Goal: Task Accomplishment & Management: Complete application form

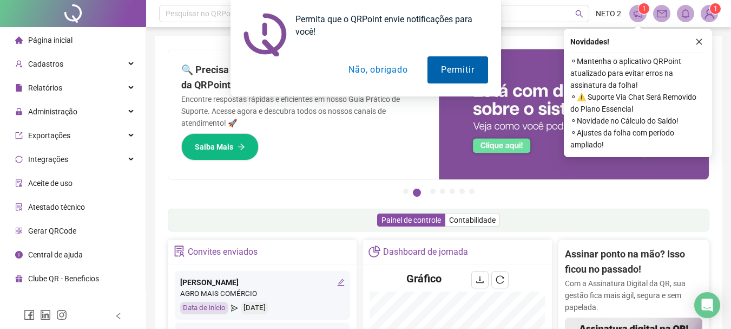
click at [463, 73] on button "Permitir" at bounding box center [458, 69] width 60 height 27
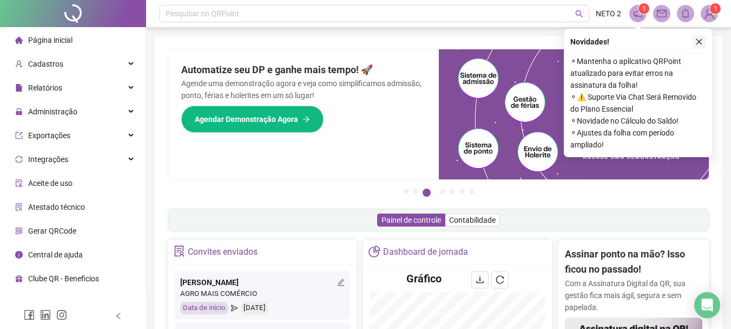
click at [703, 40] on button "button" at bounding box center [699, 41] width 13 height 13
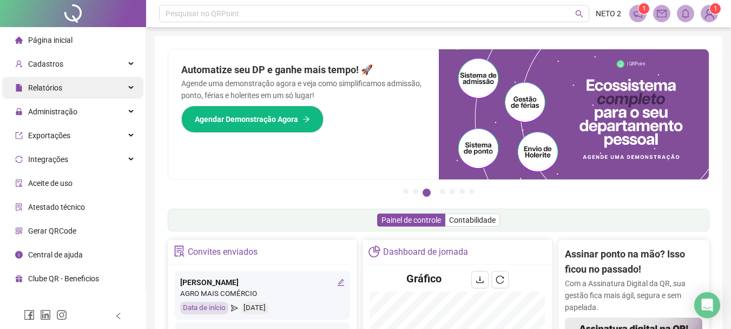
click at [91, 86] on div "Relatórios" at bounding box center [72, 88] width 141 height 22
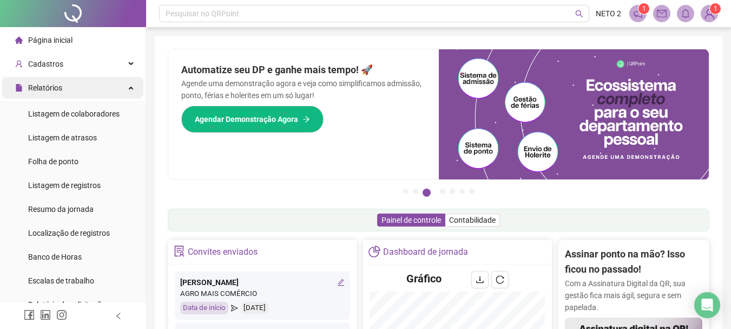
click at [91, 85] on div "Relatórios" at bounding box center [72, 88] width 141 height 22
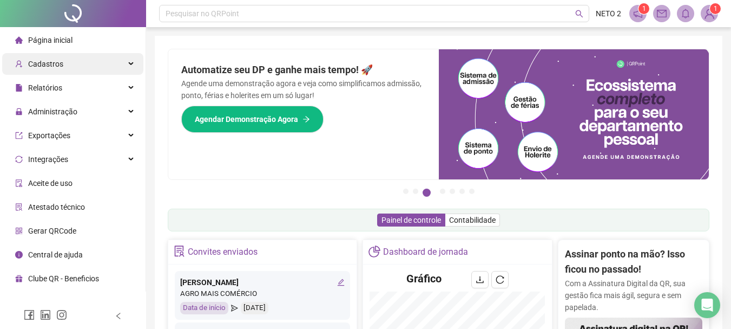
click at [95, 71] on div "Cadastros" at bounding box center [72, 64] width 141 height 22
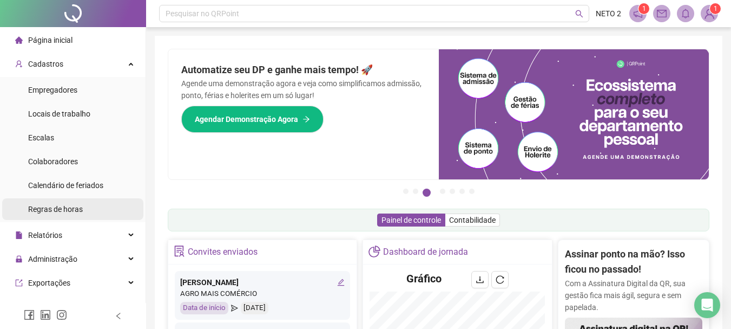
click at [87, 204] on li "Regras de horas" at bounding box center [72, 209] width 141 height 22
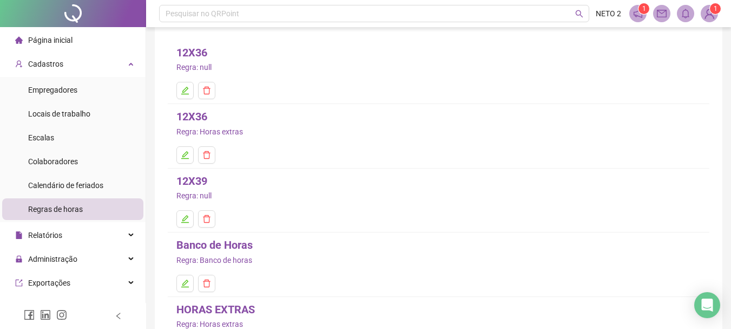
scroll to position [165, 0]
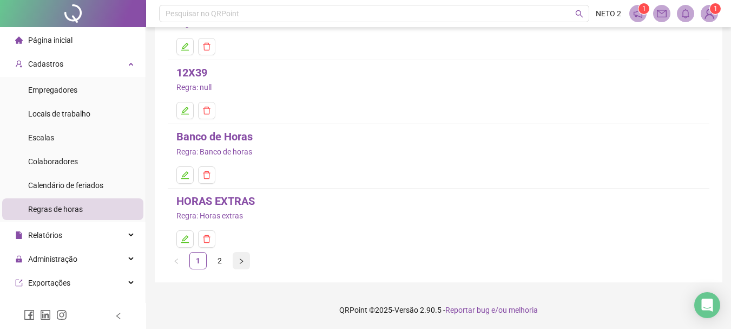
click at [243, 265] on button "button" at bounding box center [241, 260] width 17 height 17
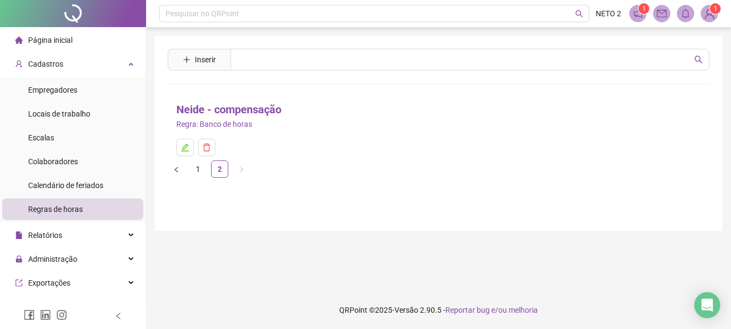
scroll to position [0, 0]
click at [181, 173] on button "button" at bounding box center [176, 168] width 17 height 17
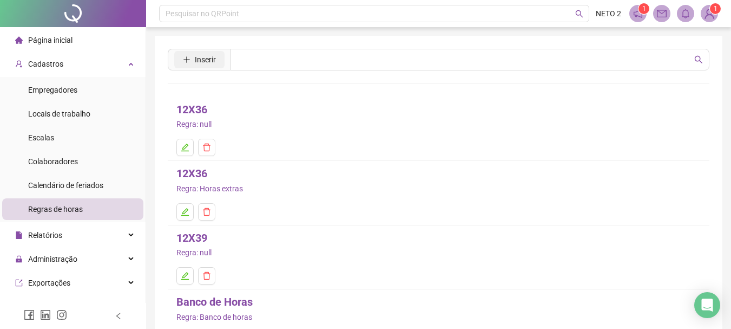
click at [201, 58] on span "Inserir" at bounding box center [205, 60] width 21 height 12
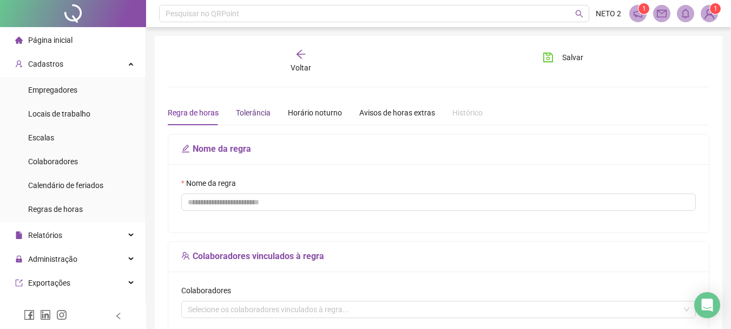
click at [259, 117] on div "Tolerância" at bounding box center [253, 113] width 35 height 12
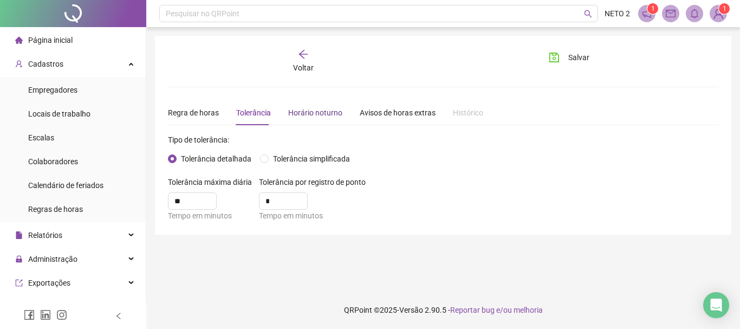
click at [311, 115] on div "Horário noturno" at bounding box center [315, 113] width 54 height 12
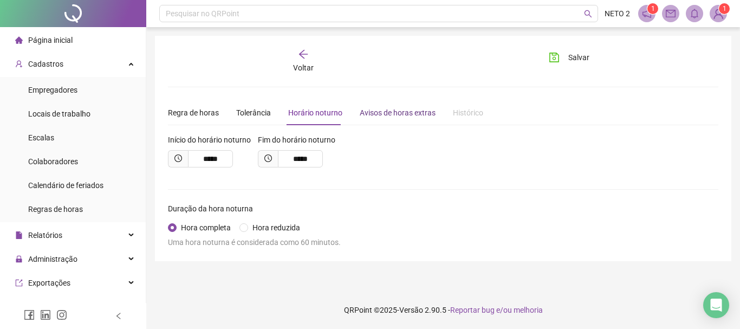
click at [380, 115] on div "Avisos de horas extras" at bounding box center [398, 113] width 76 height 12
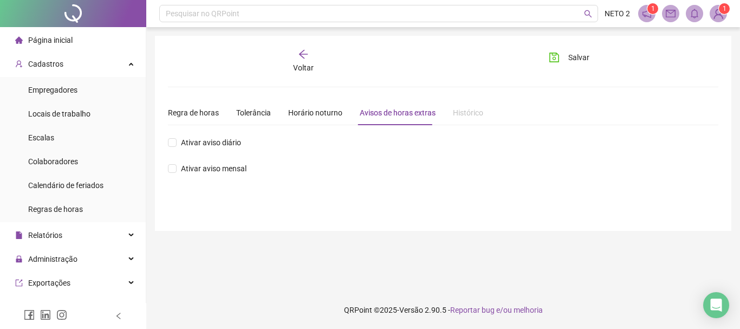
click at [453, 117] on div "Histórico" at bounding box center [468, 113] width 30 height 12
click at [195, 109] on div "Regra de horas" at bounding box center [193, 113] width 51 height 12
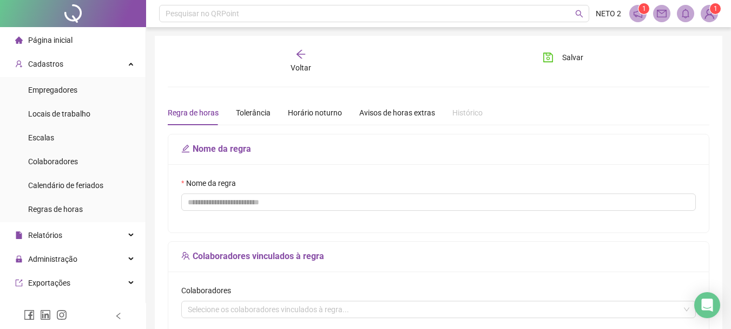
click at [297, 54] on icon "arrow-left" at bounding box center [301, 54] width 11 height 11
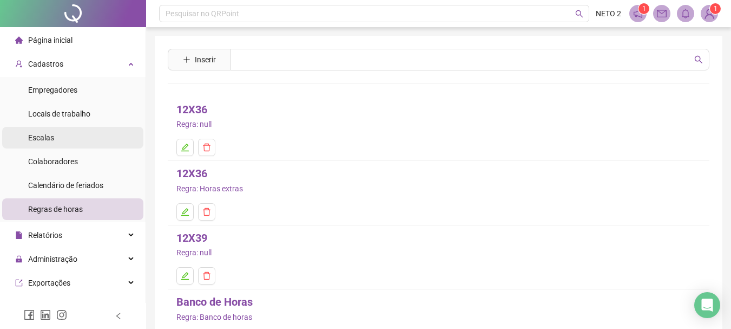
click at [69, 134] on li "Escalas" at bounding box center [72, 138] width 141 height 22
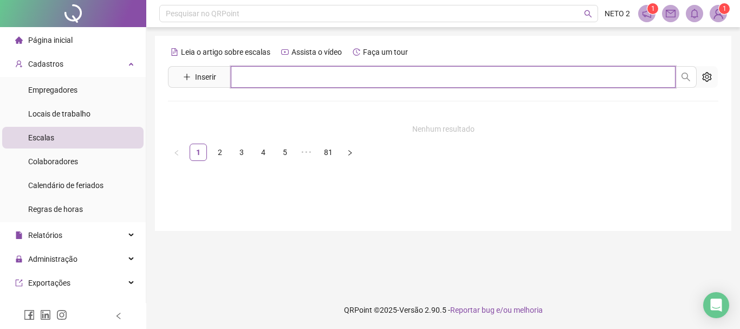
click at [319, 70] on input "text" at bounding box center [453, 77] width 445 height 22
type input "*"
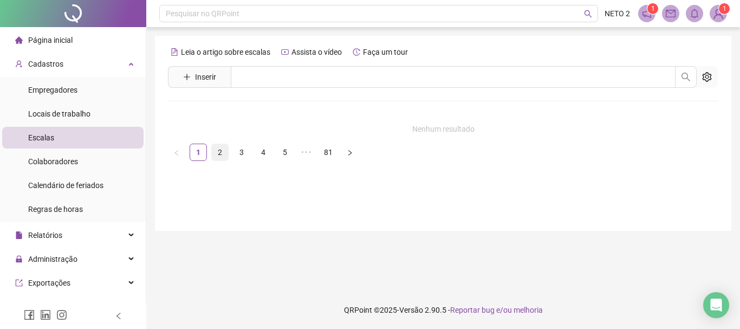
click at [222, 152] on link "2" at bounding box center [220, 152] width 16 height 16
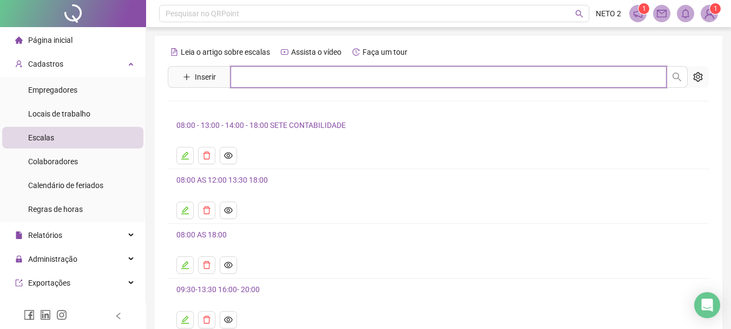
click at [279, 76] on input "text" at bounding box center [449, 77] width 436 height 22
type input "**********"
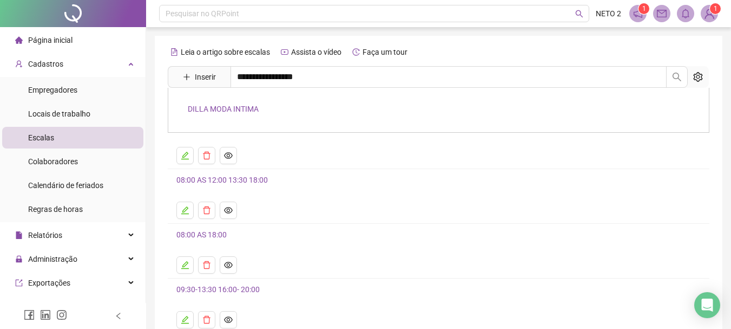
click at [266, 114] on div "DILLA MODA INTIMA" at bounding box center [439, 110] width 542 height 45
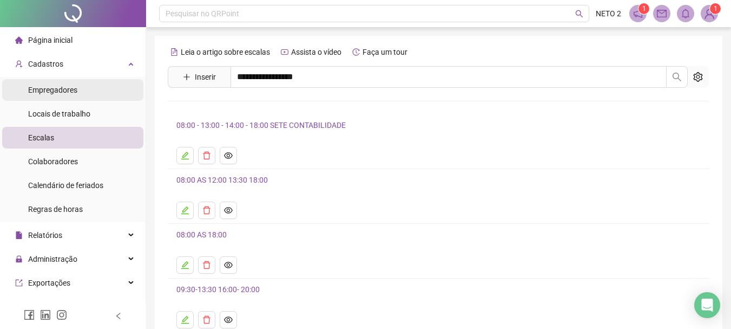
click at [57, 93] on span "Empregadores" at bounding box center [52, 90] width 49 height 9
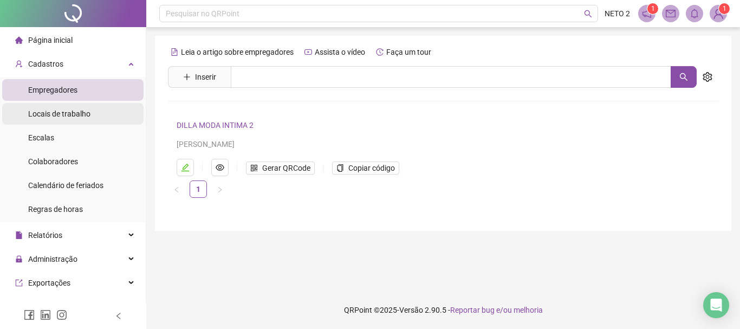
click at [82, 110] on span "Locais de trabalho" at bounding box center [59, 113] width 62 height 9
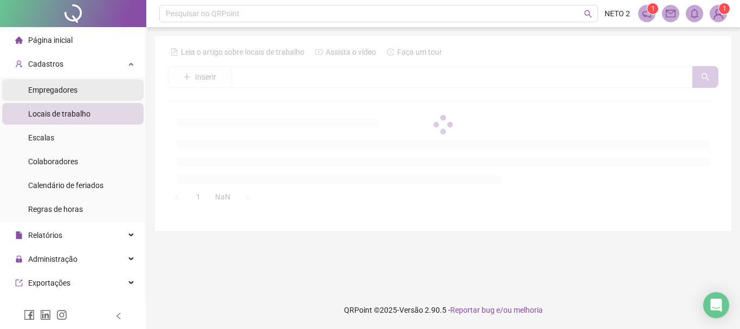
click at [87, 86] on li "Empregadores" at bounding box center [72, 90] width 141 height 22
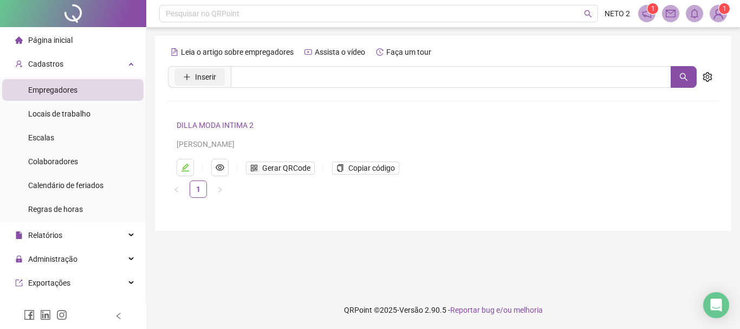
click at [210, 77] on span "Inserir" at bounding box center [205, 77] width 21 height 12
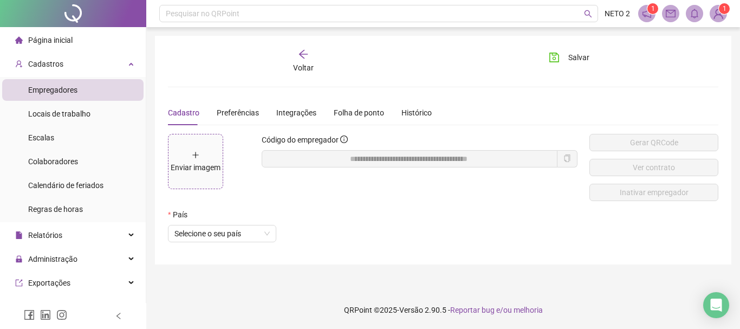
click at [207, 168] on div "Enviar imagem" at bounding box center [196, 167] width 50 height 12
click at [391, 178] on div "Código do empregador" at bounding box center [420, 171] width 328 height 75
click at [250, 118] on div "Preferências" at bounding box center [238, 113] width 42 height 12
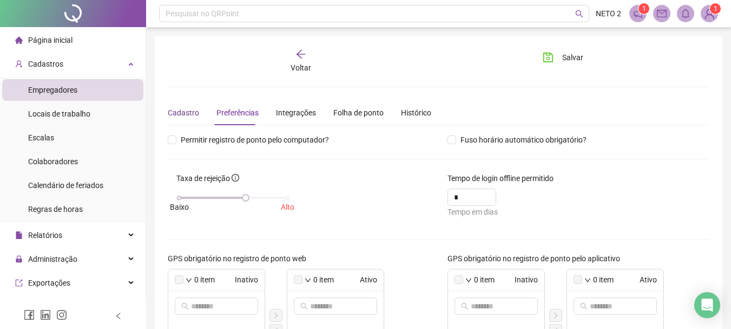
click at [190, 109] on div "Cadastro" at bounding box center [183, 113] width 31 height 12
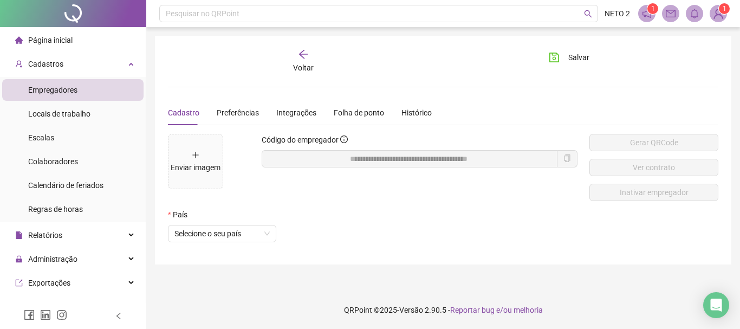
click at [297, 57] on div "Voltar" at bounding box center [303, 61] width 84 height 25
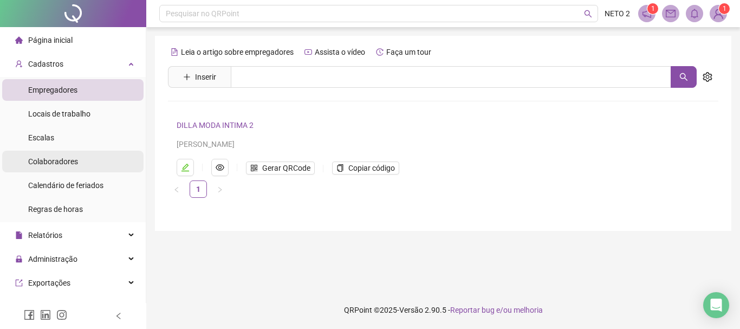
click at [71, 163] on span "Colaboradores" at bounding box center [53, 161] width 50 height 9
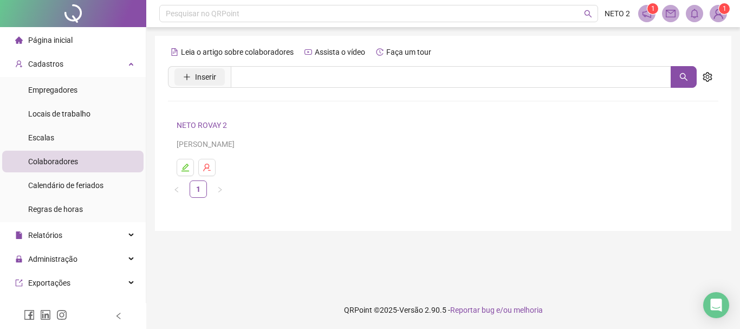
click at [204, 76] on span "Inserir" at bounding box center [205, 77] width 21 height 12
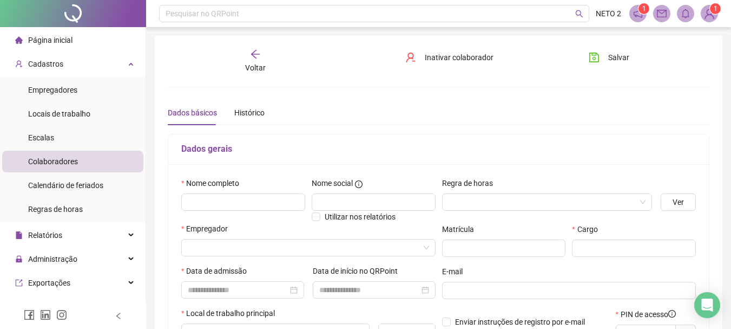
type input "*****"
click at [272, 201] on input "text" at bounding box center [243, 201] width 124 height 17
type input "*"
type input "**********"
click at [558, 206] on input "search" at bounding box center [543, 202] width 188 height 16
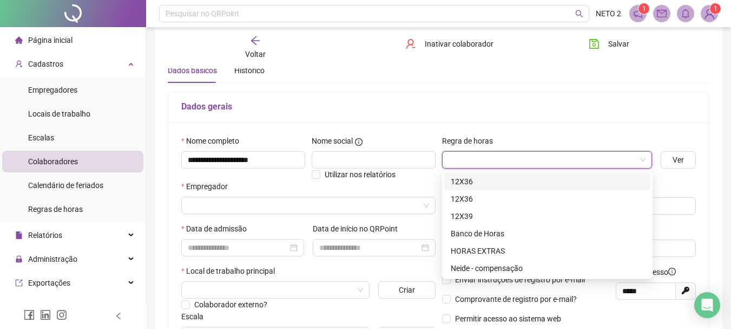
scroll to position [54, 0]
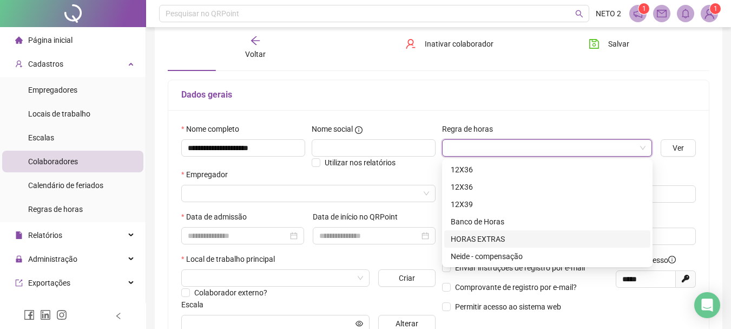
click at [492, 238] on div "HORAS EXTRAS" at bounding box center [547, 239] width 193 height 12
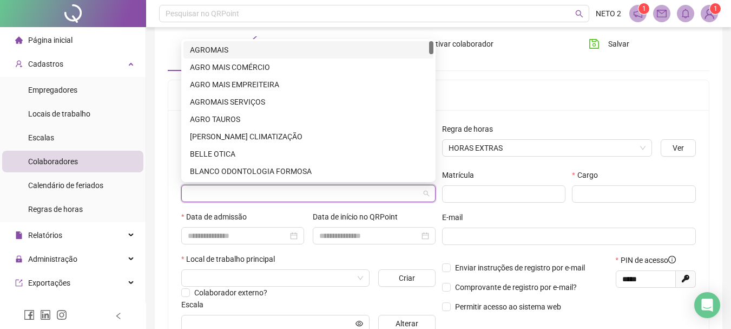
click at [259, 196] on input "search" at bounding box center [304, 193] width 232 height 16
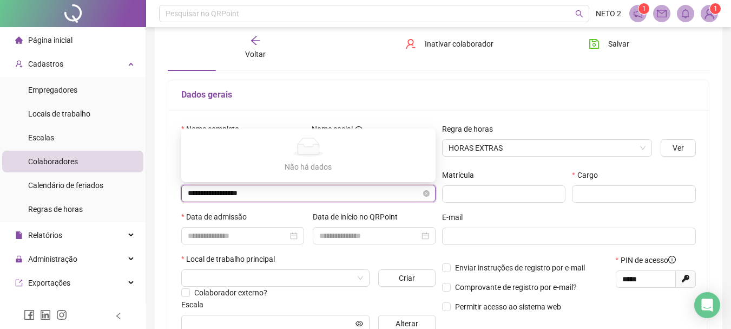
type input "**********"
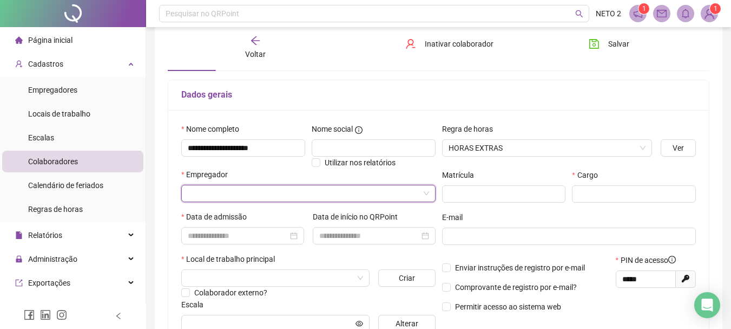
click at [246, 186] on input "search" at bounding box center [304, 193] width 232 height 16
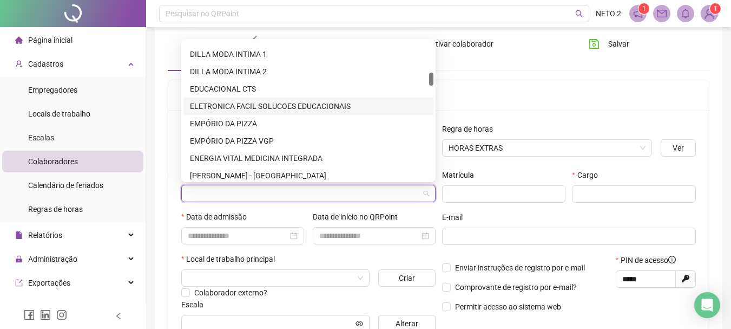
scroll to position [433, 0]
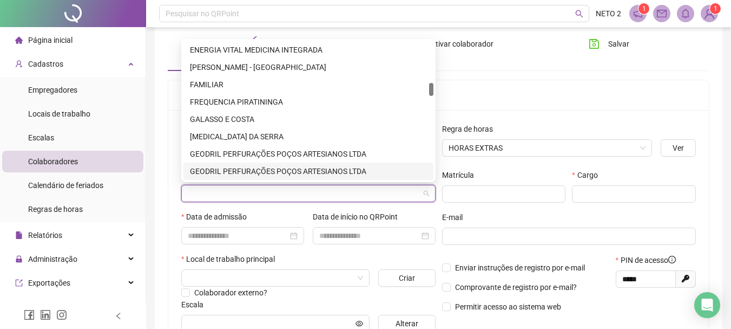
click at [281, 197] on input "search" at bounding box center [304, 193] width 232 height 16
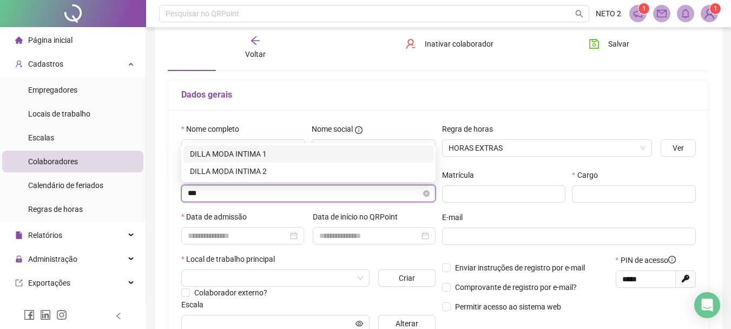
scroll to position [0, 0]
type input "********"
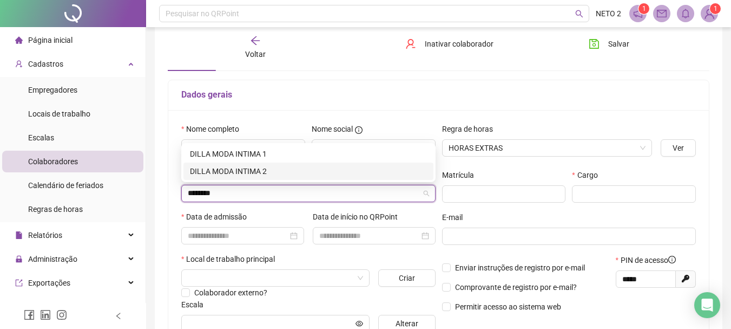
click at [250, 169] on div "DILLA MODA INTIMA 2" at bounding box center [308, 171] width 237 height 12
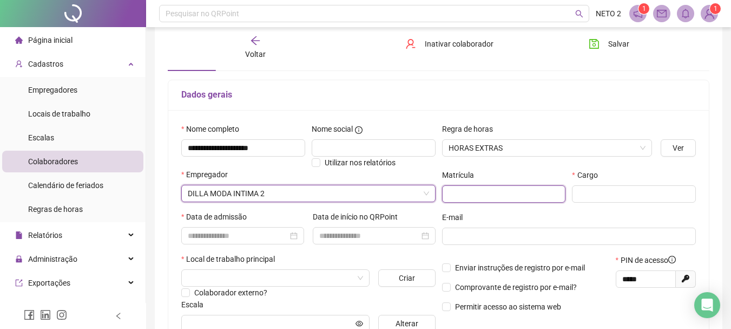
click at [478, 199] on input "text" at bounding box center [504, 193] width 124 height 17
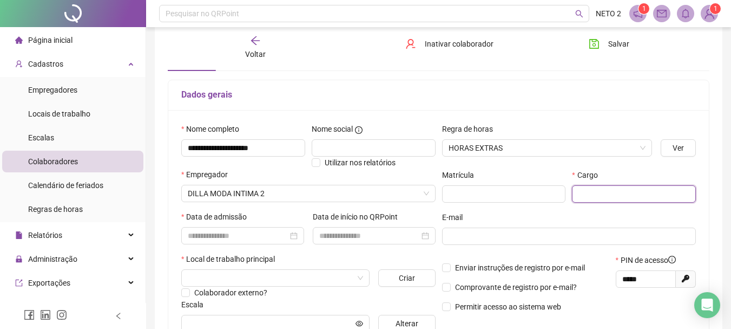
click at [583, 193] on input "text" at bounding box center [634, 193] width 124 height 17
type input "**********"
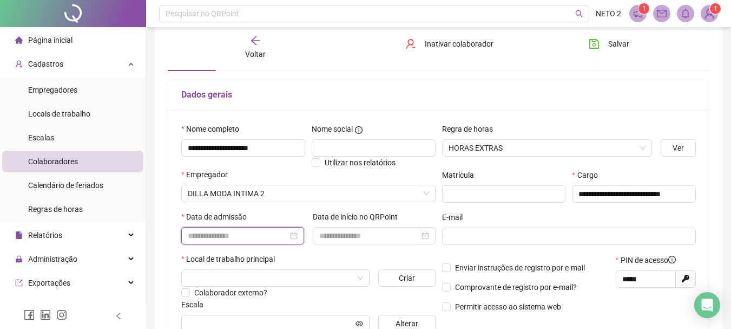
click at [285, 239] on input at bounding box center [238, 236] width 100 height 12
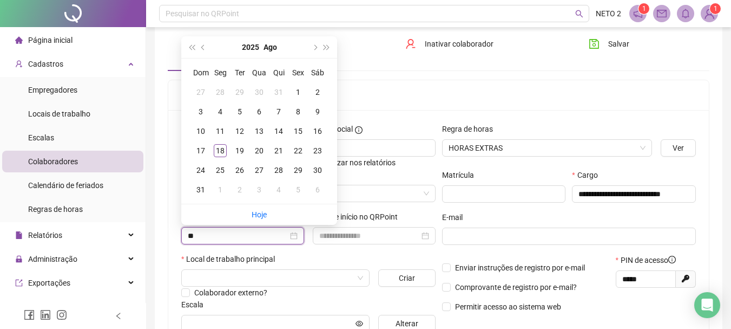
type input "*"
type input "********"
click at [377, 239] on input at bounding box center [369, 236] width 100 height 12
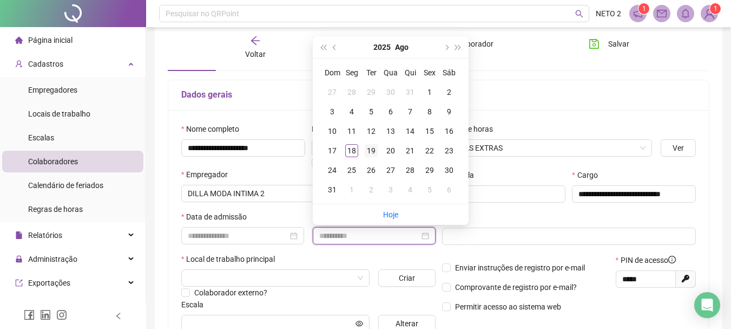
type input "**********"
click at [371, 149] on div "19" at bounding box center [371, 150] width 13 height 13
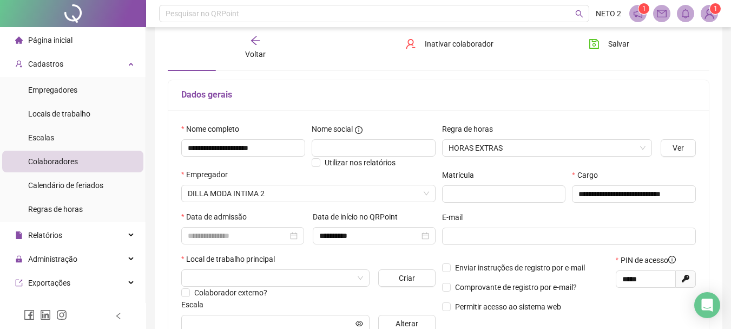
drag, startPoint x: 426, startPoint y: 234, endPoint x: 416, endPoint y: 218, distance: 18.2
click at [426, 234] on icon "close-circle" at bounding box center [426, 236] width 8 height 8
click at [381, 225] on div "Data de início no QRPoint" at bounding box center [374, 219] width 123 height 16
click at [384, 237] on input at bounding box center [369, 236] width 100 height 12
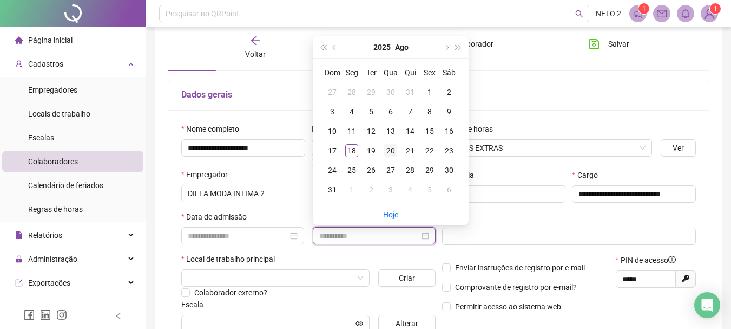
type input "**********"
click at [393, 151] on div "20" at bounding box center [390, 150] width 13 height 13
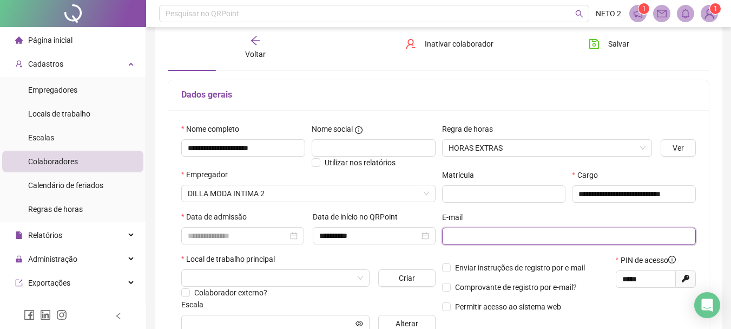
click at [502, 234] on input "text" at bounding box center [568, 236] width 239 height 12
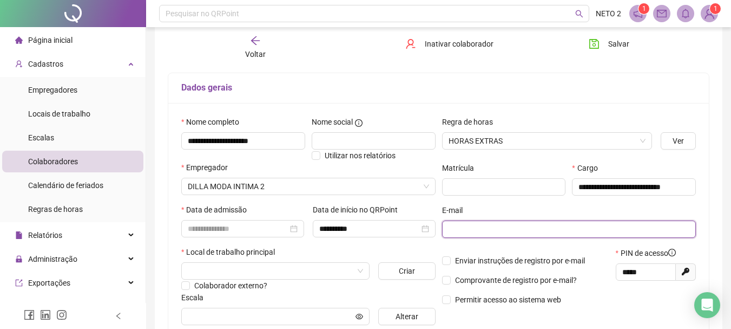
scroll to position [162, 0]
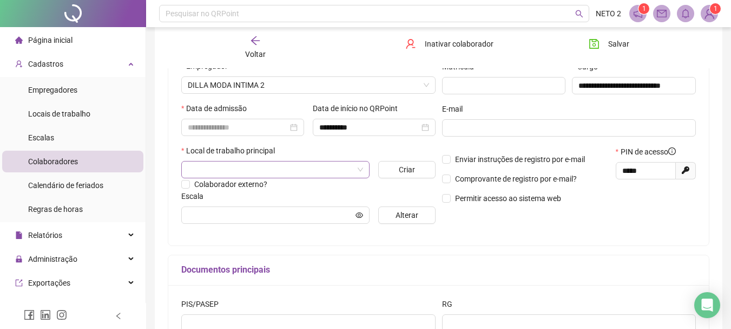
click at [334, 168] on input "search" at bounding box center [271, 169] width 166 height 16
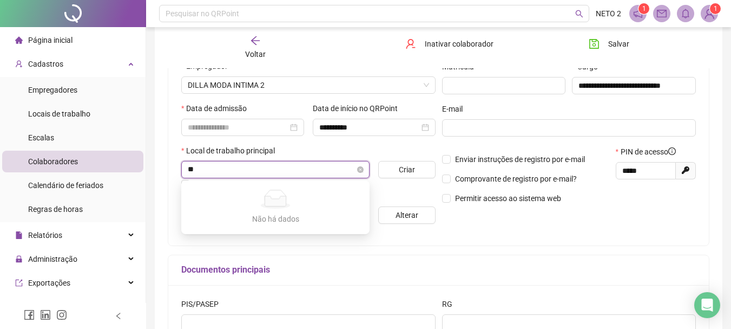
type input "*"
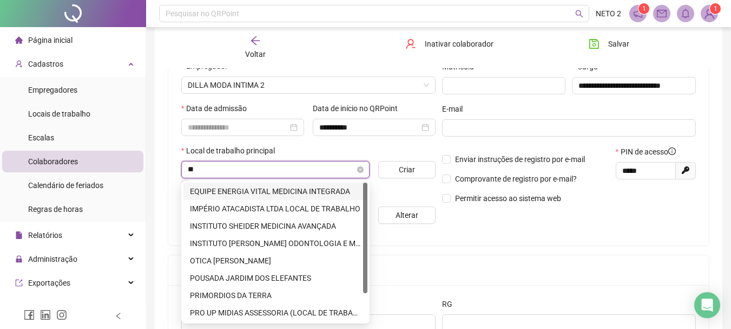
type input "*"
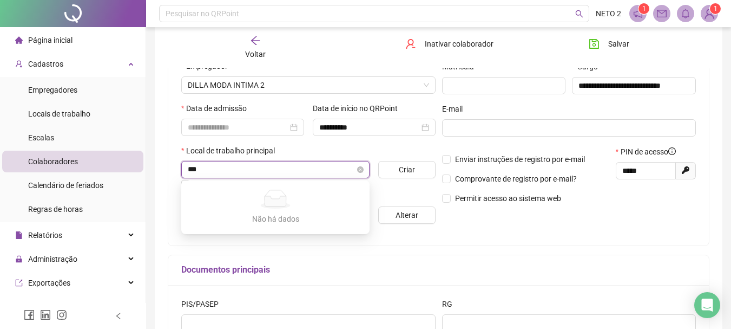
type input "**"
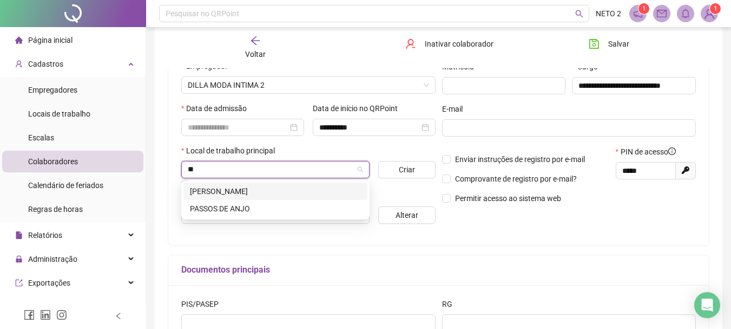
click at [276, 192] on div "JOÃO CARLOS FERRARI" at bounding box center [275, 191] width 171 height 12
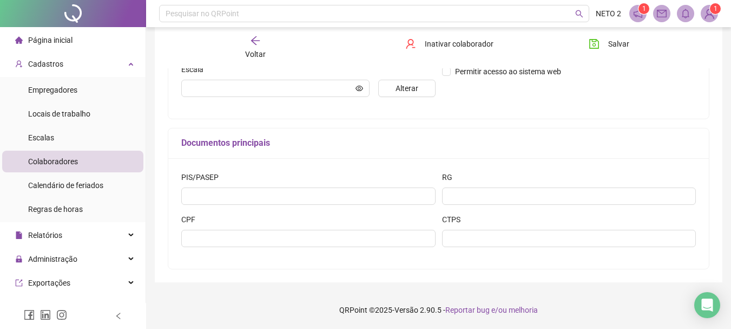
scroll to position [235, 0]
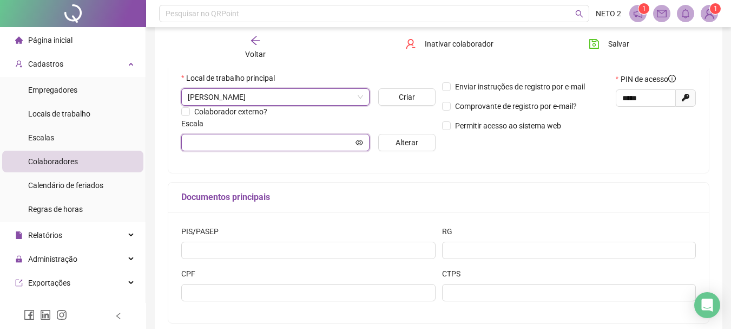
click at [246, 142] on input "text" at bounding box center [271, 142] width 166 height 12
click at [360, 145] on icon "eye" at bounding box center [360, 141] width 8 height 5
click at [262, 142] on input "text" at bounding box center [271, 142] width 166 height 12
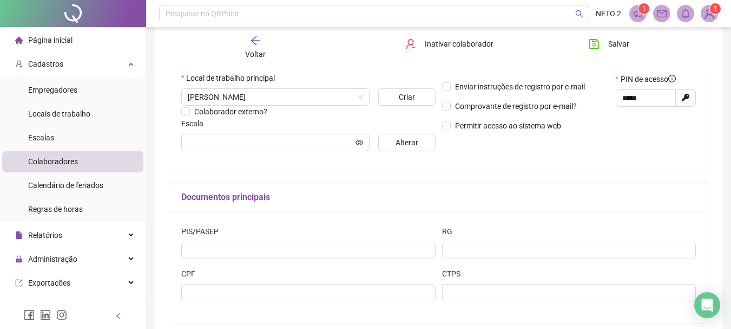
click at [276, 128] on div "Escala" at bounding box center [308, 125] width 254 height 16
click at [277, 139] on input "text" at bounding box center [271, 142] width 166 height 12
click at [311, 142] on input "text" at bounding box center [271, 142] width 166 height 12
click at [361, 141] on icon "eye" at bounding box center [360, 143] width 8 height 8
click at [414, 141] on span "Alterar" at bounding box center [407, 142] width 23 height 12
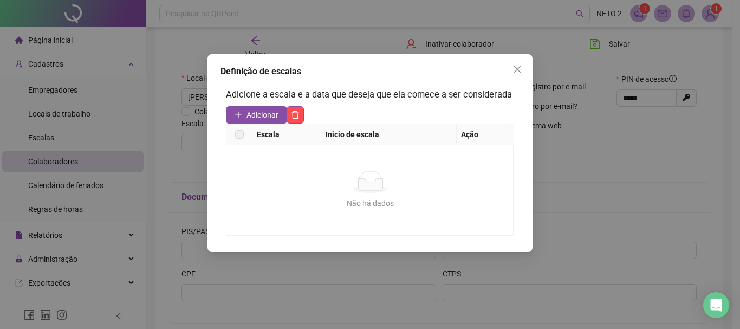
click at [358, 164] on div "Não há dados Não há dados" at bounding box center [370, 190] width 288 height 90
drag, startPoint x: 300, startPoint y: 179, endPoint x: 293, endPoint y: 178, distance: 7.1
click at [298, 179] on div "Não há dados" at bounding box center [370, 182] width 262 height 22
click at [252, 113] on span "Adicionar" at bounding box center [262, 115] width 32 height 12
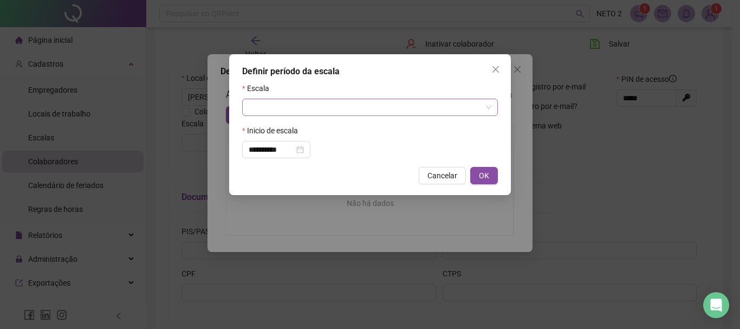
click at [341, 104] on input "search" at bounding box center [365, 107] width 233 height 16
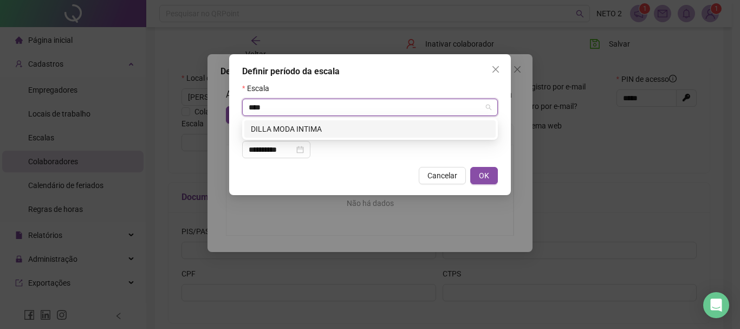
type input "****"
click at [331, 119] on div "119402 DILLA MODA INTIMA" at bounding box center [370, 129] width 256 height 22
click at [325, 125] on div "DILLA MODA INTIMA" at bounding box center [370, 129] width 238 height 12
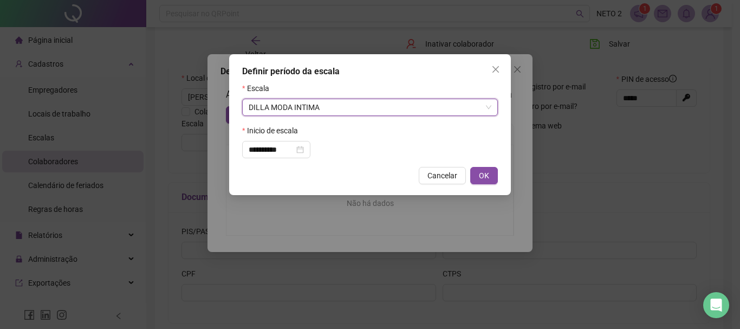
click at [489, 181] on button "OK" at bounding box center [484, 175] width 28 height 17
type input "**********"
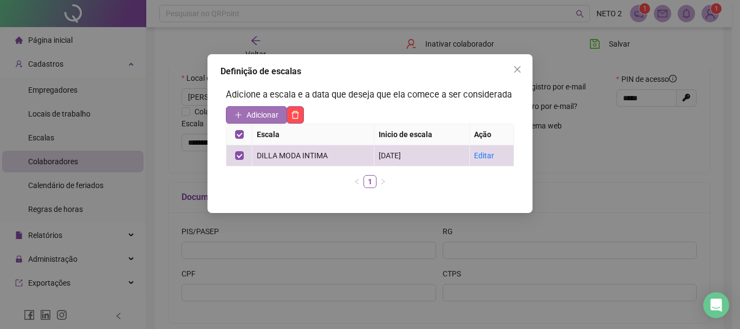
click at [265, 112] on span "Adicionar" at bounding box center [262, 115] width 32 height 12
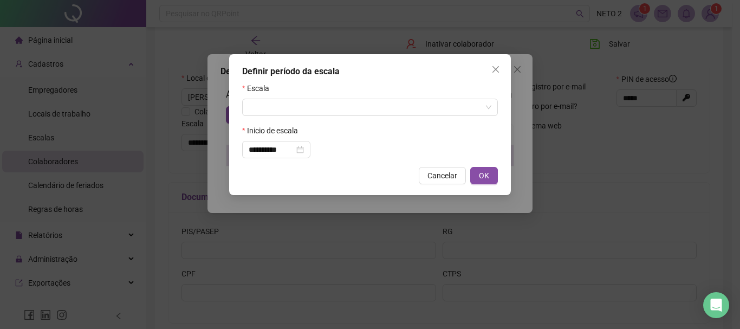
click at [492, 71] on icon "close" at bounding box center [495, 69] width 9 height 9
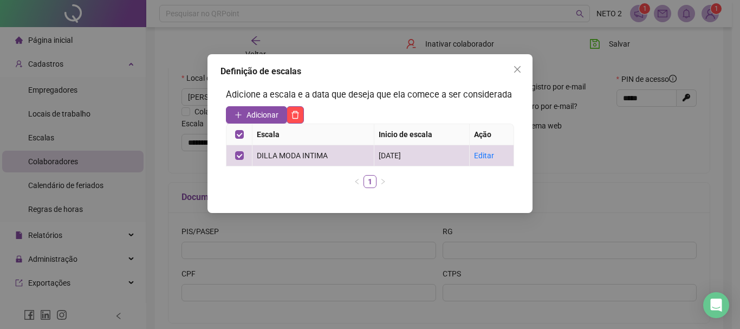
click at [519, 69] on icon "close" at bounding box center [517, 69] width 9 height 9
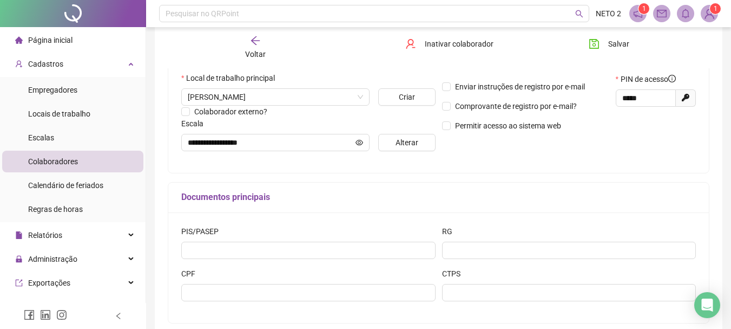
click at [415, 181] on div "**********" at bounding box center [439, 111] width 542 height 424
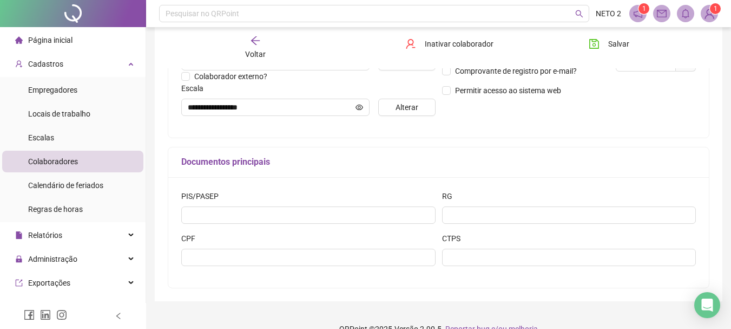
scroll to position [289, 0]
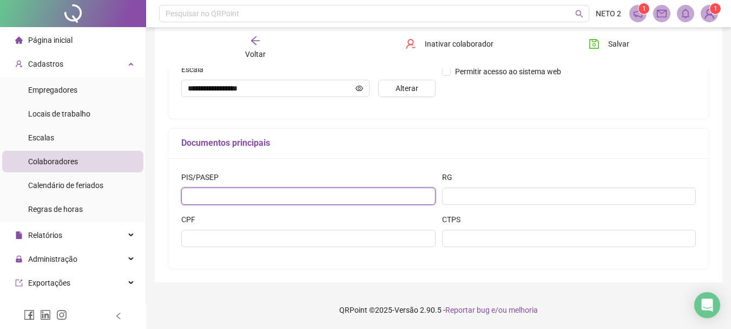
click at [289, 194] on input "text" at bounding box center [308, 195] width 254 height 17
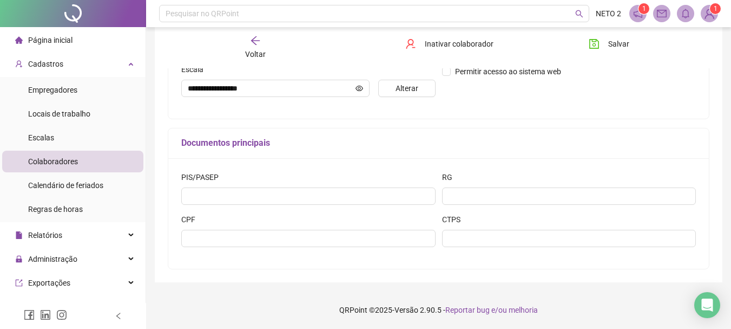
click at [462, 174] on div "RG" at bounding box center [569, 179] width 254 height 16
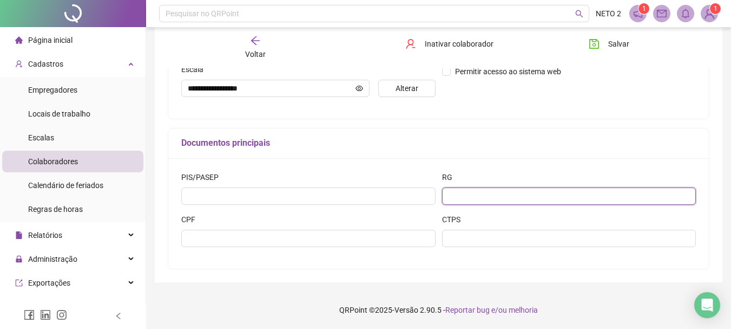
click at [475, 190] on input "text" at bounding box center [569, 195] width 254 height 17
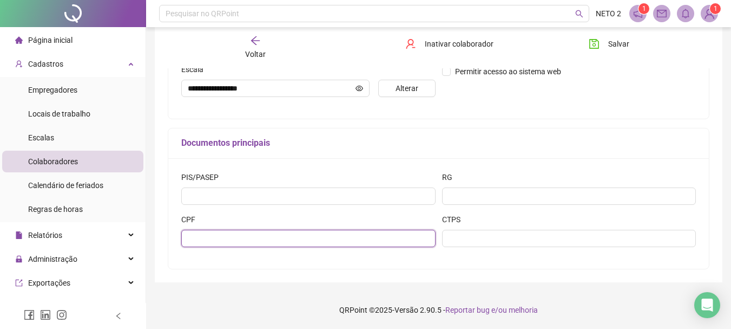
click at [326, 243] on input "text" at bounding box center [308, 238] width 254 height 17
type input "**********"
click at [391, 277] on div "**********" at bounding box center [439, 14] width 568 height 535
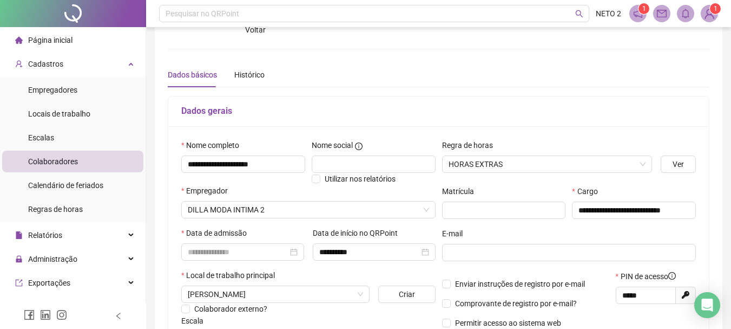
scroll to position [54, 0]
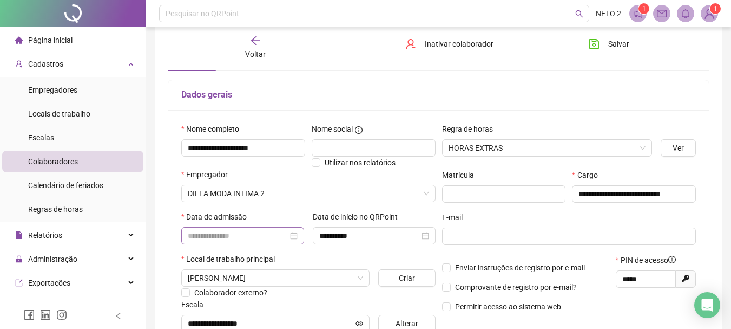
click at [296, 235] on div at bounding box center [243, 236] width 110 height 12
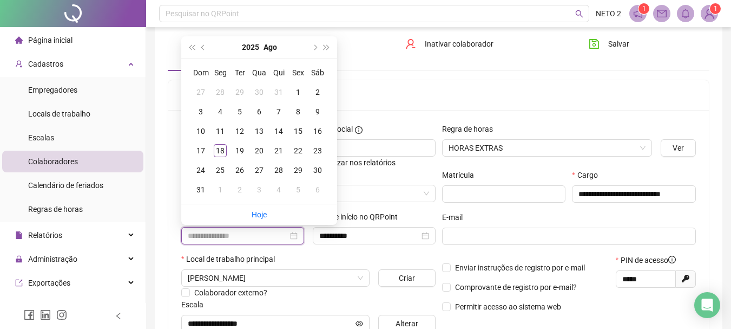
click at [270, 237] on input at bounding box center [238, 236] width 100 height 12
type input "********"
click at [295, 259] on div "Local de trabalho principal" at bounding box center [308, 261] width 254 height 16
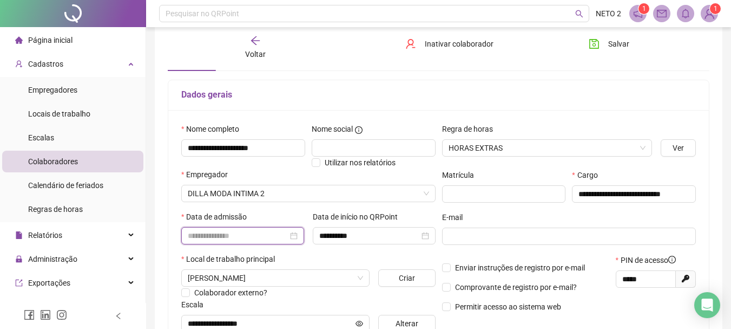
click at [247, 235] on input at bounding box center [238, 236] width 100 height 12
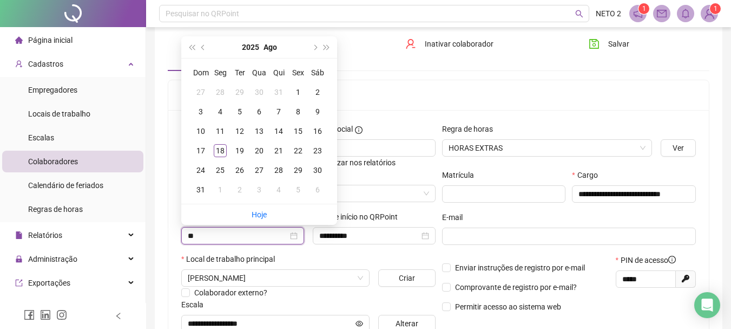
type input "*"
type input "**********"
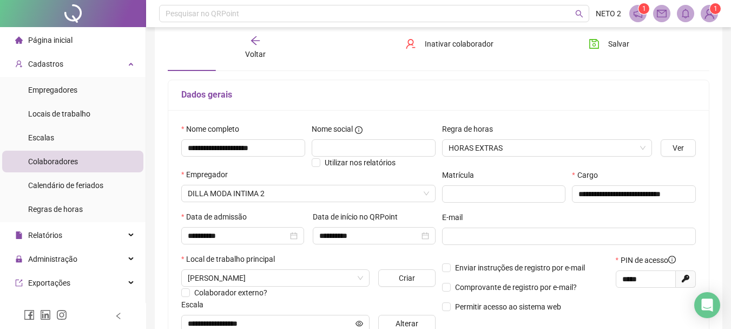
click at [356, 254] on div "Local de trabalho principal" at bounding box center [308, 261] width 254 height 16
click at [504, 245] on div at bounding box center [569, 249] width 254 height 9
click at [509, 238] on input "text" at bounding box center [568, 236] width 239 height 12
click at [443, 251] on div at bounding box center [569, 249] width 254 height 9
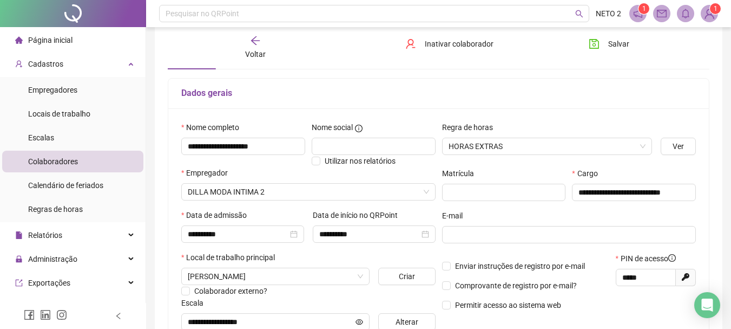
scroll to position [108, 0]
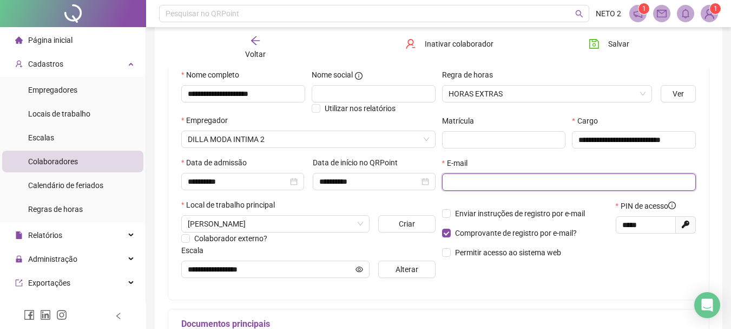
click at [512, 177] on input "text" at bounding box center [568, 182] width 239 height 12
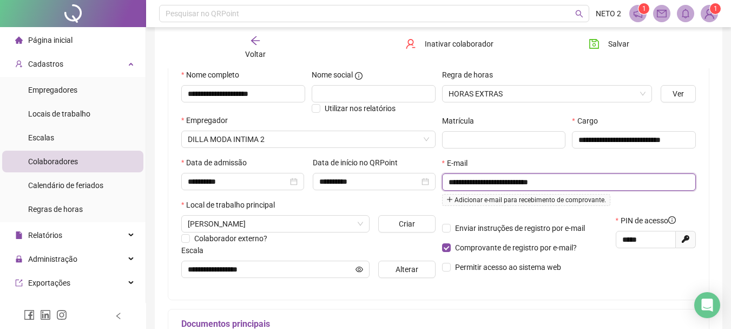
type input "**********"
click at [469, 199] on span "Adicionar e-mail para recebimento de comprovante." at bounding box center [526, 200] width 168 height 12
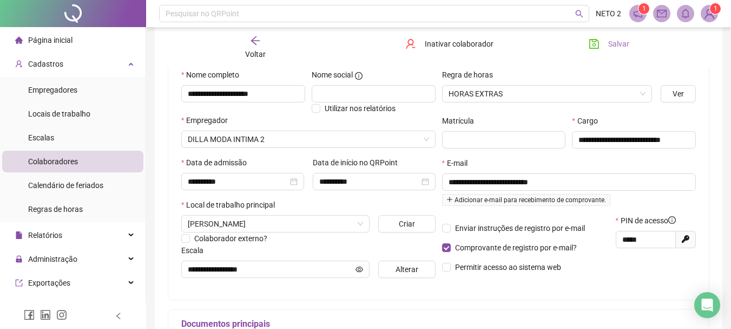
click at [617, 42] on span "Salvar" at bounding box center [619, 44] width 21 height 12
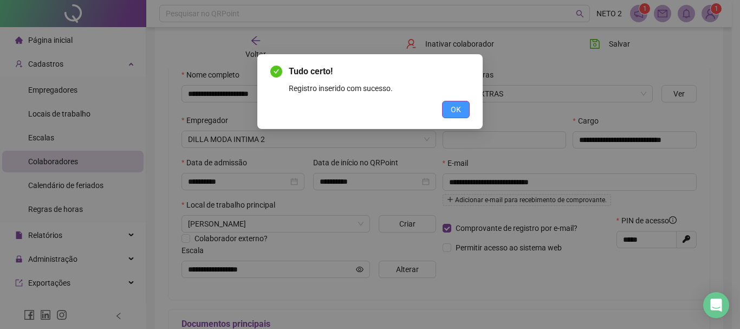
click at [460, 108] on span "OK" at bounding box center [455, 109] width 10 height 12
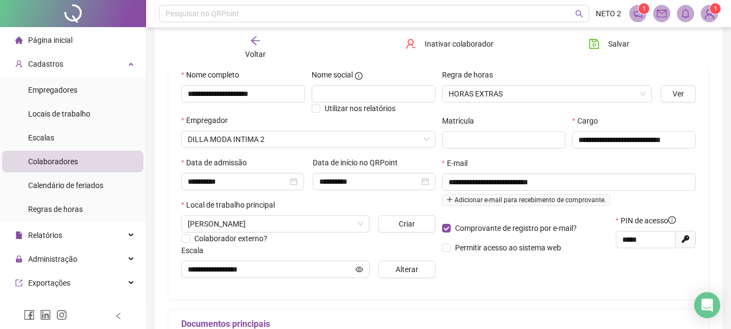
click at [259, 44] on icon "arrow-left" at bounding box center [255, 40] width 11 height 11
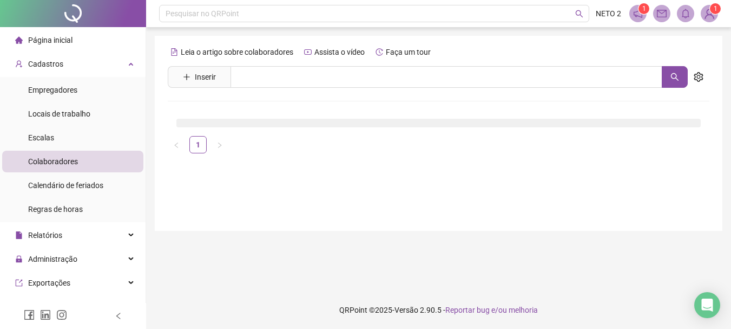
scroll to position [0, 0]
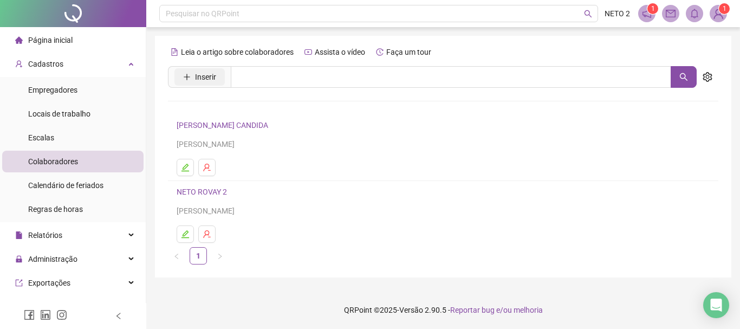
click at [210, 81] on span "Inserir" at bounding box center [205, 77] width 21 height 12
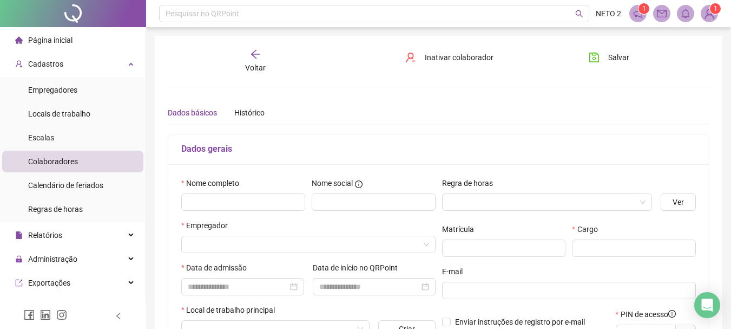
type input "*****"
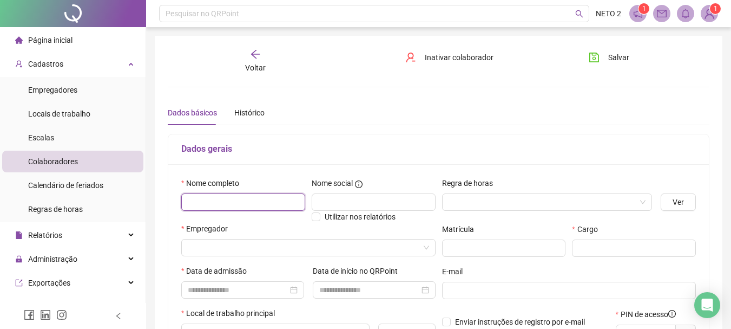
click at [254, 201] on input "text" at bounding box center [243, 201] width 124 height 17
type input "*"
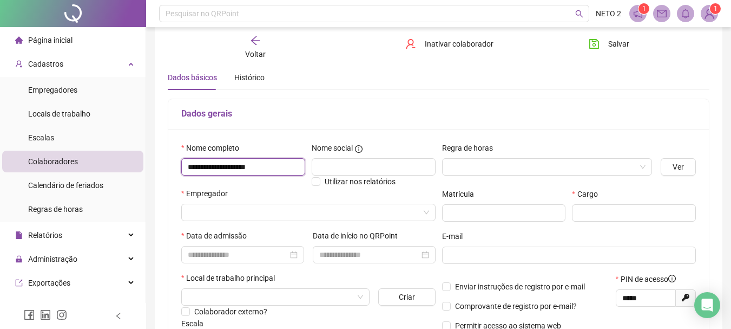
scroll to position [54, 0]
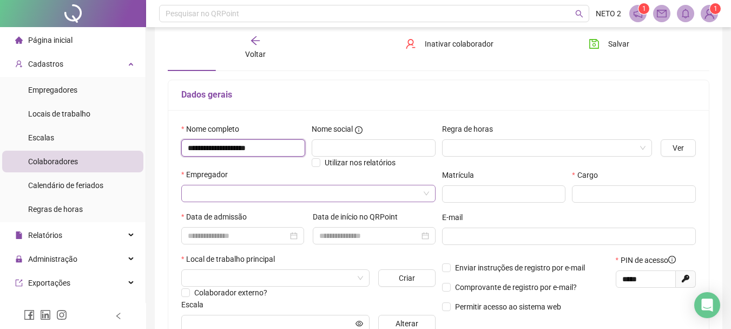
type input "**********"
click at [285, 194] on input "search" at bounding box center [304, 193] width 232 height 16
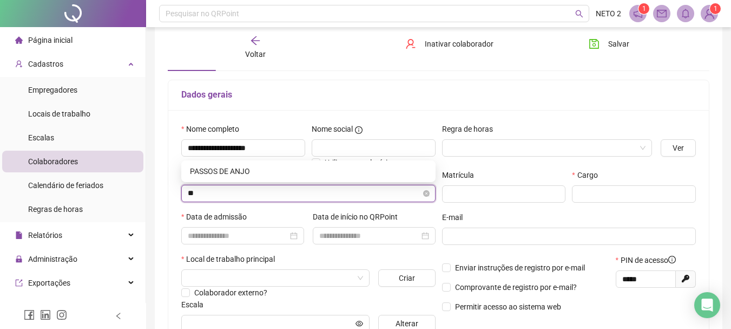
type input "*"
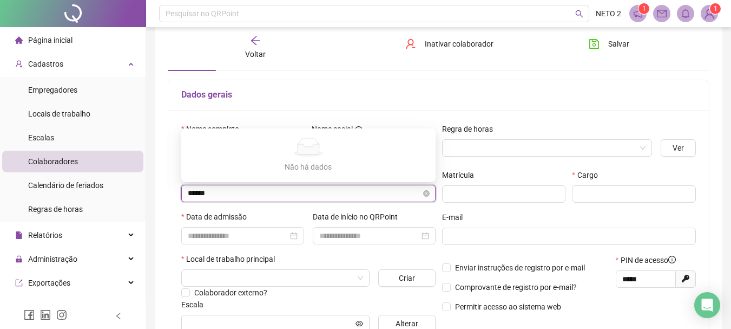
type input "*****"
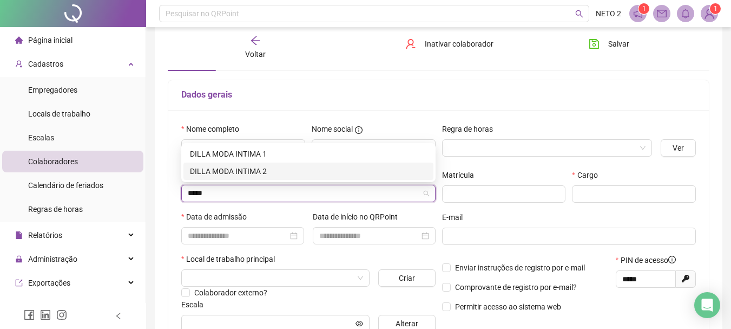
click at [268, 175] on div "DILLA MODA INTIMA 2" at bounding box center [308, 171] width 237 height 12
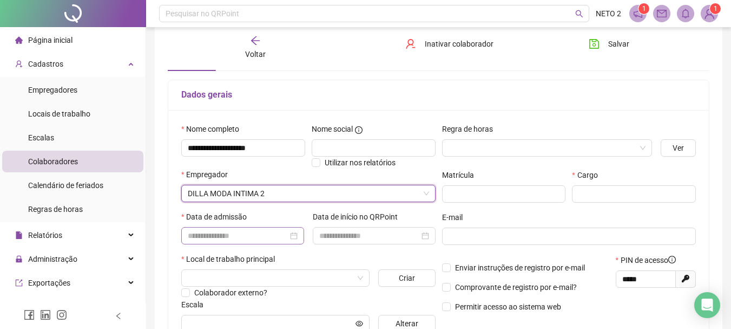
click at [297, 237] on div at bounding box center [243, 236] width 110 height 12
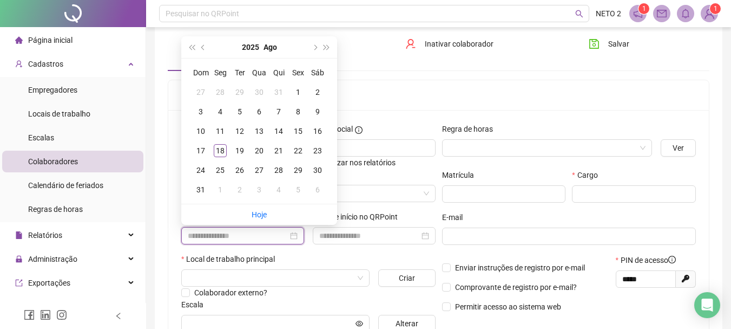
click at [261, 238] on input at bounding box center [238, 236] width 100 height 12
type input "**********"
click at [370, 250] on div "Data de início no QRPoint" at bounding box center [375, 232] width 132 height 42
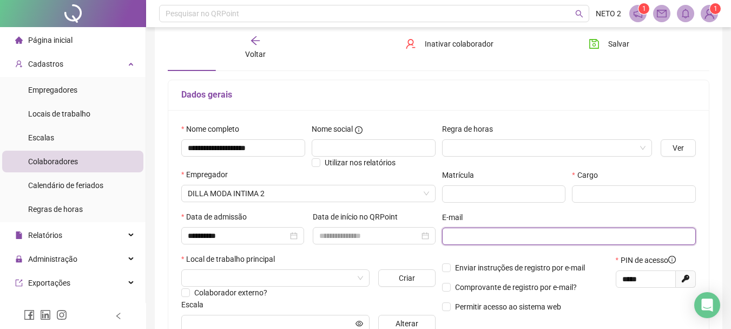
click at [495, 236] on input "text" at bounding box center [568, 236] width 239 height 12
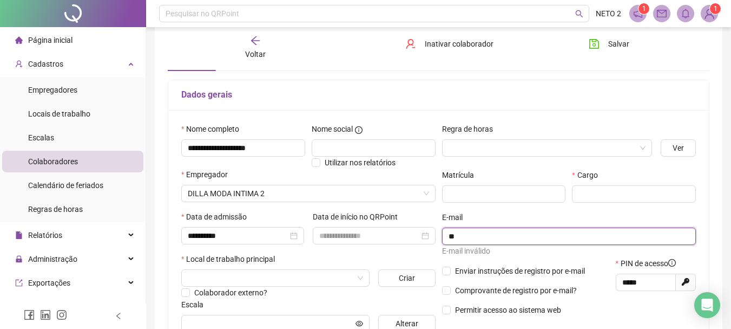
type input "*"
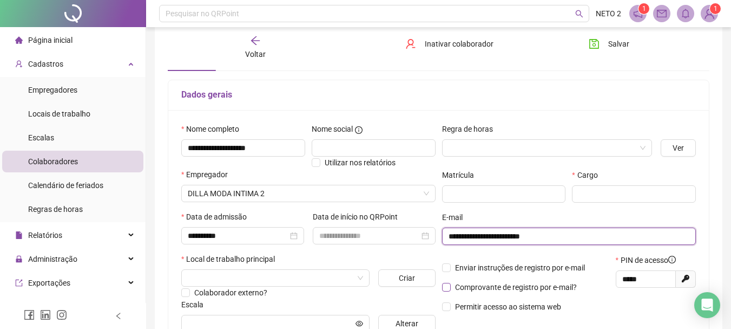
type input "**********"
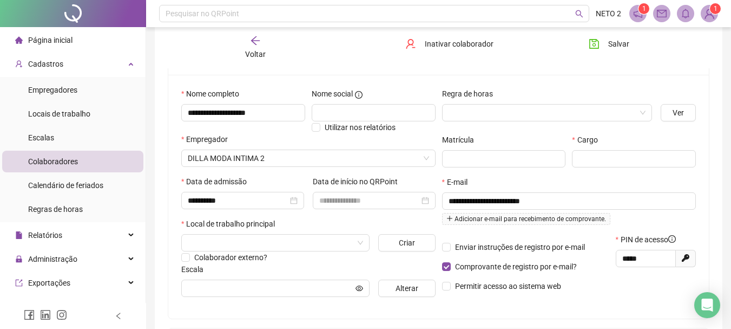
scroll to position [108, 0]
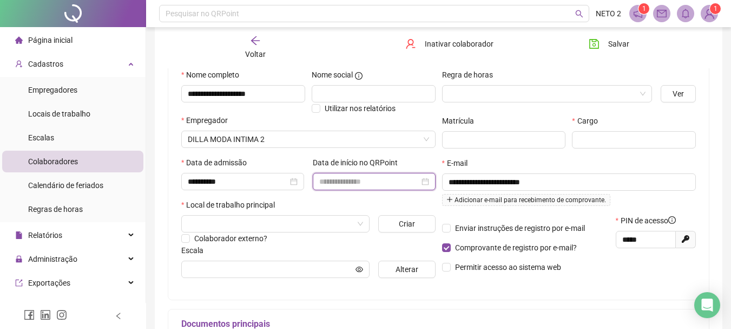
click at [378, 183] on input at bounding box center [369, 181] width 100 height 12
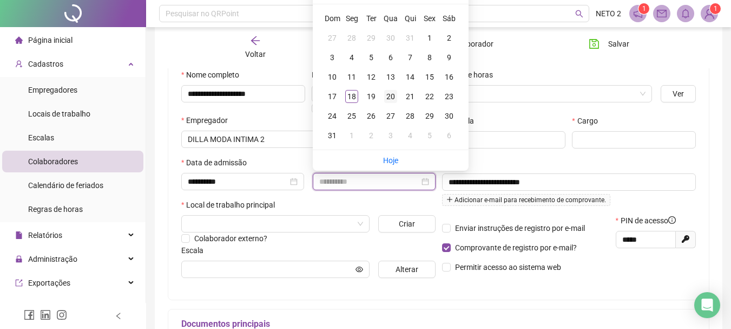
type input "**********"
drag, startPoint x: 393, startPoint y: 93, endPoint x: 387, endPoint y: 114, distance: 21.3
click at [392, 93] on div "20" at bounding box center [390, 96] width 13 height 13
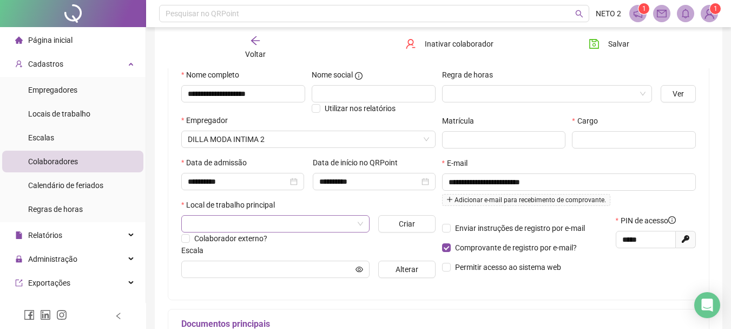
click at [285, 226] on input "search" at bounding box center [271, 223] width 166 height 16
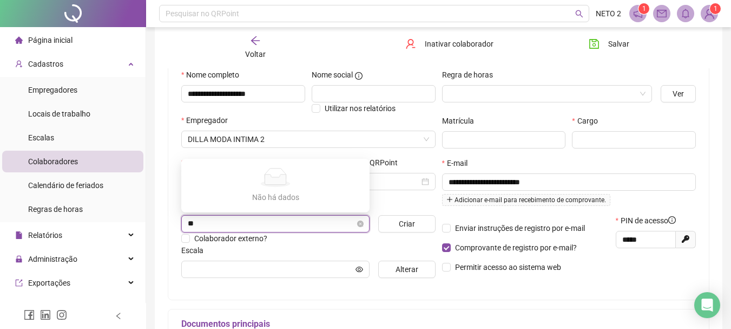
type input "*"
type input "**"
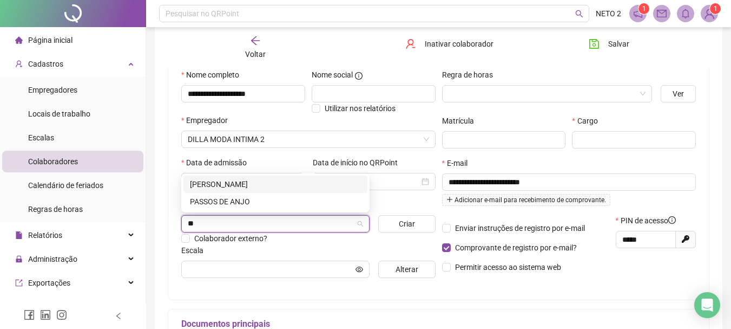
click at [249, 183] on div "JOÃO CARLOS FERRARI" at bounding box center [275, 184] width 171 height 12
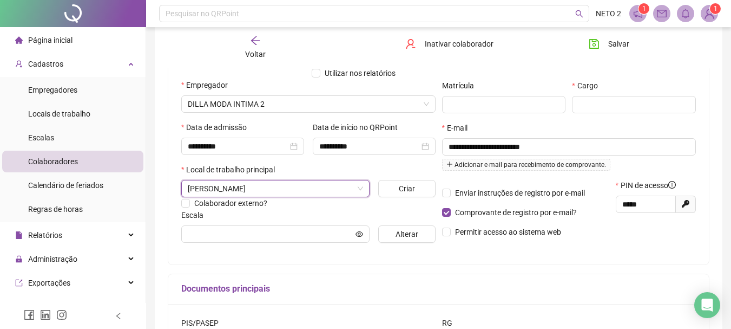
scroll to position [162, 0]
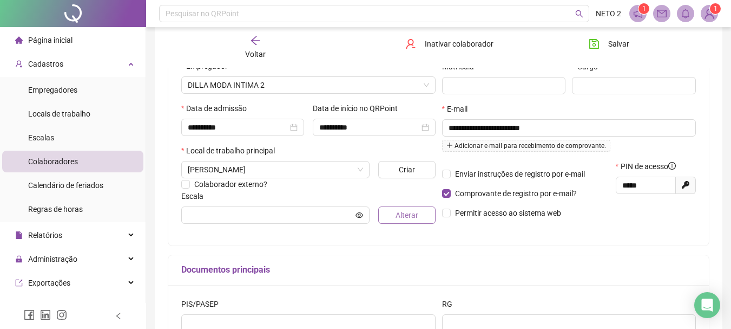
click at [407, 215] on span "Alterar" at bounding box center [407, 215] width 23 height 12
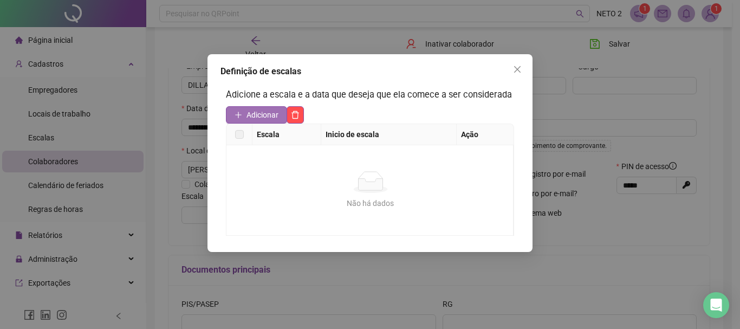
click at [269, 109] on span "Adicionar" at bounding box center [262, 115] width 32 height 12
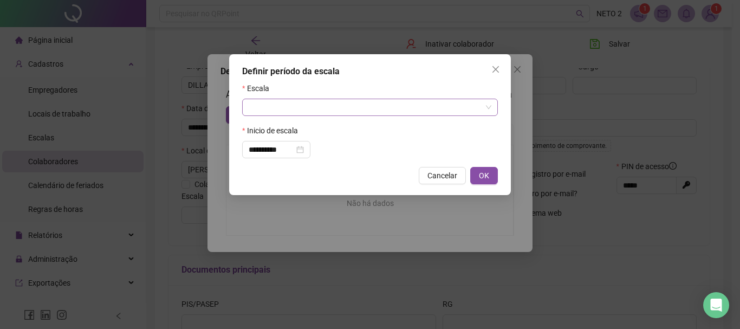
click at [299, 108] on input "search" at bounding box center [365, 107] width 233 height 16
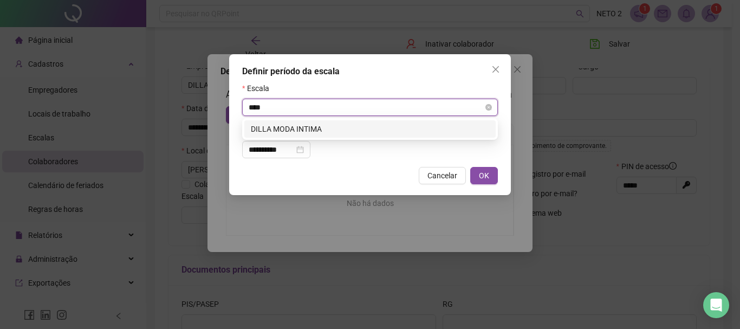
type input "*****"
click at [313, 126] on div "DILLA MODA INTIMA" at bounding box center [370, 129] width 238 height 12
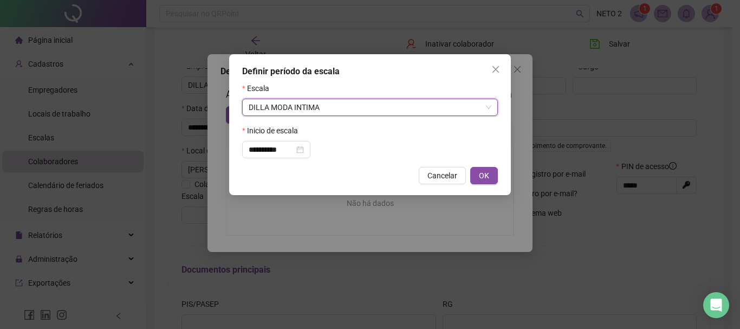
click at [487, 171] on span "OK" at bounding box center [484, 175] width 10 height 12
type input "**********"
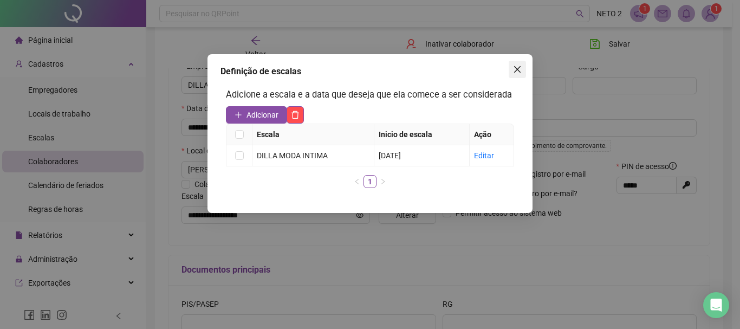
click at [515, 66] on icon "close" at bounding box center [517, 69] width 9 height 9
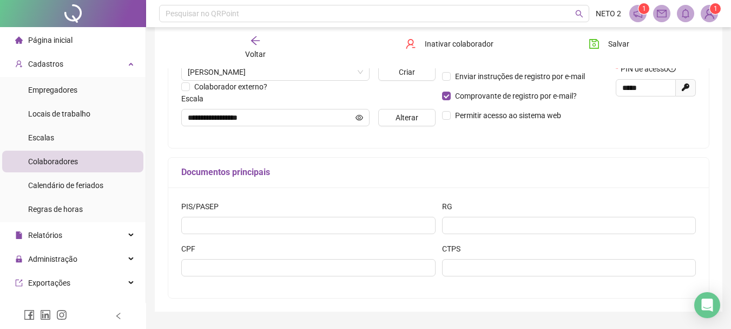
scroll to position [271, 0]
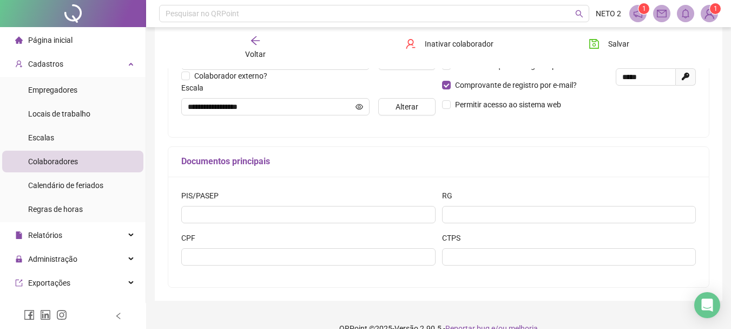
click at [295, 270] on div "CPF" at bounding box center [308, 253] width 261 height 42
click at [331, 265] on div "CPF" at bounding box center [308, 253] width 261 height 42
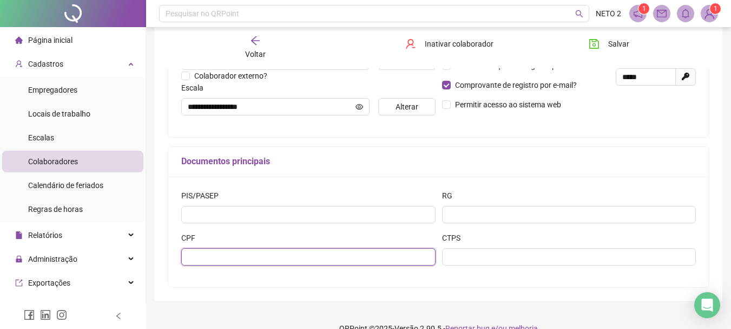
click at [338, 257] on input "text" at bounding box center [308, 256] width 254 height 17
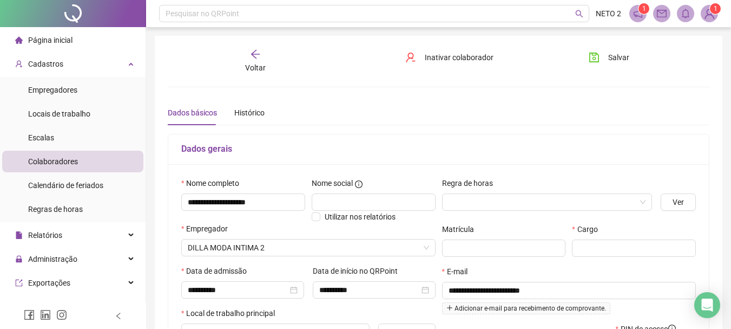
scroll to position [54, 0]
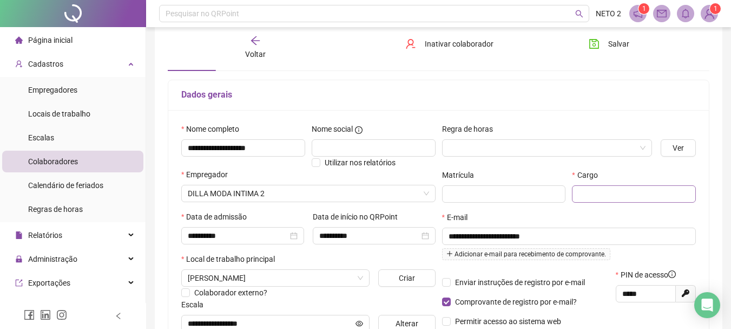
type input "**********"
click at [602, 195] on input "text" at bounding box center [634, 193] width 124 height 17
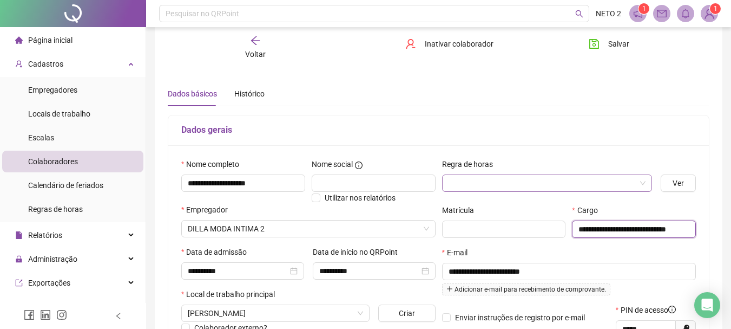
scroll to position [0, 0]
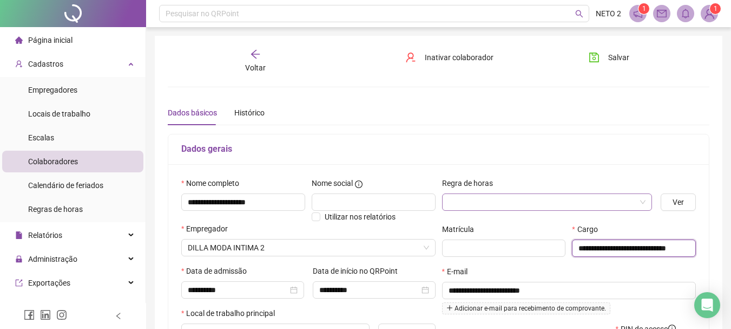
type input "**********"
click at [559, 195] on input "search" at bounding box center [543, 202] width 188 height 16
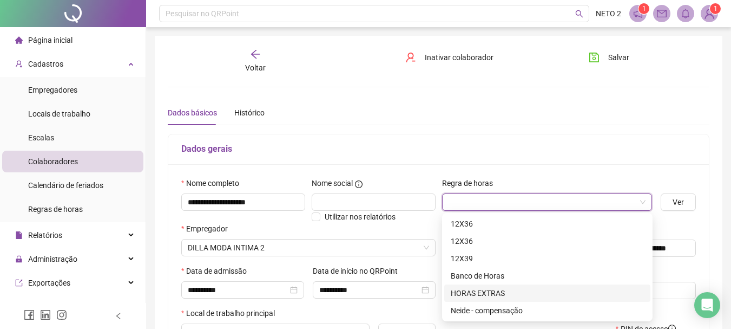
click at [483, 293] on div "HORAS EXTRAS" at bounding box center [547, 293] width 193 height 12
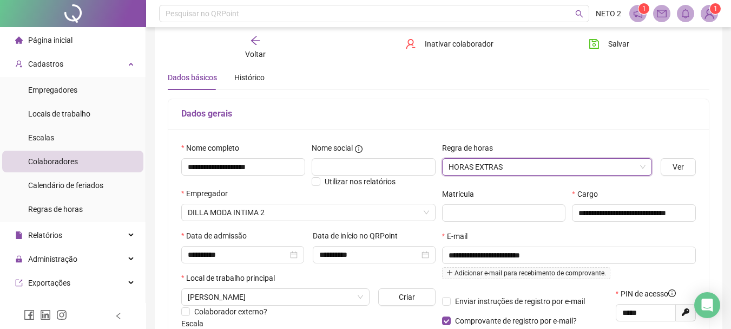
scroll to position [54, 0]
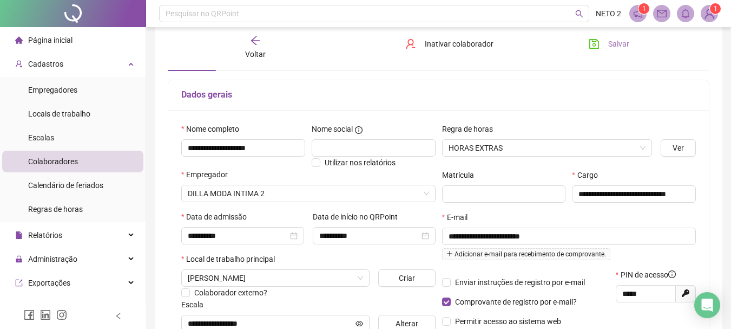
click at [618, 47] on span "Salvar" at bounding box center [619, 44] width 21 height 12
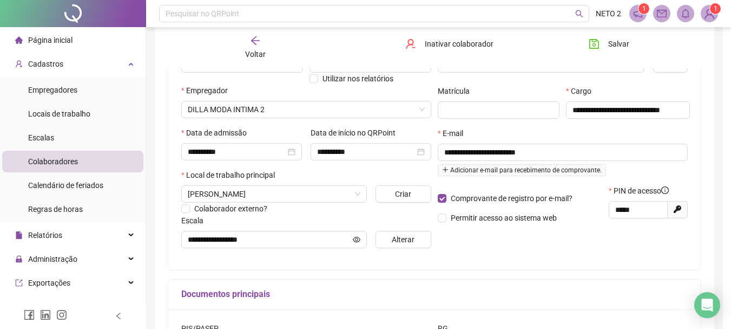
scroll to position [162, 0]
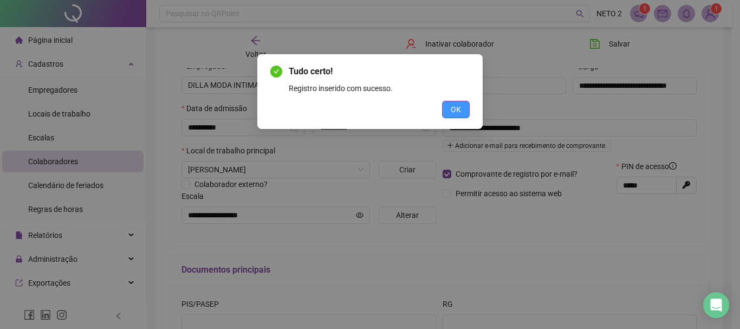
click at [456, 114] on span "OK" at bounding box center [455, 109] width 10 height 12
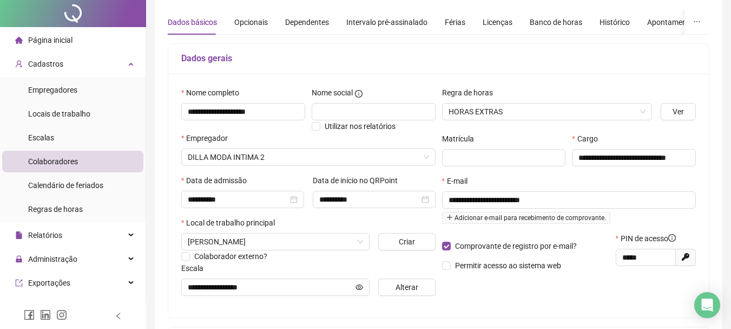
scroll to position [0, 0]
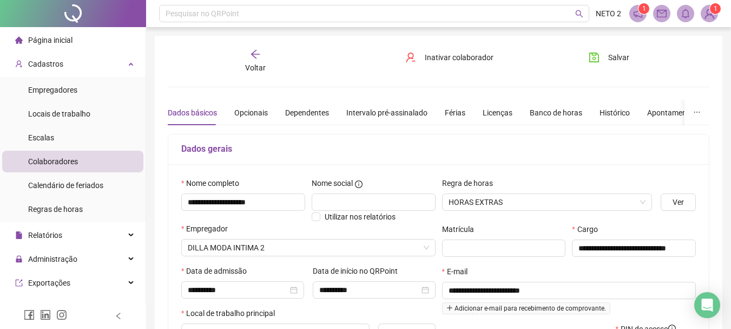
click at [261, 61] on div "Voltar" at bounding box center [255, 61] width 83 height 25
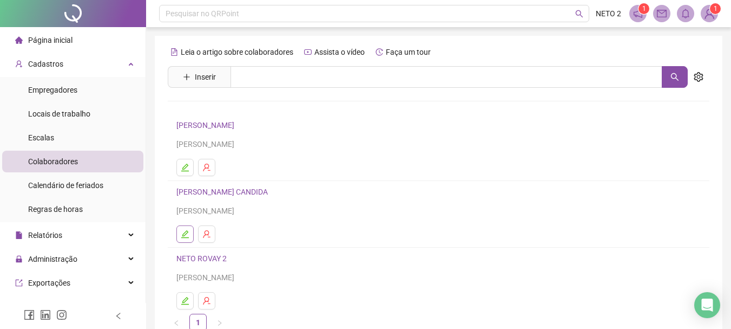
click at [182, 235] on icon "edit" at bounding box center [185, 234] width 9 height 9
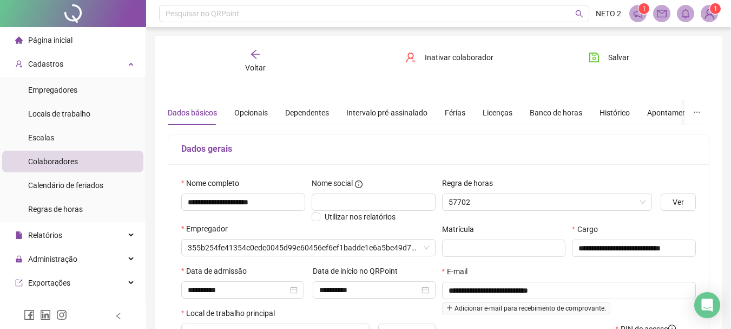
type input "**********"
click at [250, 61] on div "Voltar" at bounding box center [255, 61] width 83 height 25
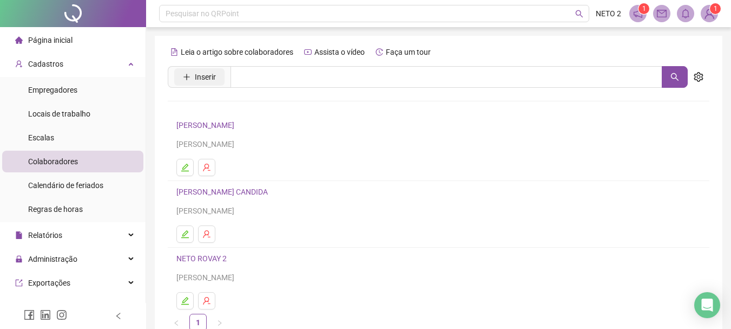
click at [219, 73] on button "Inserir" at bounding box center [199, 76] width 50 height 17
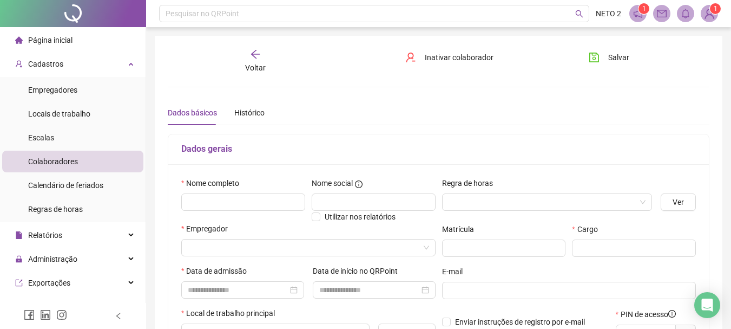
type input "*****"
click at [287, 199] on input "text" at bounding box center [243, 201] width 124 height 17
drag, startPoint x: 304, startPoint y: 213, endPoint x: 404, endPoint y: 309, distance: 138.6
click at [404, 309] on div "**********" at bounding box center [308, 286] width 261 height 218
click at [302, 201] on input "**********" at bounding box center [243, 201] width 124 height 17
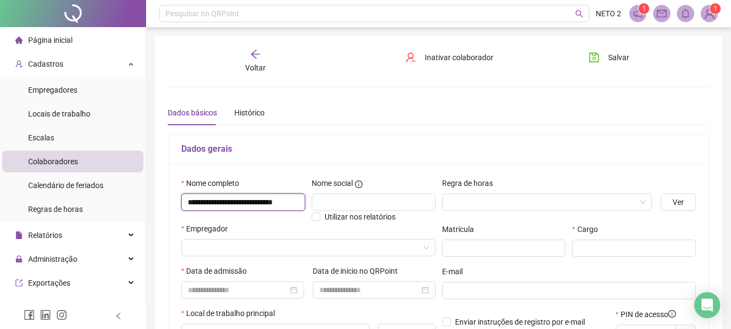
scroll to position [0, 18]
type input "**********"
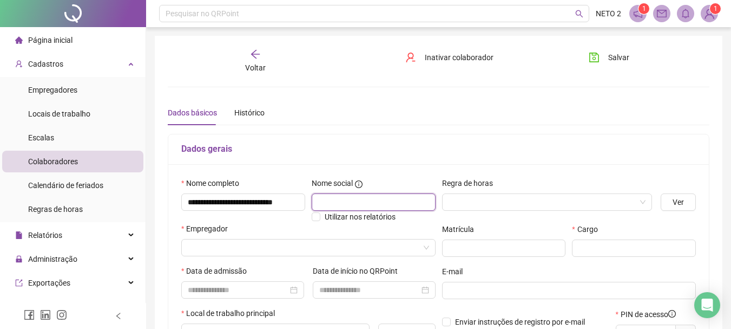
click at [367, 204] on input "text" at bounding box center [374, 201] width 124 height 17
click at [452, 203] on input "search" at bounding box center [543, 202] width 188 height 16
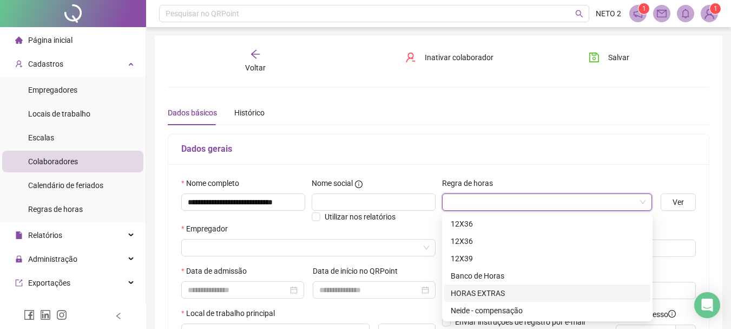
click at [480, 290] on div "HORAS EXTRAS" at bounding box center [547, 293] width 193 height 12
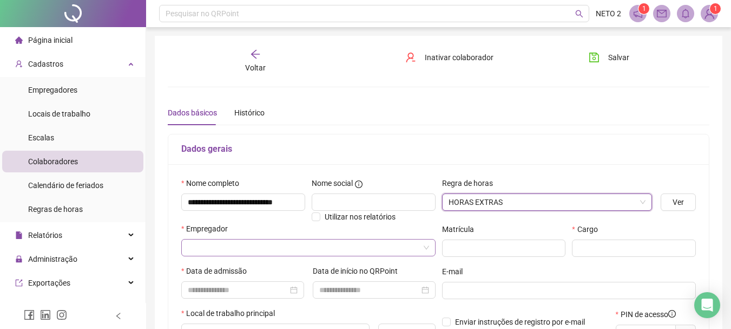
click at [292, 245] on input "search" at bounding box center [304, 247] width 232 height 16
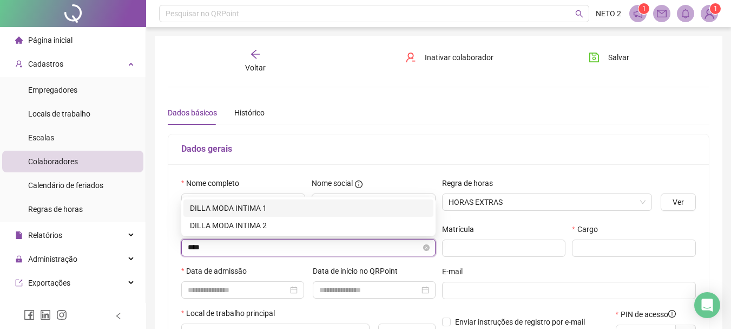
type input "*****"
click at [228, 223] on div "DILLA MODA INTIMA 2" at bounding box center [308, 225] width 237 height 12
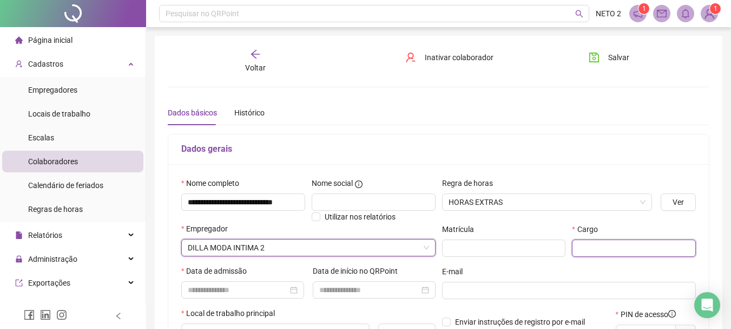
click at [583, 249] on input "text" at bounding box center [634, 247] width 124 height 17
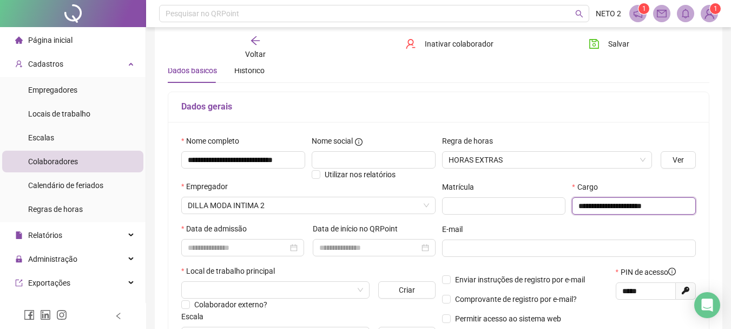
scroll to position [54, 0]
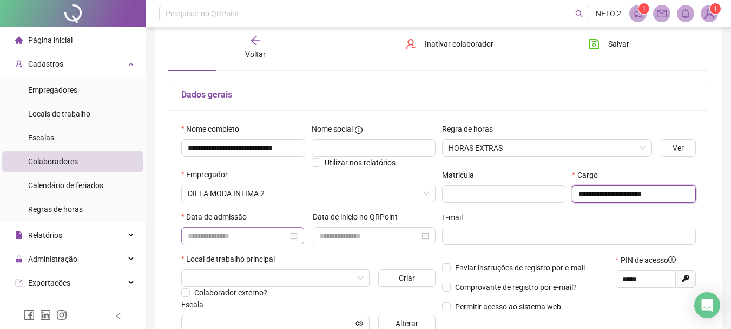
type input "**********"
click at [219, 239] on input at bounding box center [238, 236] width 100 height 12
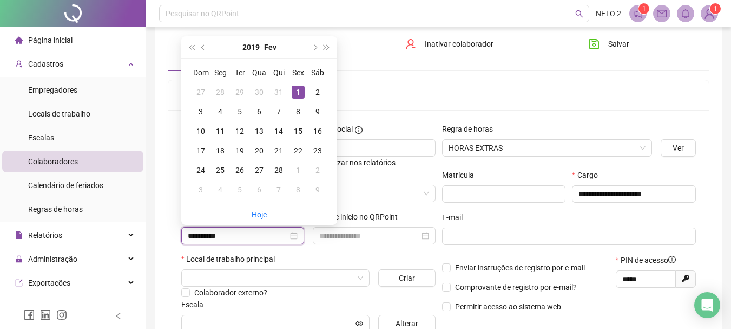
type input "**********"
click at [378, 256] on div "Local de trabalho principal" at bounding box center [308, 261] width 254 height 16
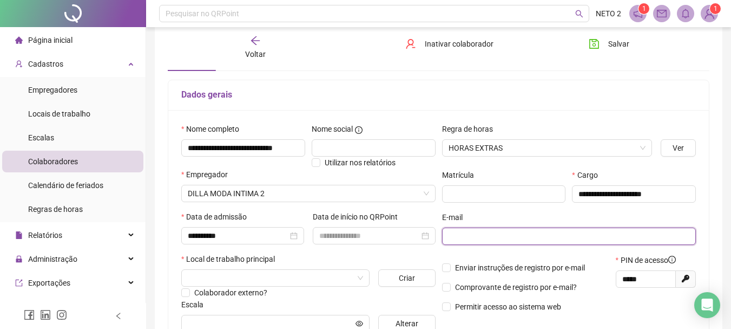
click at [501, 232] on input "text" at bounding box center [568, 236] width 239 height 12
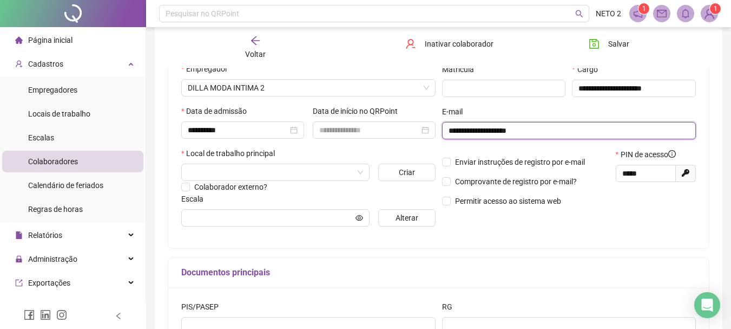
scroll to position [162, 0]
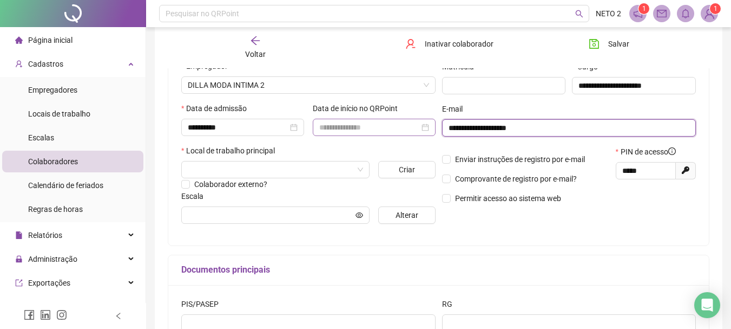
type input "**********"
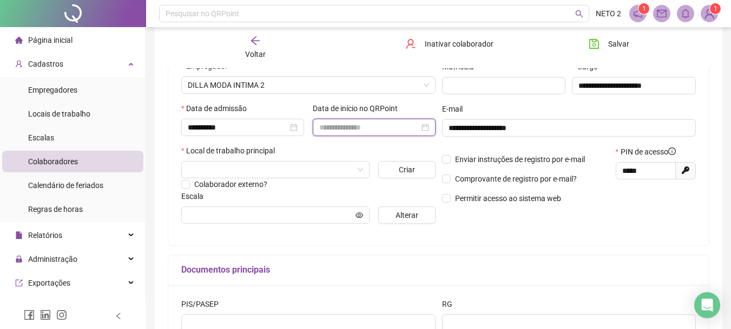
click at [382, 127] on input at bounding box center [369, 127] width 100 height 12
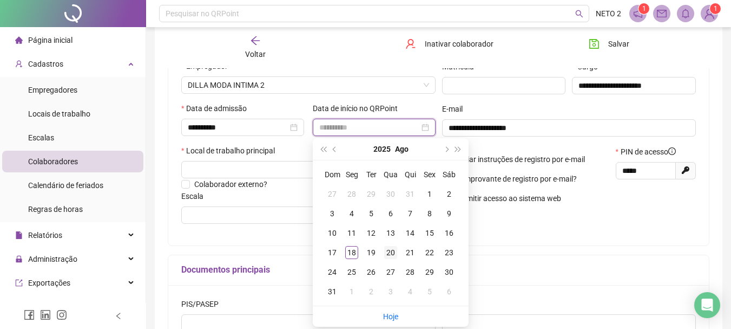
type input "**********"
click at [393, 255] on div "20" at bounding box center [390, 252] width 13 height 13
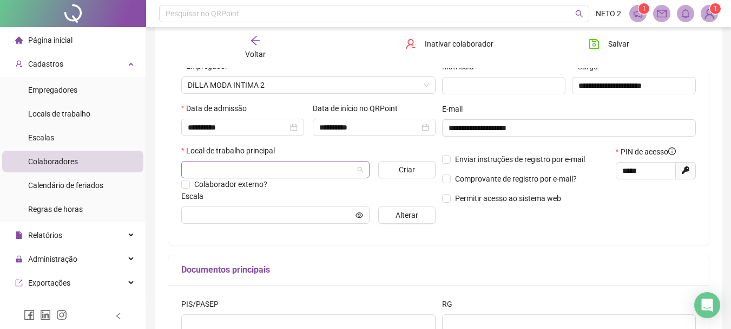
click at [335, 174] on input "search" at bounding box center [271, 169] width 166 height 16
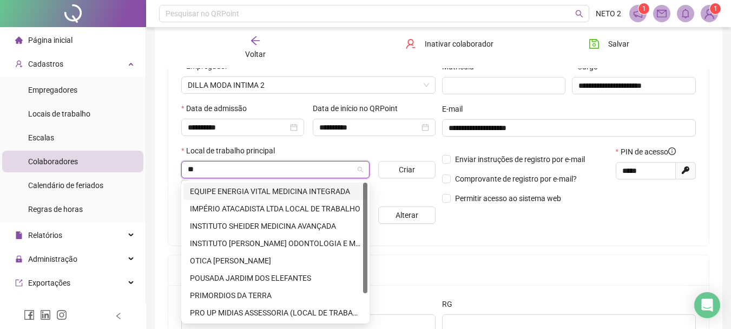
type input "*"
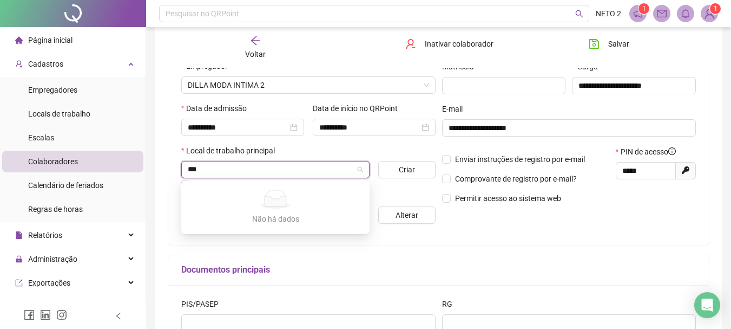
type input "**"
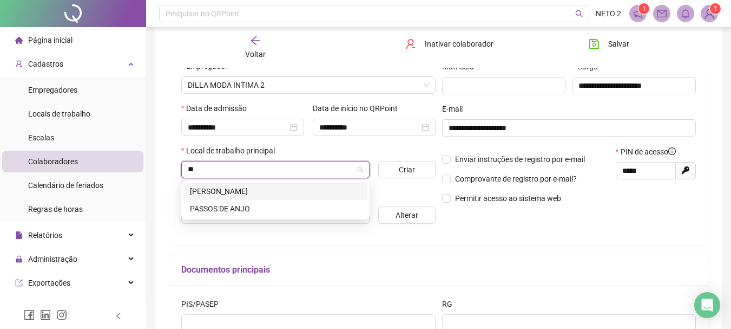
click at [258, 192] on div "JOÃO CARLOS FERRARI" at bounding box center [275, 191] width 171 height 12
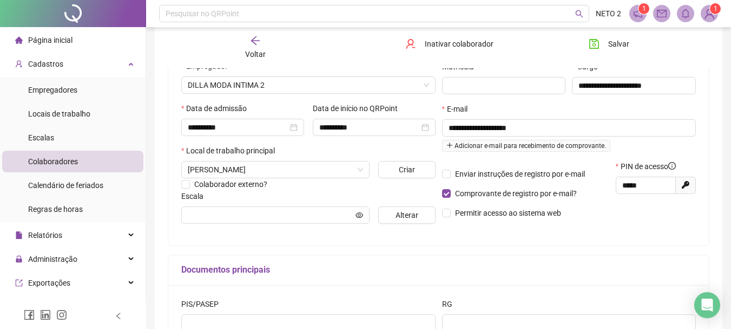
click at [625, 240] on div "**********" at bounding box center [438, 124] width 541 height 244
click at [317, 215] on input "text" at bounding box center [271, 215] width 166 height 12
click at [390, 215] on button "Alterar" at bounding box center [406, 214] width 57 height 17
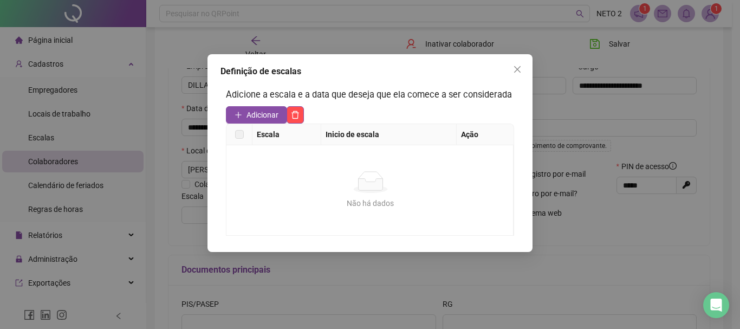
click at [266, 115] on span "Adicionar" at bounding box center [262, 115] width 32 height 12
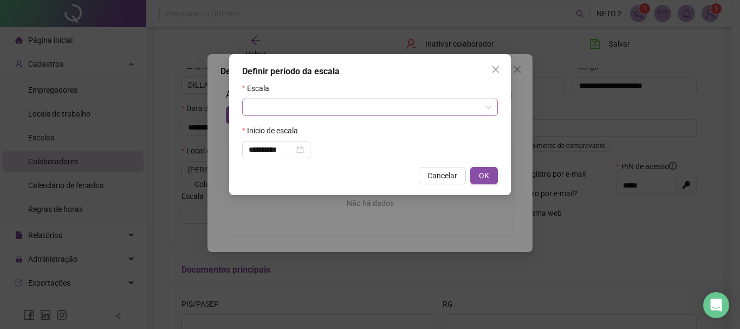
click at [329, 106] on input "search" at bounding box center [365, 107] width 233 height 16
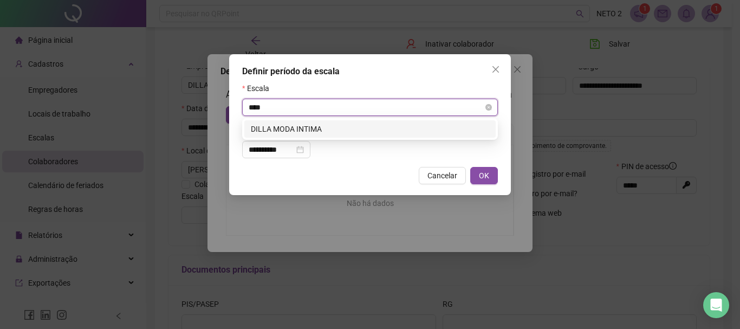
type input "*****"
click at [335, 133] on div "DILLA MODA INTIMA" at bounding box center [370, 129] width 238 height 12
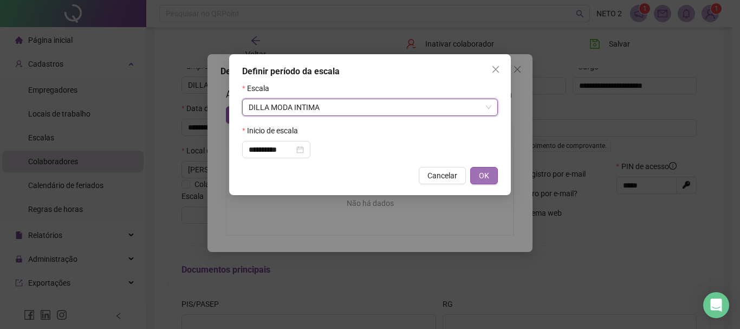
click at [485, 177] on span "OK" at bounding box center [484, 175] width 10 height 12
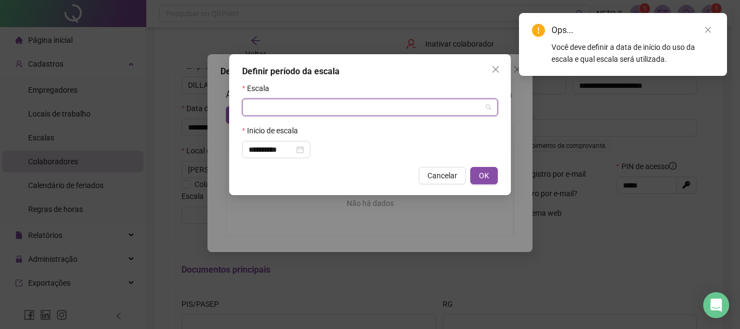
click at [400, 109] on input "search" at bounding box center [365, 107] width 233 height 16
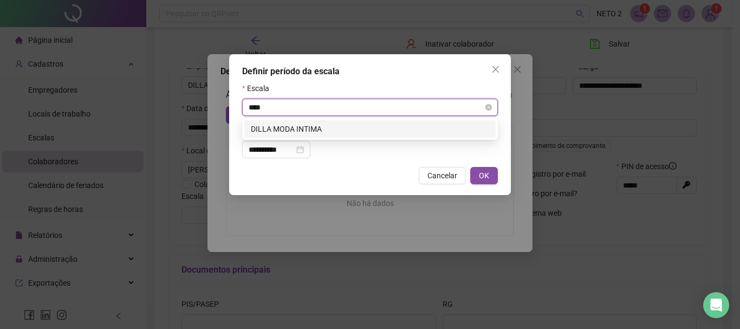
type input "*****"
click at [363, 127] on div "DILLA MODA INTIMA" at bounding box center [370, 129] width 238 height 12
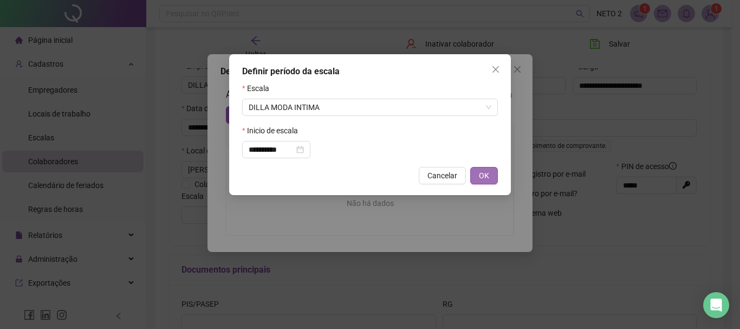
click at [488, 178] on span "OK" at bounding box center [484, 175] width 10 height 12
type input "**********"
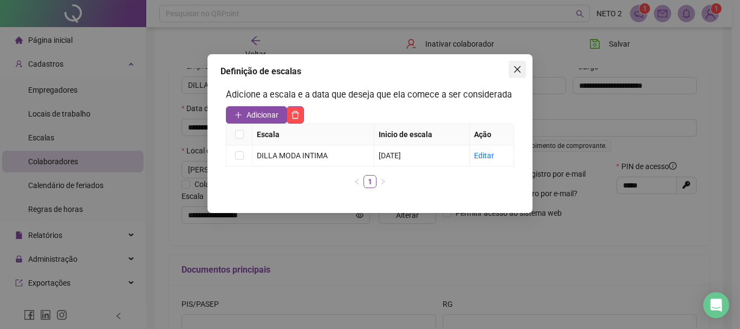
click at [520, 68] on icon "close" at bounding box center [517, 69] width 9 height 9
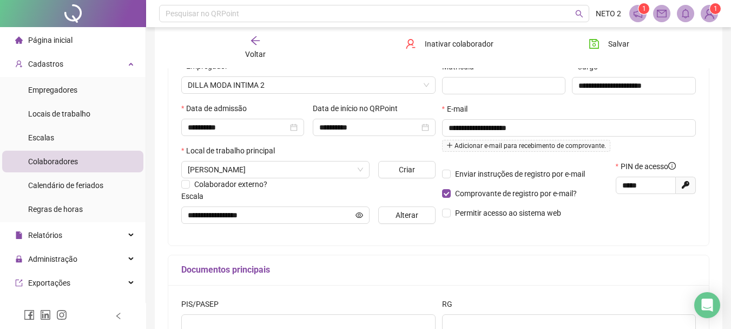
scroll to position [289, 0]
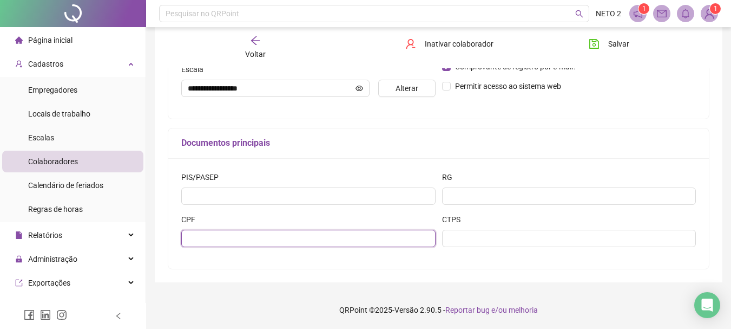
click at [326, 231] on input "text" at bounding box center [308, 238] width 254 height 17
type input "**********"
click at [491, 267] on div "**********" at bounding box center [438, 213] width 541 height 110
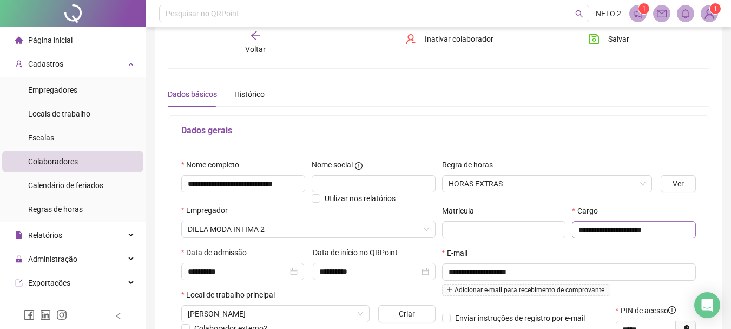
scroll to position [0, 0]
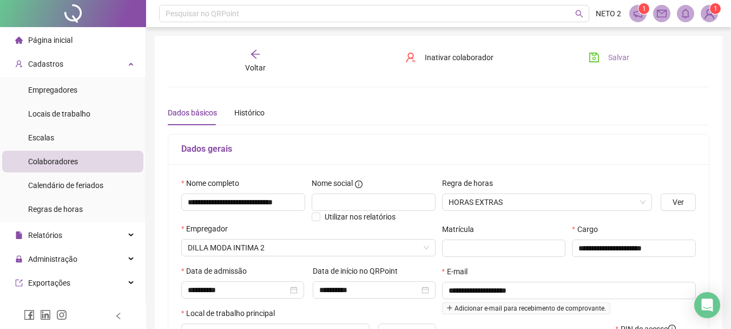
click at [626, 57] on span "Salvar" at bounding box center [619, 57] width 21 height 12
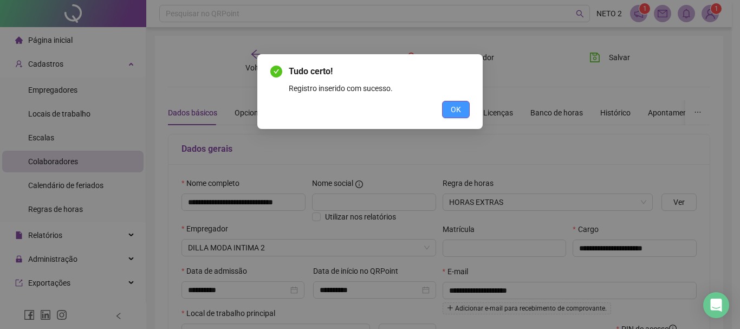
click at [455, 106] on span "OK" at bounding box center [455, 109] width 10 height 12
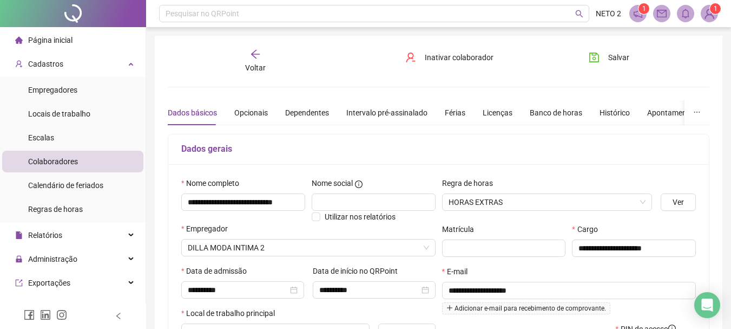
click at [255, 52] on icon "arrow-left" at bounding box center [255, 54] width 11 height 11
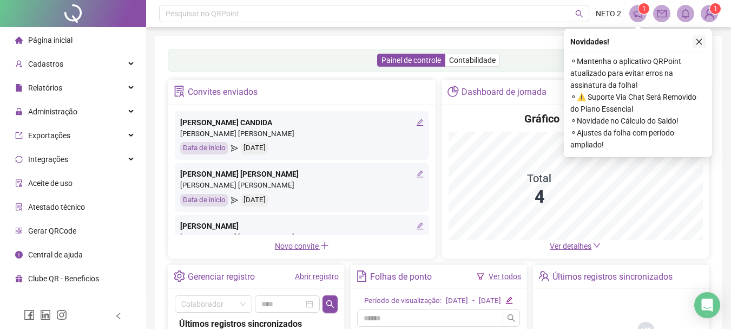
click at [702, 41] on icon "close" at bounding box center [700, 42] width 8 height 8
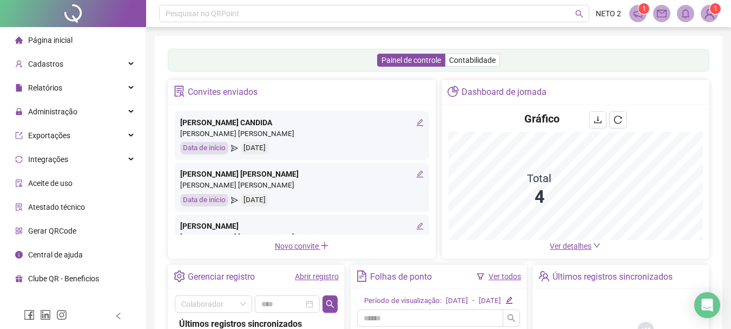
click at [707, 14] on img at bounding box center [710, 13] width 16 height 16
click at [712, 14] on img at bounding box center [710, 13] width 16 height 16
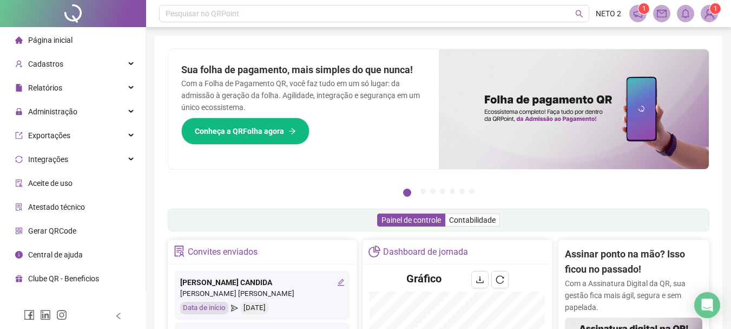
click at [715, 13] on span "1" at bounding box center [716, 8] width 4 height 11
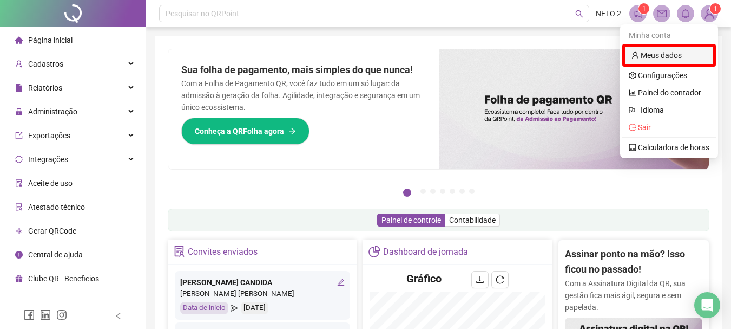
click at [682, 58] on link "Meus dados" at bounding box center [657, 55] width 50 height 9
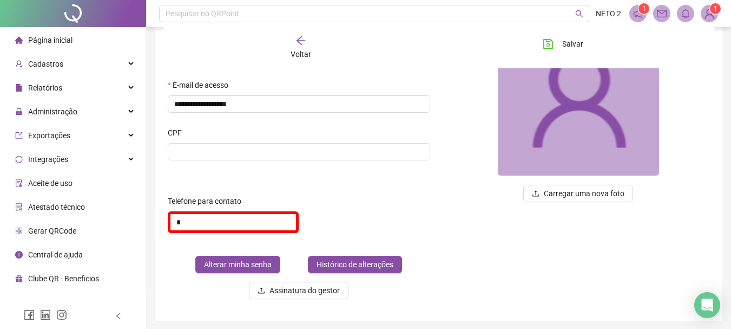
scroll to position [147, 0]
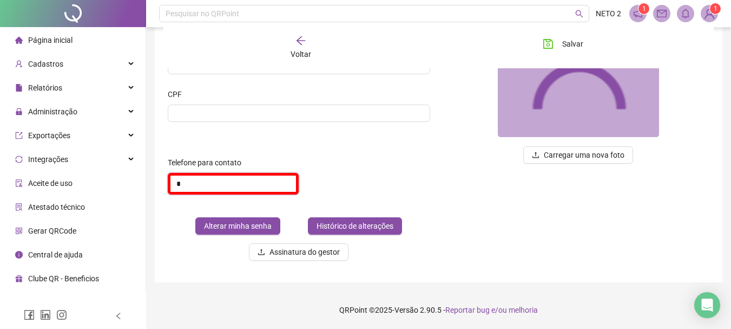
click at [246, 187] on input "*" at bounding box center [233, 184] width 131 height 22
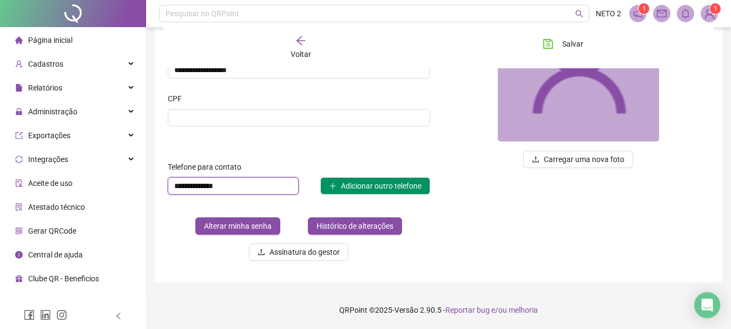
click at [246, 182] on input "**********" at bounding box center [233, 185] width 131 height 17
type input "**********"
click at [272, 159] on div "**********" at bounding box center [299, 113] width 280 height 311
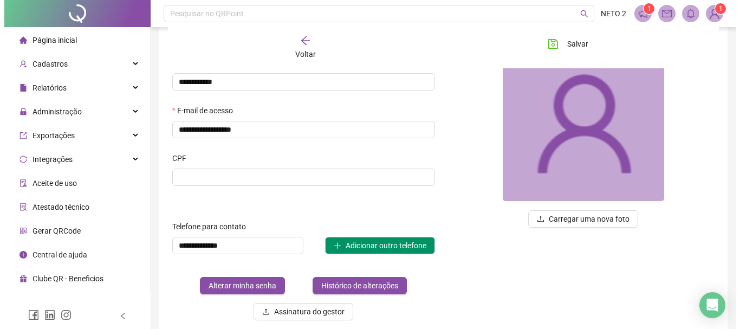
scroll to position [34, 0]
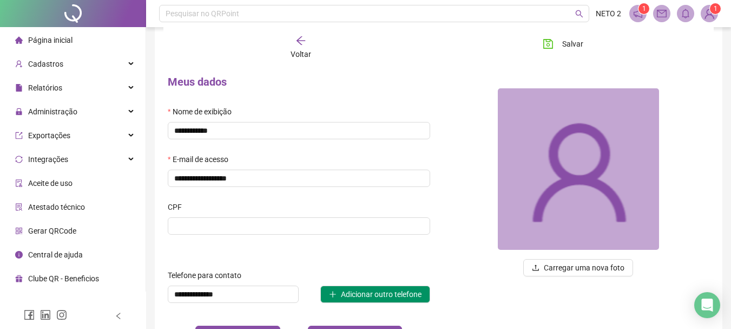
click at [306, 42] on div "Voltar" at bounding box center [301, 47] width 83 height 25
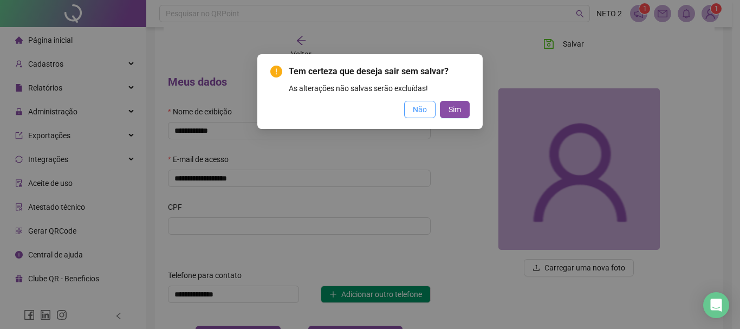
click at [420, 108] on span "Não" at bounding box center [420, 109] width 14 height 12
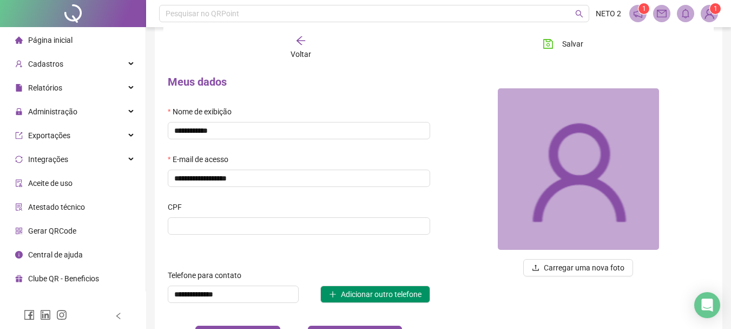
click at [300, 50] on span "Voltar" at bounding box center [301, 54] width 21 height 9
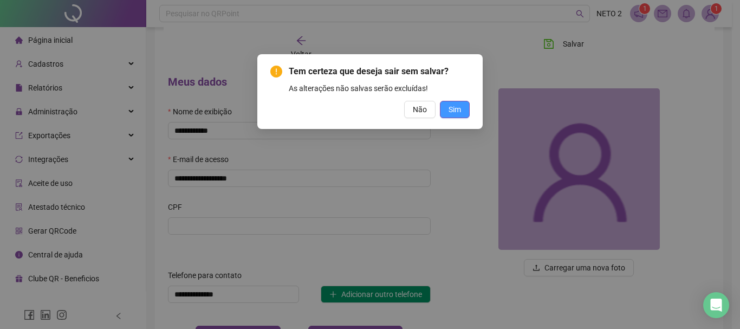
drag, startPoint x: 460, startPoint y: 108, endPoint x: 623, endPoint y: 68, distance: 167.7
click at [460, 107] on span "Sim" at bounding box center [454, 109] width 12 height 12
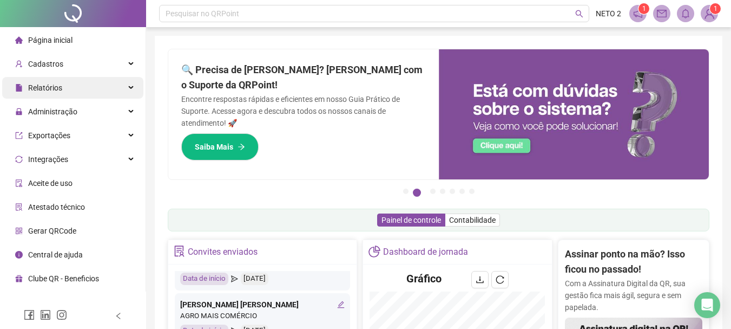
click at [85, 91] on div "Relatórios" at bounding box center [72, 88] width 141 height 22
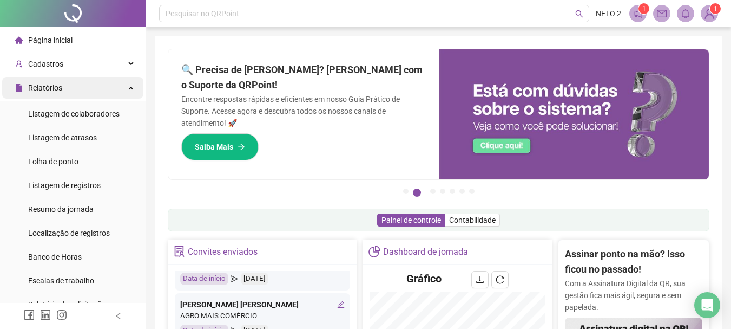
click at [85, 91] on div "Relatórios" at bounding box center [72, 88] width 141 height 22
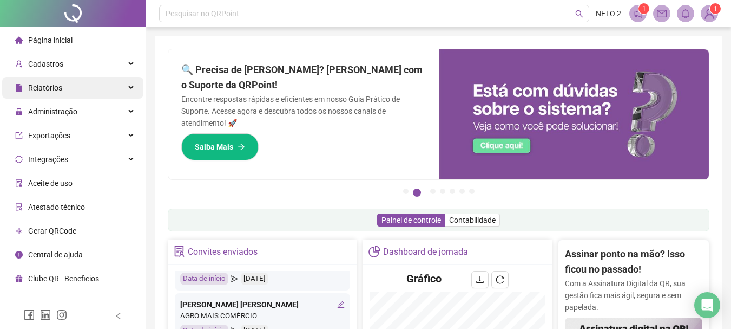
click at [85, 91] on div "Relatórios" at bounding box center [72, 88] width 141 height 22
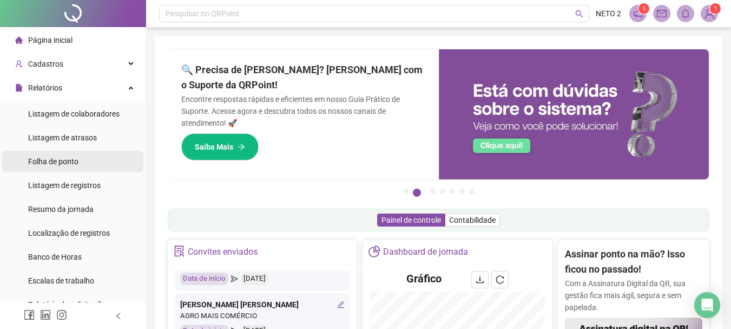
click at [87, 164] on li "Folha de ponto" at bounding box center [72, 162] width 141 height 22
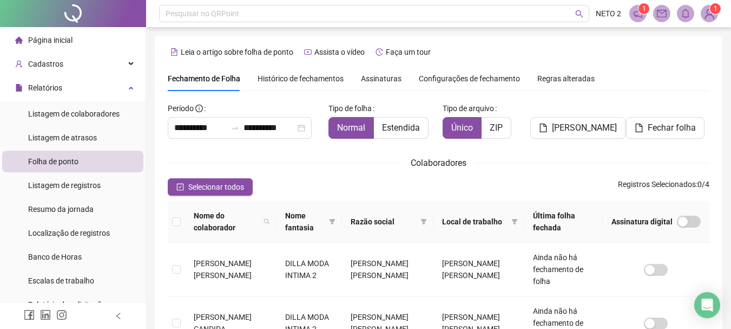
click at [710, 17] on img at bounding box center [710, 13] width 16 height 16
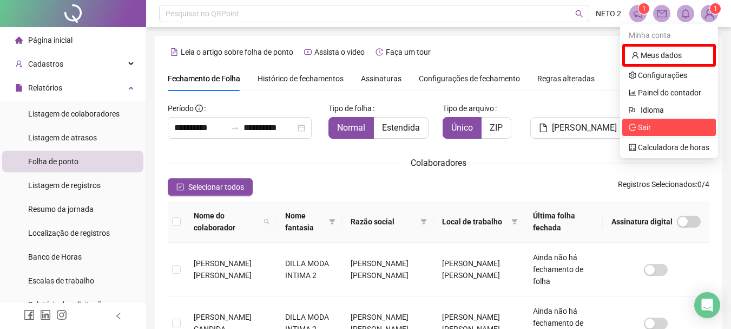
click at [643, 128] on span "Sair" at bounding box center [644, 127] width 13 height 9
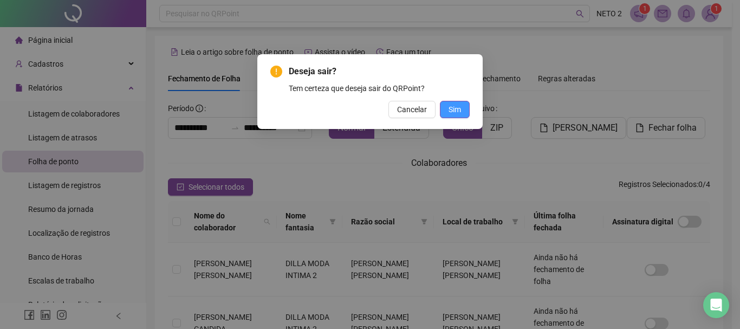
click at [454, 113] on span "Sim" at bounding box center [454, 109] width 12 height 12
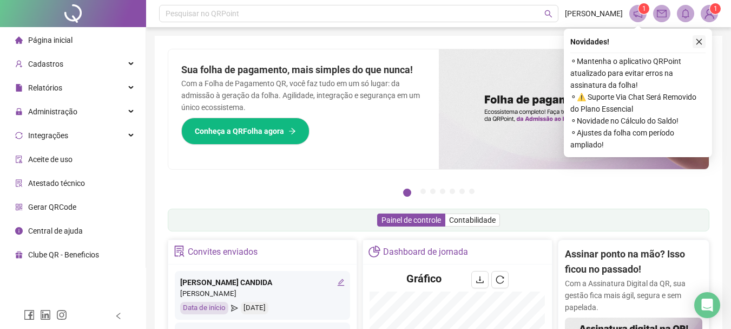
click at [697, 42] on icon "close" at bounding box center [700, 42] width 8 height 8
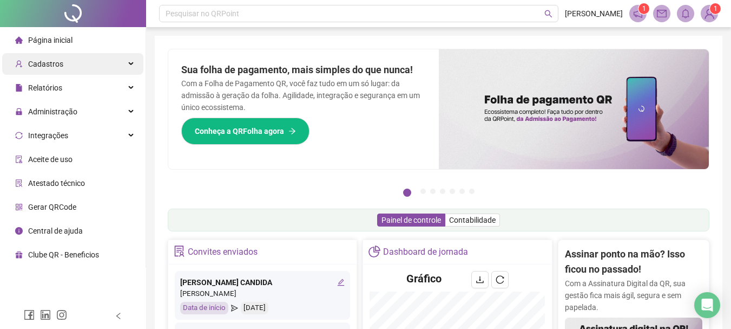
click at [97, 67] on div "Cadastros" at bounding box center [72, 64] width 141 height 22
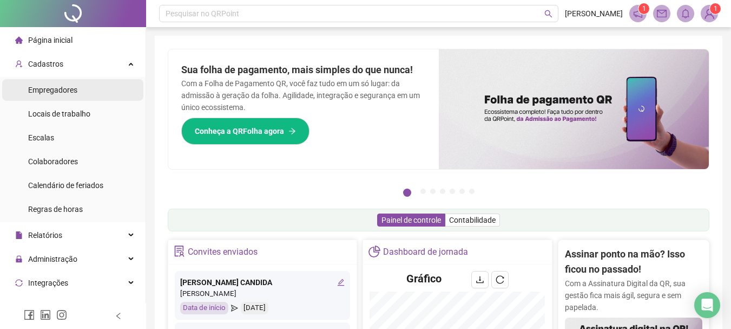
click at [96, 97] on li "Empregadores" at bounding box center [72, 90] width 141 height 22
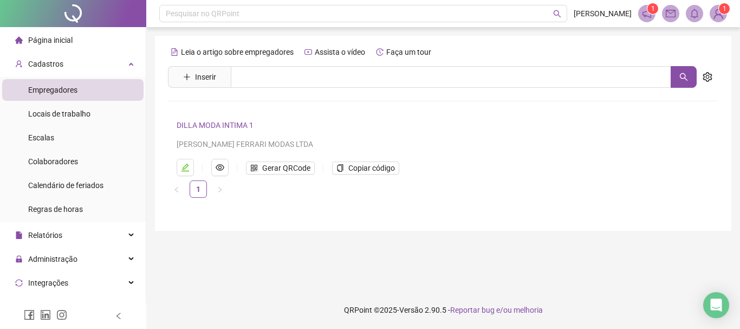
click at [262, 217] on div "Leia o artigo sobre empregadores Assista o vídeo Faça um tour Inserir Nenhum re…" at bounding box center [443, 133] width 576 height 195
click at [209, 79] on span "Inserir" at bounding box center [205, 77] width 21 height 12
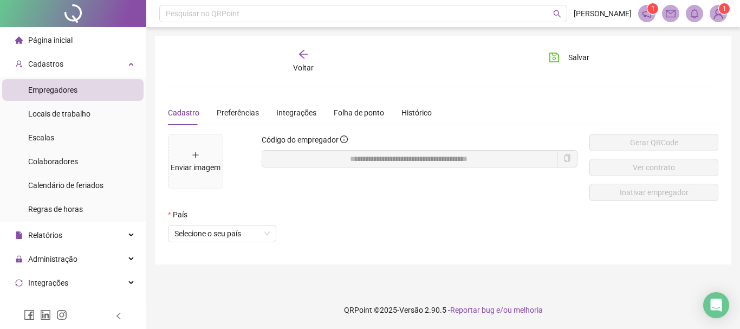
click at [300, 71] on span "Voltar" at bounding box center [303, 67] width 21 height 9
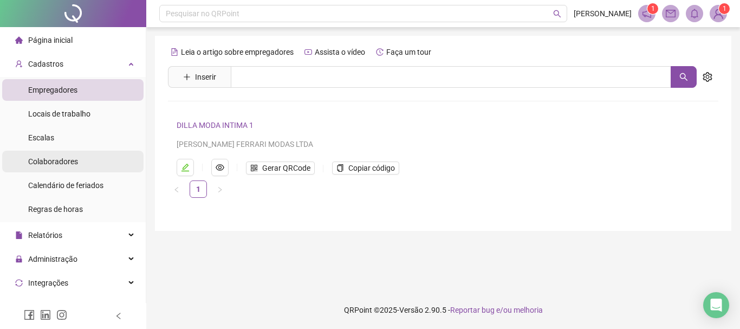
click at [72, 159] on span "Colaboradores" at bounding box center [53, 161] width 50 height 9
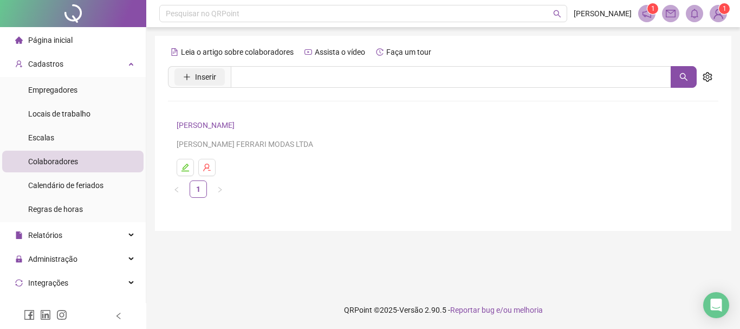
click at [194, 78] on button "Inserir" at bounding box center [199, 76] width 50 height 17
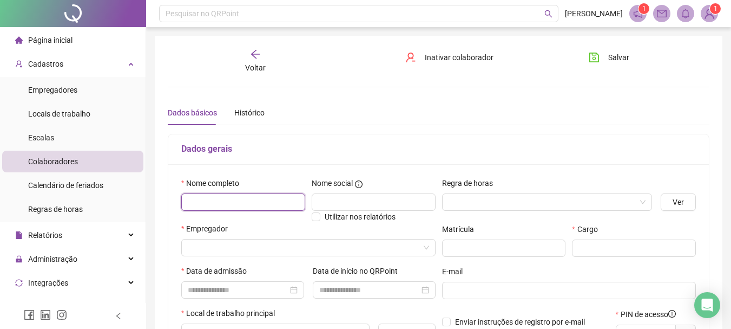
click at [279, 197] on input "text" at bounding box center [243, 201] width 124 height 17
type input "*****"
type input "**********"
click at [476, 204] on input "search" at bounding box center [543, 202] width 188 height 16
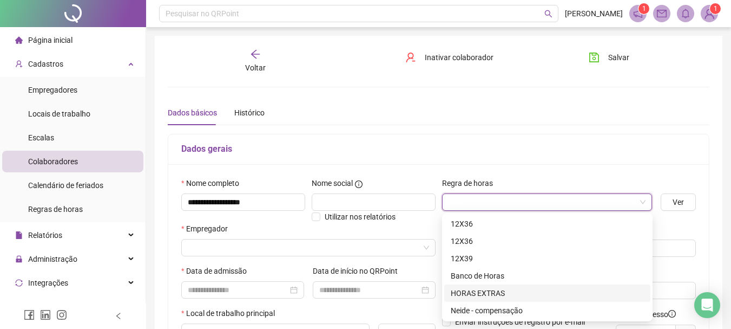
click at [489, 290] on div "HORAS EXTRAS" at bounding box center [547, 293] width 193 height 12
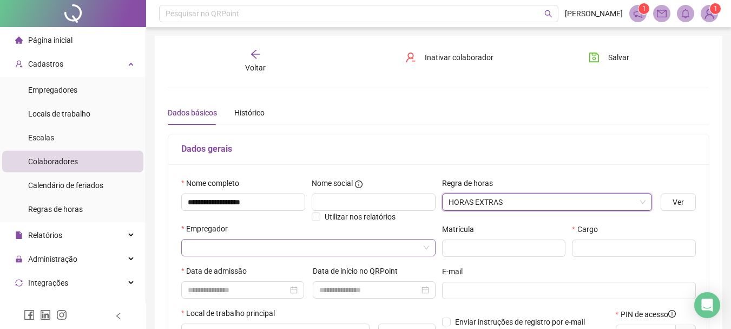
click at [303, 244] on input "search" at bounding box center [304, 247] width 232 height 16
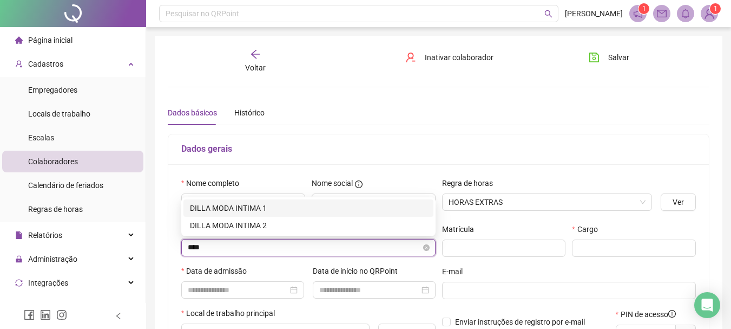
type input "*****"
click at [249, 210] on div "DILLA MODA INTIMA 1" at bounding box center [308, 208] width 237 height 12
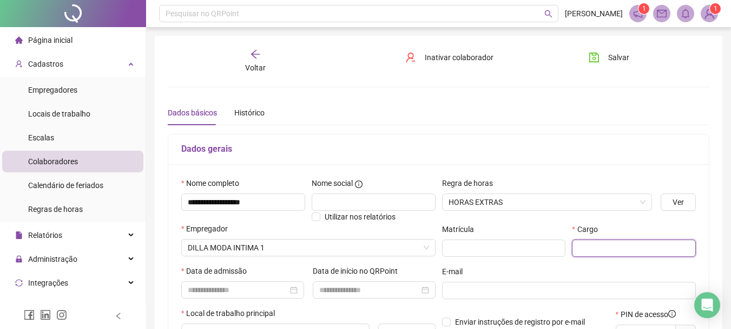
click at [594, 247] on input "text" at bounding box center [634, 247] width 124 height 17
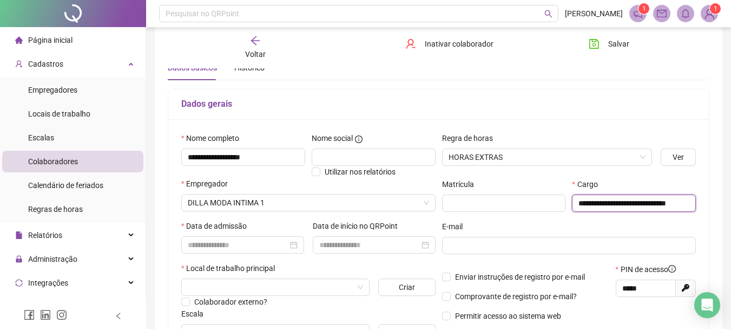
scroll to position [54, 0]
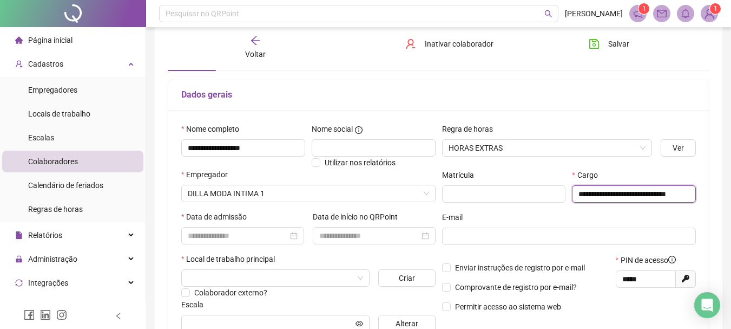
type input "**********"
click at [279, 244] on div "Data de admissão" at bounding box center [243, 232] width 132 height 42
click at [275, 236] on input at bounding box center [238, 236] width 100 height 12
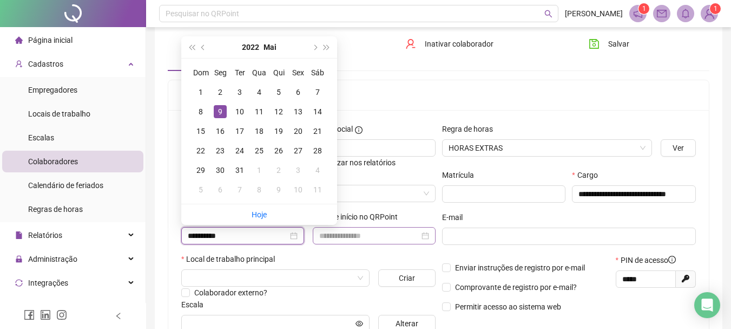
type input "**********"
click at [353, 232] on input at bounding box center [369, 236] width 100 height 12
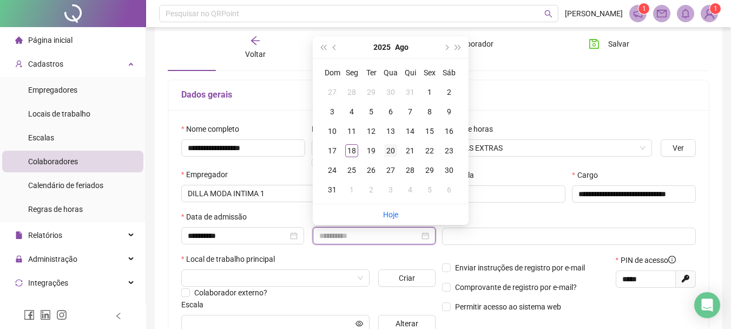
type input "**********"
click at [393, 150] on div "20" at bounding box center [390, 150] width 13 height 13
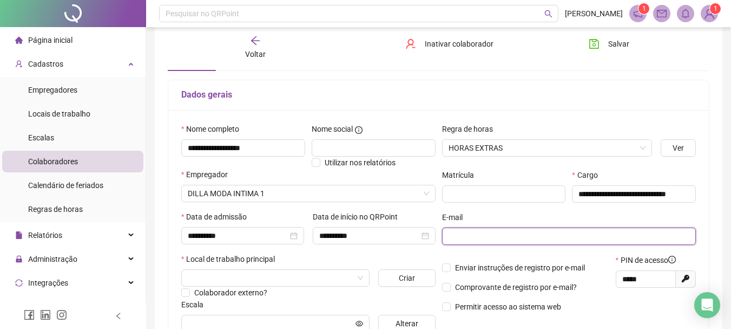
click at [541, 236] on input "text" at bounding box center [568, 236] width 239 height 12
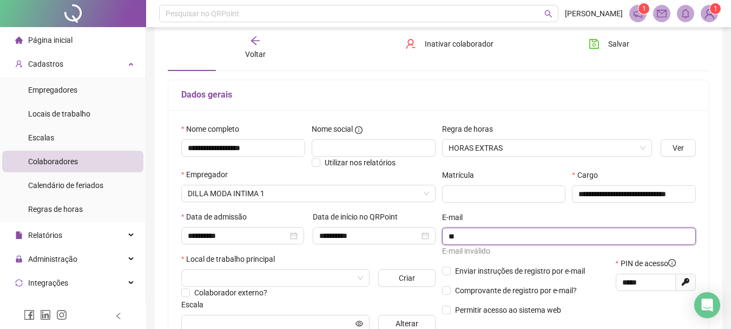
type input "*"
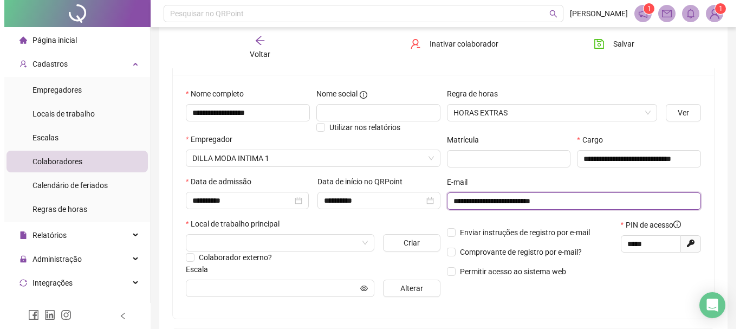
scroll to position [108, 0]
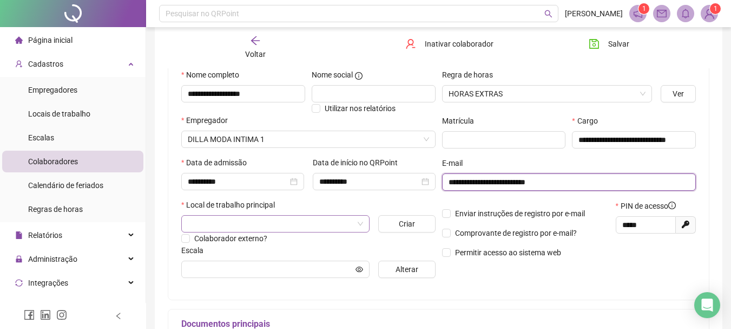
type input "**********"
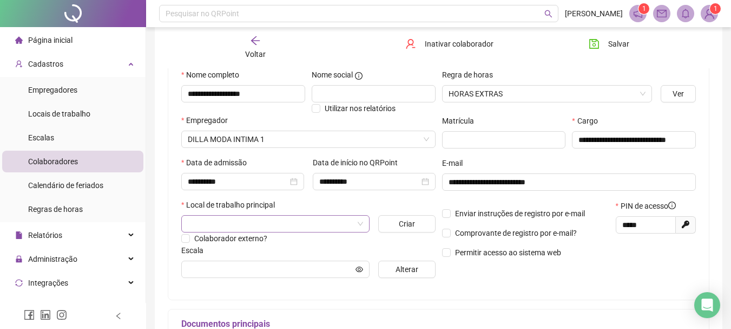
click at [316, 223] on input "search" at bounding box center [271, 223] width 166 height 16
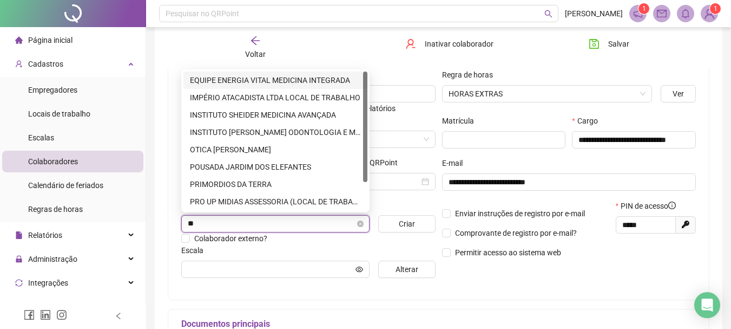
type input "*"
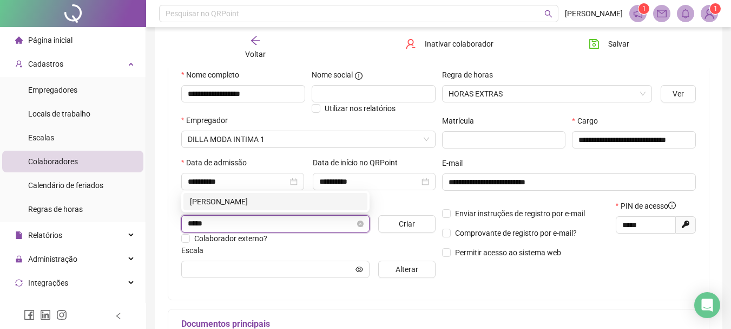
click at [233, 221] on input "*****" at bounding box center [271, 223] width 166 height 16
type input "*"
type input "****"
click at [230, 198] on div "BARBARA" at bounding box center [275, 201] width 171 height 12
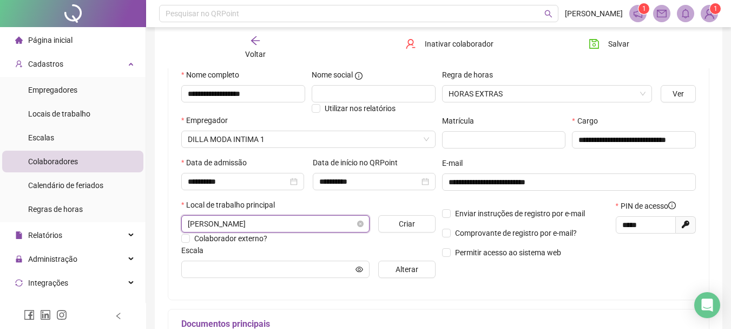
click at [268, 217] on span "BARBARA" at bounding box center [275, 223] width 175 height 16
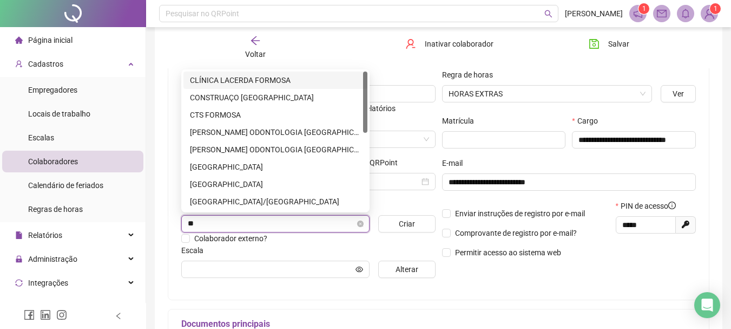
type input "*"
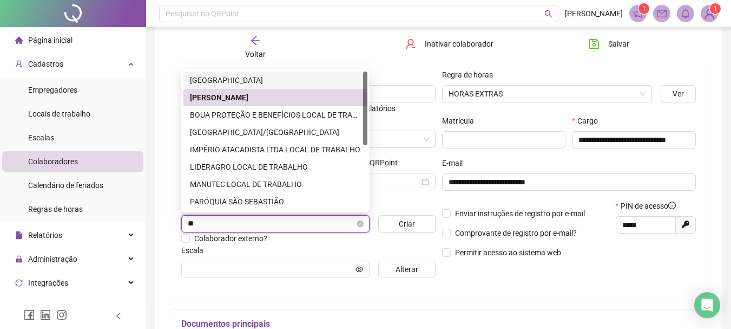
type input "*"
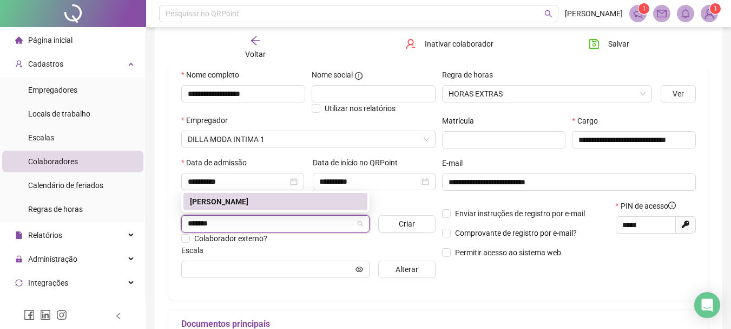
type input "*******"
click at [168, 185] on div "**********" at bounding box center [439, 162] width 542 height 275
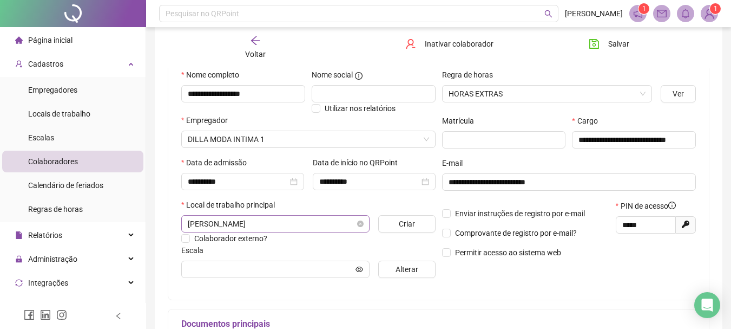
click at [292, 220] on span "BARBARA" at bounding box center [275, 223] width 175 height 16
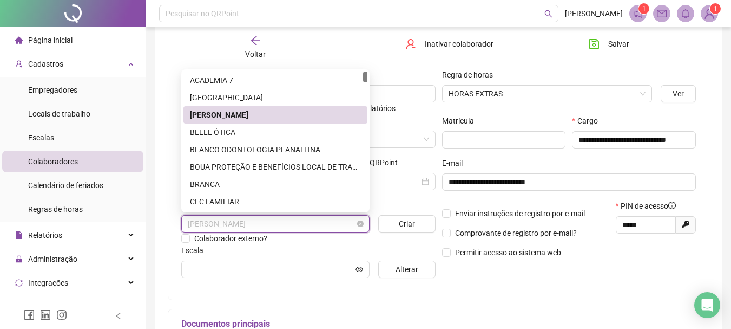
click at [291, 220] on span "BARBARA" at bounding box center [275, 223] width 175 height 16
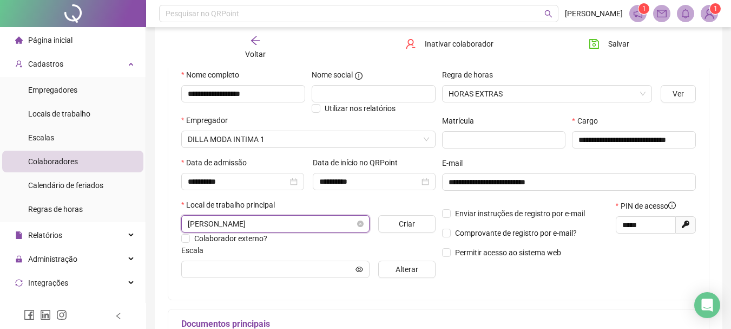
click at [291, 220] on span "BARBARA" at bounding box center [275, 223] width 175 height 16
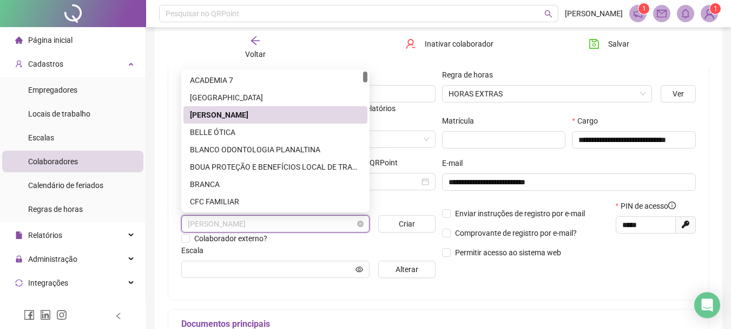
click at [291, 220] on span "BARBARA" at bounding box center [275, 223] width 175 height 16
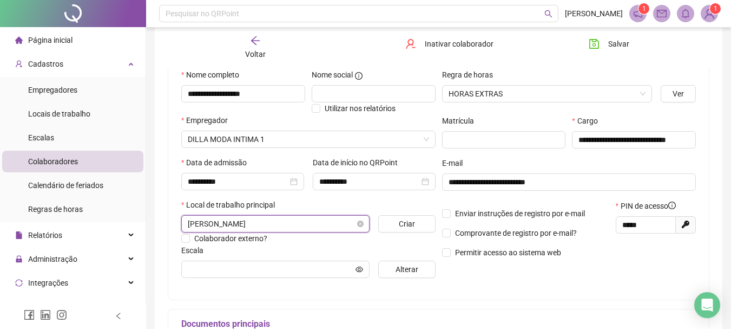
click at [296, 229] on span "BARBARA" at bounding box center [275, 223] width 175 height 16
click at [416, 222] on button "Criar" at bounding box center [406, 223] width 57 height 17
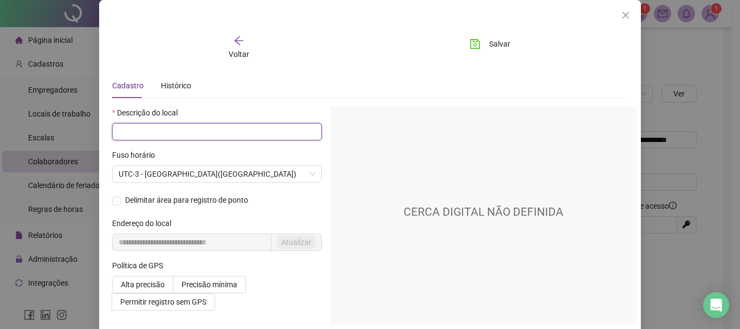
click at [223, 127] on input "text" at bounding box center [217, 131] width 210 height 17
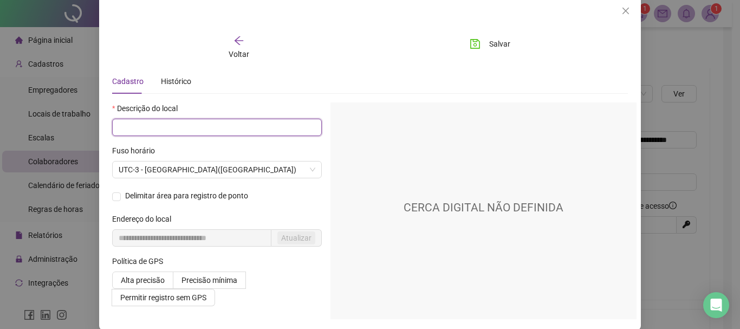
scroll to position [5, 0]
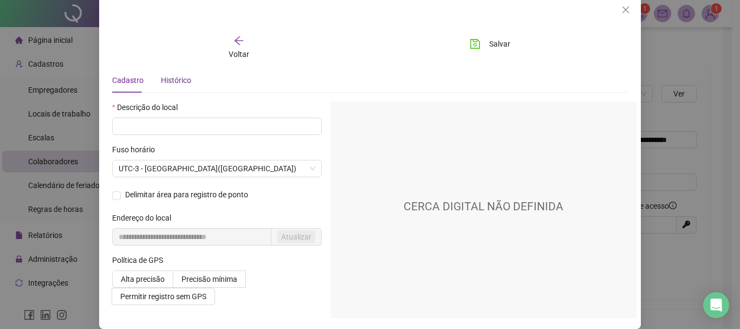
click at [173, 82] on div "Histórico" at bounding box center [176, 80] width 30 height 12
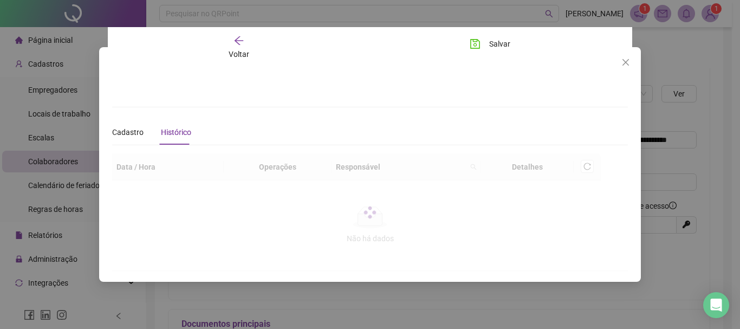
scroll to position [0, 0]
click at [121, 130] on div "Cadastro" at bounding box center [127, 132] width 31 height 12
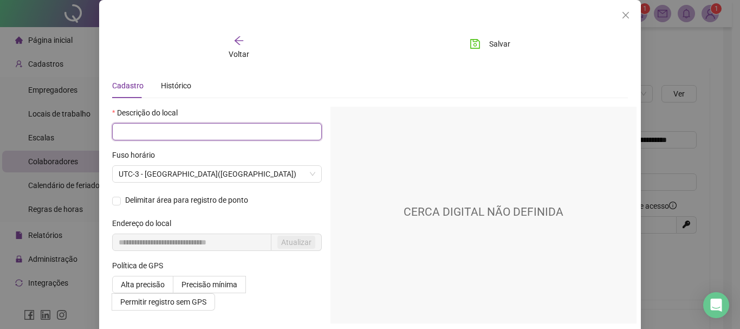
click at [177, 134] on input "text" at bounding box center [217, 131] width 210 height 17
click at [174, 136] on input "text" at bounding box center [217, 131] width 210 height 17
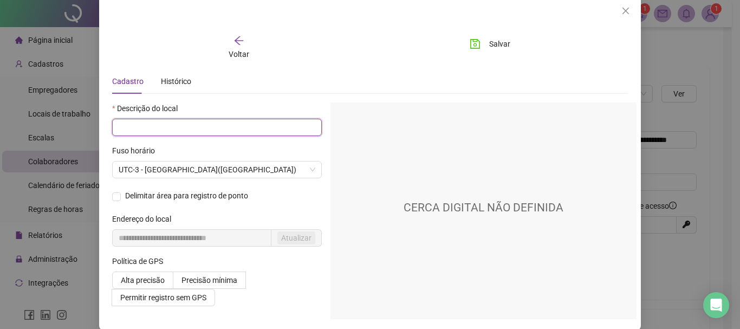
scroll to position [5, 0]
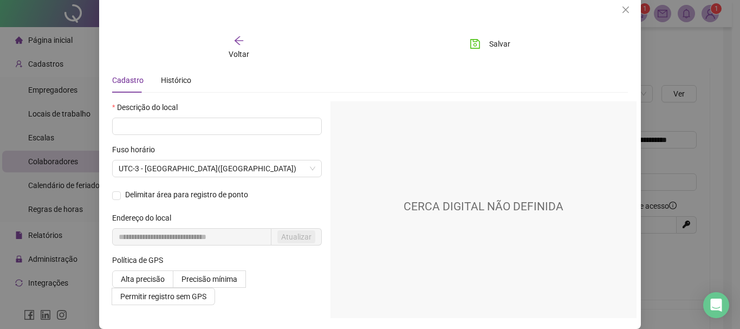
drag, startPoint x: 616, startPoint y: 10, endPoint x: 585, endPoint y: 35, distance: 40.1
click at [617, 10] on span "Close" at bounding box center [625, 9] width 17 height 9
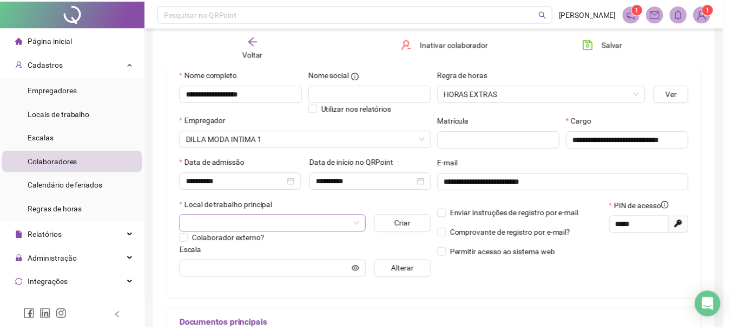
scroll to position [0, 0]
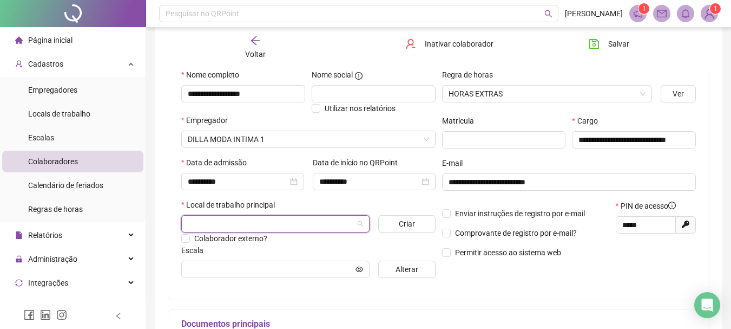
drag, startPoint x: 278, startPoint y: 224, endPoint x: 285, endPoint y: 213, distance: 12.5
click at [284, 215] on div at bounding box center [275, 223] width 188 height 17
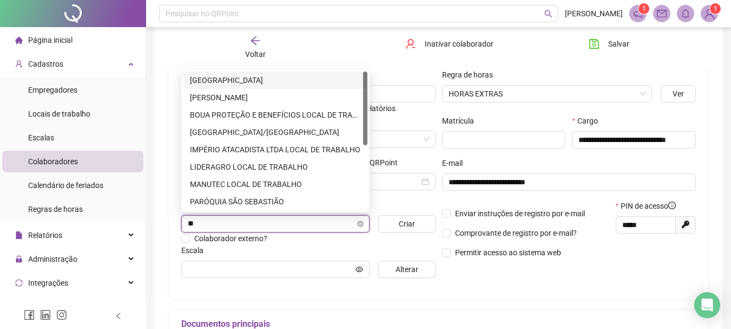
type input "*"
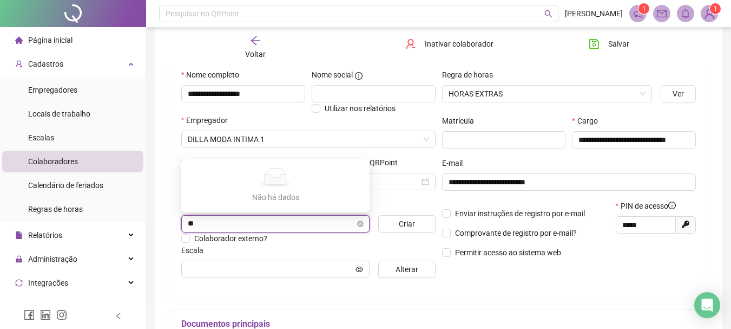
type input "*"
type input "**********"
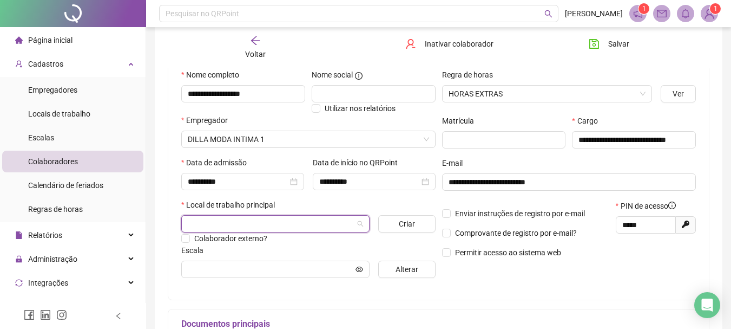
click at [260, 221] on input "search" at bounding box center [271, 223] width 166 height 16
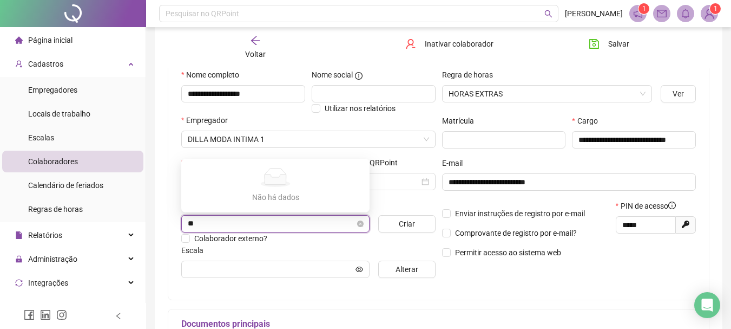
type input "*"
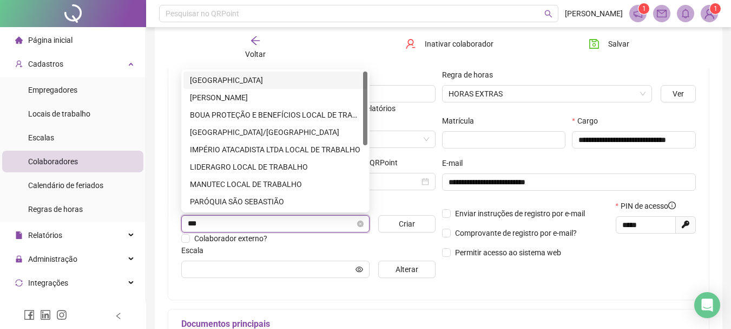
type input "****"
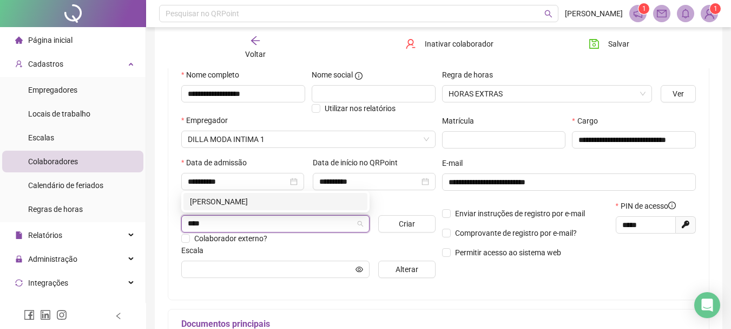
click at [246, 205] on div "BARBARA" at bounding box center [275, 201] width 171 height 12
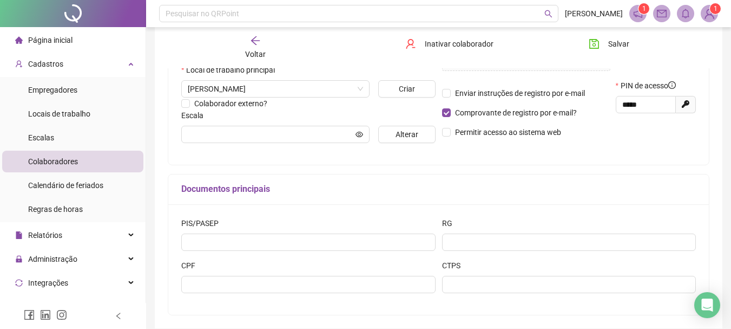
scroll to position [217, 0]
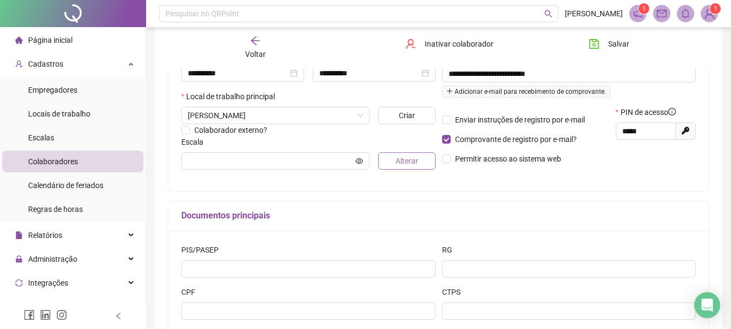
click at [398, 162] on span "Alterar" at bounding box center [407, 161] width 23 height 12
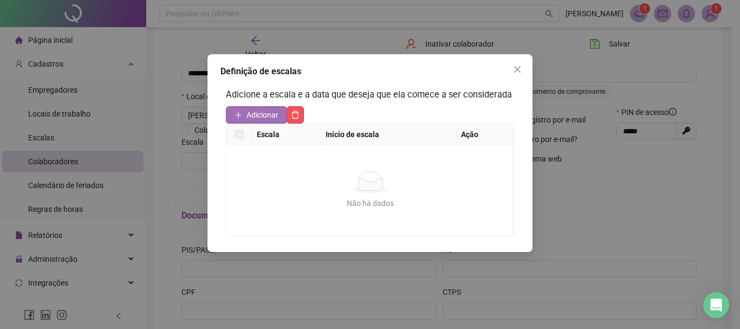
click at [249, 110] on span "Adicionar" at bounding box center [262, 115] width 32 height 12
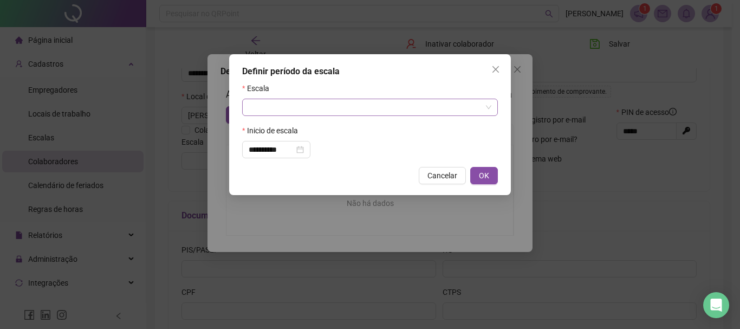
click at [344, 115] on input "search" at bounding box center [365, 107] width 233 height 16
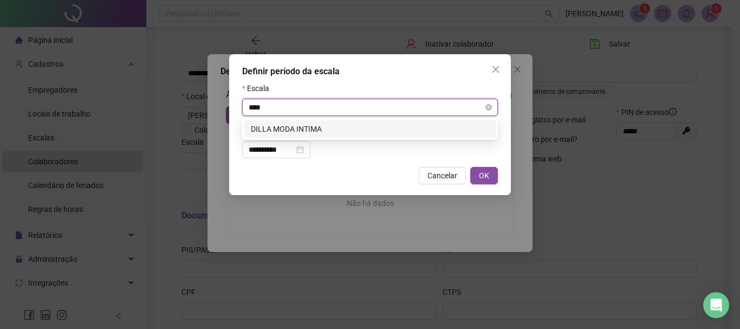
type input "*****"
click at [358, 133] on div "DILLA MODA INTIMA" at bounding box center [370, 129] width 238 height 12
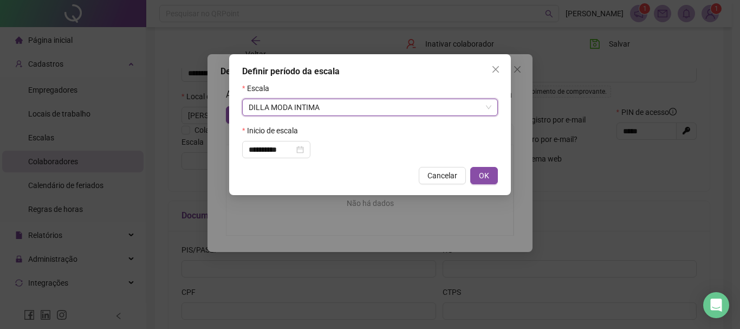
click at [490, 175] on button "OK" at bounding box center [484, 175] width 28 height 17
type input "**********"
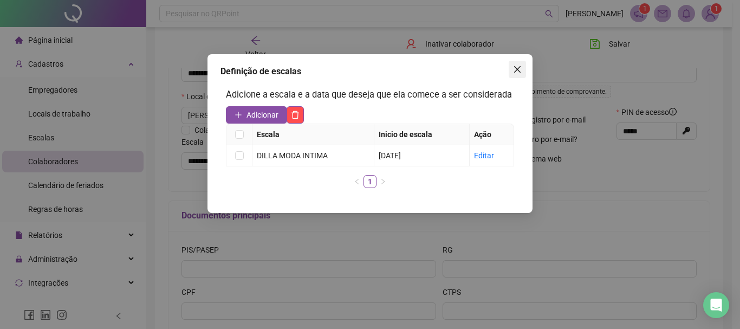
click at [519, 68] on icon "close" at bounding box center [517, 69] width 6 height 6
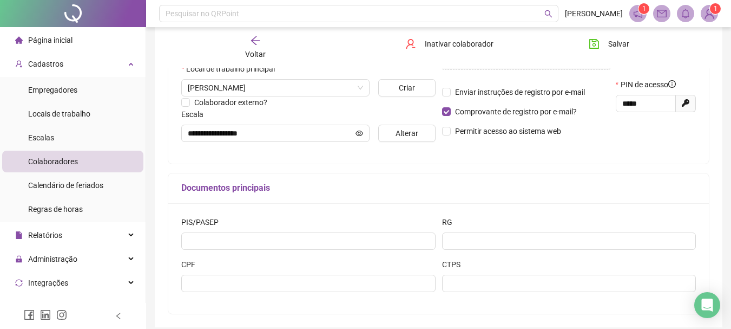
scroll to position [271, 0]
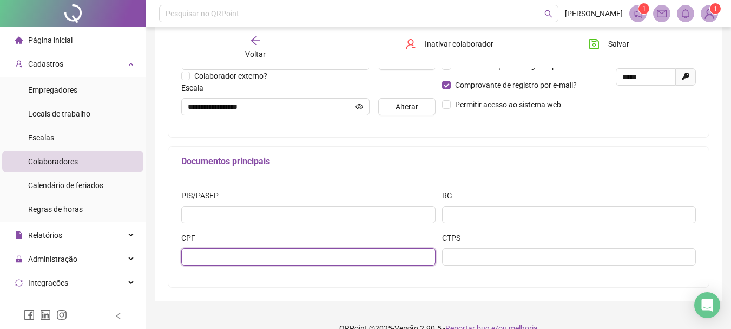
click at [337, 251] on input "text" at bounding box center [308, 256] width 254 height 17
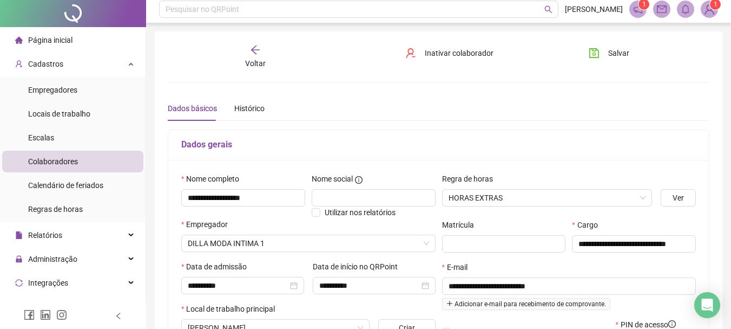
scroll to position [0, 0]
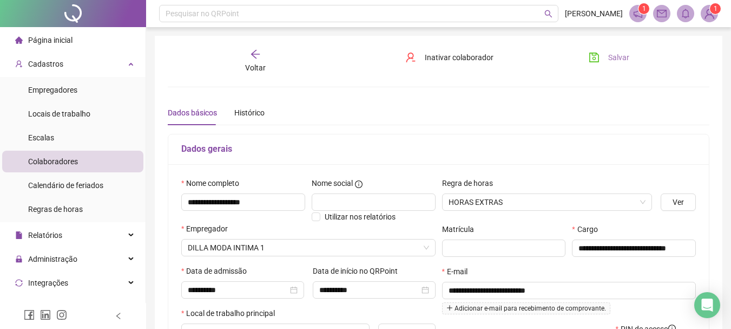
type input "**********"
click at [615, 59] on span "Salvar" at bounding box center [619, 57] width 21 height 12
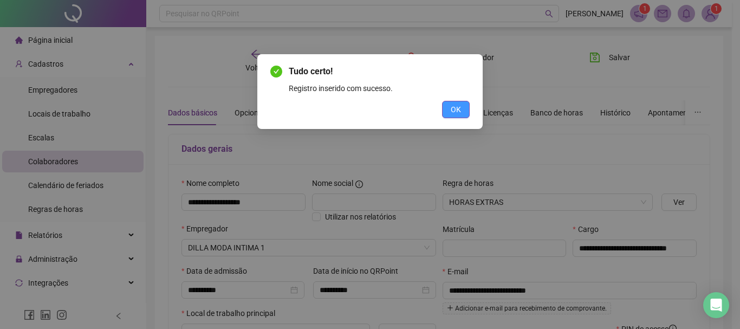
click at [461, 104] on button "OK" at bounding box center [456, 109] width 28 height 17
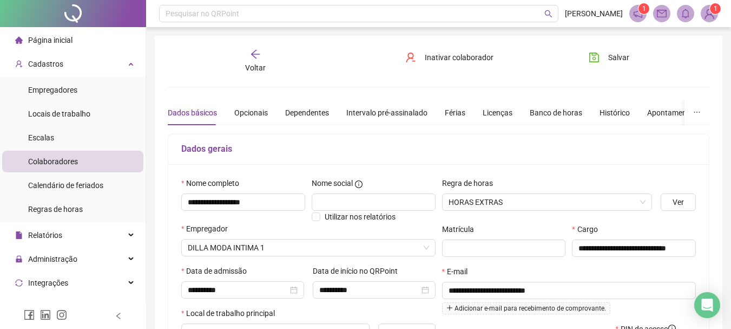
click at [266, 56] on div "Voltar" at bounding box center [255, 61] width 83 height 25
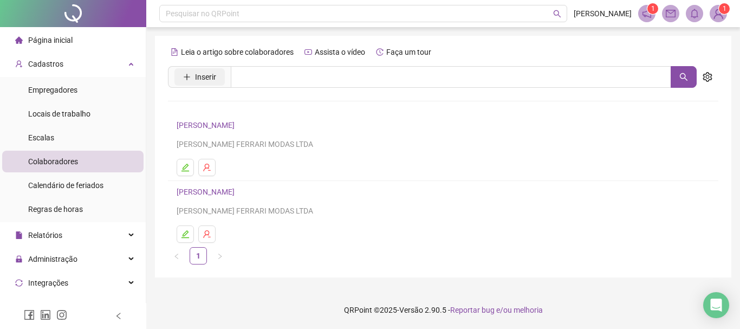
click at [208, 76] on span "Inserir" at bounding box center [205, 77] width 21 height 12
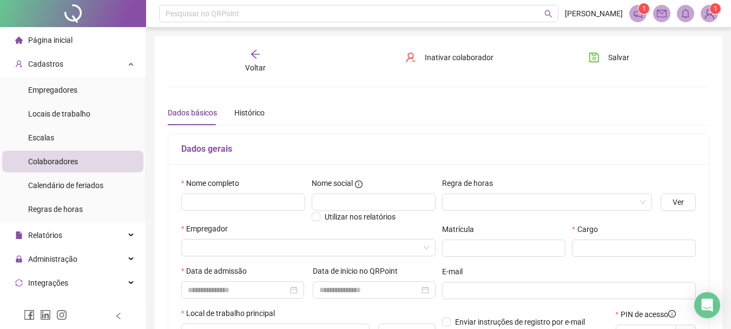
type input "*****"
click at [272, 205] on input "text" at bounding box center [243, 201] width 124 height 17
type input "**********"
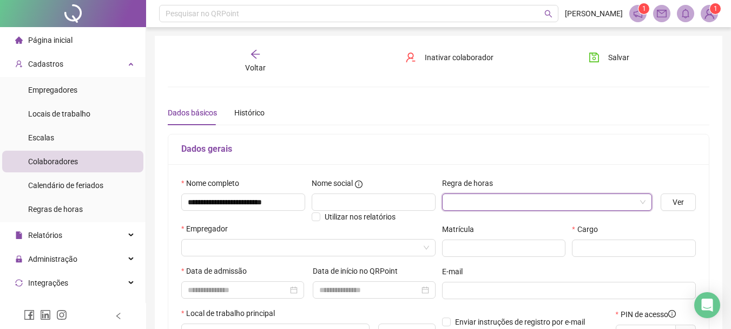
click at [458, 205] on input "search" at bounding box center [543, 202] width 188 height 16
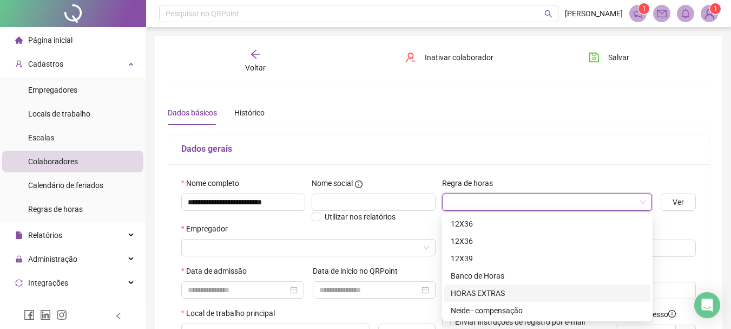
click at [482, 290] on div "HORAS EXTRAS" at bounding box center [547, 293] width 193 height 12
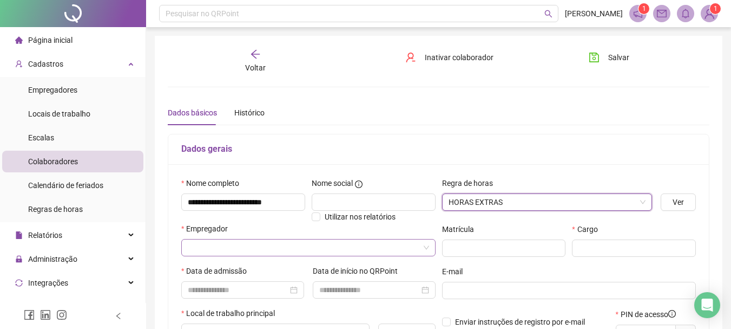
click at [236, 248] on input "search" at bounding box center [304, 247] width 232 height 16
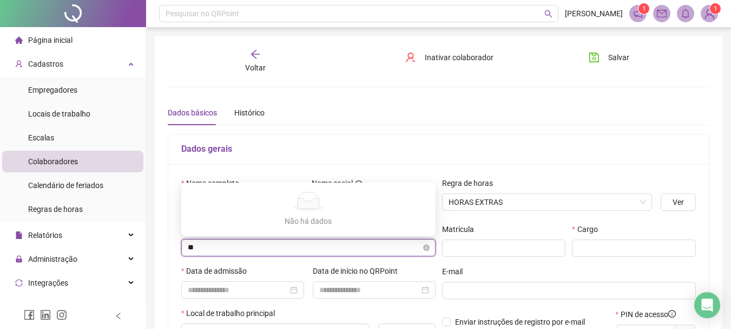
type input "*"
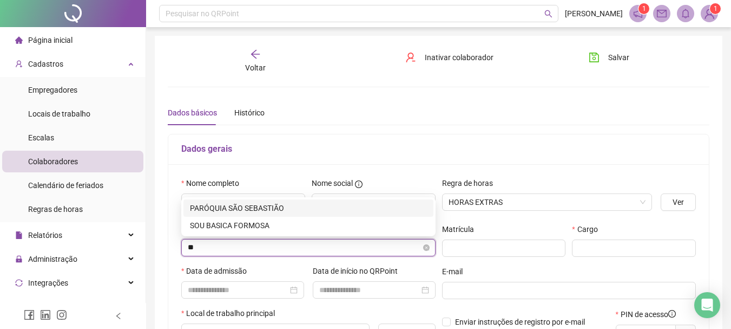
type input "*"
type input "*****"
click at [264, 206] on div "DILLA MODA INTIMA 1" at bounding box center [308, 208] width 237 height 12
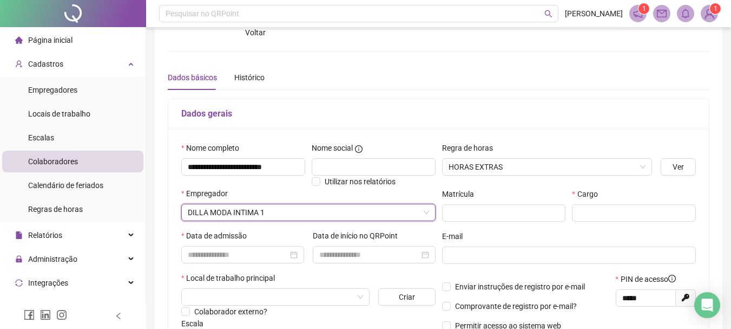
scroll to position [54, 0]
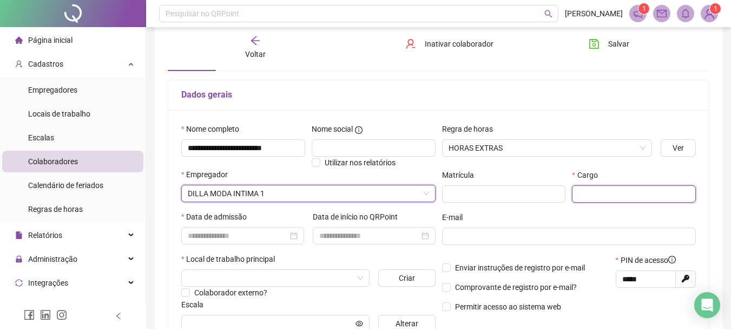
click at [592, 197] on input "text" at bounding box center [634, 193] width 124 height 17
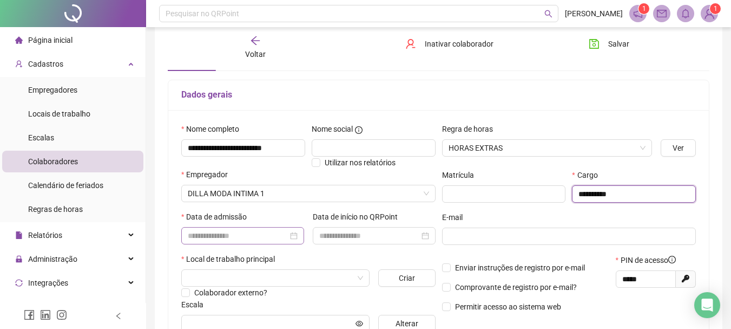
type input "**********"
click at [266, 232] on input at bounding box center [238, 236] width 100 height 12
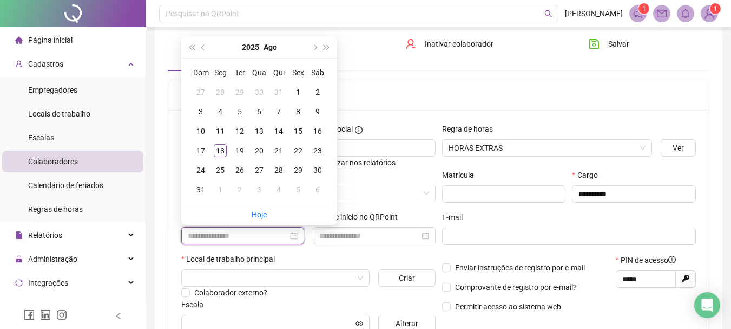
click at [266, 232] on input at bounding box center [238, 236] width 100 height 12
click at [306, 253] on div "Local de trabalho principal" at bounding box center [308, 261] width 254 height 16
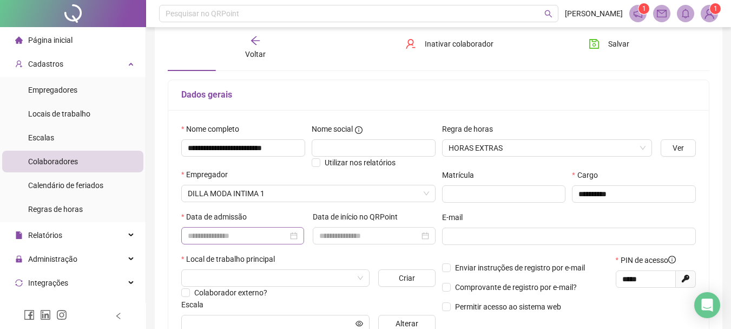
click at [294, 239] on div at bounding box center [243, 236] width 110 height 12
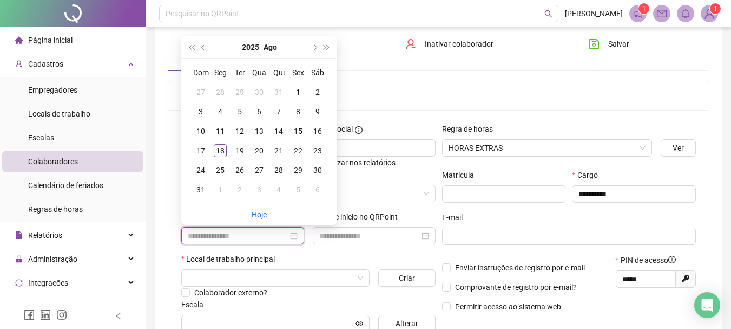
click at [271, 241] on div at bounding box center [242, 235] width 123 height 17
click at [270, 232] on input at bounding box center [238, 236] width 100 height 12
type input "**********"
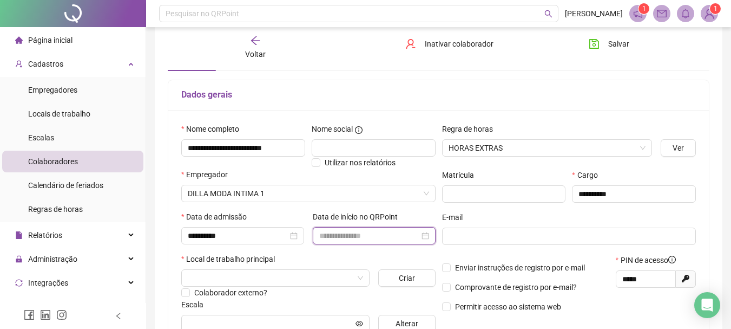
click at [367, 238] on input at bounding box center [369, 236] width 100 height 12
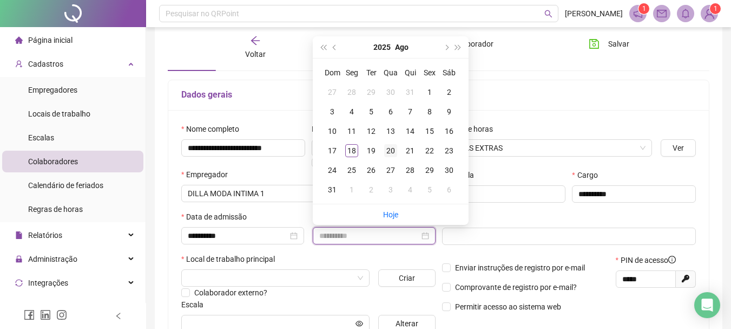
type input "**********"
click at [394, 149] on div "20" at bounding box center [390, 150] width 13 height 13
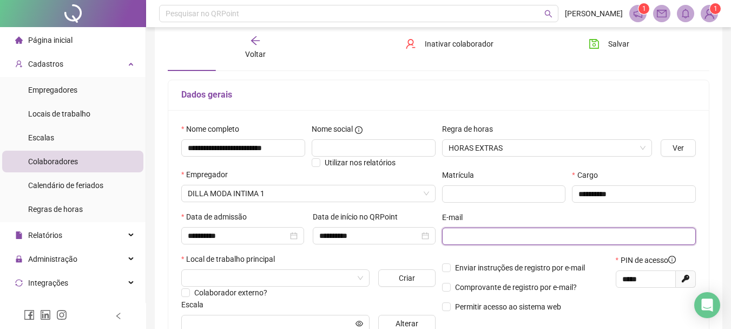
click at [514, 233] on input "text" at bounding box center [568, 236] width 239 height 12
type input "**********"
click at [328, 279] on input "search" at bounding box center [271, 278] width 166 height 16
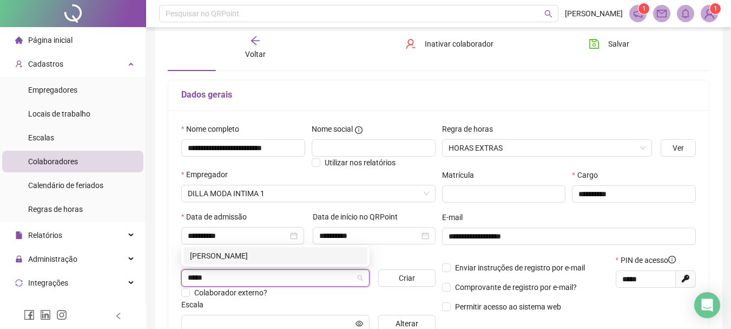
type input "*****"
click at [251, 246] on div "69117 BARBARA" at bounding box center [275, 256] width 188 height 22
click at [243, 252] on div "BARBARA" at bounding box center [275, 256] width 171 height 12
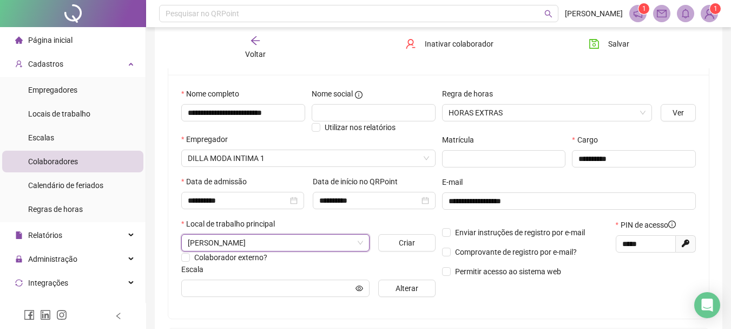
scroll to position [108, 0]
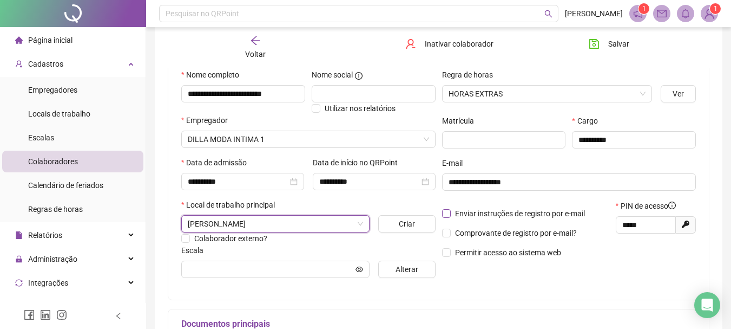
click at [453, 231] on span "Comprovante de registro por e-mail?" at bounding box center [516, 233] width 130 height 12
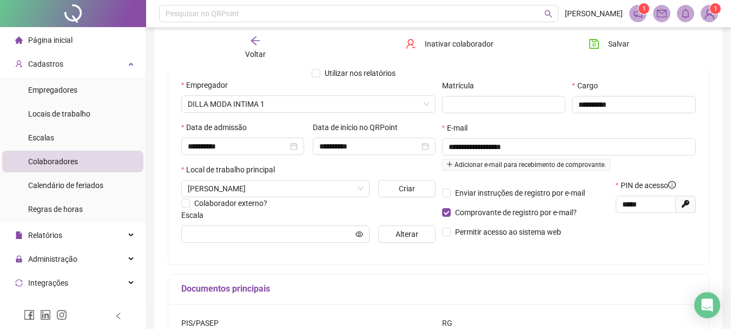
scroll to position [162, 0]
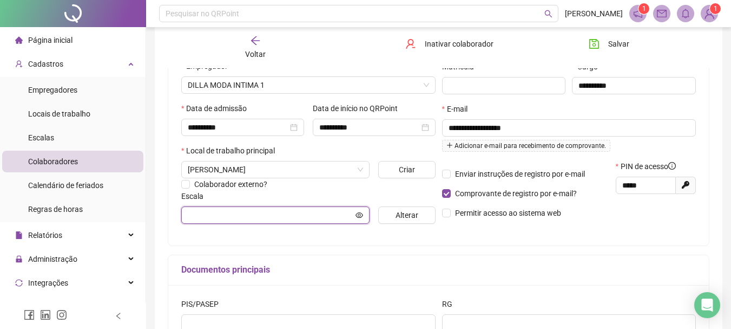
click at [289, 212] on input "text" at bounding box center [271, 215] width 166 height 12
click at [396, 212] on span "Alterar" at bounding box center [407, 215] width 23 height 12
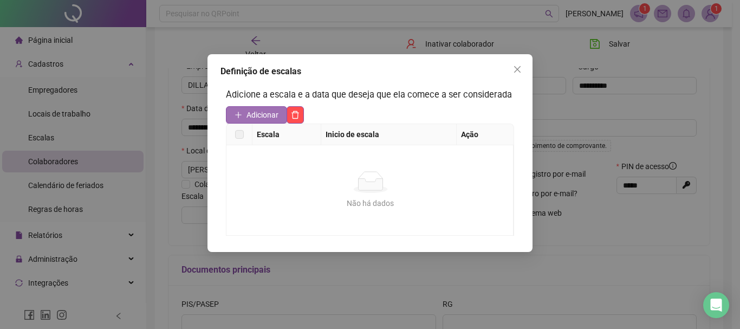
click at [257, 115] on span "Adicionar" at bounding box center [262, 115] width 32 height 12
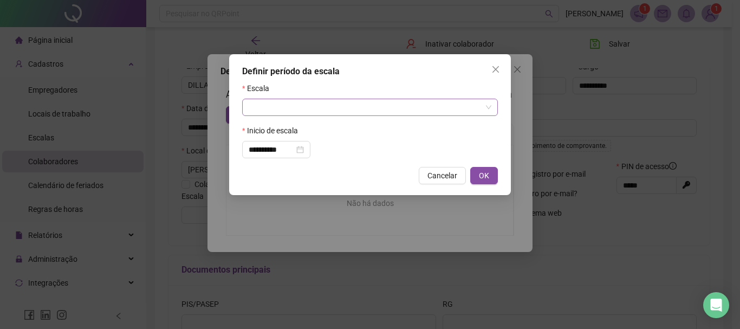
click at [367, 113] on input "search" at bounding box center [365, 107] width 233 height 16
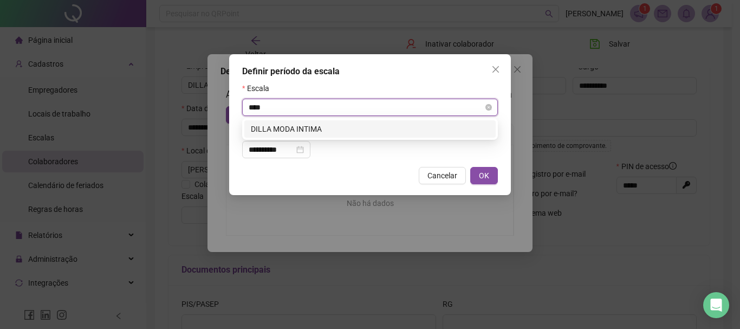
type input "*****"
click at [361, 122] on div "DILLA MODA INTIMA" at bounding box center [369, 128] width 251 height 17
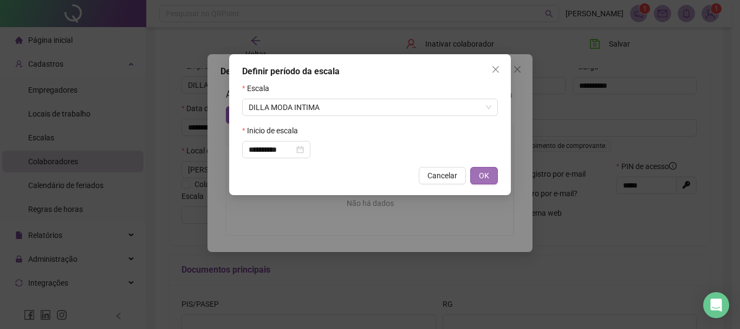
click at [481, 172] on span "OK" at bounding box center [484, 175] width 10 height 12
type input "**********"
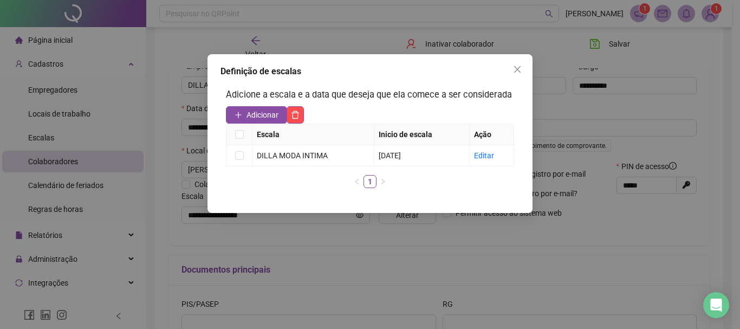
click at [520, 63] on button "Close" at bounding box center [516, 69] width 17 height 17
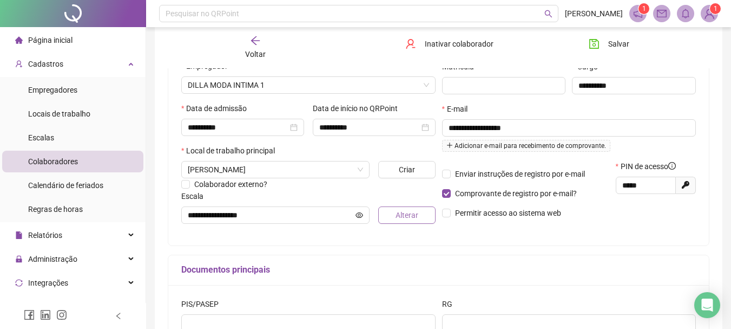
click at [409, 212] on span "Alterar" at bounding box center [407, 215] width 23 height 12
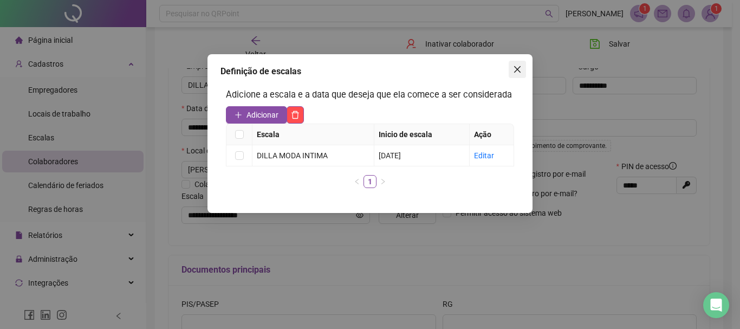
click at [515, 63] on button "Close" at bounding box center [516, 69] width 17 height 17
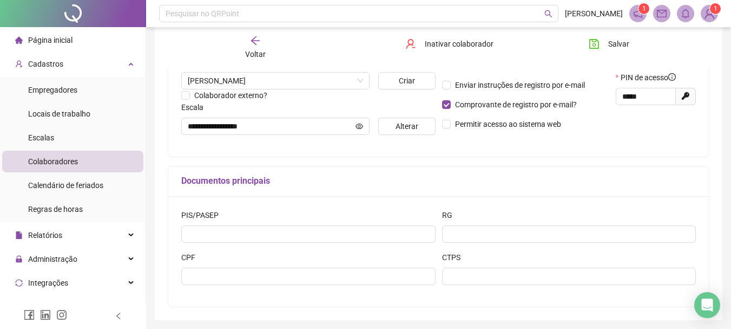
scroll to position [289, 0]
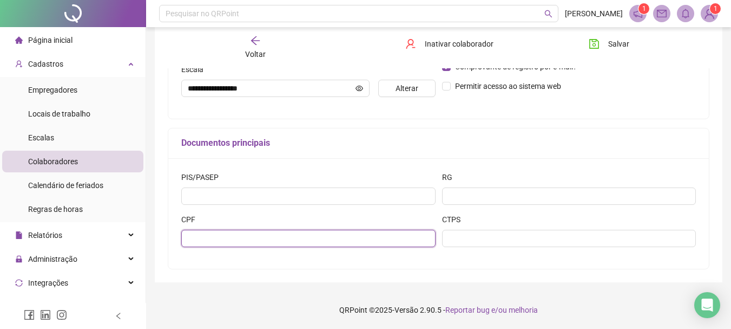
click at [401, 230] on input "text" at bounding box center [308, 238] width 254 height 17
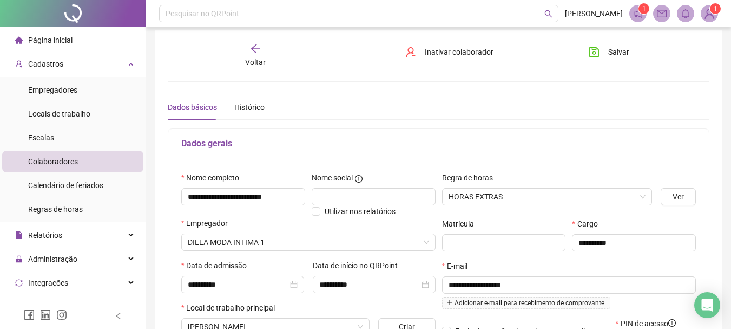
scroll to position [0, 0]
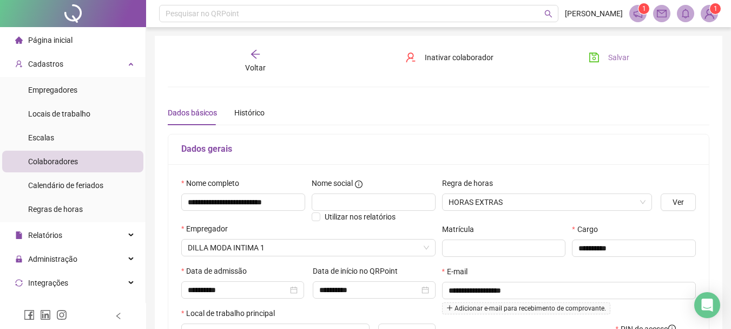
type input "**********"
click at [615, 57] on span "Salvar" at bounding box center [619, 57] width 21 height 12
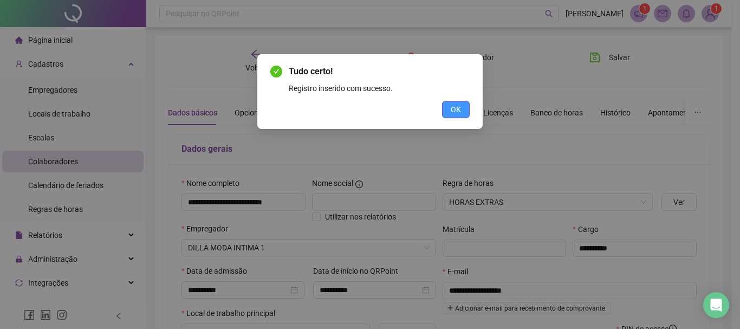
click at [454, 109] on span "OK" at bounding box center [455, 109] width 10 height 12
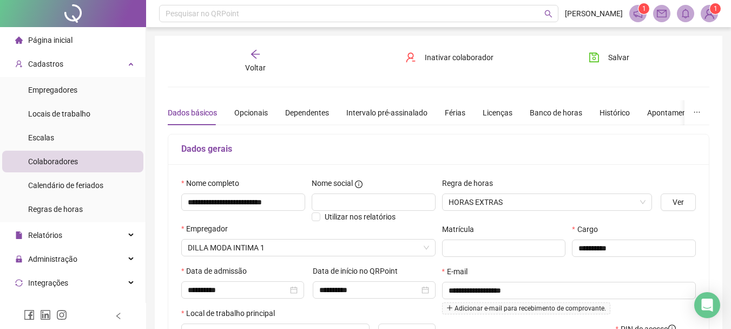
click at [260, 66] on span "Voltar" at bounding box center [255, 67] width 21 height 9
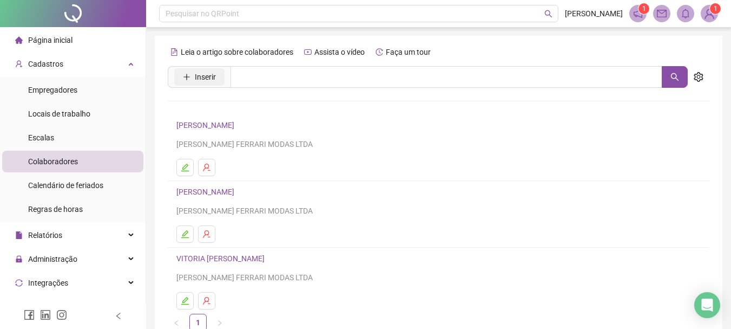
click at [211, 76] on span "Inserir" at bounding box center [205, 77] width 21 height 12
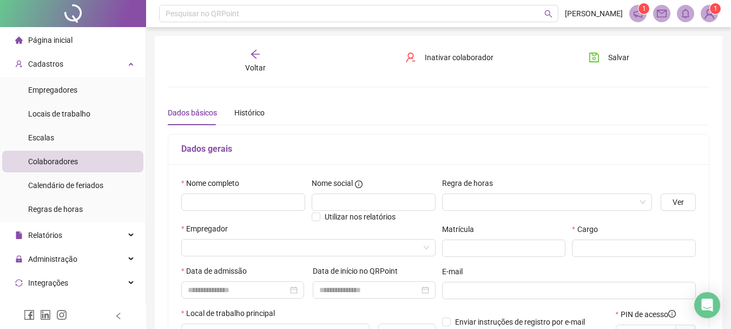
type input "*****"
click at [218, 201] on input "text" at bounding box center [243, 201] width 124 height 17
type input "**********"
click at [464, 202] on input "search" at bounding box center [543, 202] width 188 height 16
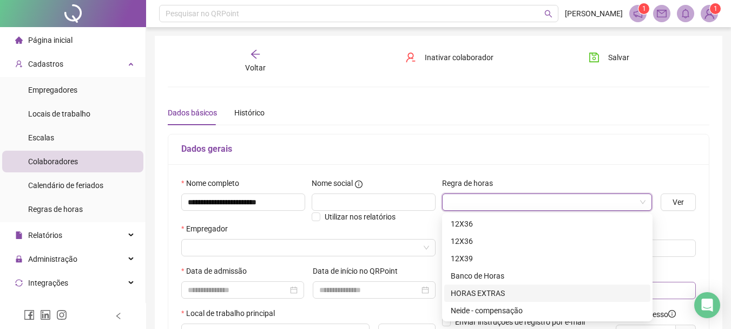
click at [487, 292] on div "HORAS EXTRAS" at bounding box center [547, 293] width 193 height 12
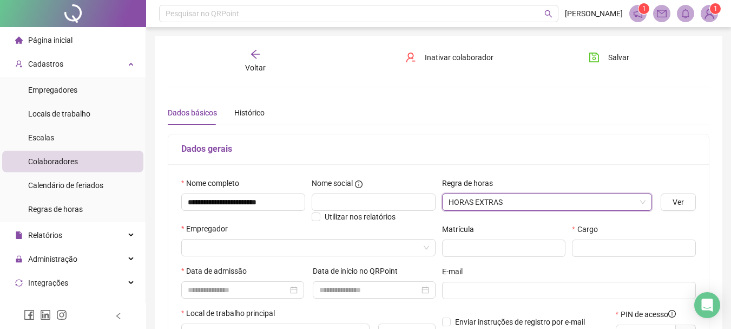
click at [265, 257] on div "Empregador" at bounding box center [308, 244] width 259 height 42
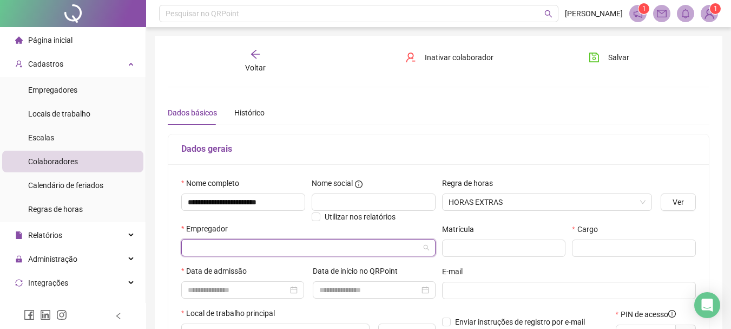
click at [270, 250] on input "search" at bounding box center [304, 247] width 232 height 16
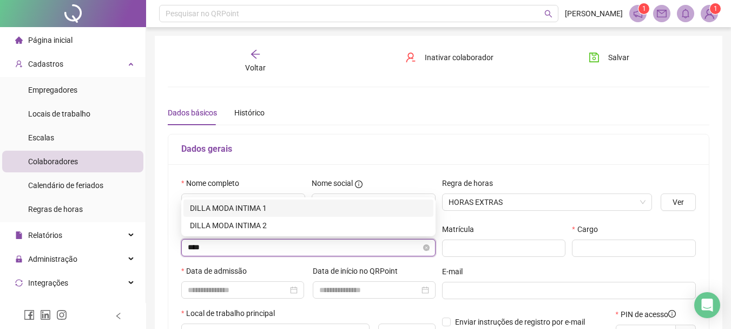
type input "*****"
click at [263, 206] on div "DILLA MODA INTIMA 1" at bounding box center [308, 208] width 237 height 12
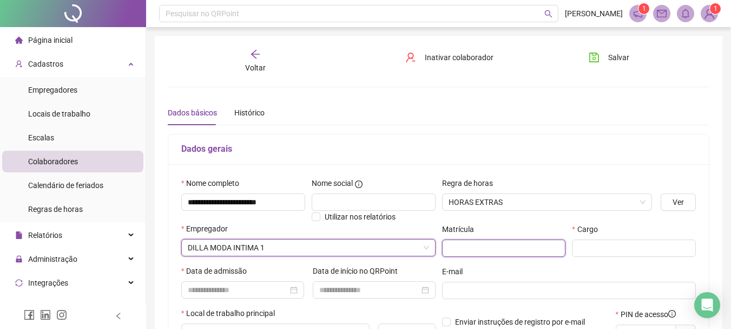
click at [512, 250] on input "text" at bounding box center [504, 247] width 124 height 17
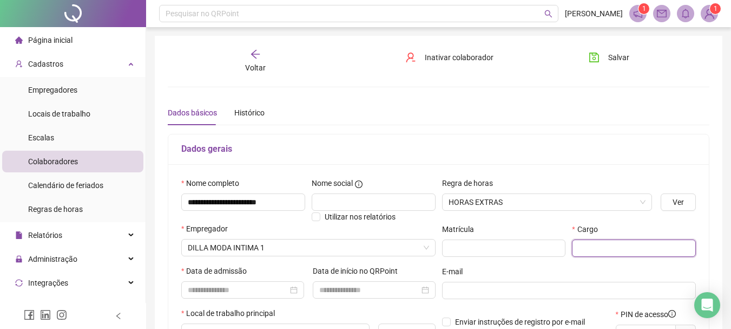
click at [606, 251] on input "text" at bounding box center [634, 247] width 124 height 17
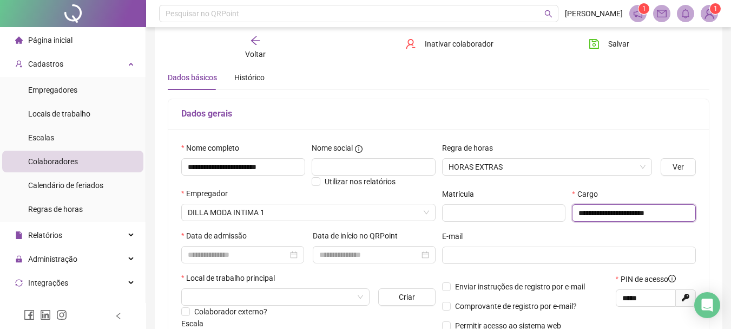
scroll to position [54, 0]
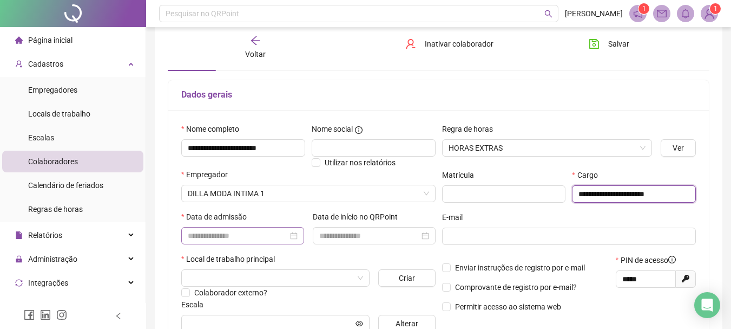
click at [242, 243] on div at bounding box center [242, 235] width 123 height 17
type input "**********"
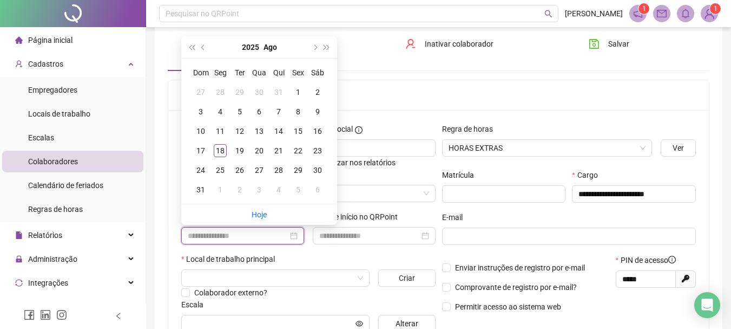
click at [245, 240] on input at bounding box center [238, 236] width 100 height 12
click at [337, 243] on div at bounding box center [374, 235] width 123 height 17
type input "**********"
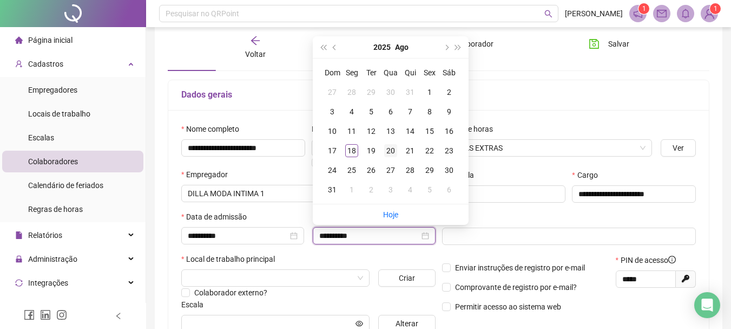
type input "**********"
click at [390, 151] on div "20" at bounding box center [390, 150] width 13 height 13
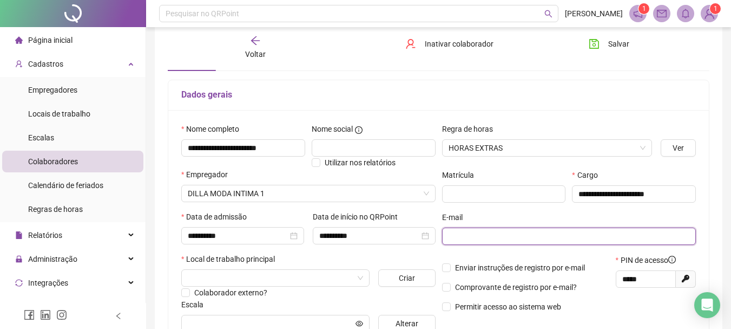
click at [476, 236] on input "text" at bounding box center [568, 236] width 239 height 12
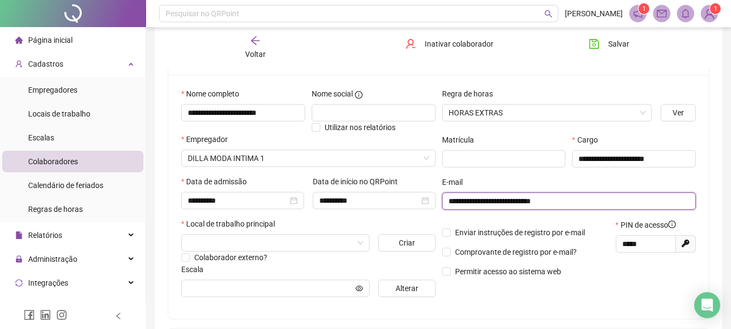
scroll to position [108, 0]
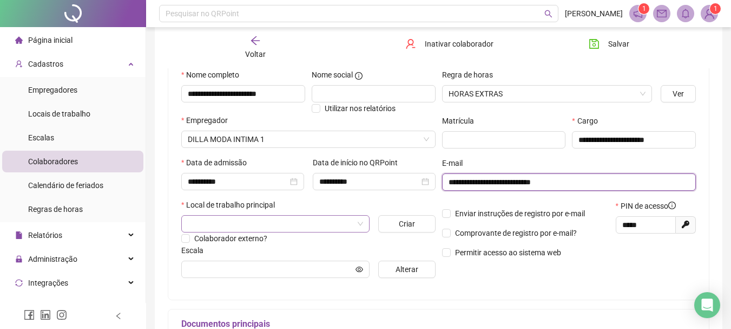
type input "**********"
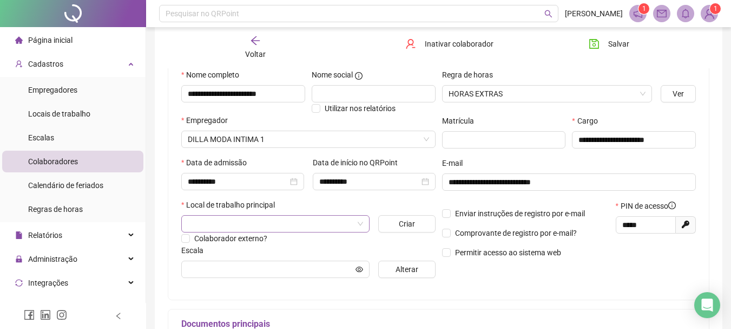
click at [334, 218] on input "search" at bounding box center [271, 223] width 166 height 16
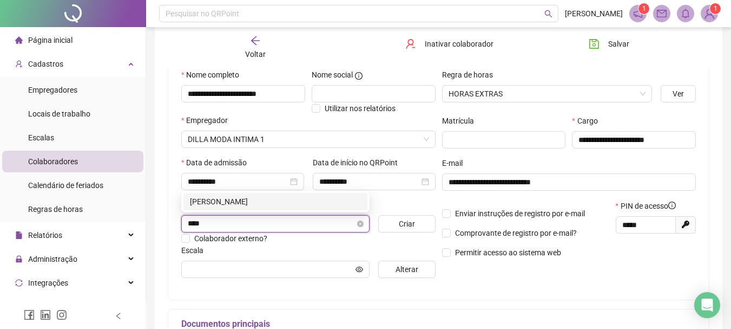
type input "*****"
click at [227, 202] on div "BARBARA" at bounding box center [275, 201] width 171 height 12
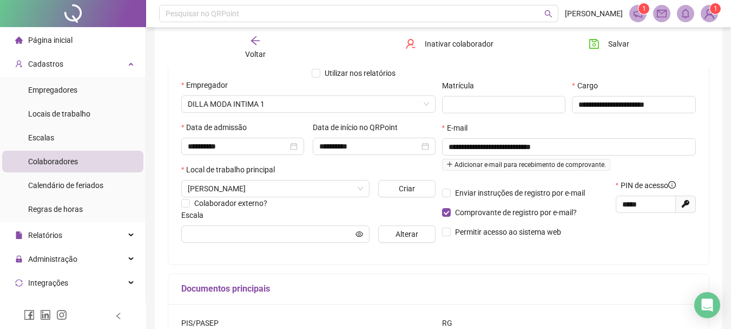
scroll to position [162, 0]
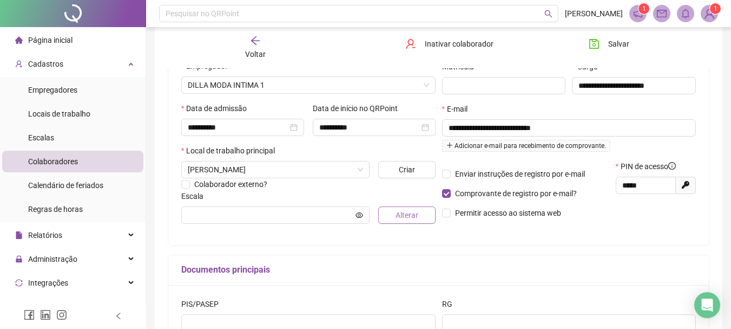
click at [405, 218] on span "Alterar" at bounding box center [407, 215] width 23 height 12
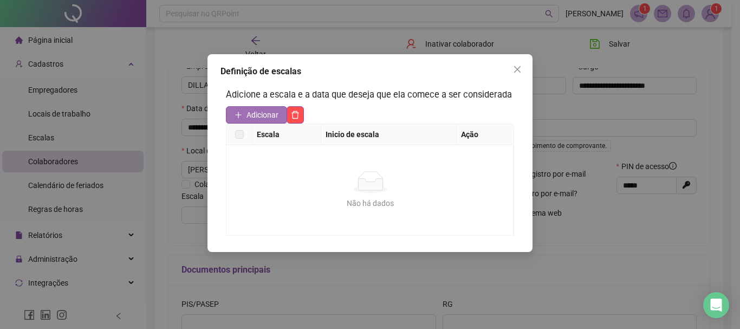
click at [268, 115] on span "Adicionar" at bounding box center [262, 115] width 32 height 12
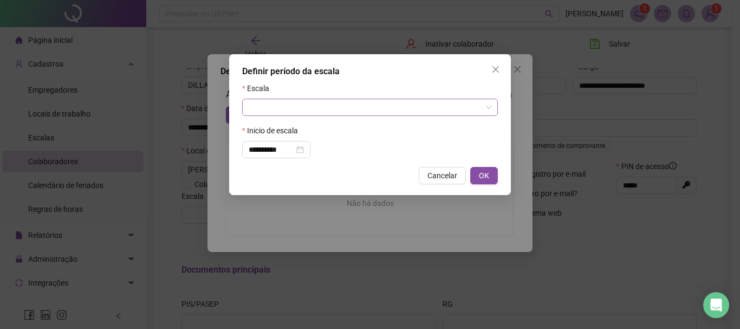
click at [269, 102] on input "search" at bounding box center [365, 107] width 233 height 16
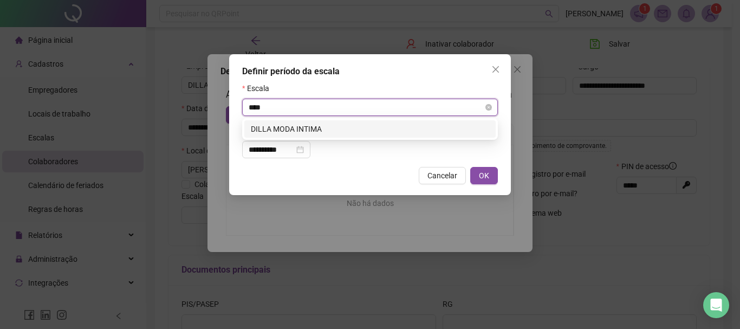
type input "*****"
click at [336, 125] on div "DILLA MODA INTIMA" at bounding box center [370, 129] width 238 height 12
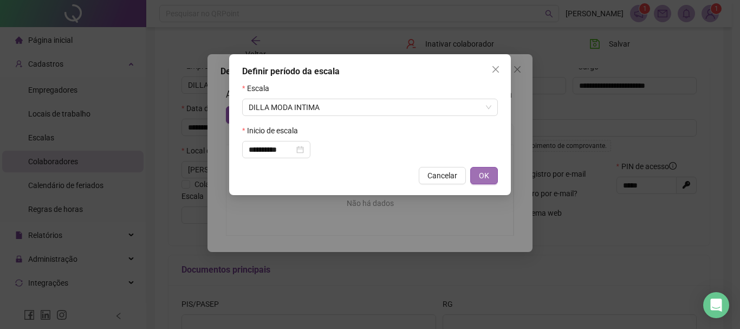
click at [494, 177] on button "OK" at bounding box center [484, 175] width 28 height 17
type input "**********"
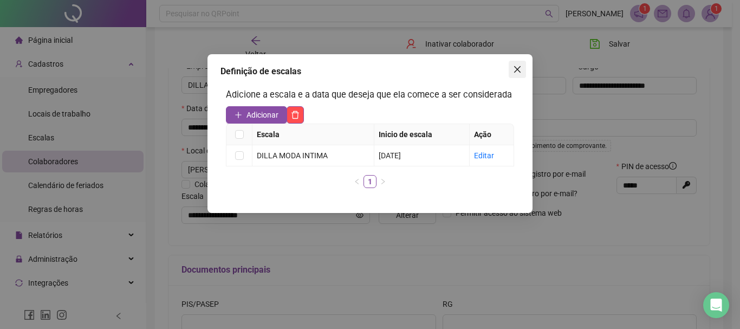
click at [519, 70] on icon "close" at bounding box center [517, 69] width 9 height 9
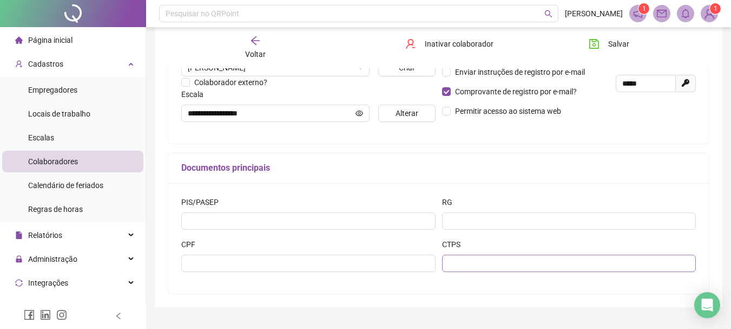
scroll to position [271, 0]
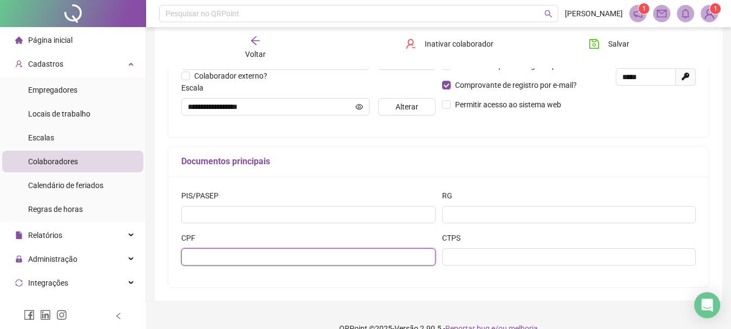
click at [315, 248] on input "text" at bounding box center [308, 256] width 254 height 17
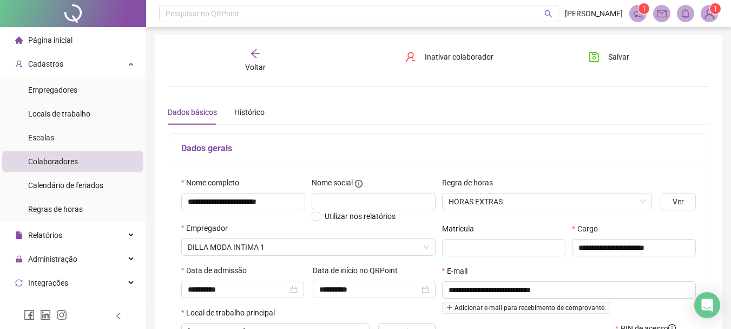
scroll to position [0, 0]
type input "**********"
click at [612, 53] on span "Salvar" at bounding box center [619, 57] width 21 height 12
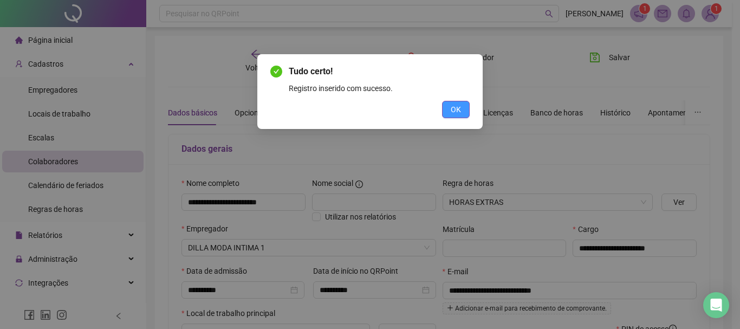
click at [459, 102] on button "OK" at bounding box center [456, 109] width 28 height 17
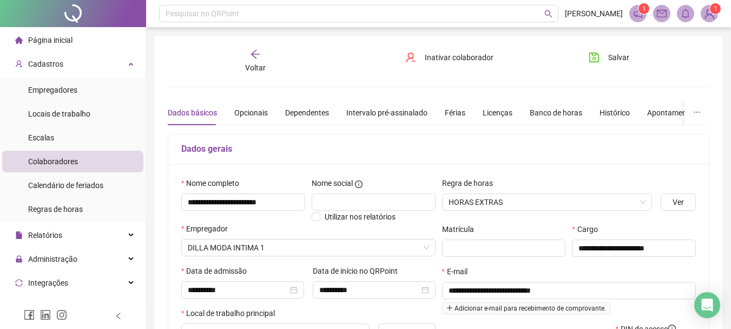
click at [259, 64] on span "Voltar" at bounding box center [255, 67] width 21 height 9
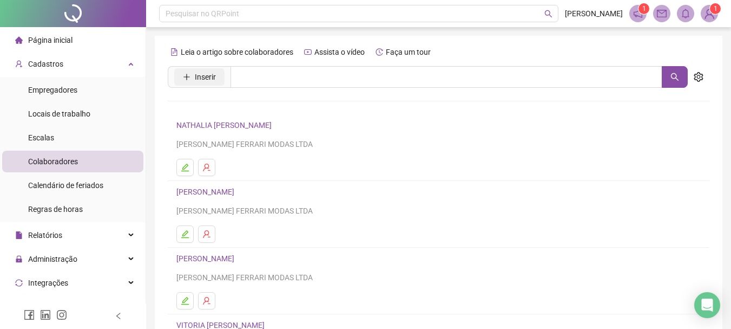
click at [210, 79] on span "Inserir" at bounding box center [205, 77] width 21 height 12
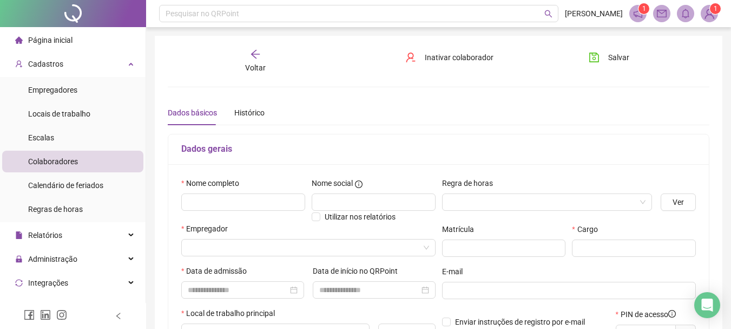
type input "*****"
click at [250, 205] on input "text" at bounding box center [243, 201] width 124 height 17
type input "**********"
click at [469, 199] on input "search" at bounding box center [543, 202] width 188 height 16
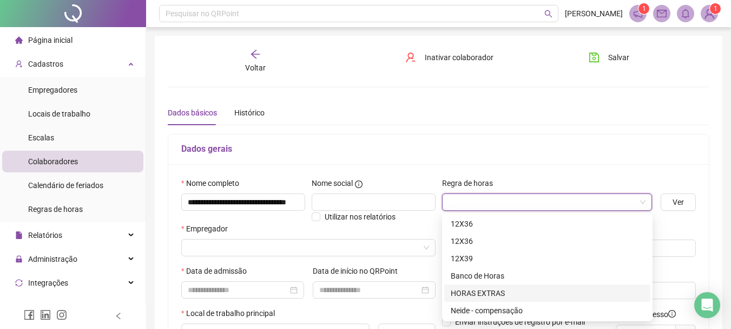
click at [488, 291] on div "HORAS EXTRAS" at bounding box center [547, 293] width 193 height 12
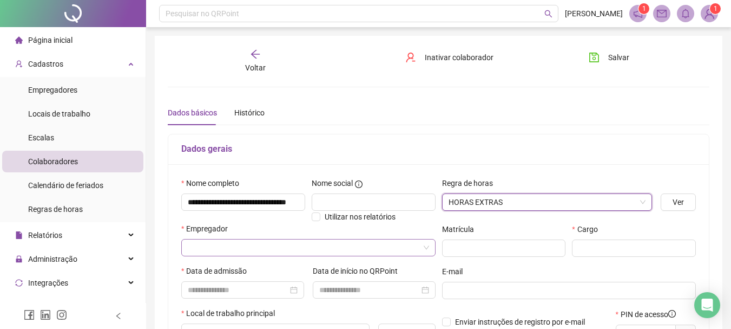
click at [282, 252] on input "search" at bounding box center [304, 247] width 232 height 16
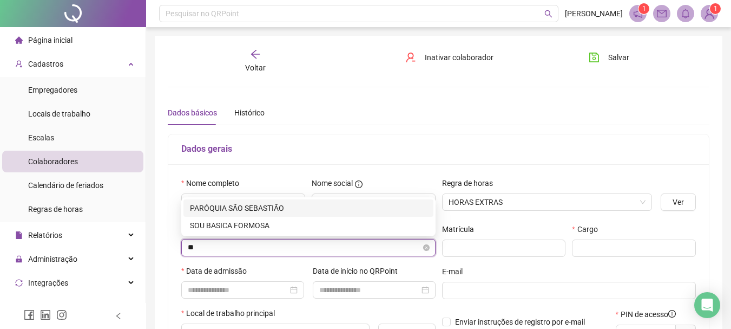
type input "*"
type input "*****"
click at [259, 205] on div "DILLA MODA INTIMA 1" at bounding box center [308, 208] width 237 height 12
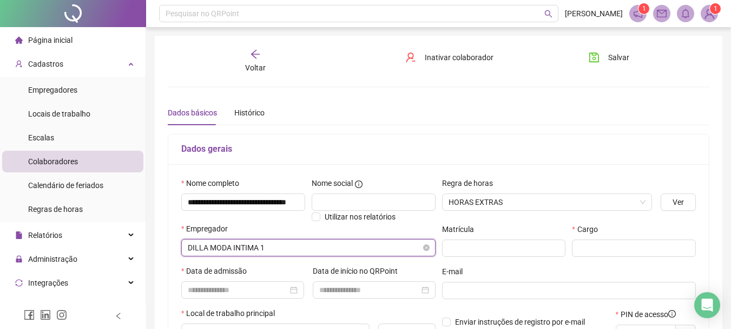
scroll to position [54, 0]
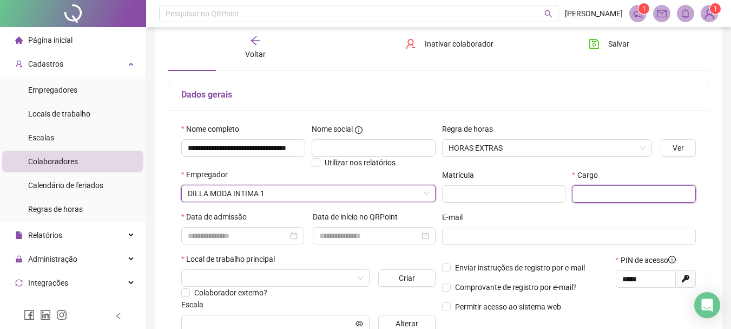
click at [600, 191] on input "text" at bounding box center [634, 193] width 124 height 17
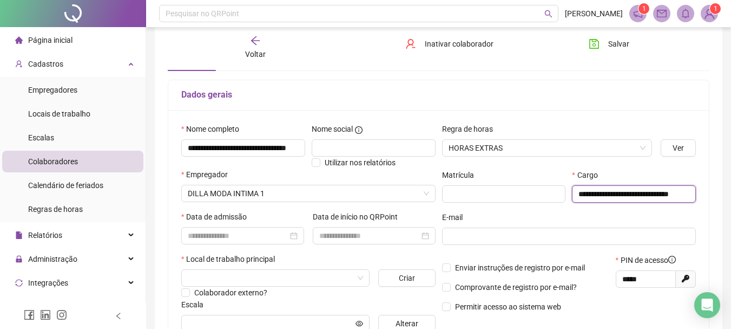
scroll to position [0, 24]
type input "**********"
click at [253, 233] on input at bounding box center [238, 236] width 100 height 12
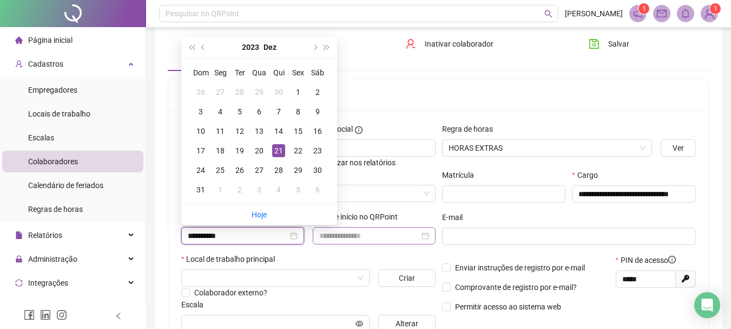
click at [401, 241] on div at bounding box center [374, 235] width 123 height 17
type input "**********"
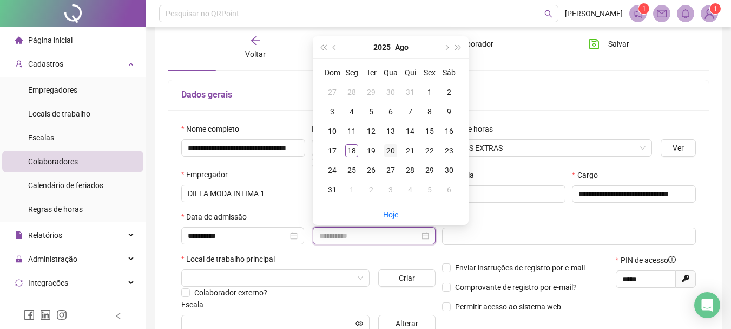
type input "**********"
click at [389, 145] on div "20" at bounding box center [390, 150] width 13 height 13
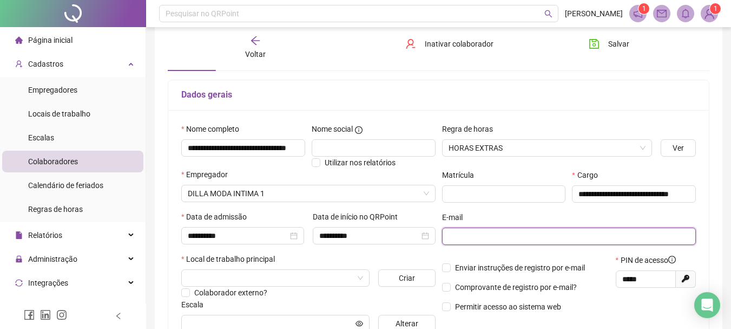
click at [483, 234] on input "text" at bounding box center [568, 236] width 239 height 12
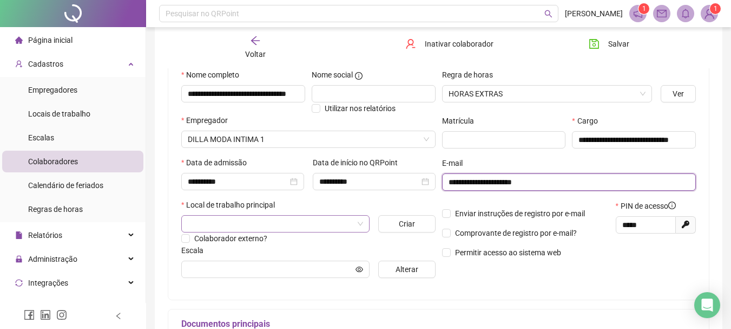
type input "**********"
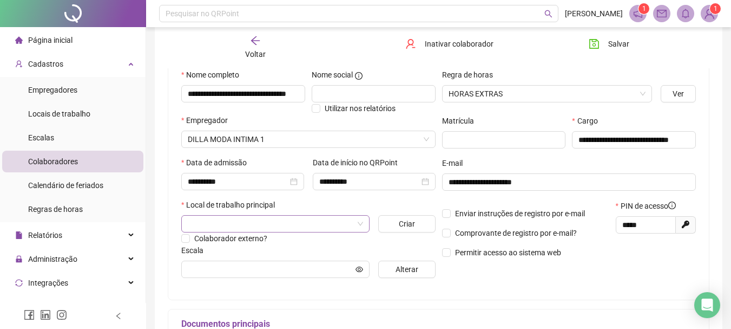
click at [283, 220] on input "search" at bounding box center [271, 223] width 166 height 16
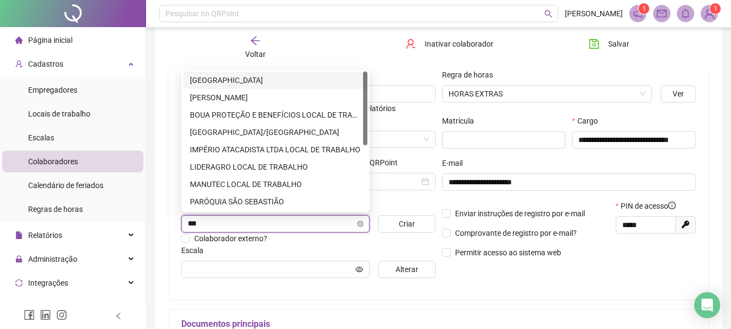
type input "****"
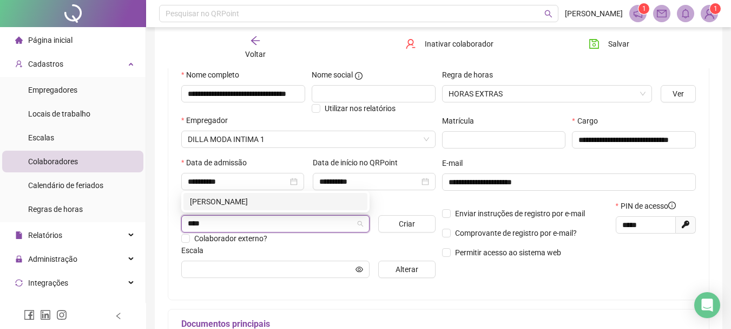
click at [234, 200] on div "BARBARA" at bounding box center [275, 201] width 171 height 12
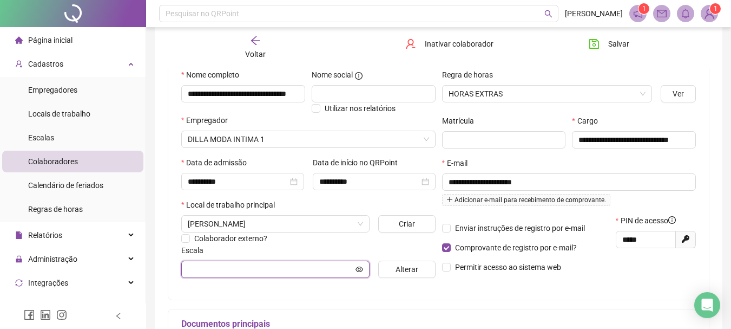
click at [278, 267] on input "text" at bounding box center [271, 269] width 166 height 12
click at [407, 268] on span "Alterar" at bounding box center [407, 269] width 23 height 12
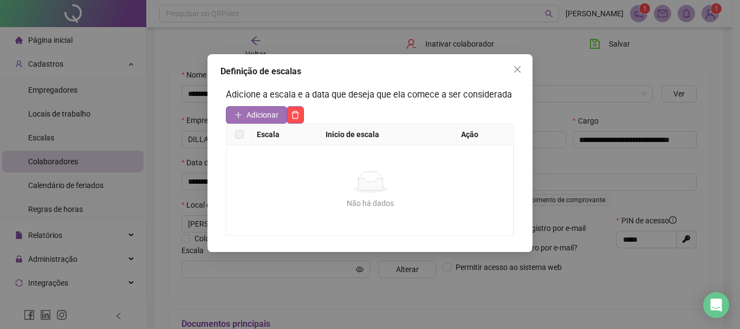
click at [276, 115] on span "Adicionar" at bounding box center [262, 115] width 32 height 12
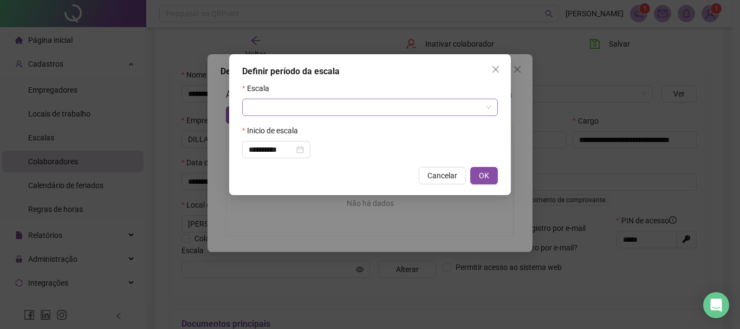
click at [348, 110] on input "search" at bounding box center [365, 107] width 233 height 16
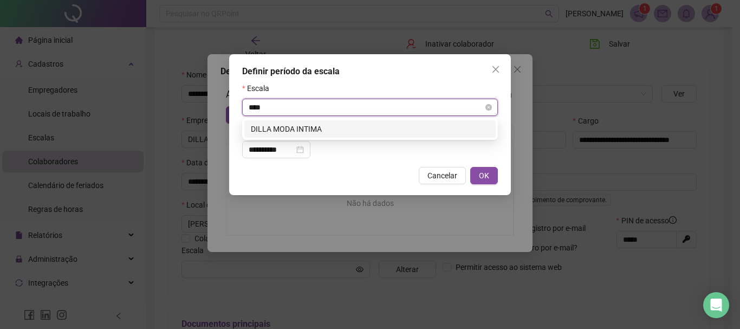
type input "*****"
click at [299, 123] on div "DILLA MODA INTIMA" at bounding box center [370, 129] width 238 height 12
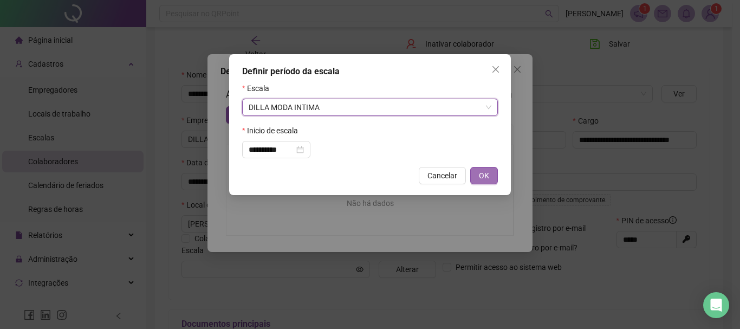
click at [485, 170] on span "OK" at bounding box center [484, 175] width 10 height 12
type input "**********"
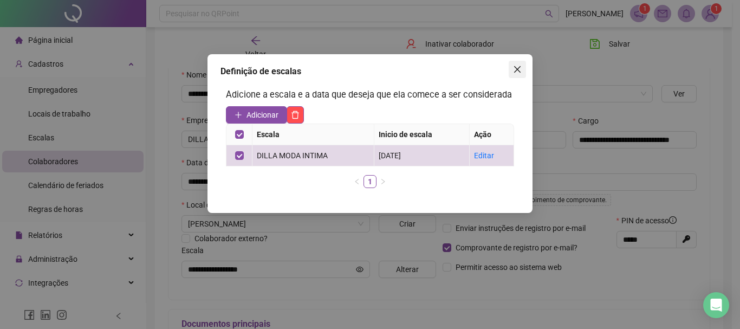
click at [519, 71] on icon "close" at bounding box center [517, 69] width 6 height 6
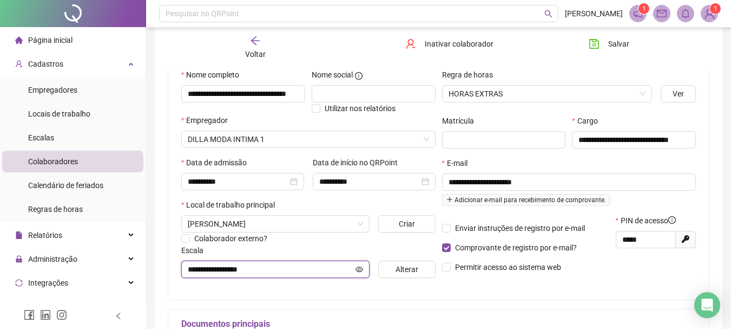
click at [361, 269] on icon "eye" at bounding box center [360, 268] width 8 height 5
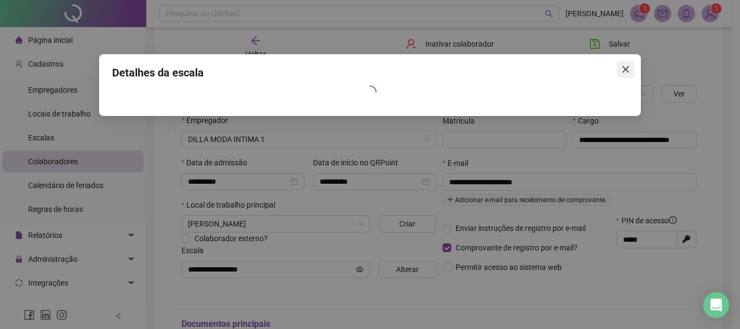
click at [630, 67] on span "Close" at bounding box center [625, 69] width 17 height 9
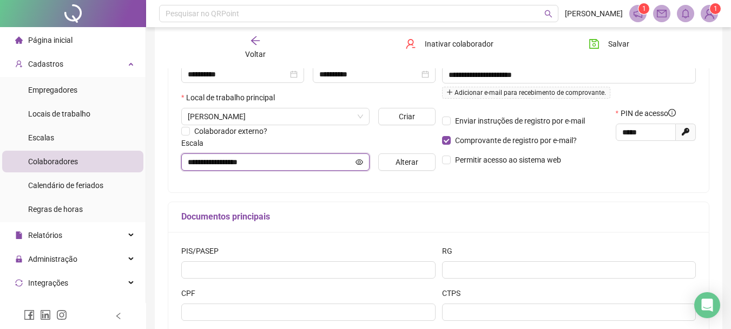
scroll to position [217, 0]
click at [358, 159] on icon "eye" at bounding box center [360, 161] width 8 height 8
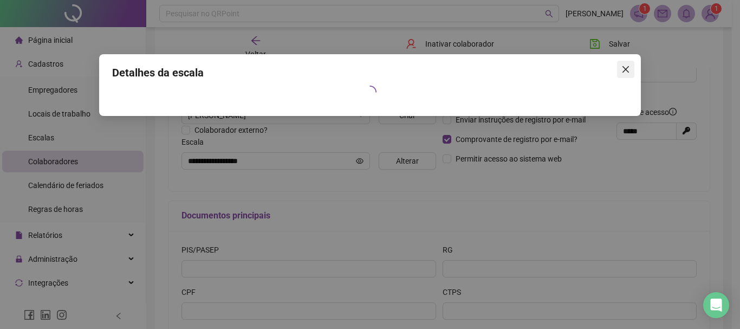
click at [623, 70] on icon "close" at bounding box center [625, 69] width 9 height 9
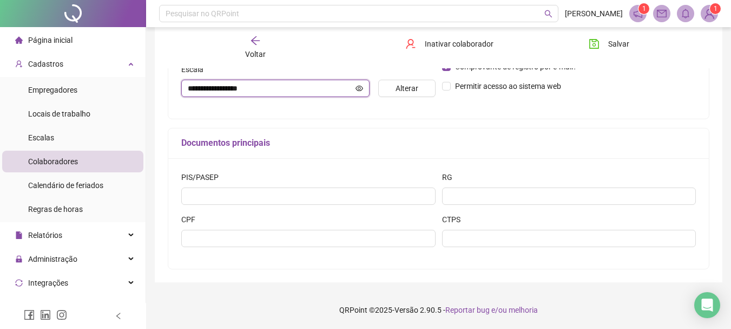
scroll to position [235, 0]
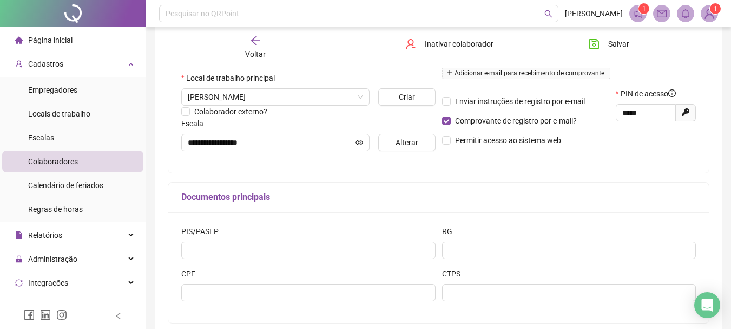
click at [299, 302] on div "CPF" at bounding box center [308, 288] width 261 height 42
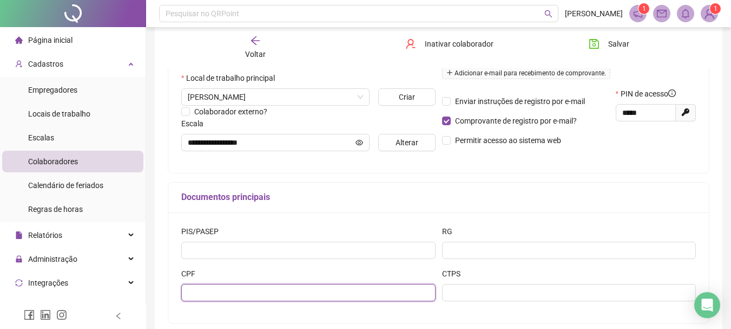
click at [302, 293] on input "text" at bounding box center [308, 292] width 254 height 17
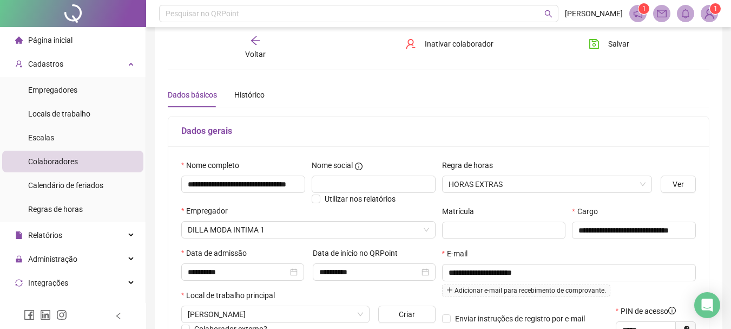
scroll to position [0, 0]
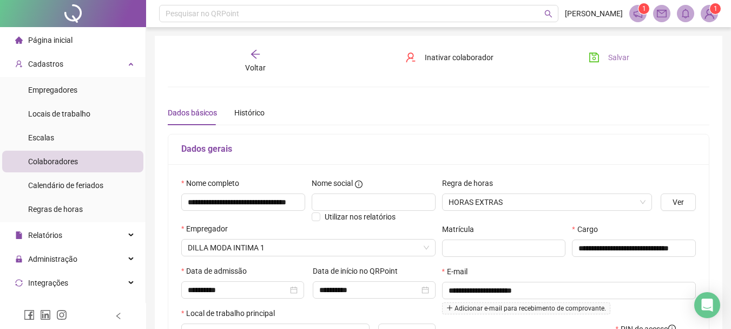
type input "**********"
click at [620, 55] on span "Salvar" at bounding box center [619, 57] width 21 height 12
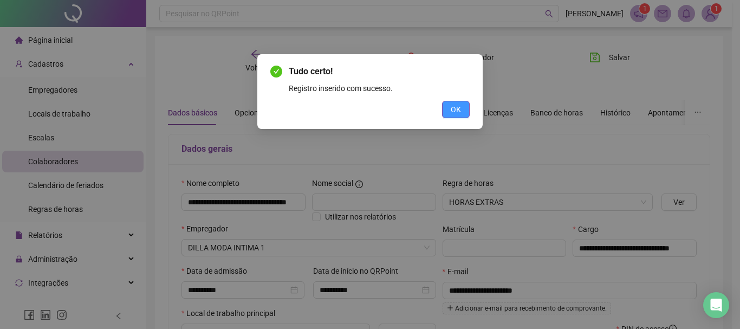
click at [447, 110] on button "OK" at bounding box center [456, 109] width 28 height 17
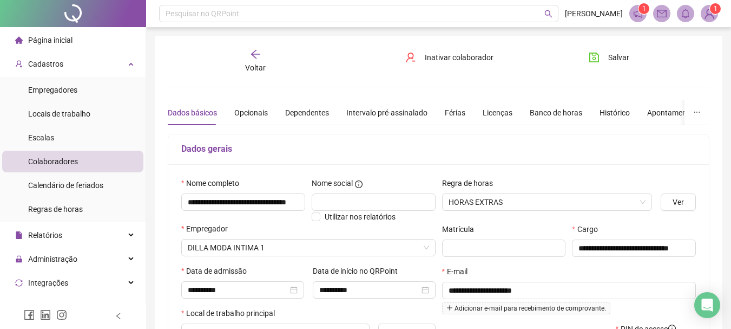
click at [256, 55] on icon "arrow-left" at bounding box center [255, 54] width 11 height 11
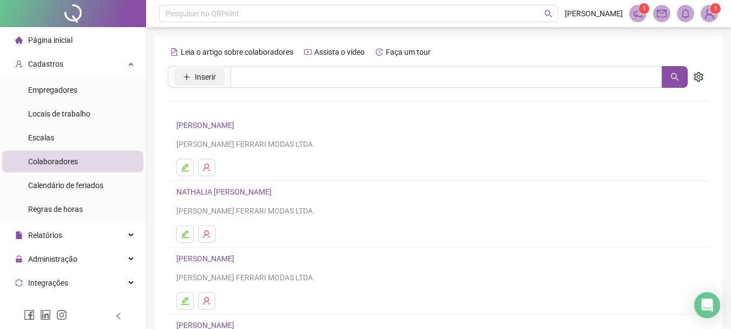
click at [214, 79] on span "Inserir" at bounding box center [205, 77] width 21 height 12
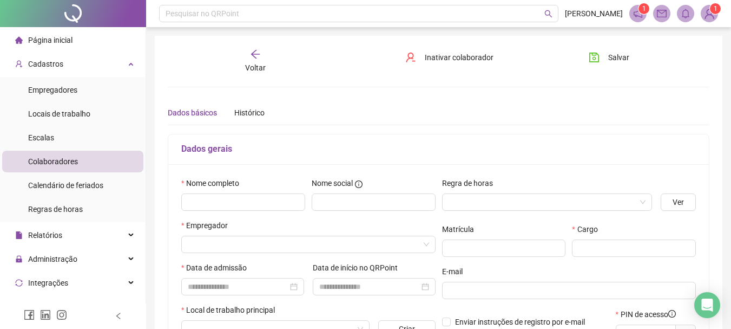
type input "*****"
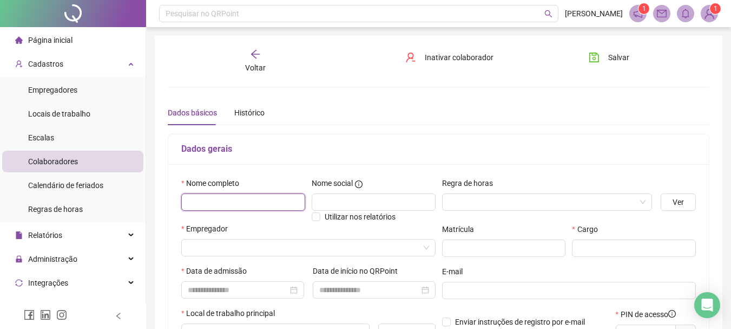
click at [273, 199] on input "text" at bounding box center [243, 201] width 124 height 17
type input "**********"
click at [511, 208] on input "search" at bounding box center [543, 202] width 188 height 16
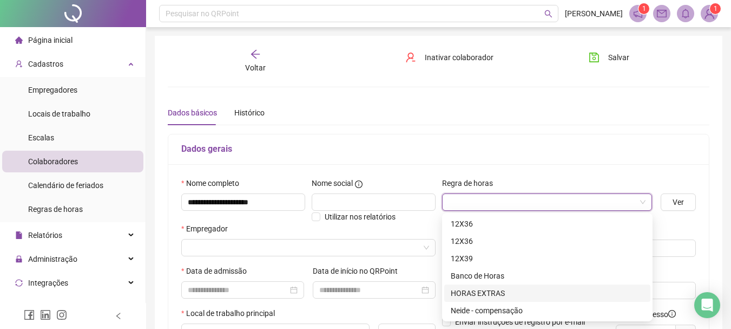
click at [495, 291] on div "HORAS EXTRAS" at bounding box center [547, 293] width 193 height 12
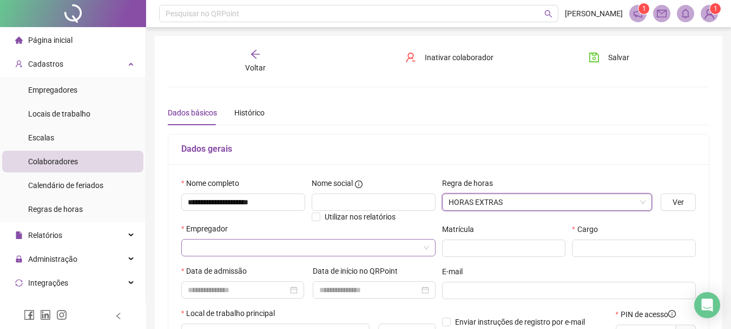
click at [289, 247] on input "search" at bounding box center [304, 247] width 232 height 16
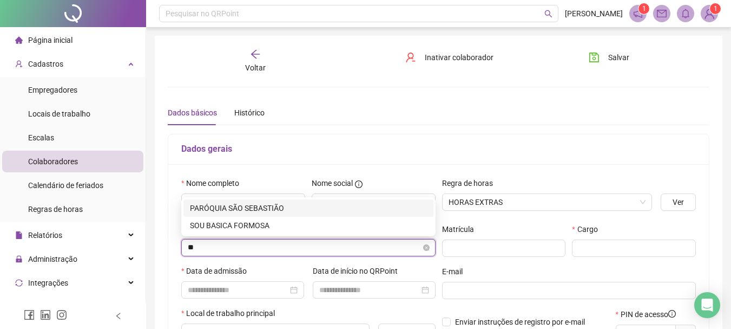
type input "*"
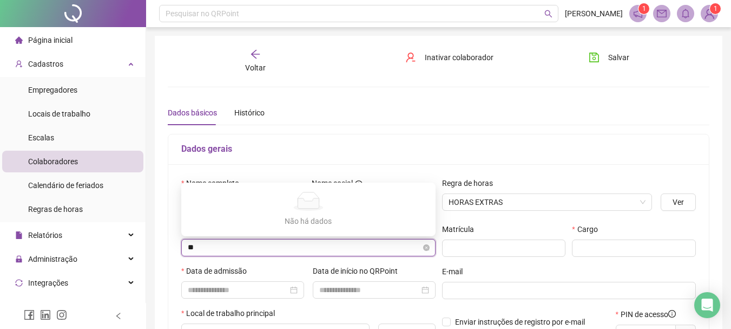
type input "*"
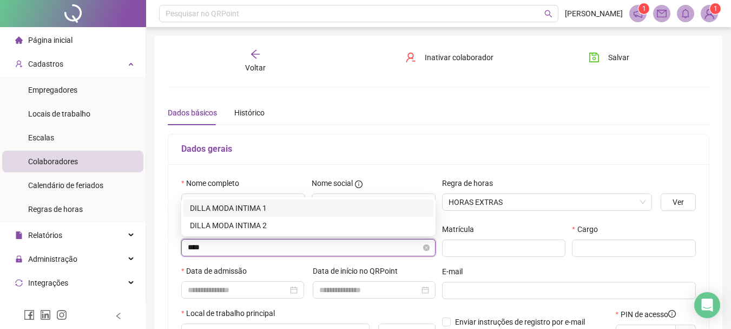
type input "*****"
click at [245, 206] on div "DILLA MODA INTIMA 1" at bounding box center [308, 208] width 237 height 12
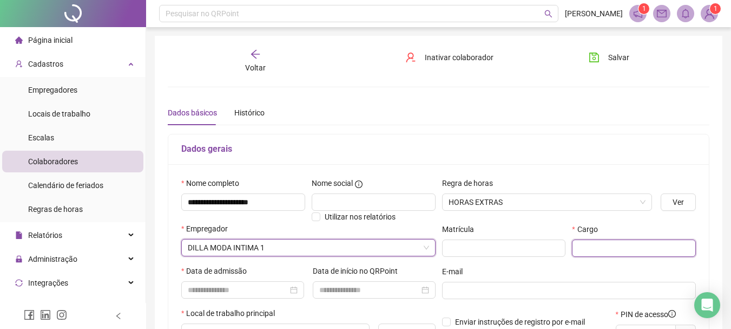
click at [590, 246] on input "text" at bounding box center [634, 247] width 124 height 17
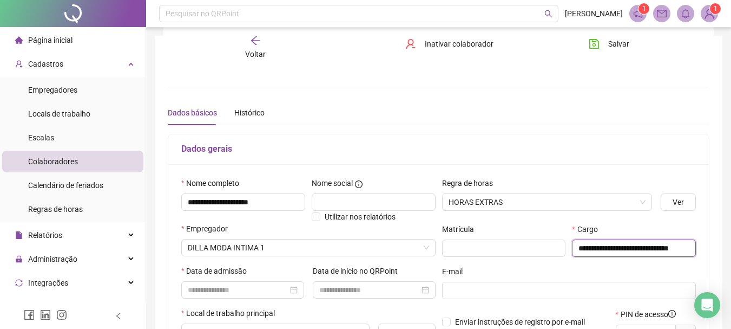
scroll to position [54, 0]
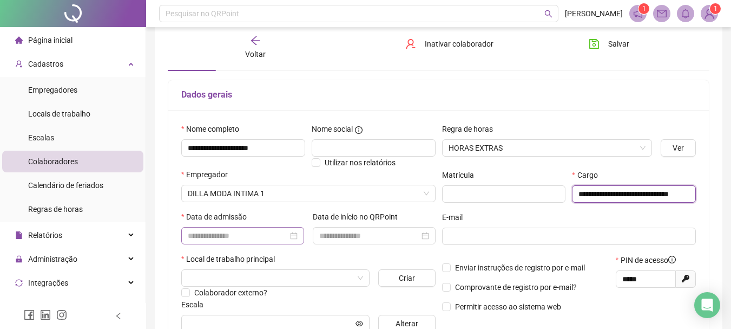
click at [289, 237] on div at bounding box center [243, 236] width 110 height 12
type input "**********"
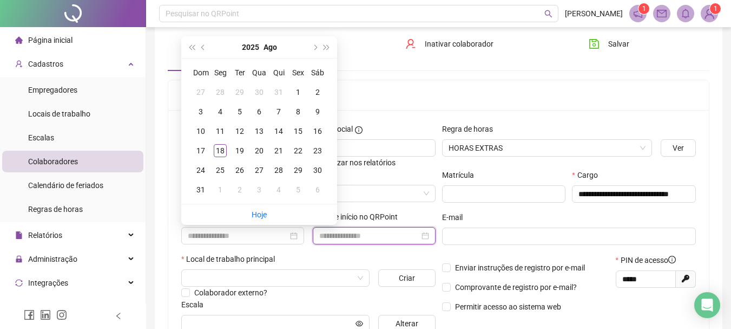
click at [349, 236] on input at bounding box center [369, 236] width 100 height 12
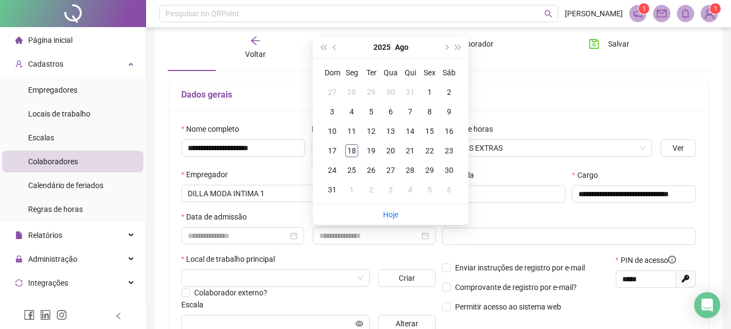
click at [326, 253] on div "Local de trabalho principal" at bounding box center [308, 261] width 254 height 16
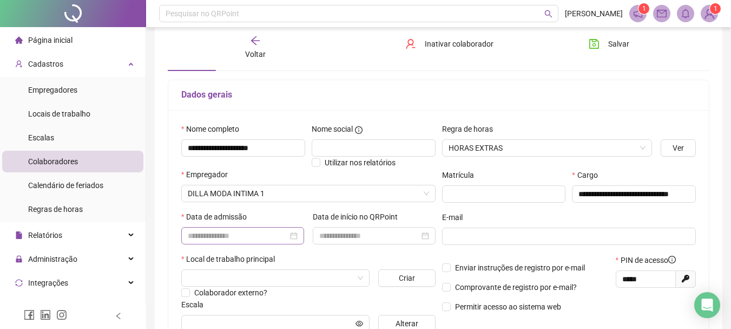
click at [294, 237] on div at bounding box center [243, 236] width 110 height 12
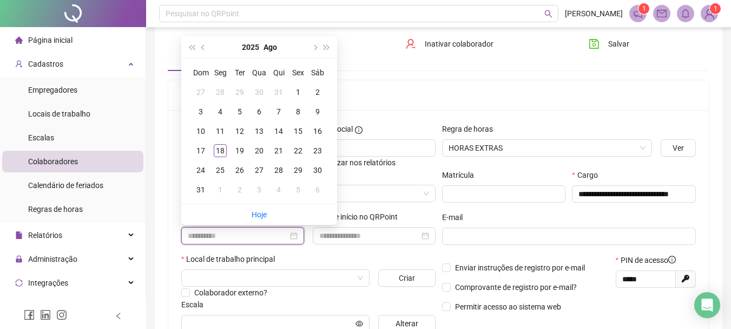
type input "**********"
click at [227, 232] on input at bounding box center [238, 236] width 100 height 12
type input "**********"
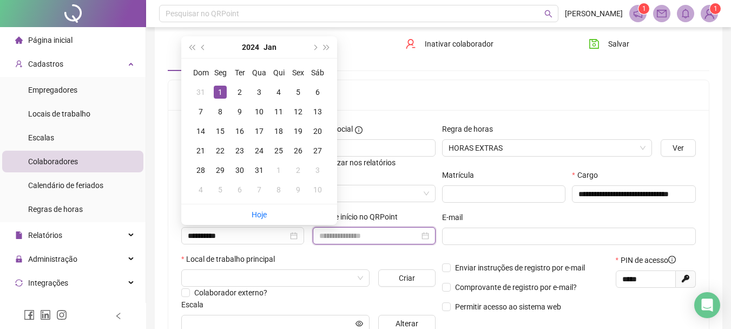
click at [367, 240] on input at bounding box center [369, 236] width 100 height 12
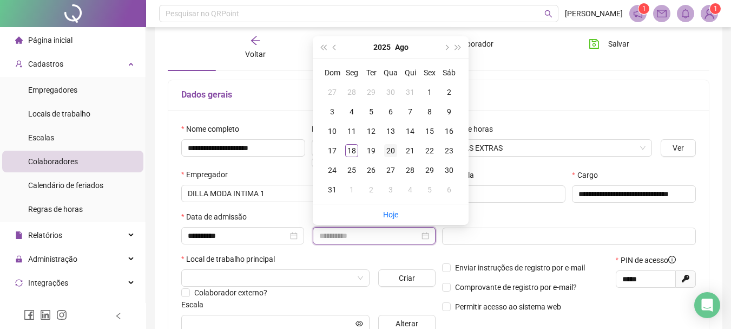
type input "**********"
click at [390, 151] on div "20" at bounding box center [390, 150] width 13 height 13
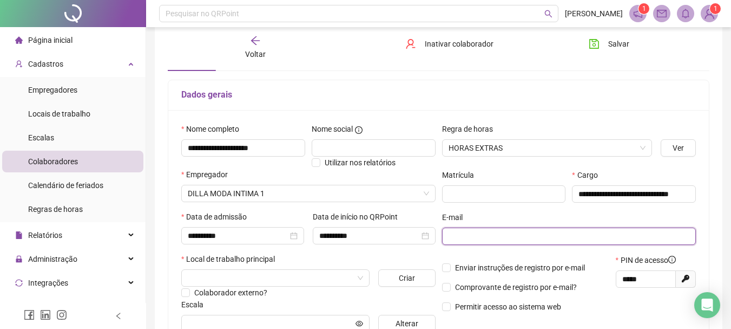
click at [480, 239] on input "text" at bounding box center [568, 236] width 239 height 12
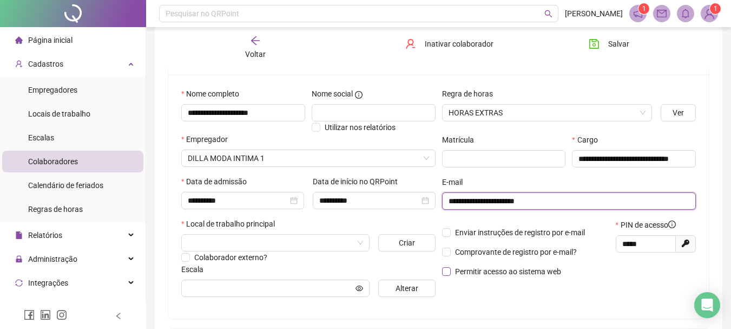
scroll to position [108, 0]
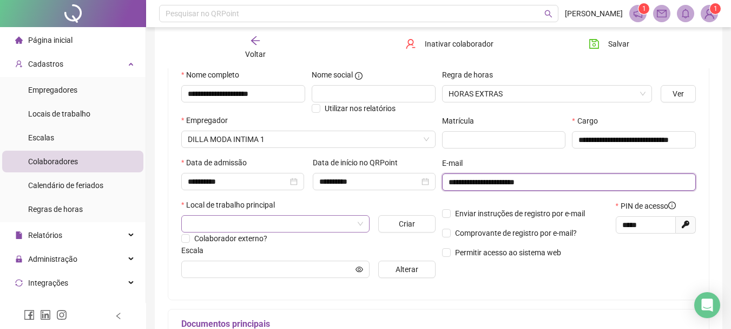
type input "**********"
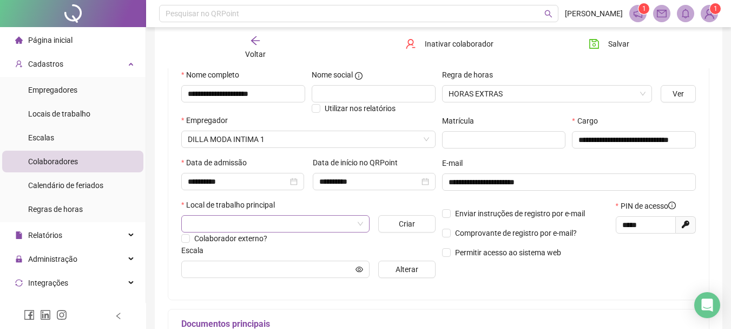
click at [307, 224] on input "search" at bounding box center [271, 223] width 166 height 16
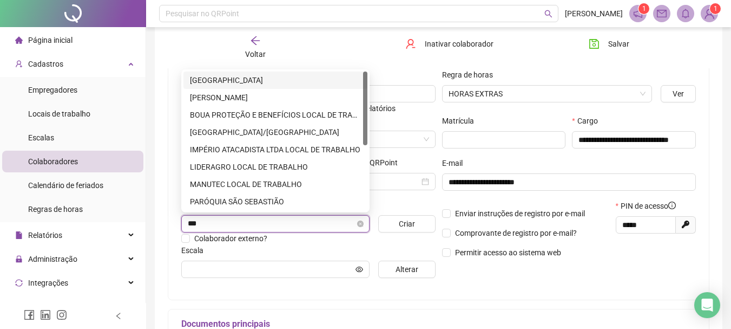
type input "****"
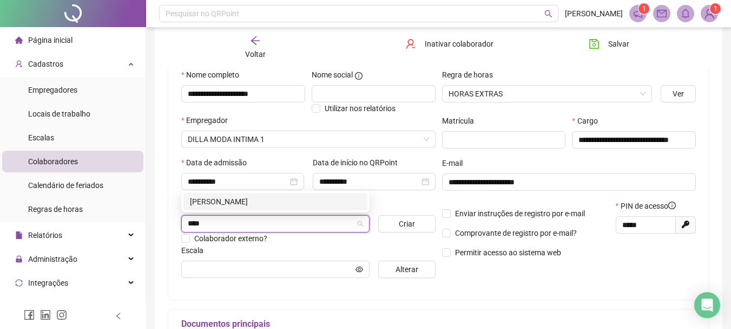
click at [228, 198] on div "BARBARA" at bounding box center [275, 201] width 171 height 12
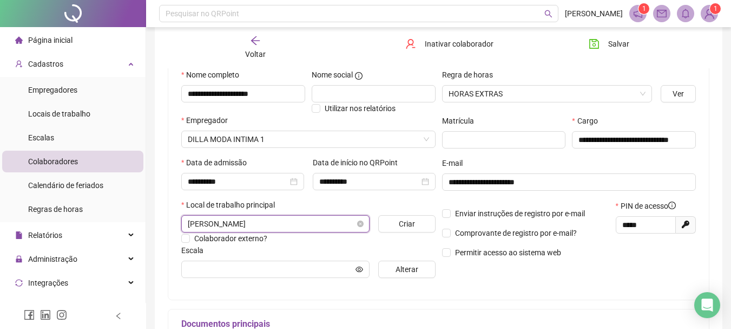
scroll to position [162, 0]
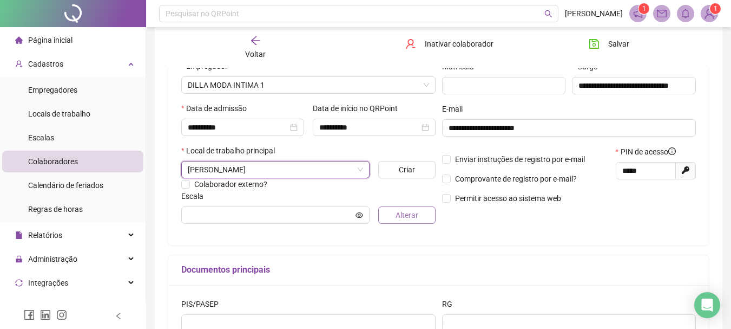
click at [408, 218] on span "Alterar" at bounding box center [407, 215] width 23 height 12
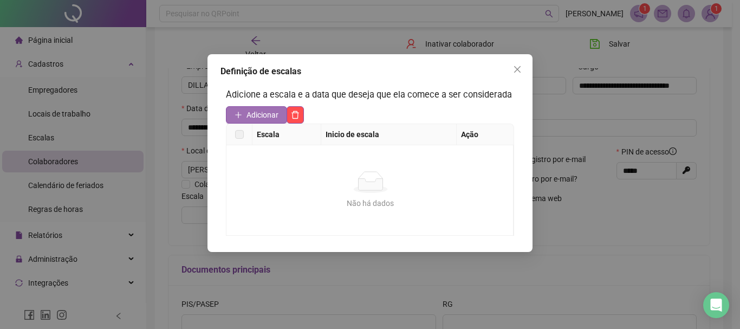
click at [257, 118] on span "Adicionar" at bounding box center [262, 115] width 32 height 12
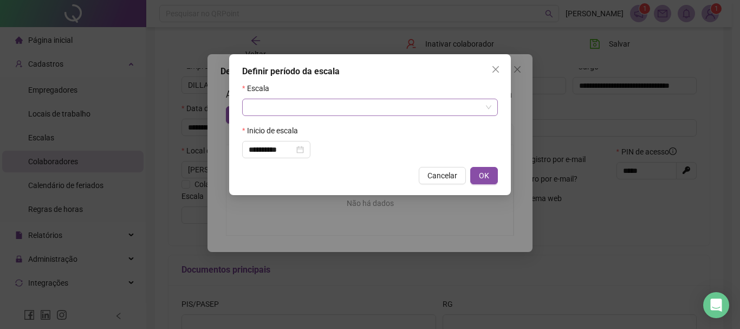
click at [332, 103] on input "search" at bounding box center [365, 107] width 233 height 16
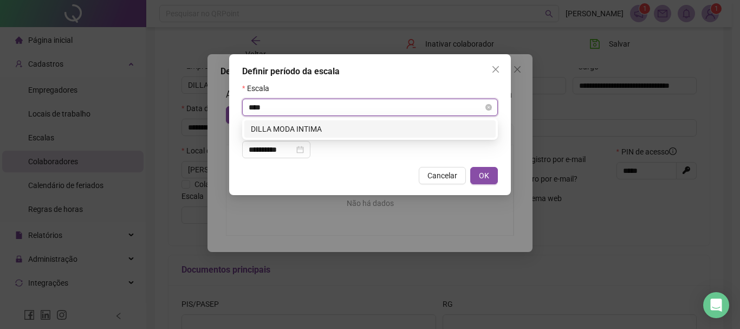
type input "*****"
click at [343, 124] on div "DILLA MODA INTIMA" at bounding box center [370, 129] width 238 height 12
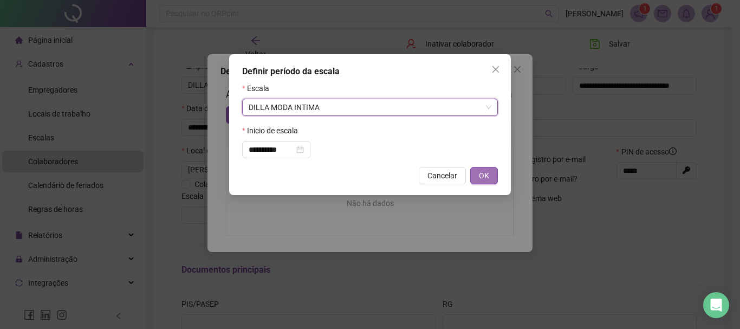
click at [484, 179] on span "OK" at bounding box center [484, 175] width 10 height 12
type input "**********"
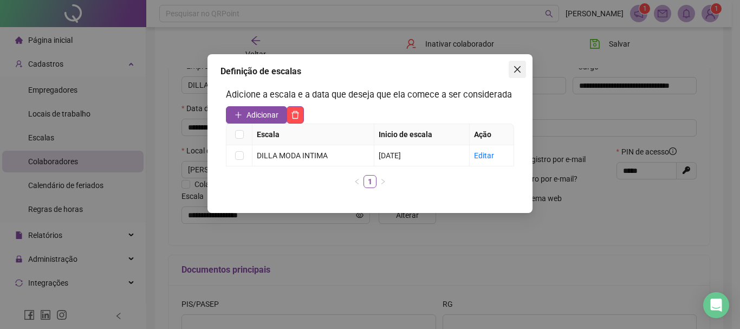
click at [513, 67] on icon "close" at bounding box center [517, 69] width 9 height 9
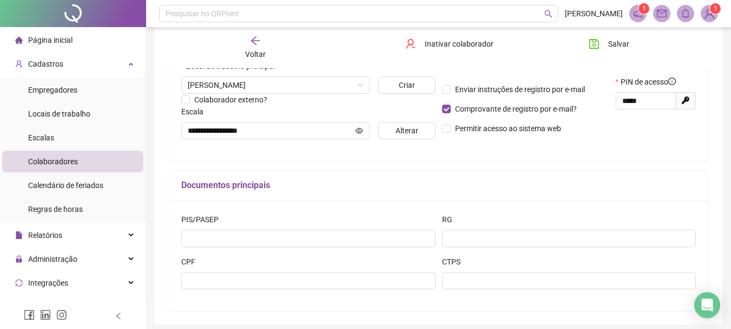
scroll to position [235, 0]
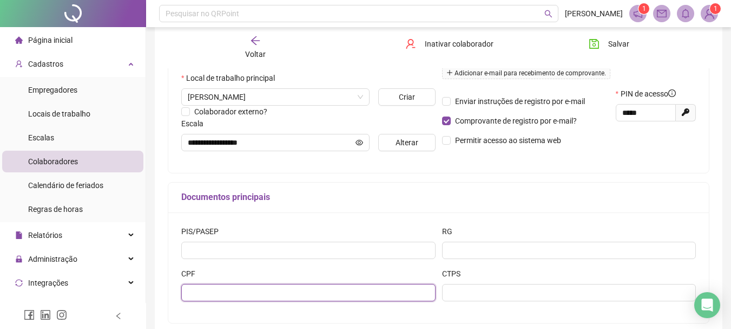
click at [295, 295] on input "text" at bounding box center [308, 292] width 254 height 17
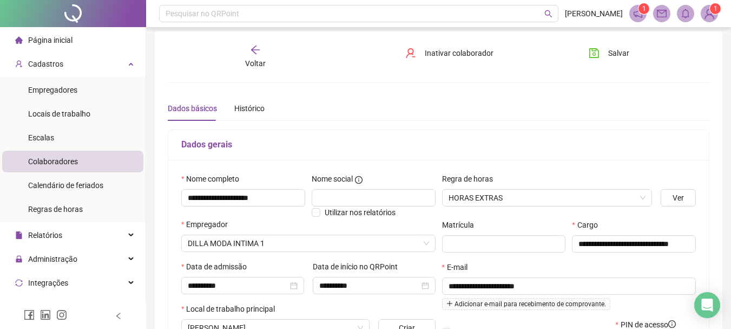
scroll to position [0, 0]
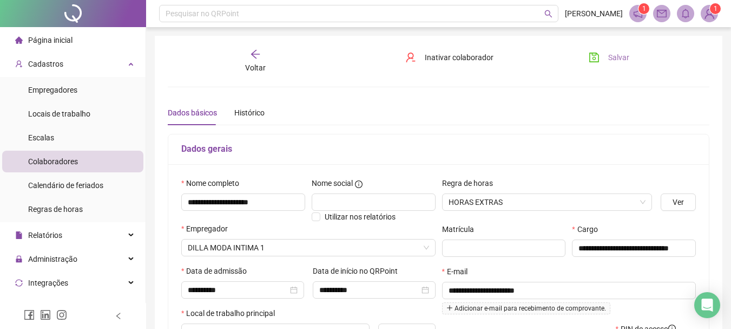
type input "**********"
click at [609, 62] on span "Salvar" at bounding box center [619, 57] width 21 height 12
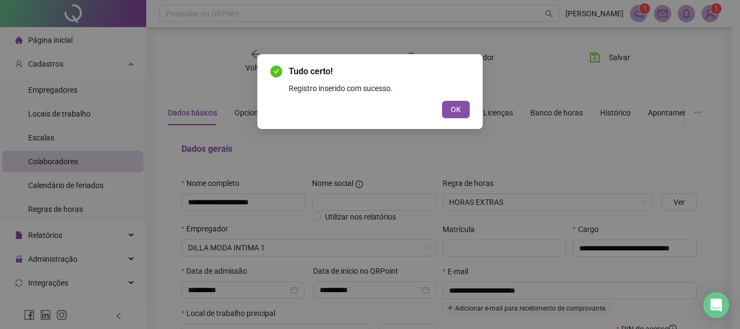
click at [468, 112] on button "OK" at bounding box center [456, 109] width 28 height 17
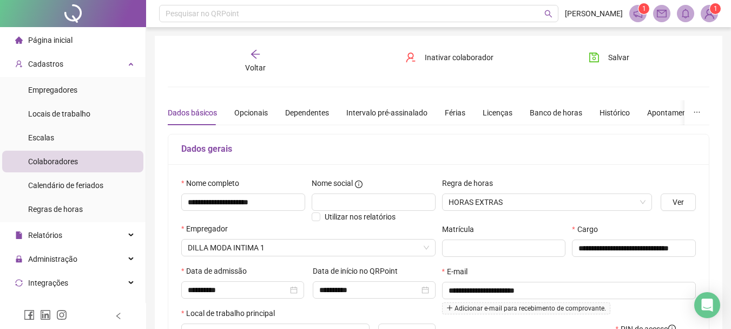
click at [252, 60] on div "Voltar" at bounding box center [255, 61] width 83 height 25
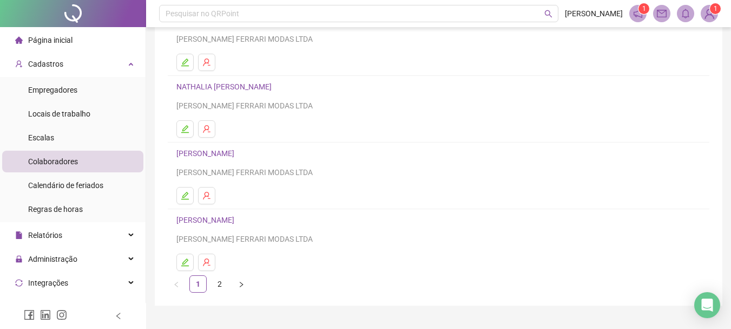
scroll to position [195, 0]
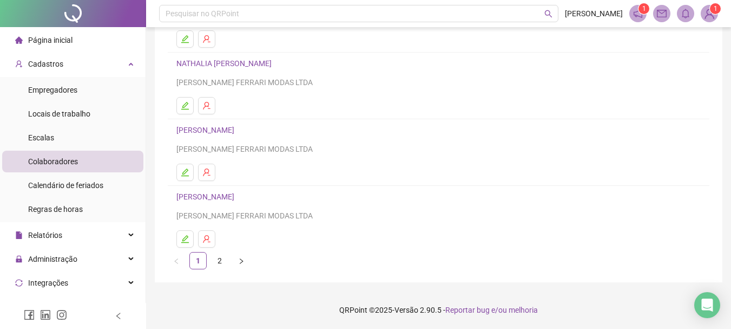
click at [246, 261] on button "button" at bounding box center [241, 260] width 17 height 17
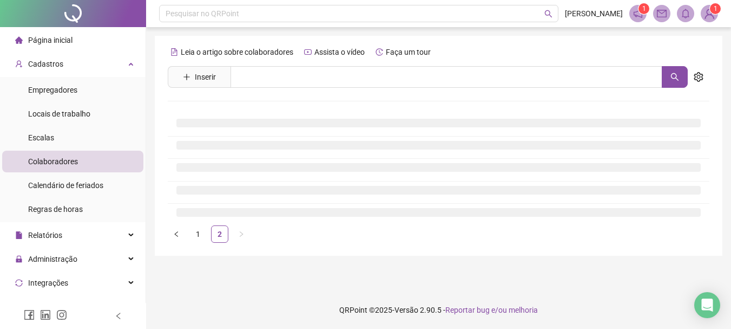
scroll to position [0, 0]
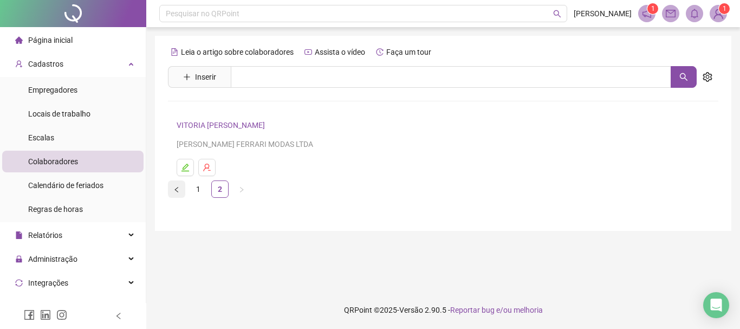
click at [175, 180] on button "button" at bounding box center [176, 188] width 17 height 17
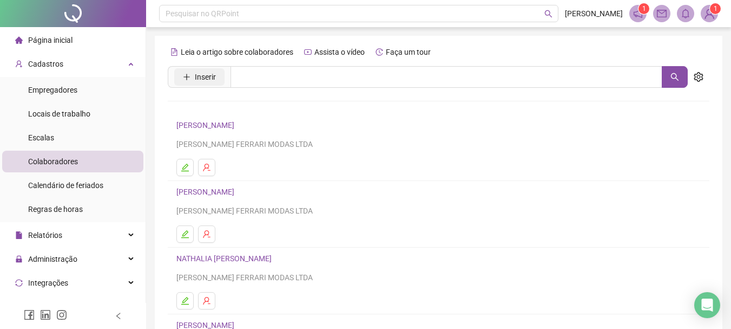
click at [210, 76] on span "Inserir" at bounding box center [205, 77] width 21 height 12
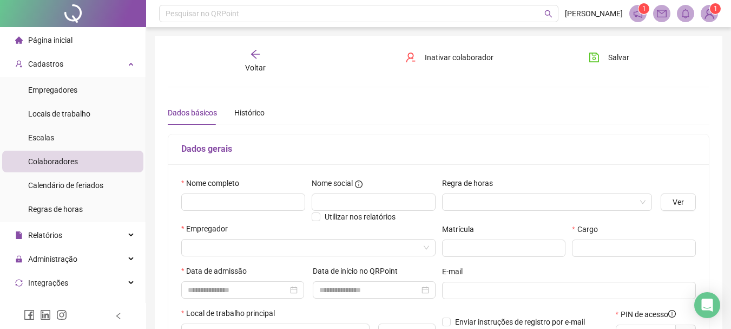
type input "*****"
click at [234, 193] on input "text" at bounding box center [243, 201] width 124 height 17
type input "**********"
click at [472, 200] on input "search" at bounding box center [543, 202] width 188 height 16
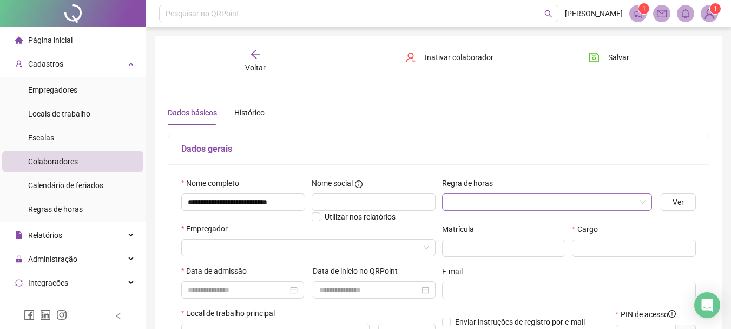
scroll to position [0, 0]
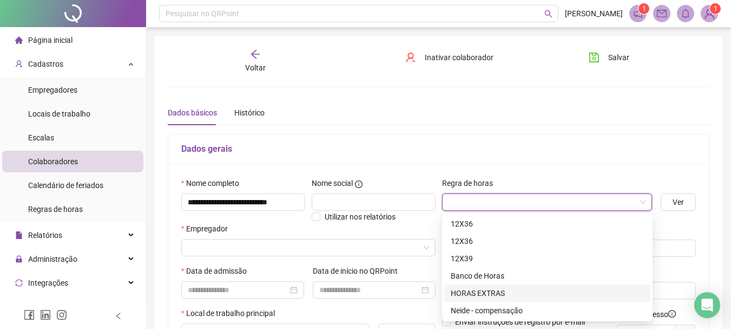
click at [482, 290] on div "HORAS EXTRAS" at bounding box center [547, 293] width 193 height 12
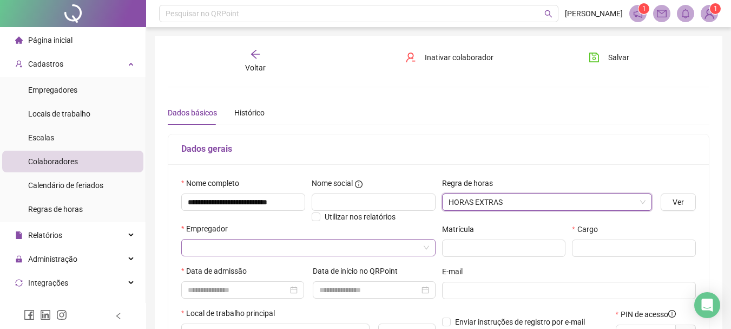
click at [336, 247] on input "search" at bounding box center [304, 247] width 232 height 16
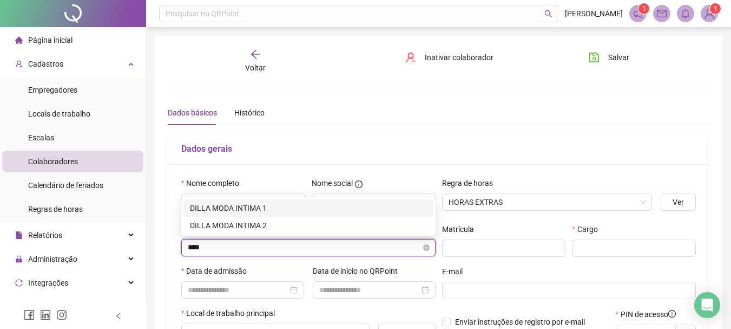
type input "*****"
click at [260, 210] on div "DILLA MODA INTIMA 1" at bounding box center [308, 208] width 237 height 12
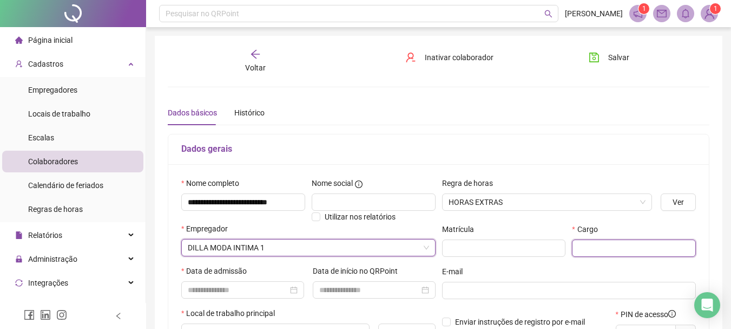
click at [623, 242] on input "text" at bounding box center [634, 247] width 124 height 17
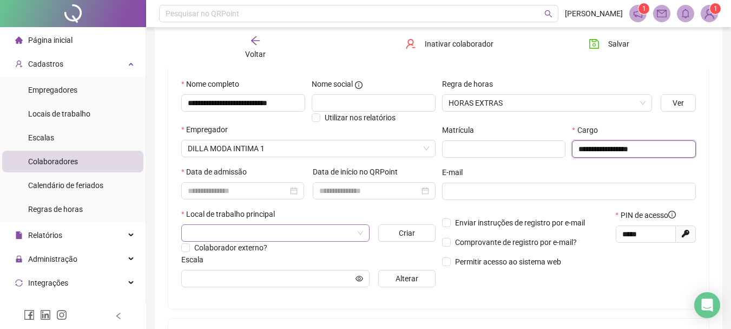
scroll to position [108, 0]
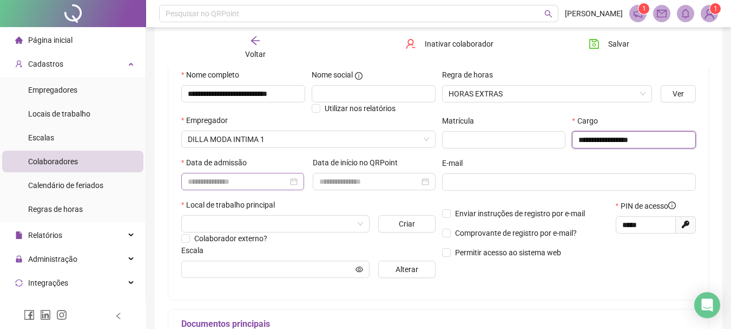
click at [295, 182] on div at bounding box center [243, 181] width 110 height 12
type input "**********"
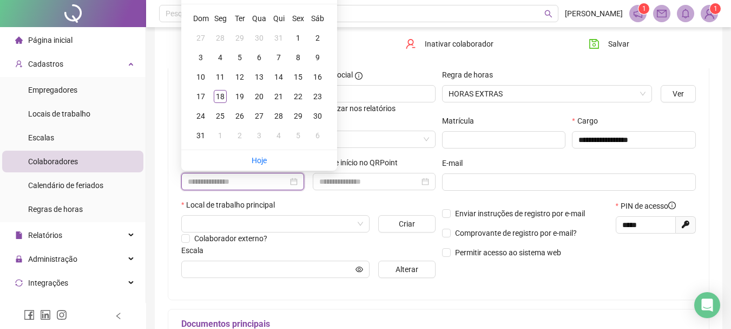
click at [270, 184] on input at bounding box center [238, 181] width 100 height 12
type input "**********"
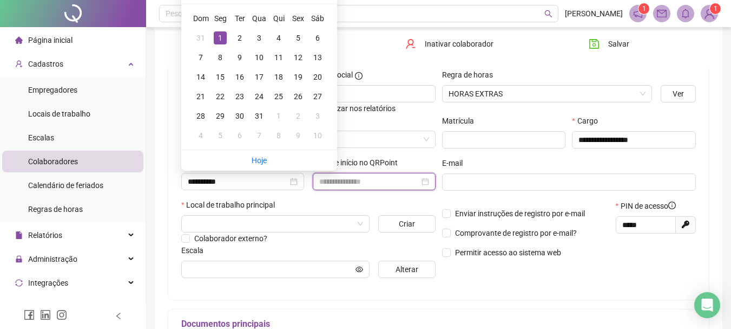
click at [369, 179] on input at bounding box center [369, 181] width 100 height 12
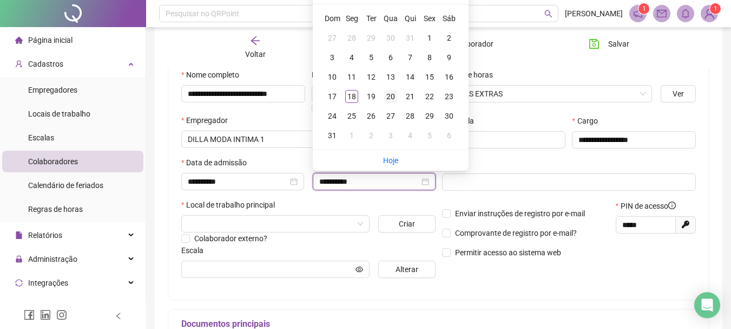
type input "**********"
click at [393, 94] on div "20" at bounding box center [390, 96] width 13 height 13
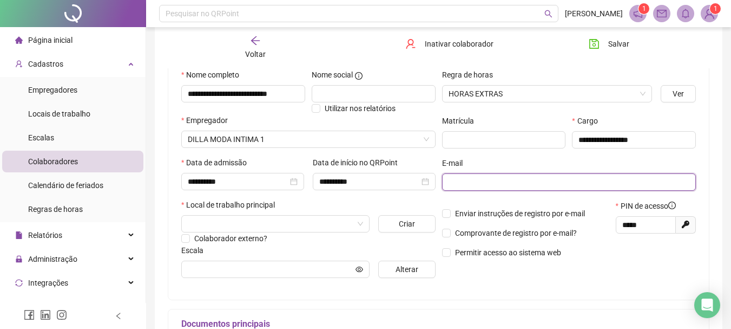
click at [526, 183] on input "text" at bounding box center [568, 182] width 239 height 12
type input "**********"
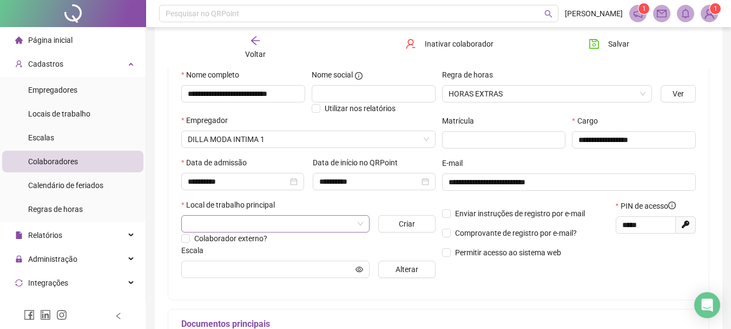
click at [293, 223] on input "search" at bounding box center [271, 223] width 166 height 16
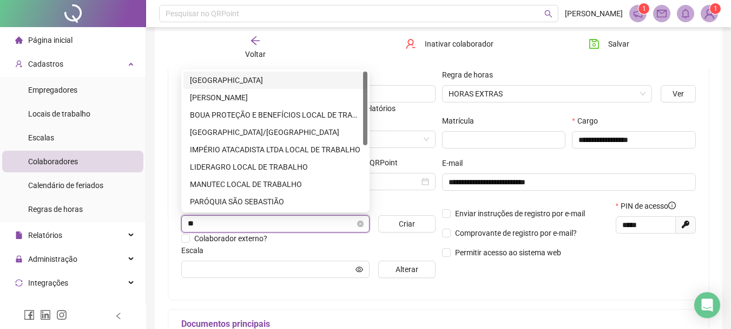
type input "***"
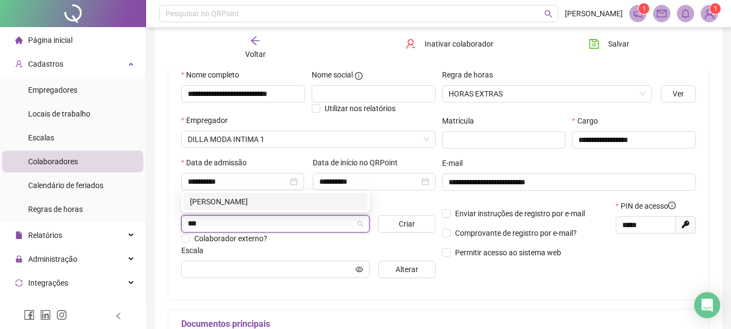
click at [288, 200] on div "BARBARA" at bounding box center [275, 201] width 171 height 12
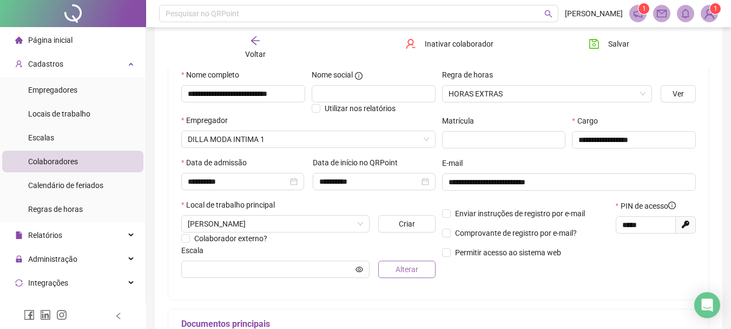
click at [410, 273] on span "Alterar" at bounding box center [407, 269] width 23 height 12
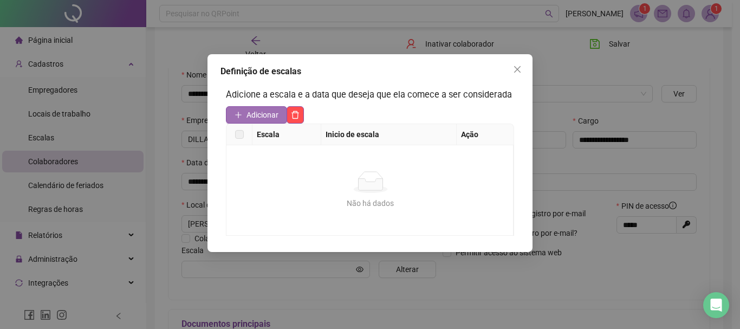
click at [254, 117] on span "Adicionar" at bounding box center [262, 115] width 32 height 12
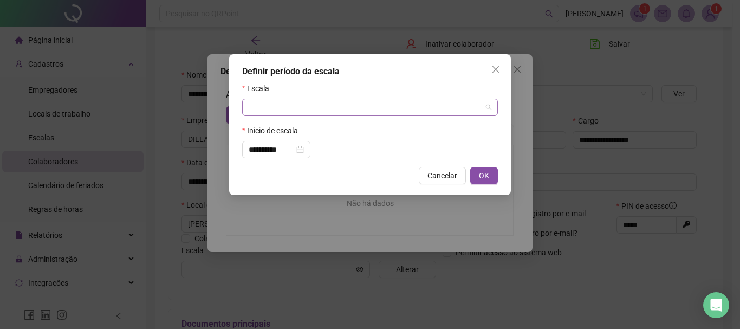
click at [351, 110] on input "search" at bounding box center [365, 107] width 233 height 16
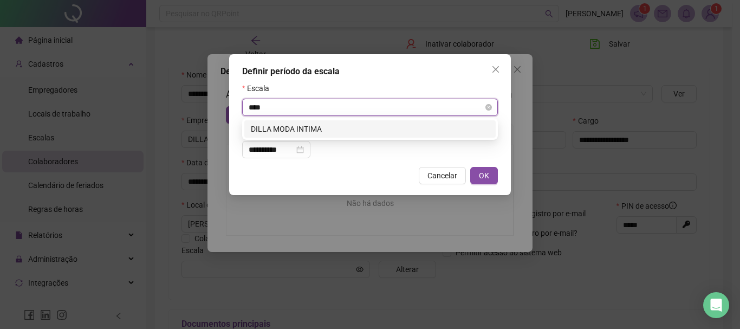
type input "*****"
click at [317, 125] on div "DILLA MODA INTIMA" at bounding box center [370, 129] width 238 height 12
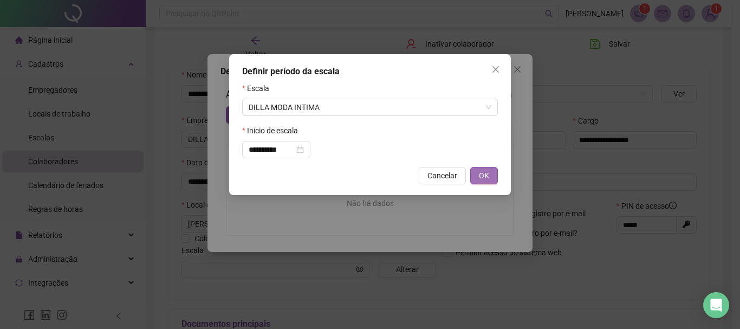
click at [491, 172] on button "OK" at bounding box center [484, 175] width 28 height 17
type input "**********"
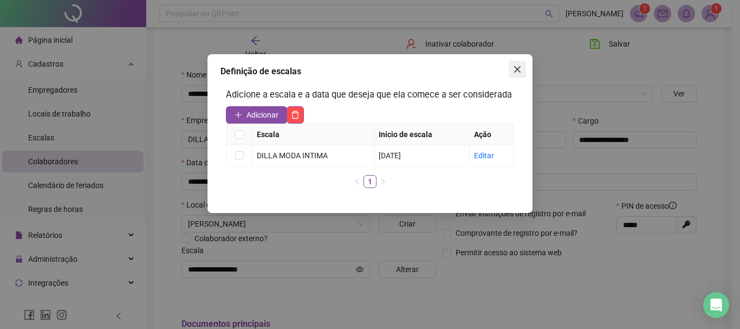
click at [518, 68] on icon "close" at bounding box center [517, 69] width 9 height 9
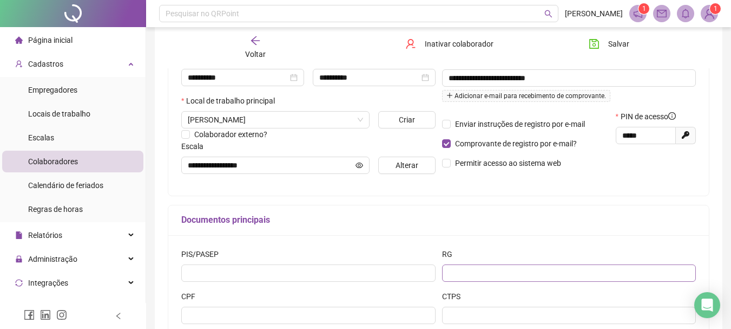
scroll to position [217, 0]
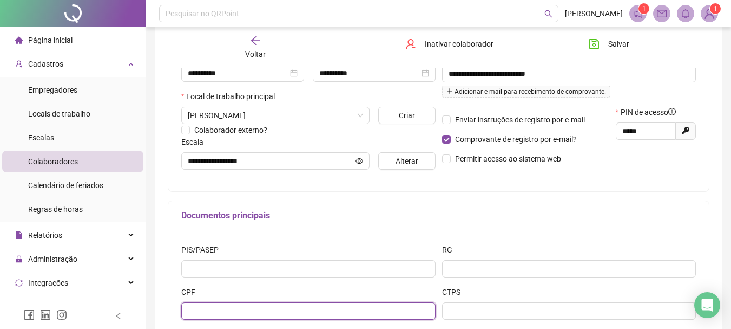
click at [303, 311] on input "text" at bounding box center [308, 310] width 254 height 17
click at [343, 308] on input "text" at bounding box center [308, 310] width 254 height 17
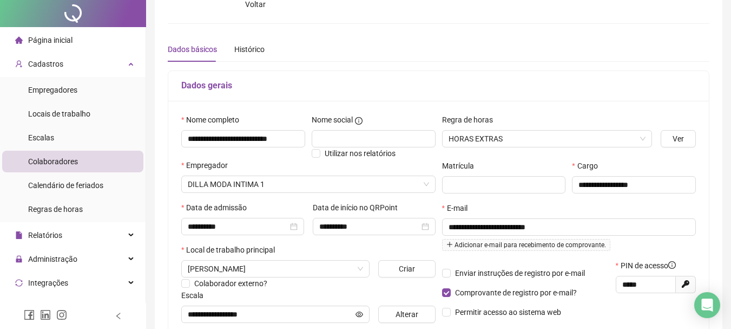
scroll to position [0, 0]
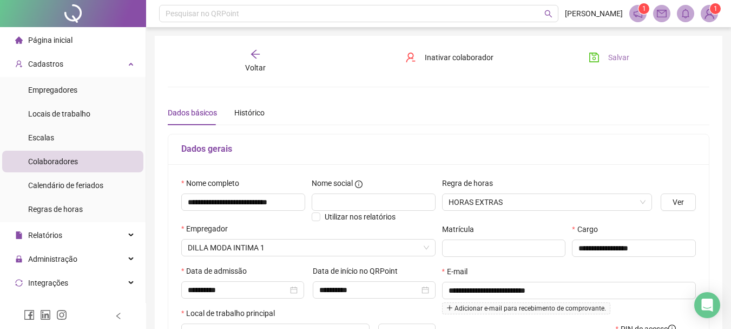
type input "**********"
click at [600, 63] on button "Salvar" at bounding box center [609, 57] width 57 height 17
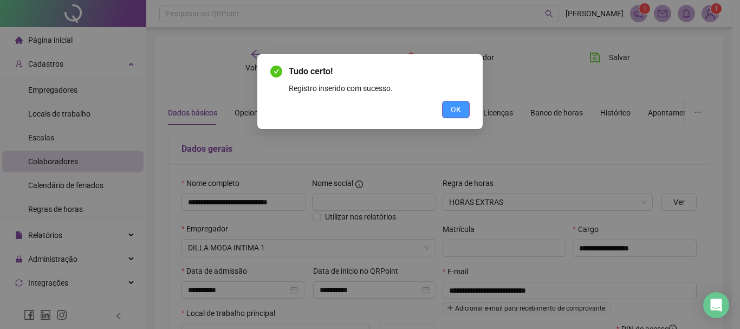
click at [459, 113] on span "OK" at bounding box center [455, 109] width 10 height 12
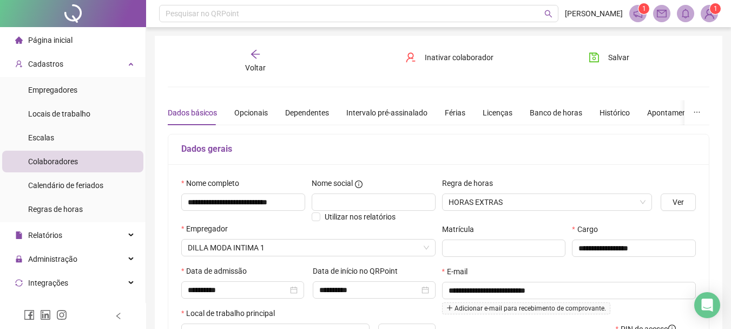
click at [255, 64] on span "Voltar" at bounding box center [255, 67] width 21 height 9
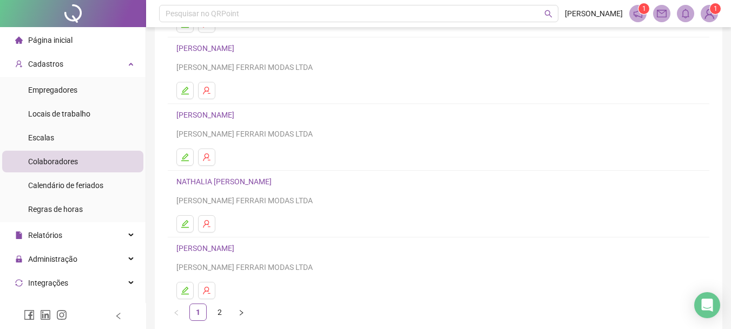
scroll to position [162, 0]
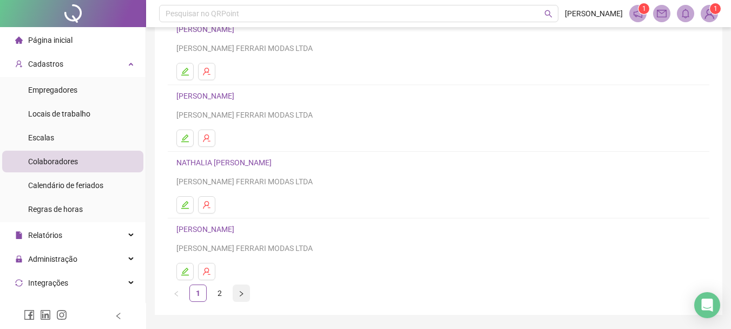
click at [240, 295] on icon "right" at bounding box center [241, 293] width 6 height 6
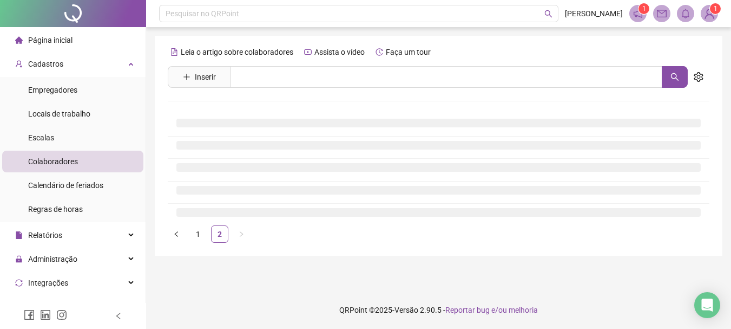
scroll to position [0, 0]
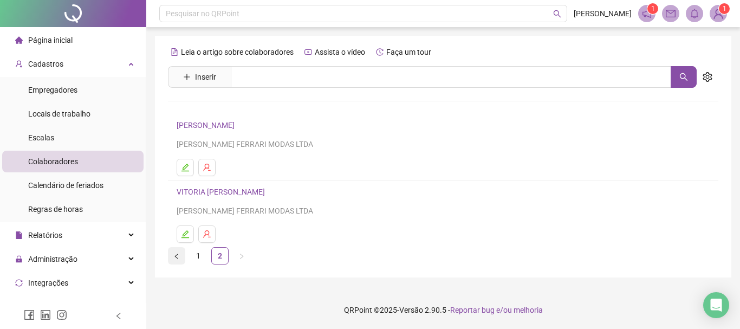
click at [177, 252] on button "button" at bounding box center [176, 255] width 17 height 17
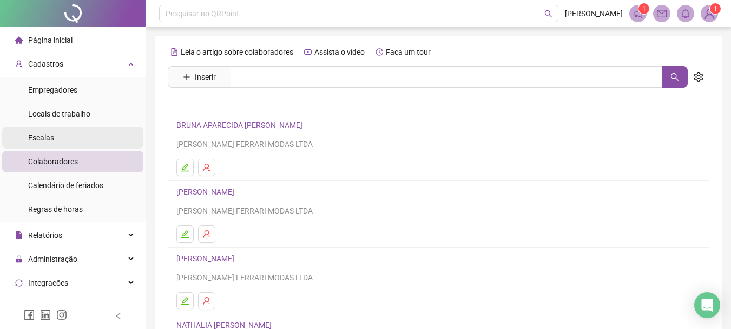
click at [50, 143] on div "Escalas" at bounding box center [41, 138] width 26 height 22
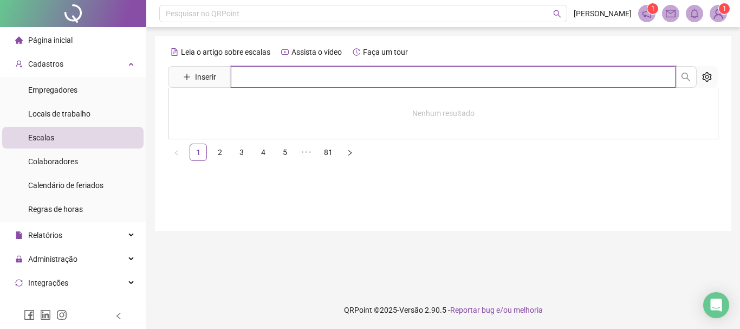
click at [282, 76] on input "text" at bounding box center [453, 77] width 445 height 22
type input "**********"
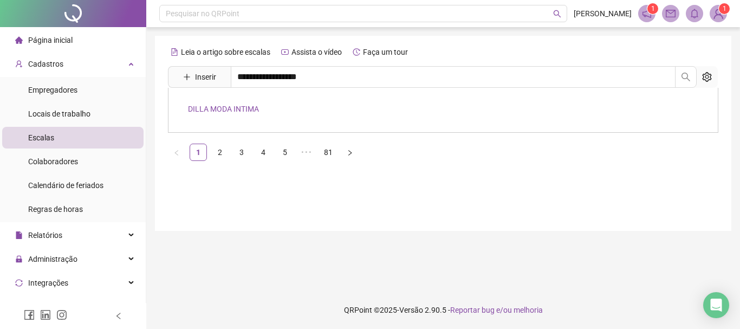
click at [242, 104] on link "DILLA MODA INTIMA" at bounding box center [223, 108] width 71 height 9
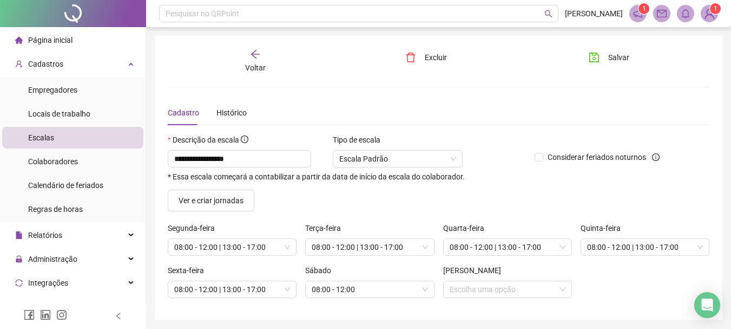
click at [270, 63] on div "Voltar" at bounding box center [255, 61] width 83 height 25
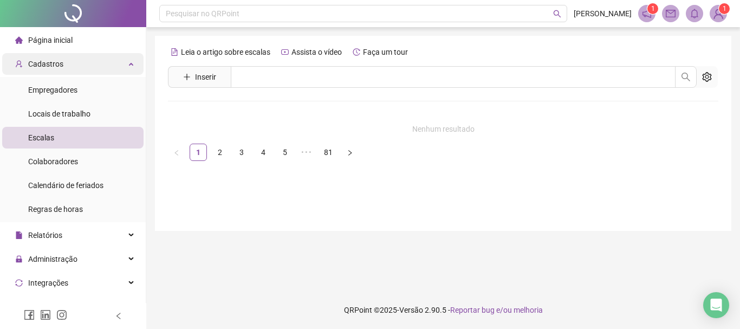
click at [132, 63] on div "Cadastros" at bounding box center [72, 64] width 141 height 22
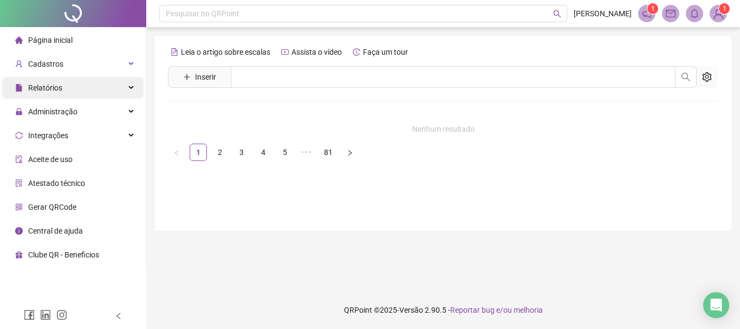
click at [105, 86] on div "Relatórios" at bounding box center [72, 88] width 141 height 22
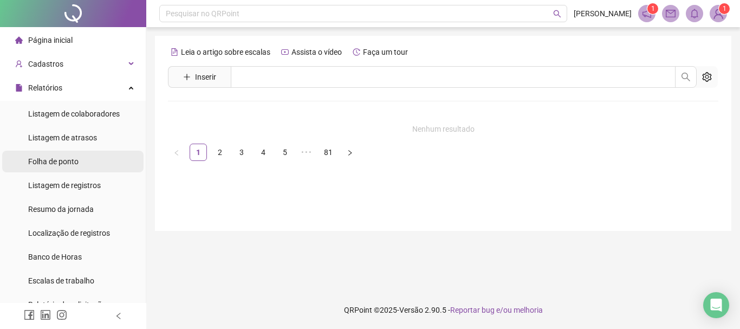
click at [82, 161] on li "Folha de ponto" at bounding box center [72, 162] width 141 height 22
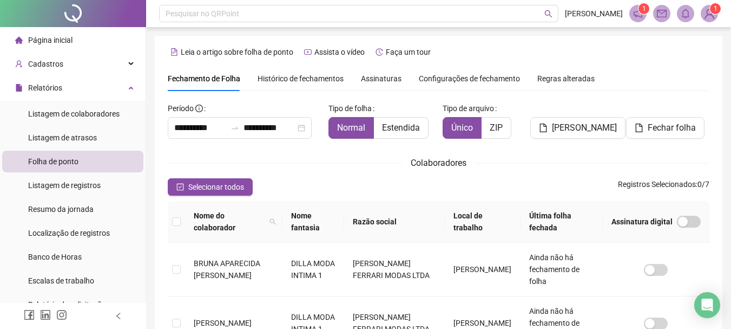
scroll to position [57, 0]
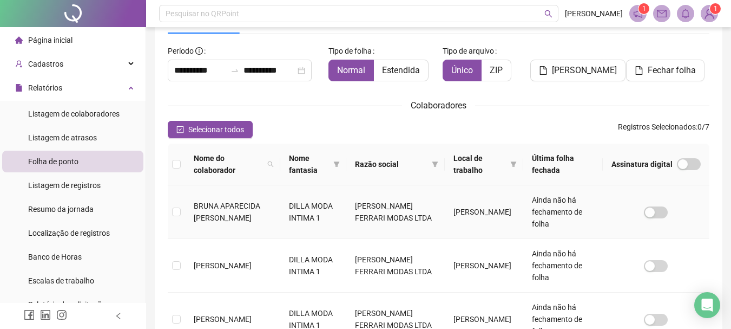
click at [207, 218] on span "BRUNA APARECIDA BRUNO PEREIRA" at bounding box center [227, 211] width 67 height 21
click at [207, 217] on span "BRUNA APARECIDA BRUNO PEREIRA" at bounding box center [227, 211] width 67 height 21
click at [244, 210] on span "BRUNA APARECIDA BRUNO PEREIRA" at bounding box center [227, 211] width 67 height 21
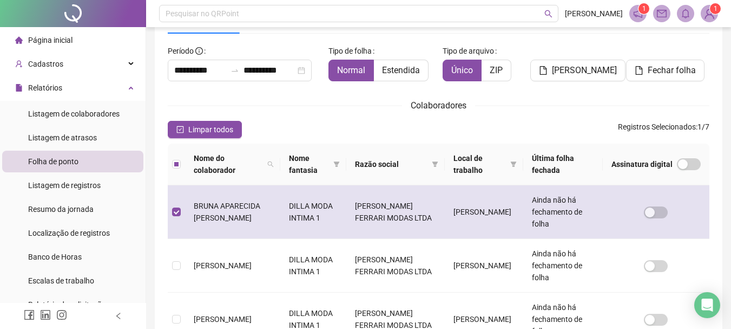
click at [244, 211] on span "BRUNA APARECIDA BRUNO PEREIRA" at bounding box center [227, 211] width 67 height 21
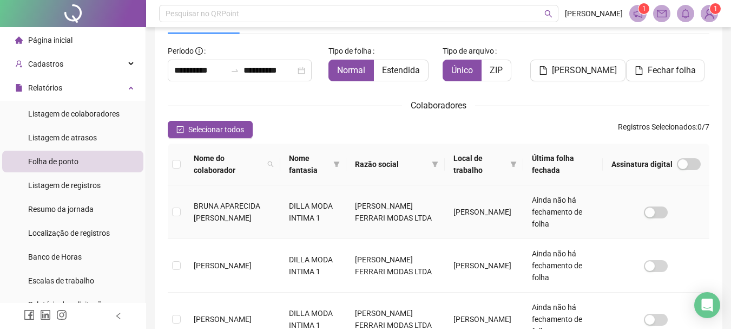
click at [489, 211] on td "BARBARA" at bounding box center [484, 212] width 79 height 54
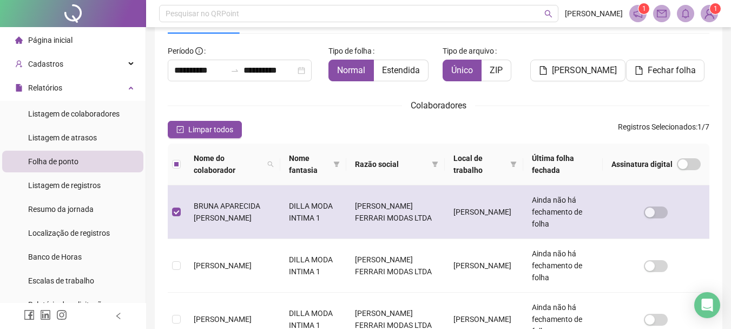
click at [257, 201] on span "BRUNA APARECIDA BRUNO PEREIRA" at bounding box center [227, 211] width 67 height 21
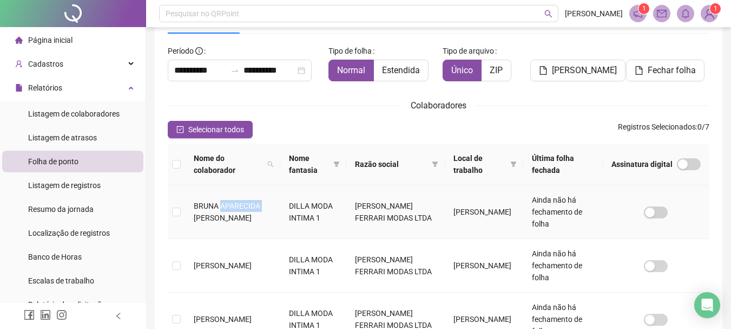
click at [258, 201] on span "BRUNA APARECIDA BRUNO PEREIRA" at bounding box center [227, 211] width 67 height 21
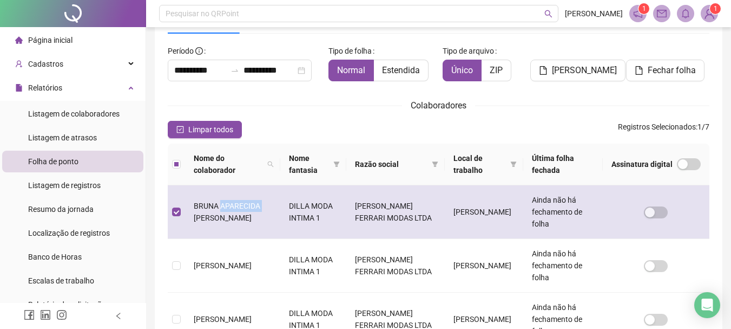
click at [262, 202] on td "BRUNA APARECIDA BRUNO PEREIRA" at bounding box center [232, 212] width 95 height 54
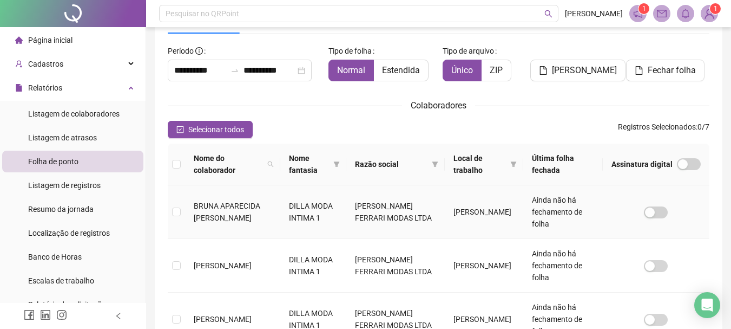
click at [265, 202] on td "BRUNA APARECIDA BRUNO PEREIRA" at bounding box center [232, 212] width 95 height 54
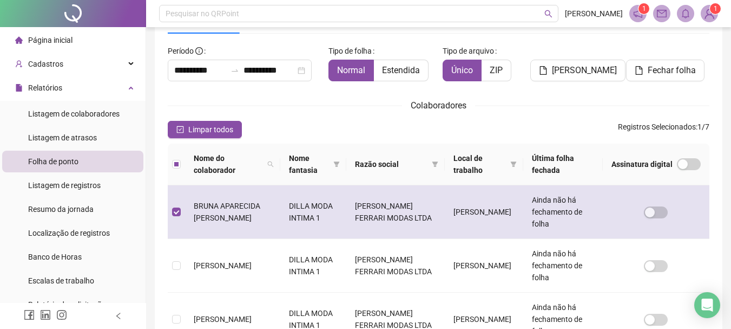
click at [265, 202] on td "BRUNA APARECIDA BRUNO PEREIRA" at bounding box center [232, 212] width 95 height 54
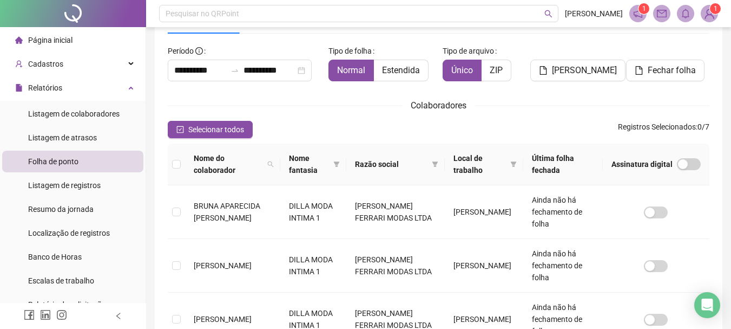
click at [311, 123] on div "Selecionar todos Registros Selecionados : 0 / 7" at bounding box center [439, 129] width 542 height 17
click at [82, 184] on span "Listagem de registros" at bounding box center [64, 185] width 73 height 9
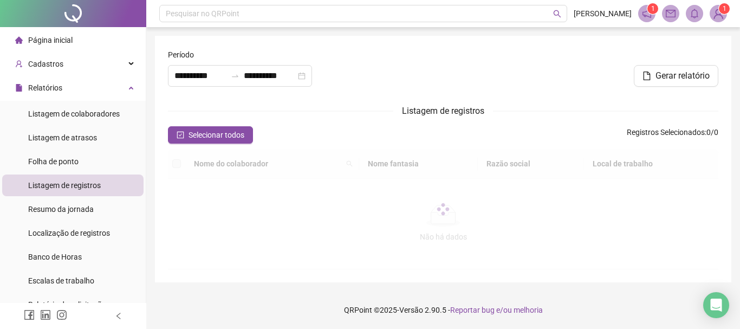
type input "**********"
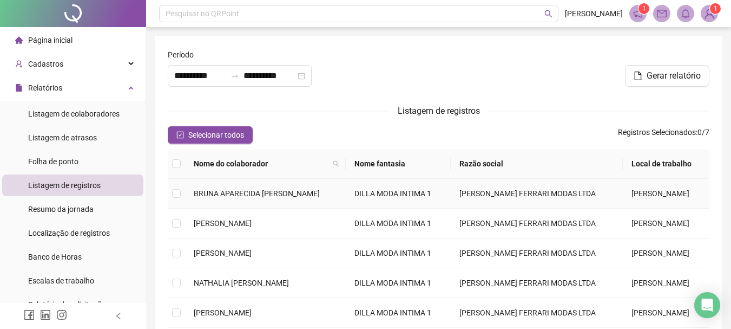
click at [241, 189] on span "BRUNA APARECIDA BRUNO PEREIRA" at bounding box center [257, 193] width 126 height 9
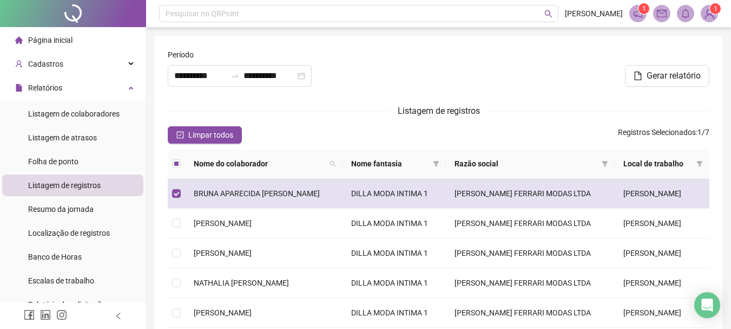
click at [184, 195] on td at bounding box center [176, 194] width 17 height 30
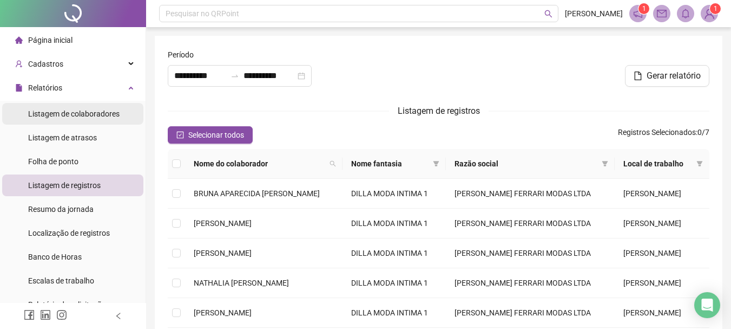
click at [101, 115] on span "Listagem de colaboradores" at bounding box center [74, 113] width 92 height 9
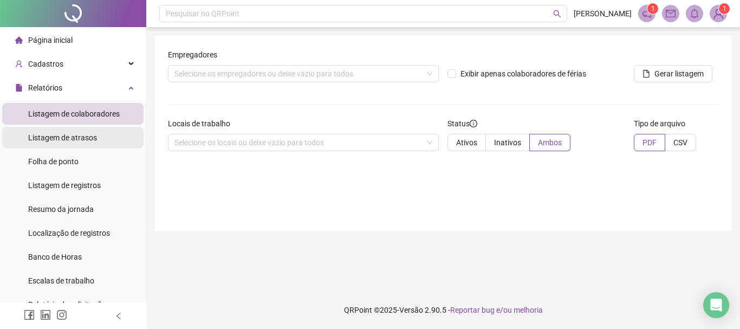
click at [112, 142] on li "Listagem de atrasos" at bounding box center [72, 138] width 141 height 22
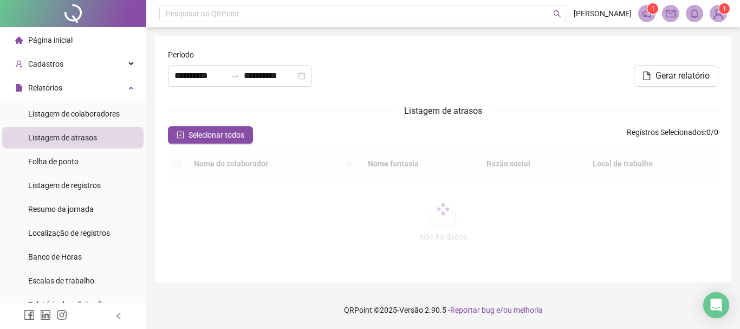
type input "**********"
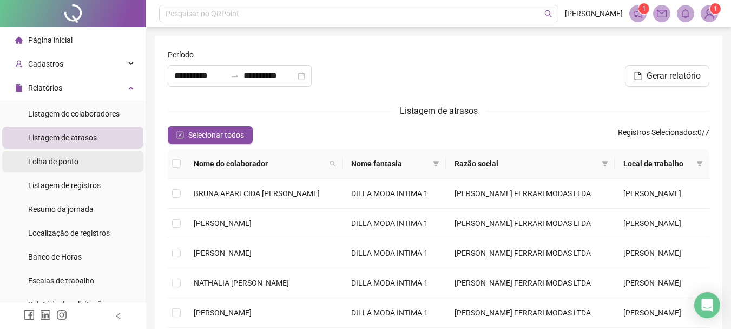
click at [89, 158] on li "Folha de ponto" at bounding box center [72, 162] width 141 height 22
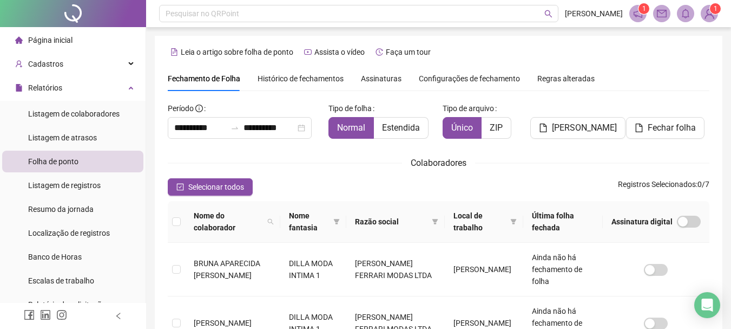
click at [330, 79] on span "Histórico de fechamentos" at bounding box center [301, 78] width 86 height 9
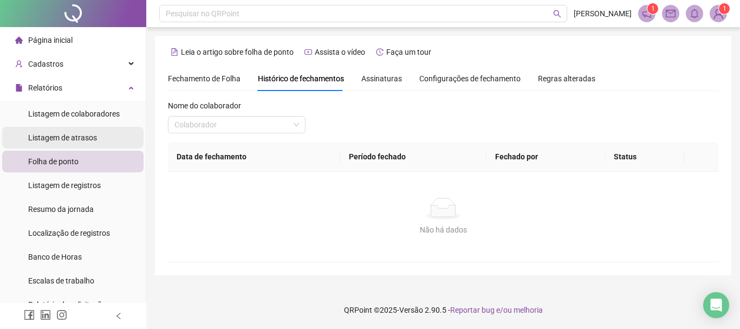
click at [216, 79] on span "Fechamento de Folha" at bounding box center [204, 78] width 73 height 9
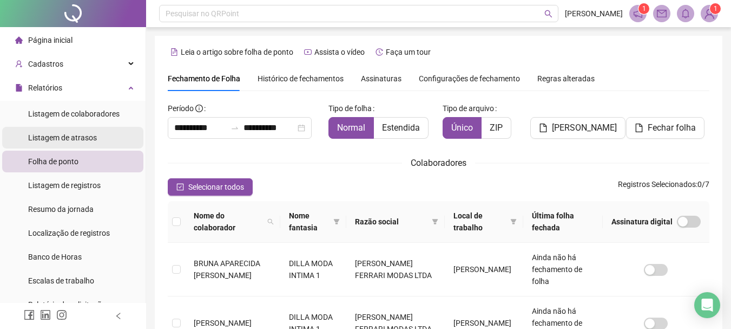
scroll to position [57, 0]
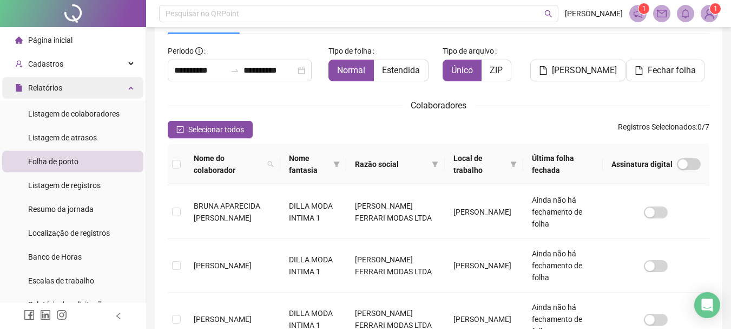
click at [85, 85] on div "Relatórios" at bounding box center [72, 88] width 141 height 22
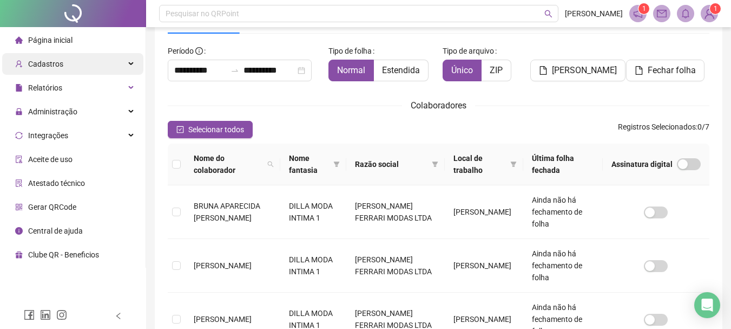
click at [109, 68] on div "Cadastros" at bounding box center [72, 64] width 141 height 22
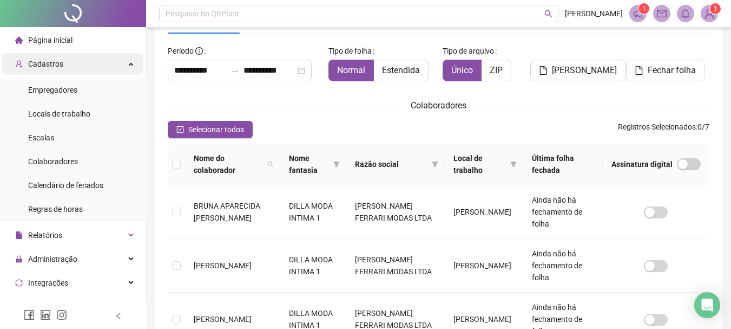
click at [109, 68] on div "Cadastros" at bounding box center [72, 64] width 141 height 22
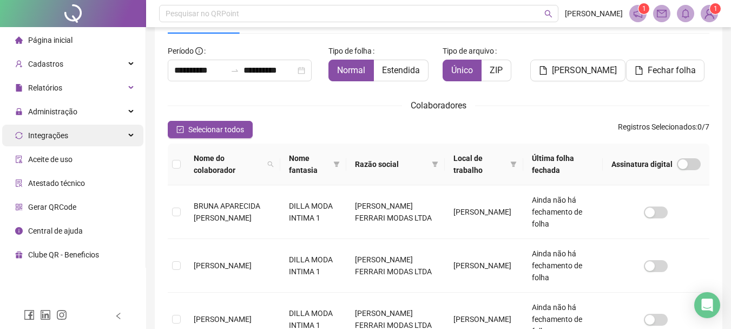
click at [113, 142] on div "Integrações" at bounding box center [72, 136] width 141 height 22
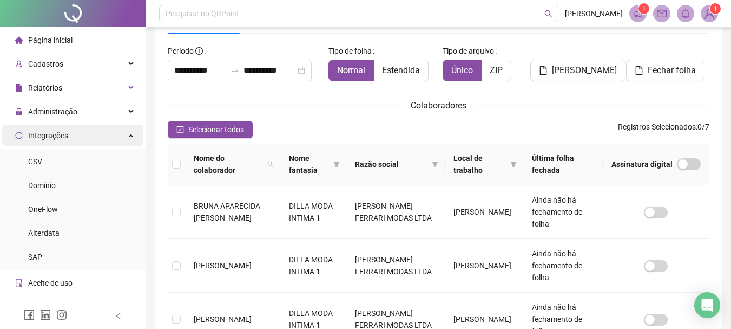
click at [113, 142] on div "Integrações" at bounding box center [72, 136] width 141 height 22
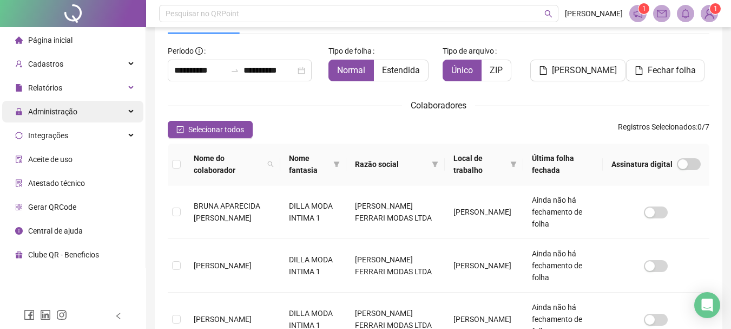
click at [102, 116] on div "Administração" at bounding box center [72, 112] width 141 height 22
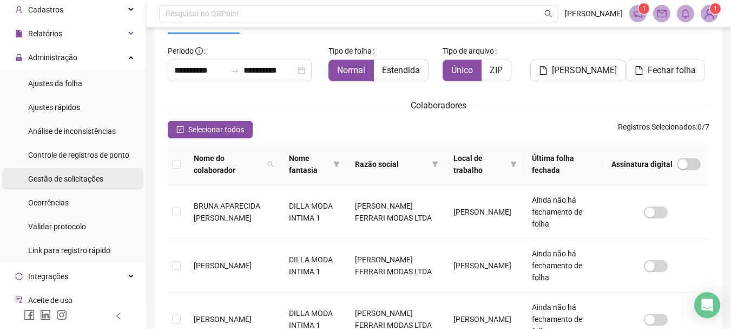
scroll to position [0, 0]
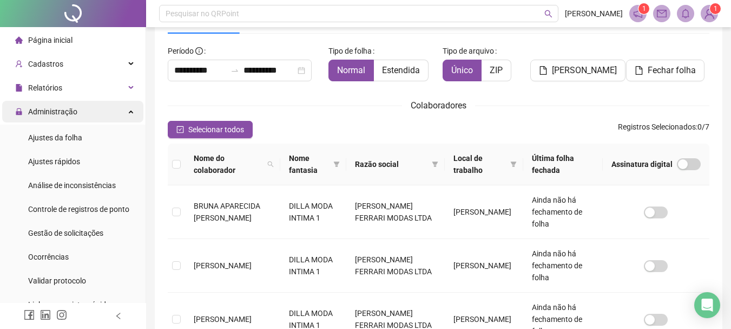
click at [103, 114] on div "Administração" at bounding box center [72, 112] width 141 height 22
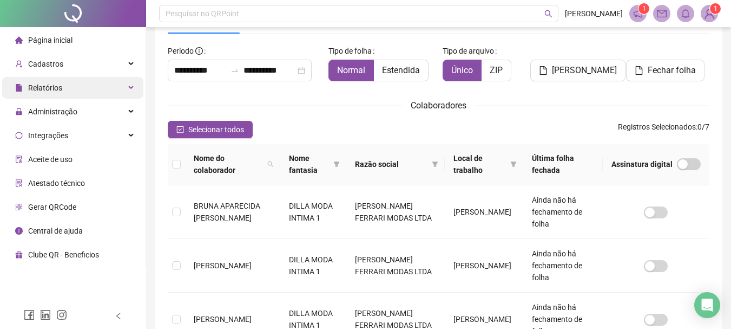
click at [110, 93] on div "Relatórios" at bounding box center [72, 88] width 141 height 22
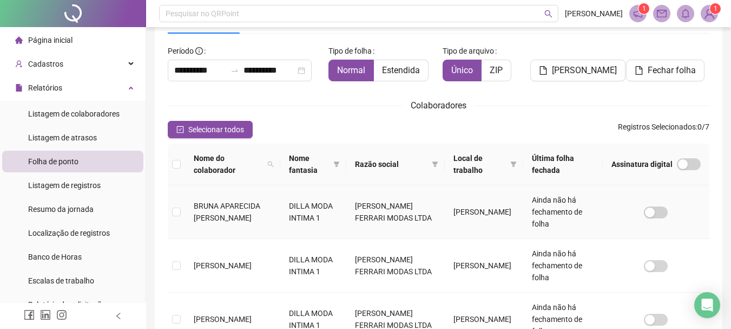
click at [225, 215] on span "BRUNA APARECIDA BRUNO PEREIRA" at bounding box center [227, 211] width 67 height 21
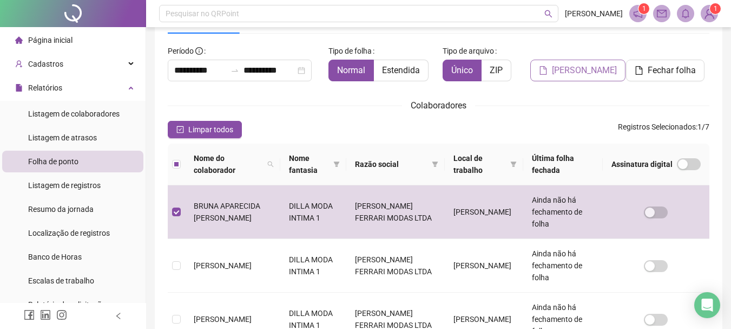
click at [598, 70] on span "Gerar espelho" at bounding box center [584, 70] width 65 height 13
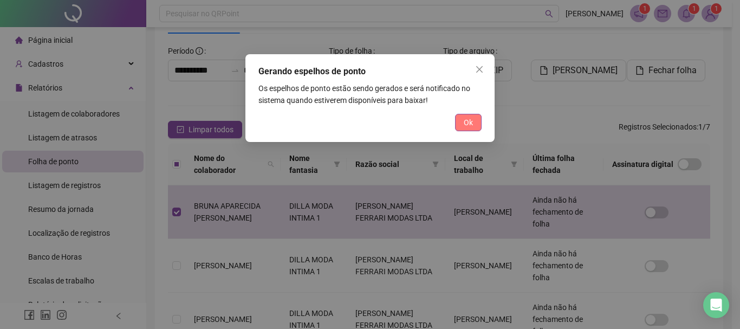
click at [475, 126] on button "Ok" at bounding box center [468, 122] width 27 height 17
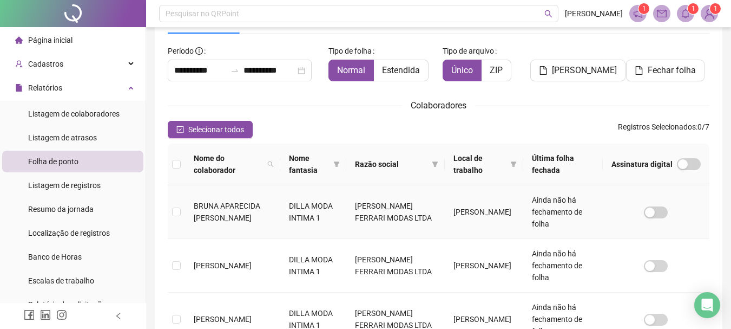
click at [290, 207] on td "DILLA MODA INTIMA 1" at bounding box center [313, 212] width 66 height 54
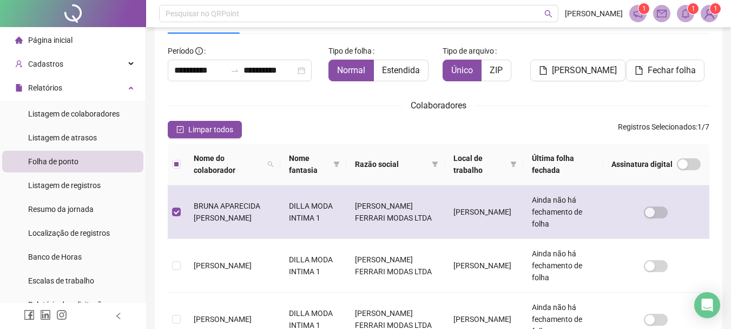
click at [290, 207] on td "DILLA MODA INTIMA 1" at bounding box center [313, 212] width 66 height 54
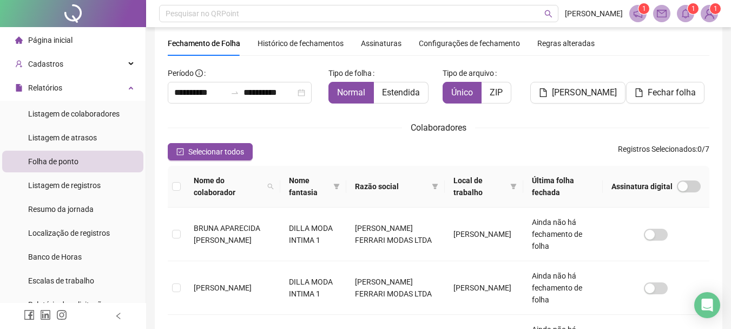
scroll to position [54, 0]
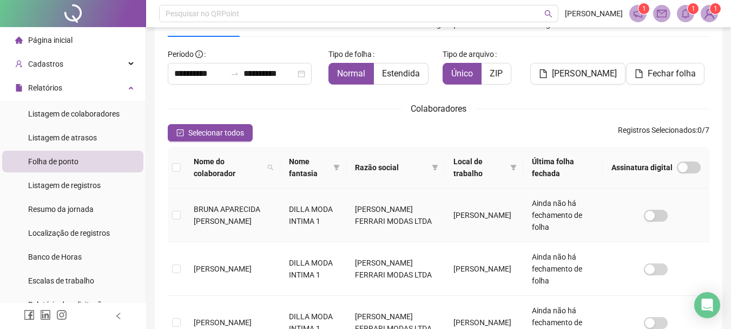
click at [661, 224] on td at bounding box center [656, 215] width 107 height 54
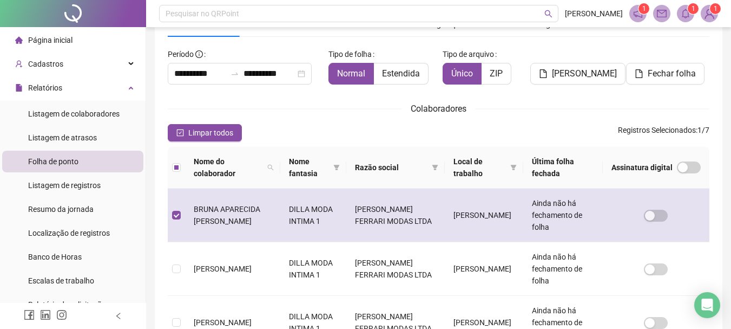
scroll to position [57, 0]
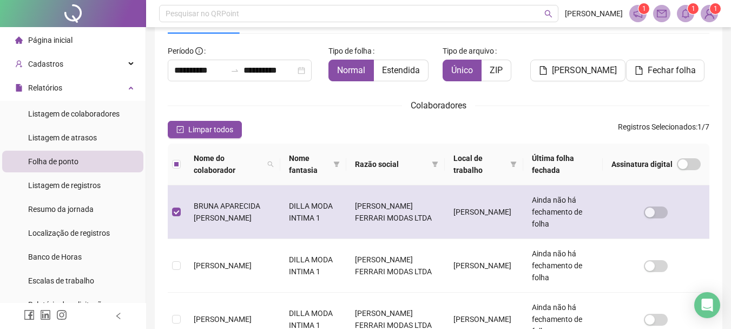
click at [507, 214] on td "BARBARA" at bounding box center [484, 212] width 79 height 54
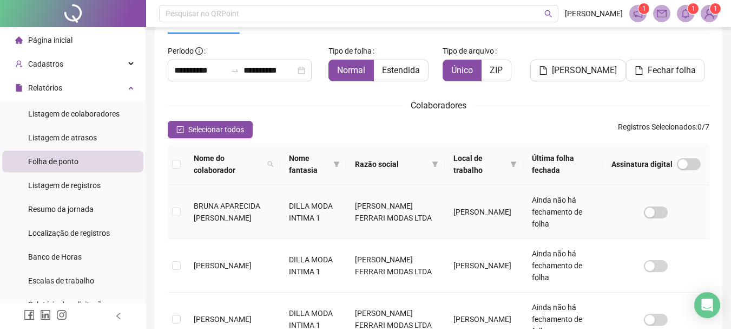
click at [507, 214] on td "BARBARA" at bounding box center [484, 212] width 79 height 54
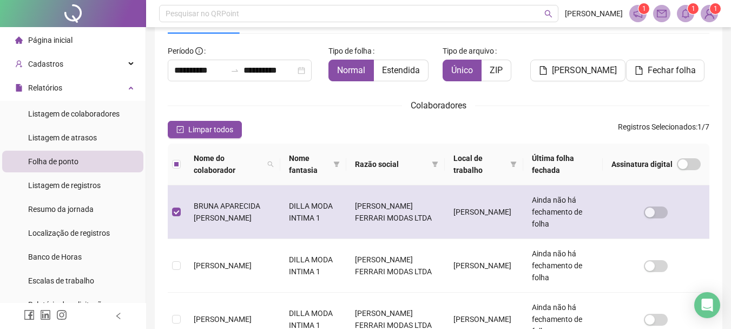
click at [182, 213] on td at bounding box center [176, 212] width 17 height 54
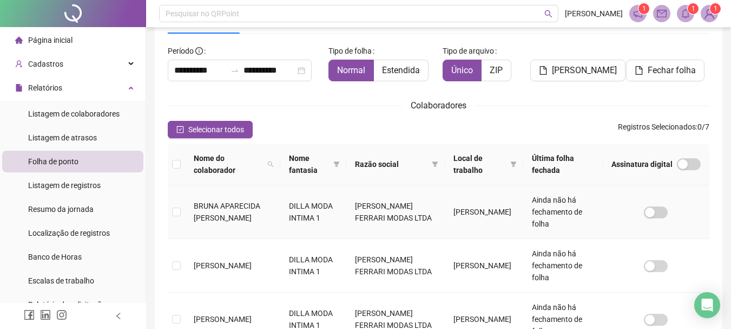
drag, startPoint x: 342, startPoint y: 209, endPoint x: 325, endPoint y: 213, distance: 16.7
click at [325, 213] on td "DILLA MODA INTIMA 1" at bounding box center [313, 212] width 66 height 54
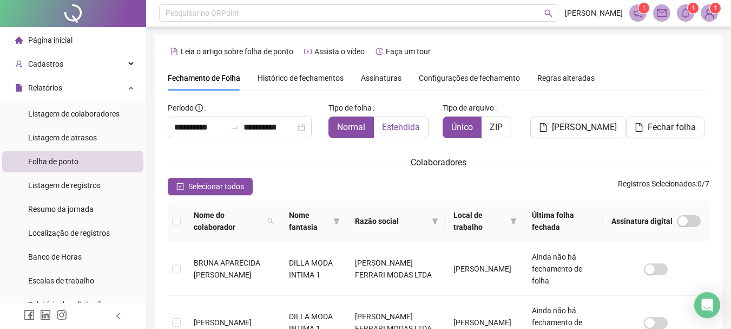
scroll to position [0, 0]
click at [377, 79] on span "Assinaturas" at bounding box center [381, 79] width 41 height 8
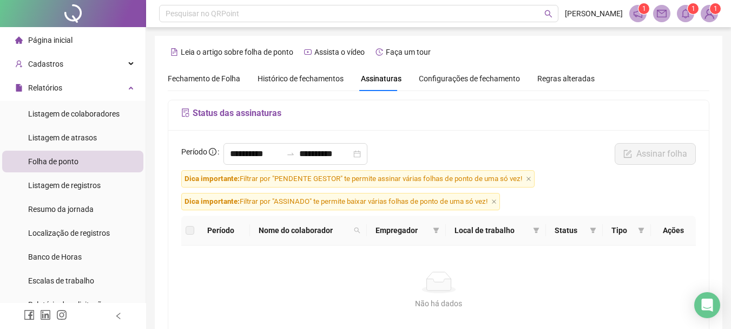
scroll to position [57, 0]
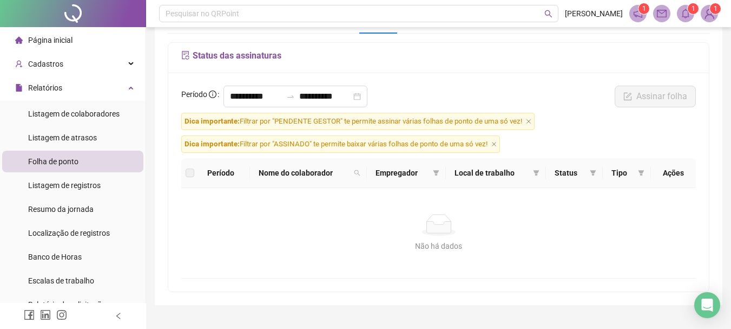
click at [102, 162] on li "Folha de ponto" at bounding box center [72, 162] width 141 height 22
click at [102, 165] on li "Folha de ponto" at bounding box center [72, 162] width 141 height 22
click at [82, 37] on li "Página inicial" at bounding box center [72, 40] width 141 height 22
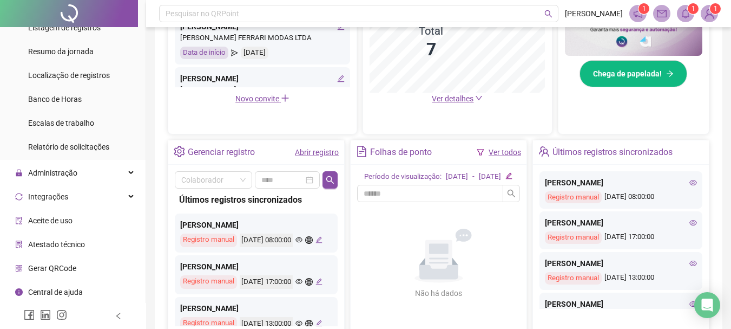
scroll to position [308, 0]
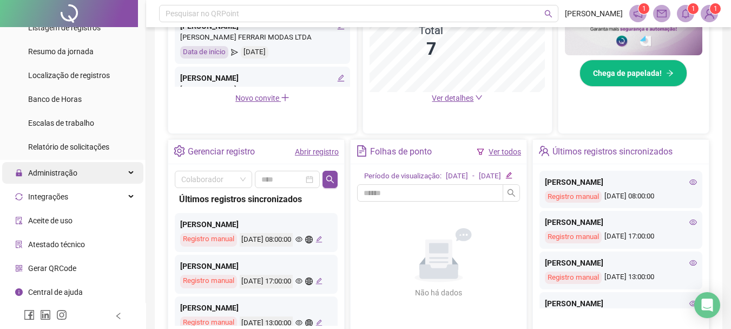
click at [114, 170] on div "Administração" at bounding box center [72, 173] width 141 height 22
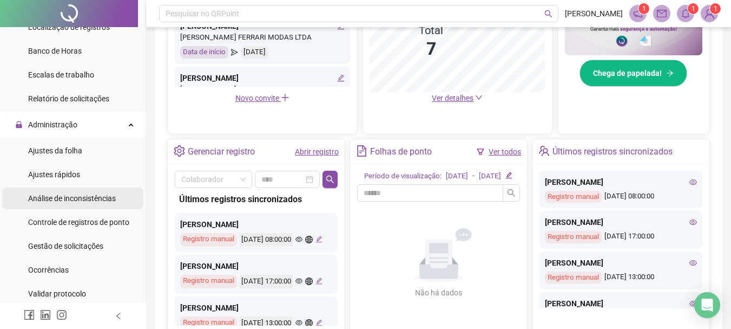
scroll to position [212, 0]
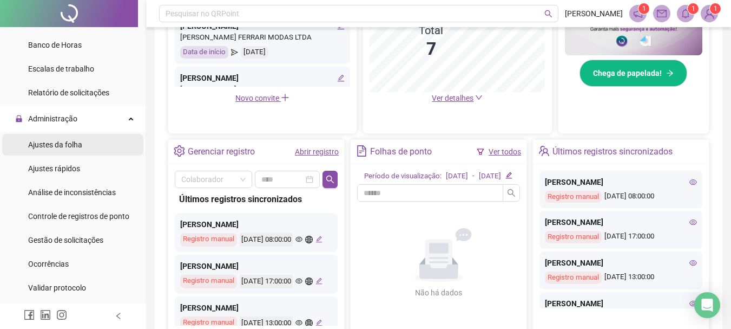
click at [106, 144] on li "Ajustes da folha" at bounding box center [72, 145] width 141 height 22
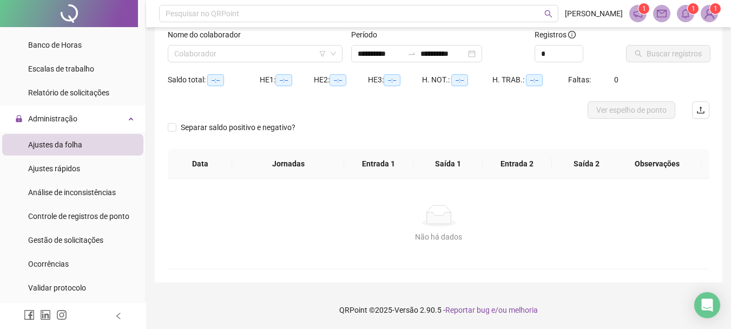
type input "**********"
click at [230, 228] on div "Não há dados Não há dados" at bounding box center [439, 224] width 516 height 38
click at [207, 53] on input "search" at bounding box center [250, 53] width 152 height 16
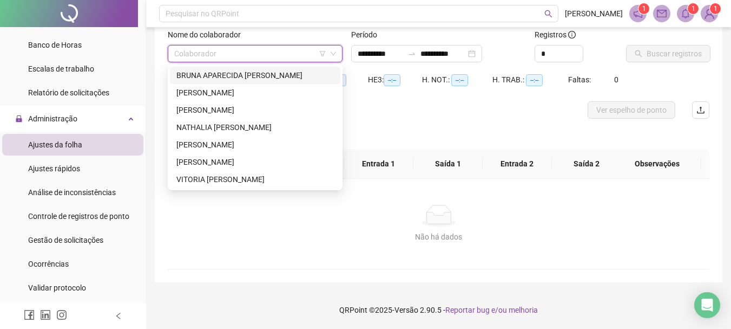
click at [236, 77] on div "BRUNA APARECIDA BRUNO PEREIRA" at bounding box center [256, 75] width 158 height 12
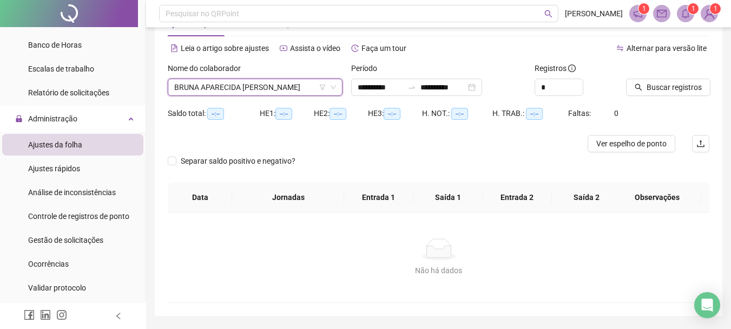
scroll to position [0, 0]
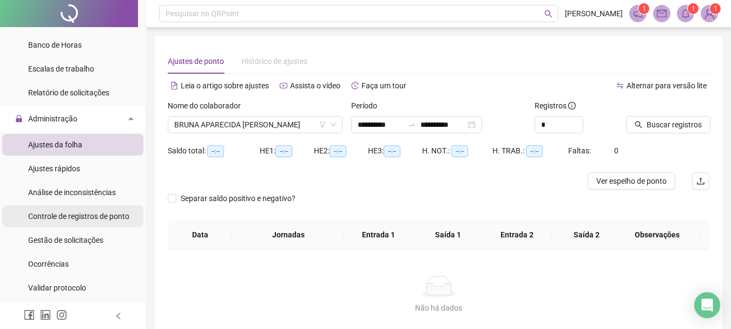
click at [119, 224] on div "Controle de registros de ponto" at bounding box center [78, 216] width 101 height 22
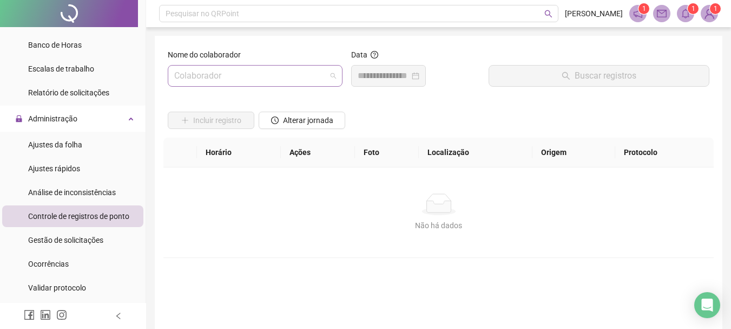
click at [276, 74] on input "search" at bounding box center [250, 76] width 152 height 21
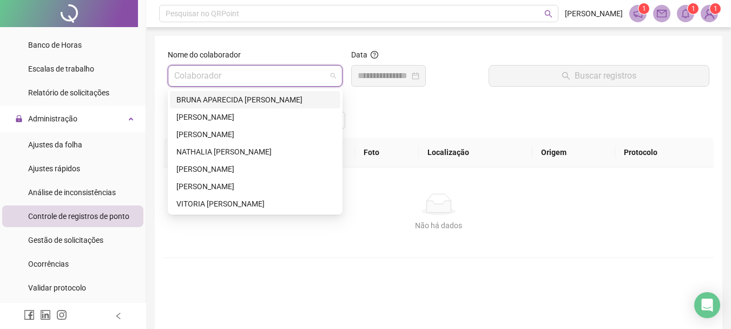
click at [231, 102] on div "BRUNA APARECIDA BRUNO PEREIRA" at bounding box center [256, 100] width 158 height 12
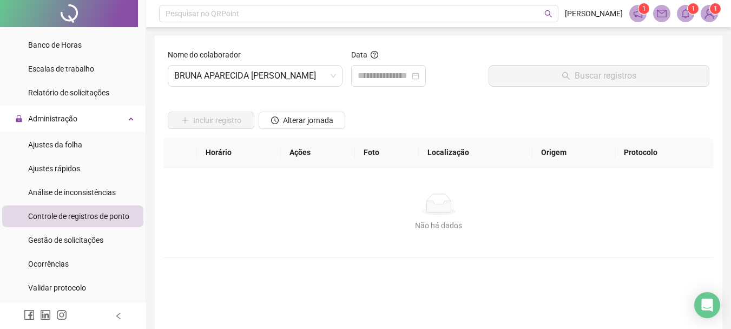
click at [309, 200] on div "Não há dados" at bounding box center [439, 204] width 525 height 22
click at [215, 158] on th "Horário" at bounding box center [239, 153] width 84 height 30
click at [223, 152] on th "Horário" at bounding box center [239, 153] width 84 height 30
click at [293, 120] on span "Alterar jornada" at bounding box center [308, 120] width 50 height 12
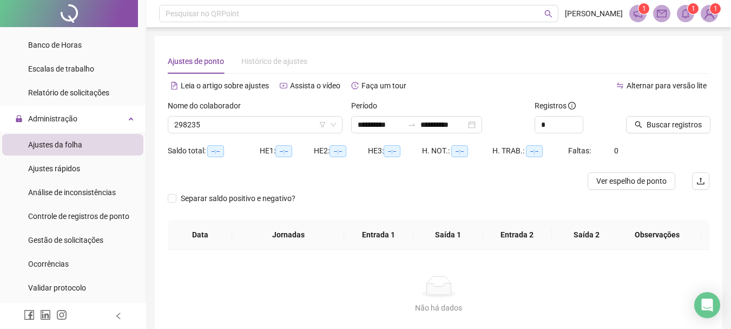
type input "**********"
click at [197, 226] on th "Data" at bounding box center [200, 235] width 64 height 30
click at [177, 192] on label "Separar saldo positivo e negativo?" at bounding box center [234, 198] width 132 height 12
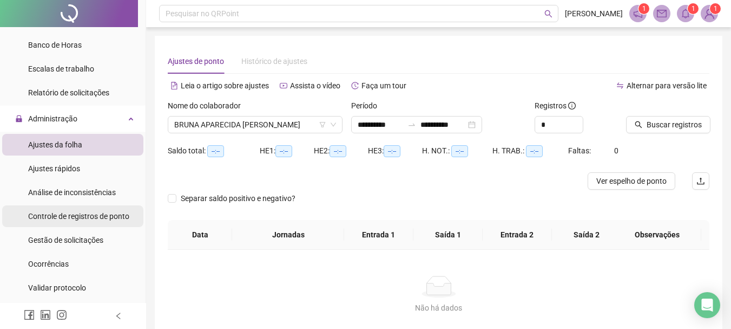
click at [116, 219] on span "Controle de registros de ponto" at bounding box center [78, 216] width 101 height 9
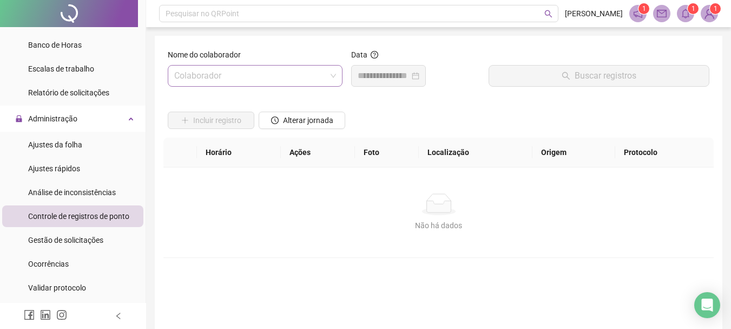
click at [222, 74] on input "search" at bounding box center [250, 76] width 152 height 21
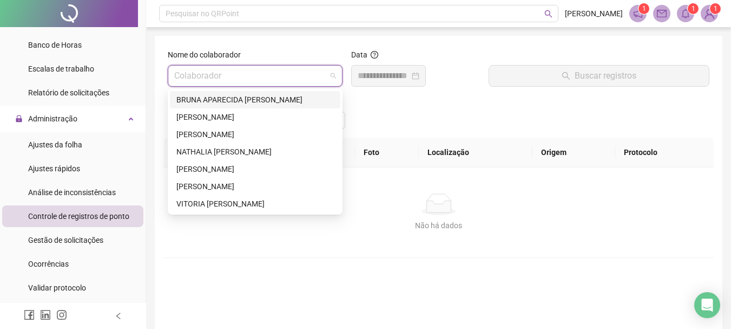
click at [225, 99] on div "BRUNA APARECIDA BRUNO PEREIRA" at bounding box center [256, 100] width 158 height 12
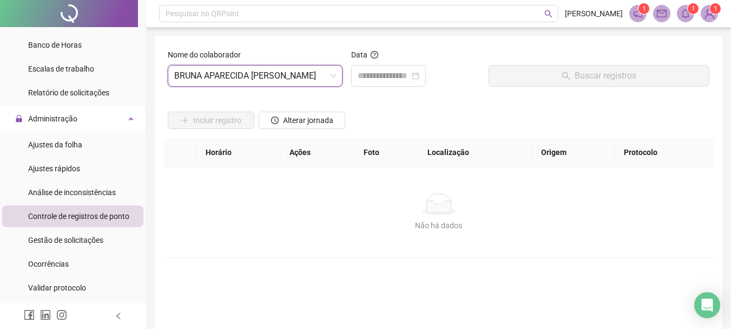
click at [340, 208] on div "Não há dados" at bounding box center [439, 204] width 525 height 22
click at [278, 119] on icon "clock-circle" at bounding box center [275, 120] width 8 height 8
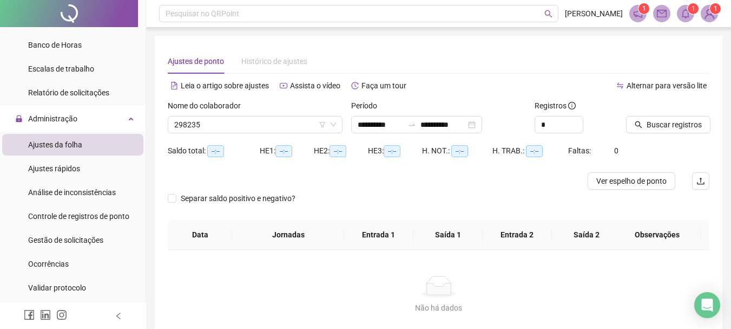
type input "**********"
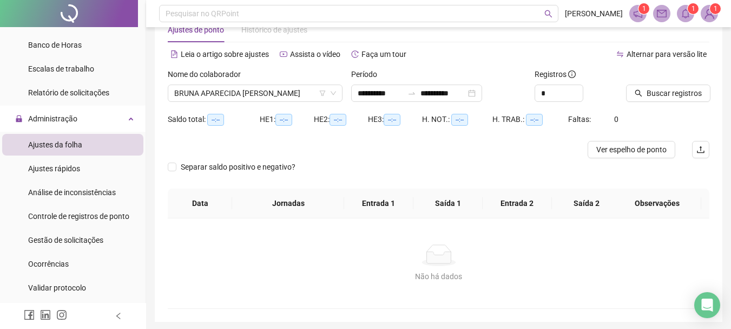
scroll to position [17, 0]
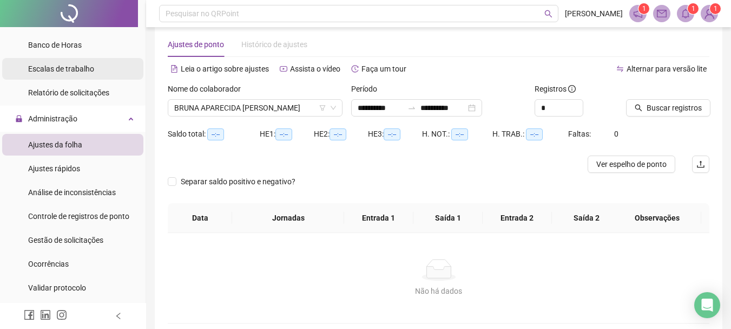
click at [89, 74] on div "Escalas de trabalho" at bounding box center [61, 69] width 66 height 22
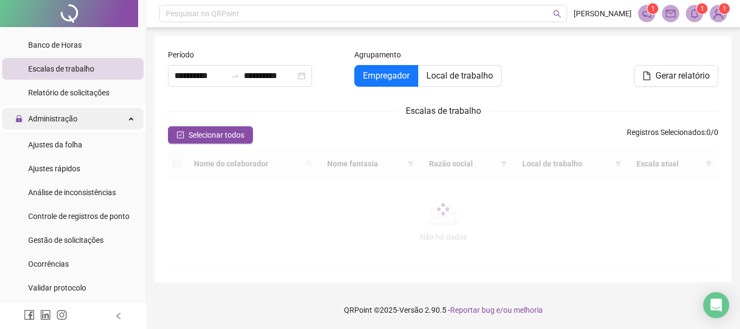
type input "**********"
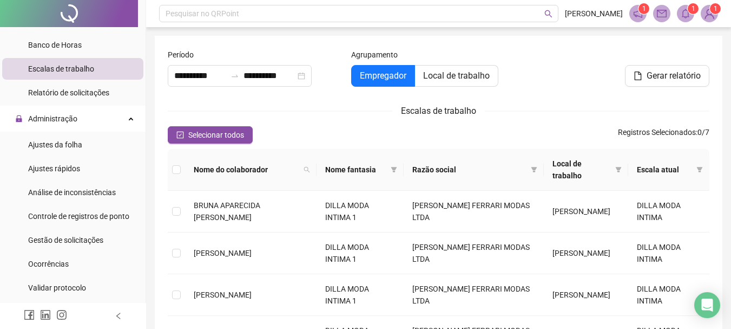
click at [175, 100] on div "**********" at bounding box center [439, 283] width 568 height 494
click at [76, 110] on div "Administração" at bounding box center [72, 119] width 141 height 22
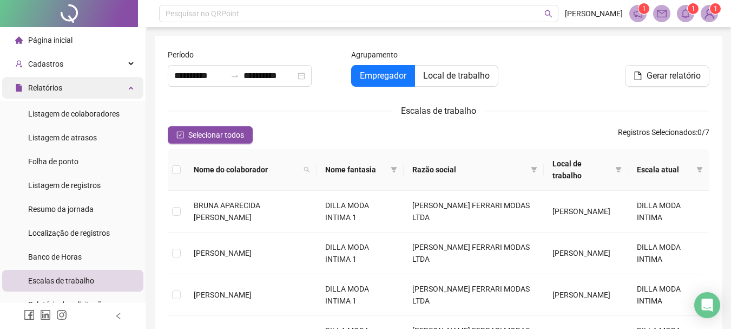
click at [121, 91] on div "Relatórios" at bounding box center [72, 88] width 141 height 22
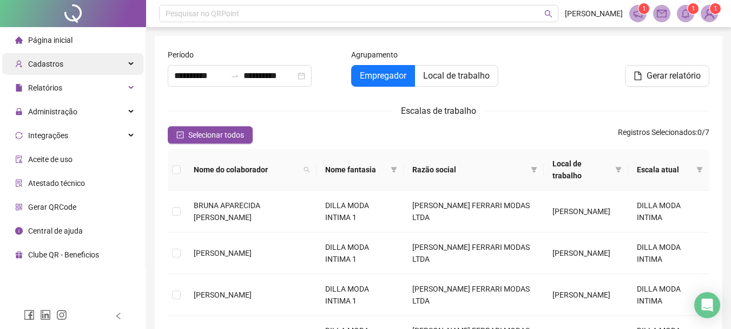
click at [111, 69] on div "Cadastros" at bounding box center [72, 64] width 141 height 22
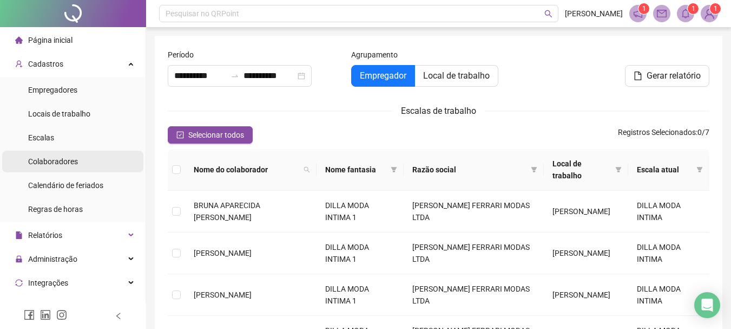
click at [64, 157] on span "Colaboradores" at bounding box center [53, 161] width 50 height 9
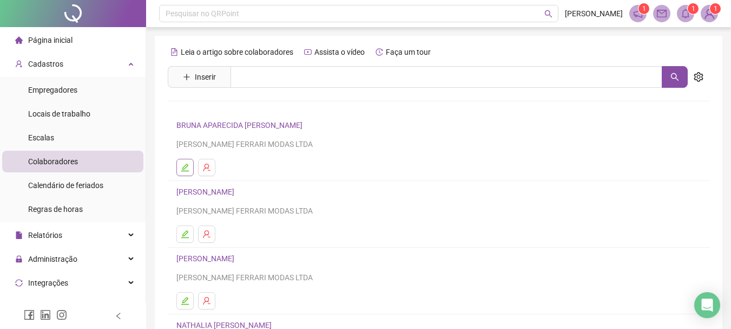
click at [180, 166] on button "button" at bounding box center [185, 167] width 17 height 17
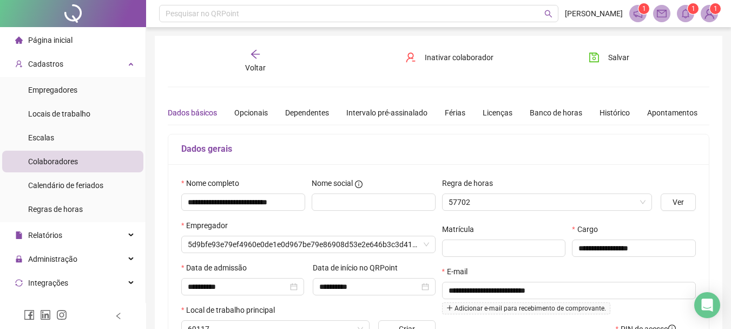
type input "**********"
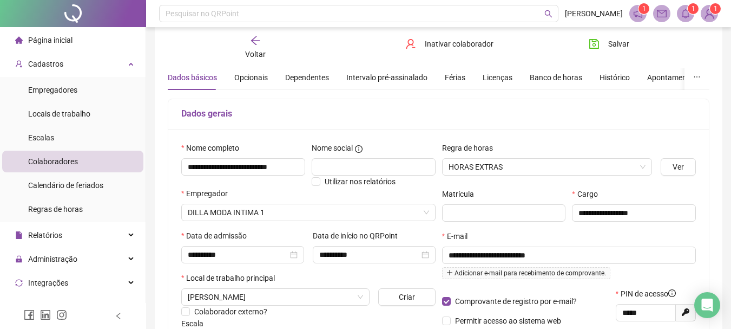
scroll to position [54, 0]
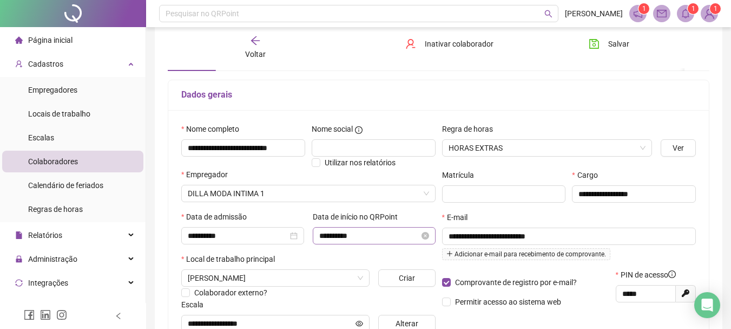
click at [423, 235] on icon "close-circle" at bounding box center [426, 236] width 8 height 8
click at [355, 239] on input at bounding box center [369, 236] width 100 height 12
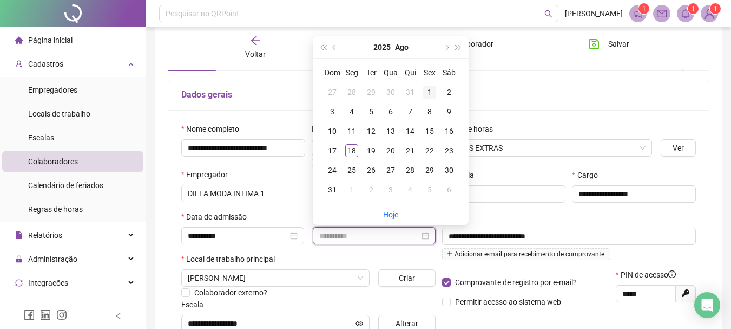
type input "**********"
click at [429, 87] on div "1" at bounding box center [429, 92] width 13 height 13
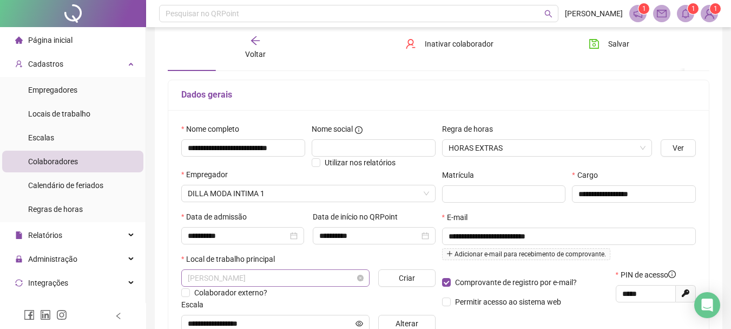
click at [336, 278] on span "BARBARA" at bounding box center [275, 278] width 175 height 16
click at [321, 276] on span "BARBARA" at bounding box center [275, 278] width 175 height 16
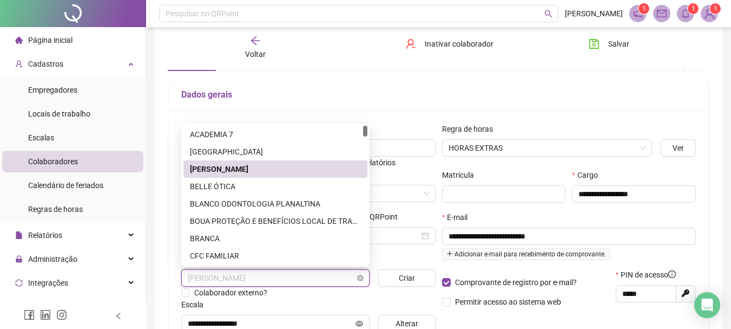
click at [321, 276] on span "BARBARA" at bounding box center [275, 278] width 175 height 16
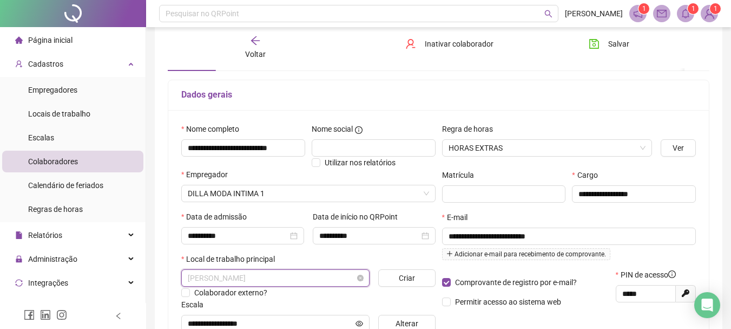
click at [321, 275] on span "BARBARA" at bounding box center [275, 278] width 175 height 16
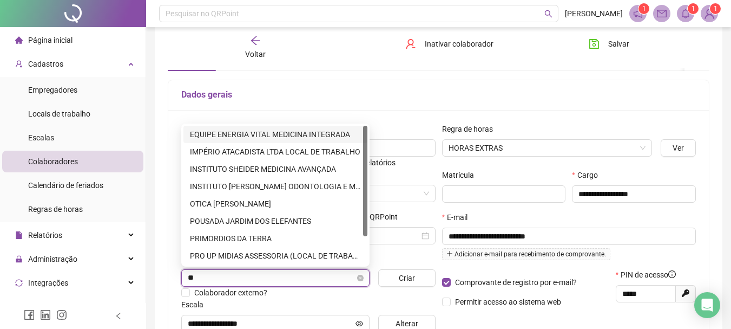
type input "*"
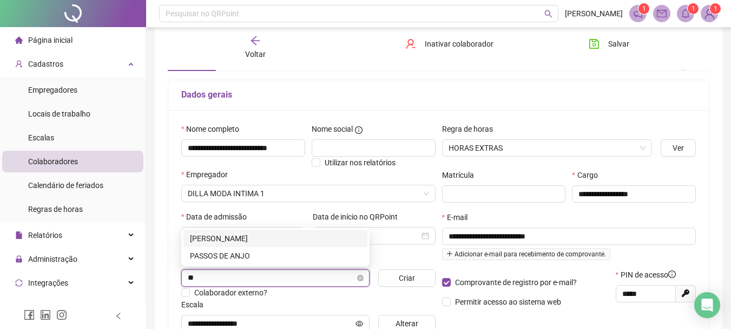
type input "*"
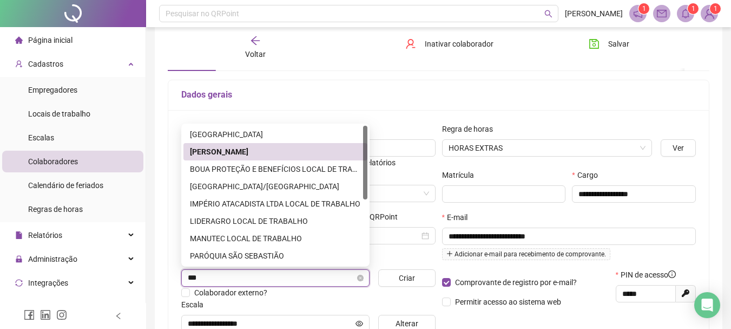
type input "****"
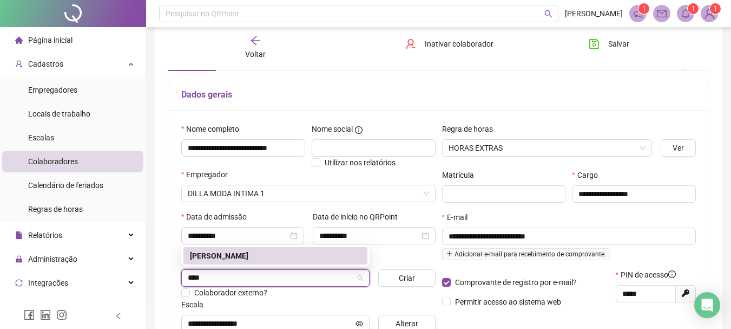
click at [265, 254] on div "BARBARA" at bounding box center [275, 256] width 171 height 12
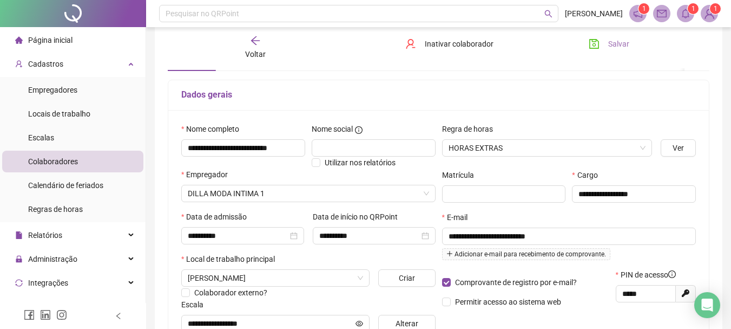
click at [605, 44] on button "Salvar" at bounding box center [609, 43] width 57 height 17
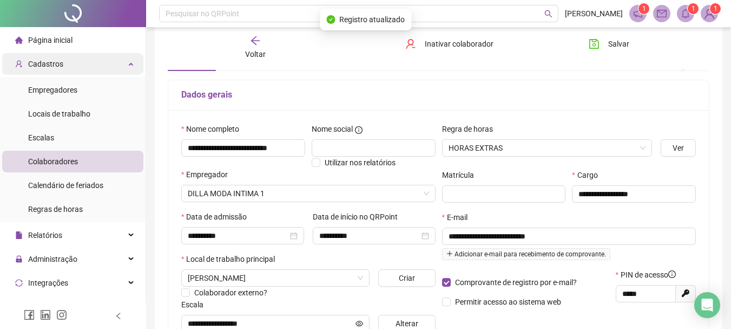
click at [120, 63] on div "Cadastros" at bounding box center [72, 64] width 141 height 22
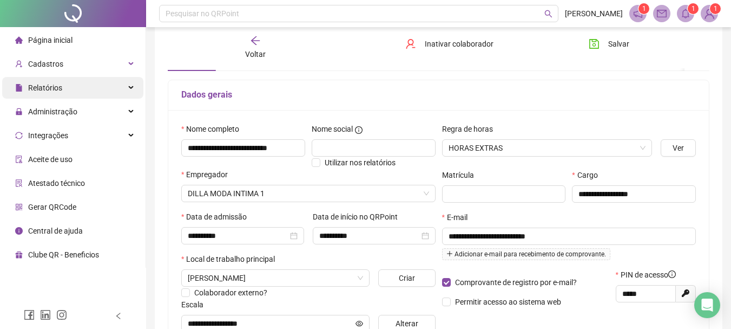
click at [132, 89] on div "Relatórios" at bounding box center [72, 88] width 141 height 22
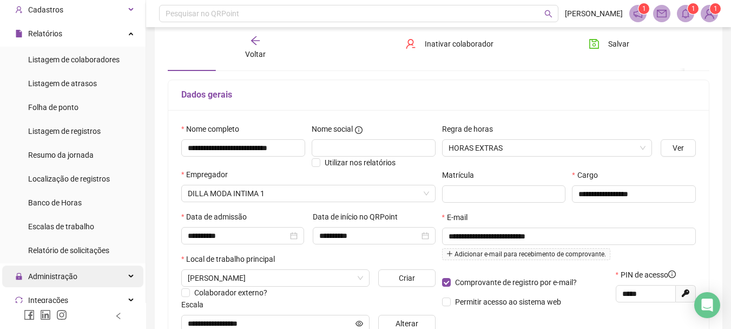
click at [115, 274] on div "Administração" at bounding box center [72, 276] width 141 height 22
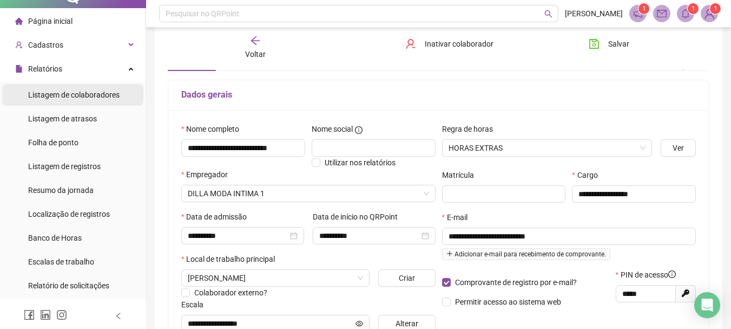
scroll to position [0, 0]
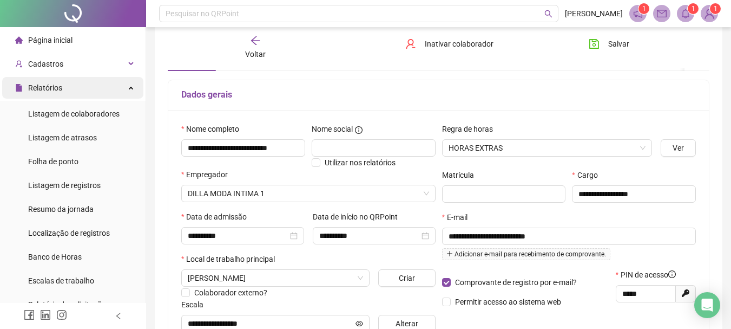
click at [128, 86] on div "Relatórios" at bounding box center [72, 88] width 141 height 22
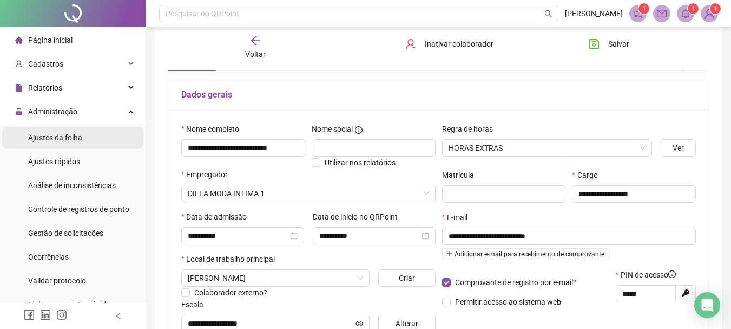
click at [96, 138] on li "Ajustes da folha" at bounding box center [72, 138] width 141 height 22
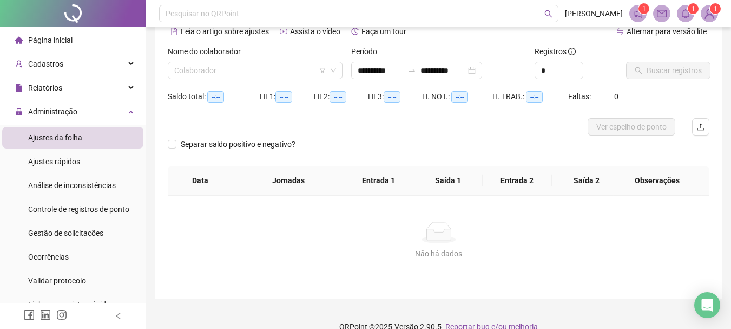
type input "**********"
click at [253, 73] on input "search" at bounding box center [250, 70] width 152 height 16
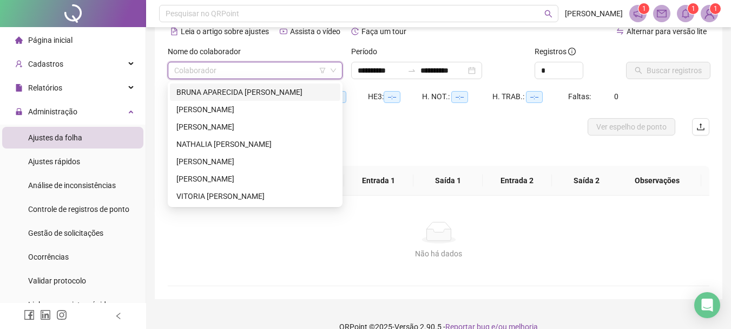
click at [221, 89] on div "BRUNA APARECIDA BRUNO PEREIRA" at bounding box center [256, 92] width 158 height 12
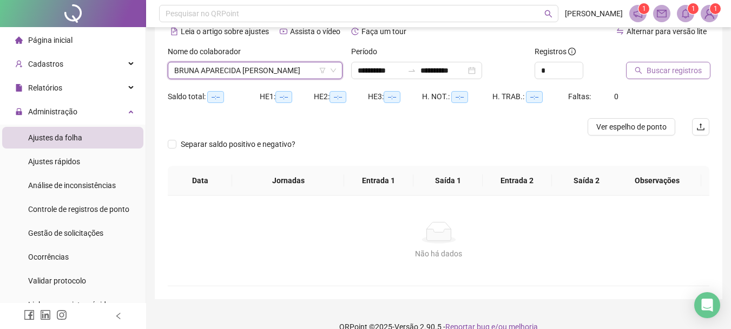
click at [687, 63] on button "Buscar registros" at bounding box center [668, 70] width 84 height 17
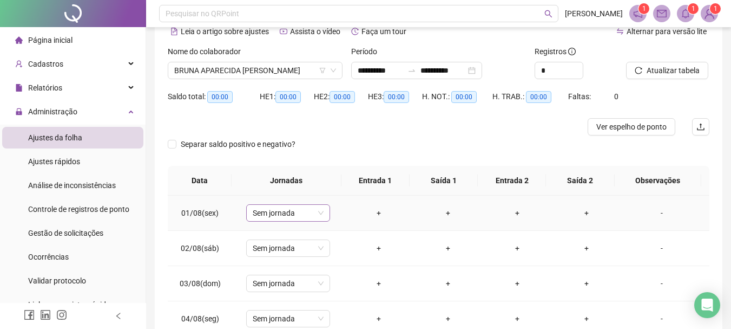
click at [312, 213] on span "Sem jornada" at bounding box center [288, 213] width 71 height 16
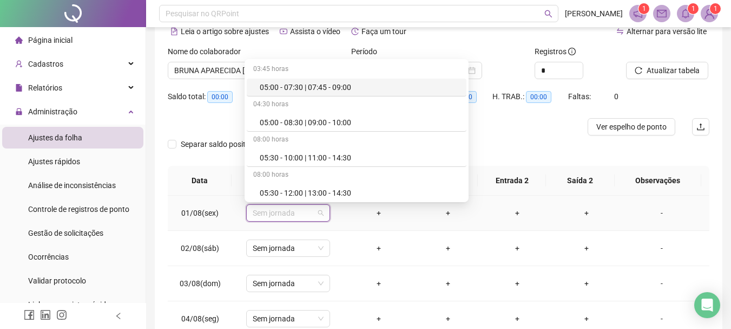
click at [320, 213] on span "Sem jornada" at bounding box center [288, 213] width 71 height 16
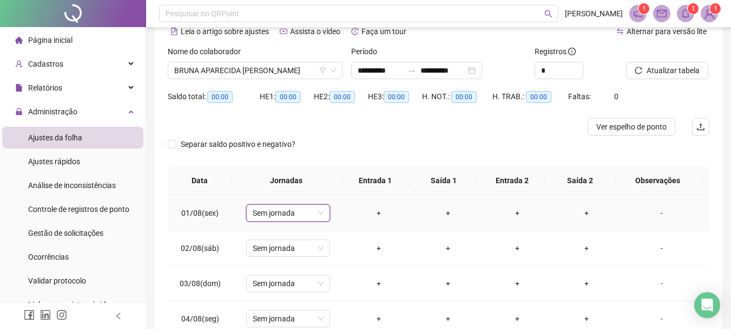
click at [374, 217] on div "+" at bounding box center [379, 213] width 52 height 12
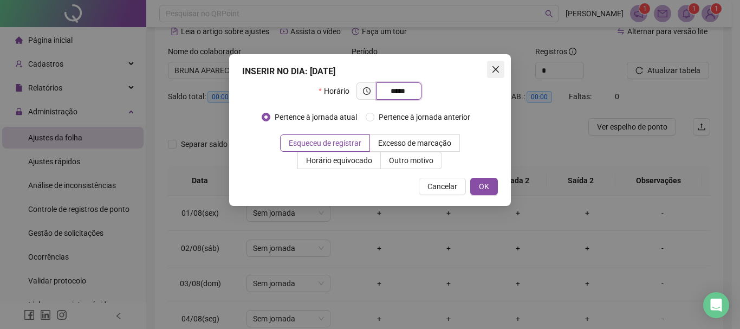
type input "*****"
click at [495, 70] on icon "close" at bounding box center [495, 69] width 6 height 6
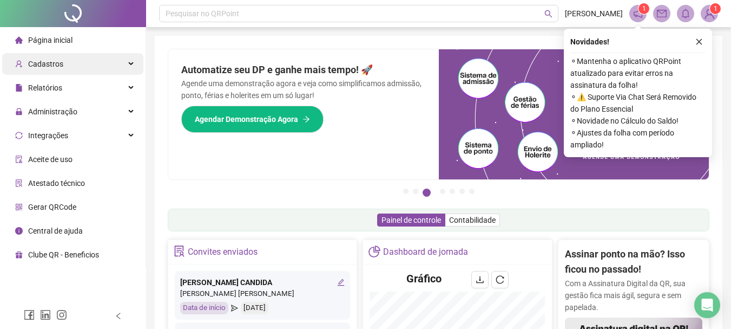
click at [107, 65] on div "Cadastros" at bounding box center [72, 64] width 141 height 22
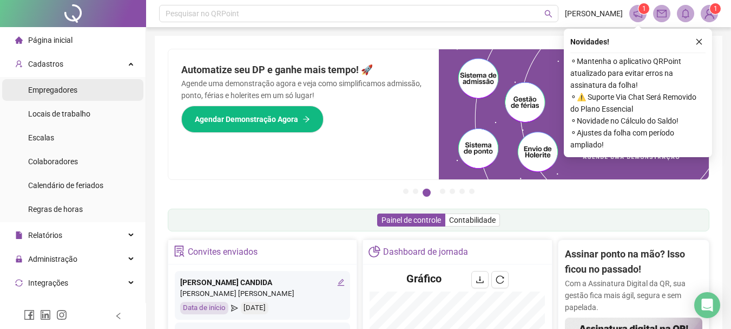
click at [100, 88] on li "Empregadores" at bounding box center [72, 90] width 141 height 22
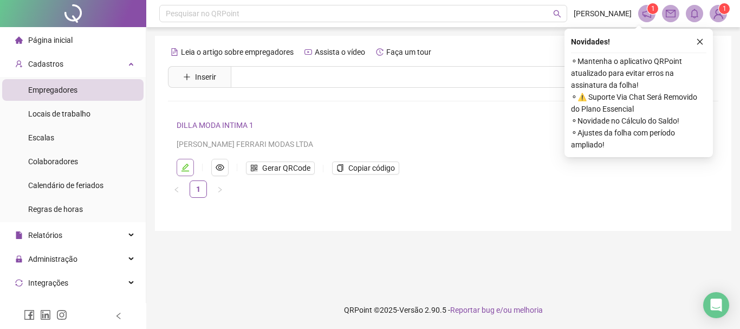
click at [185, 161] on button "button" at bounding box center [185, 167] width 17 height 17
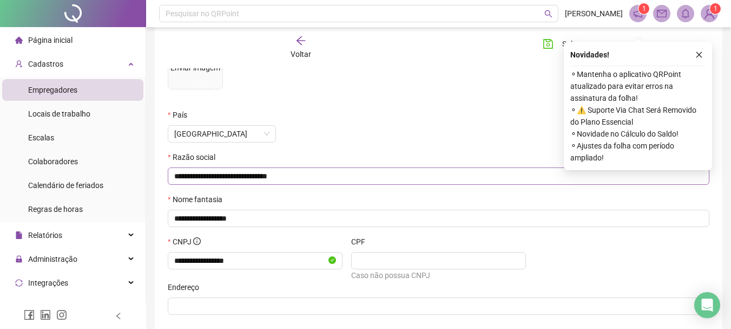
scroll to position [154, 0]
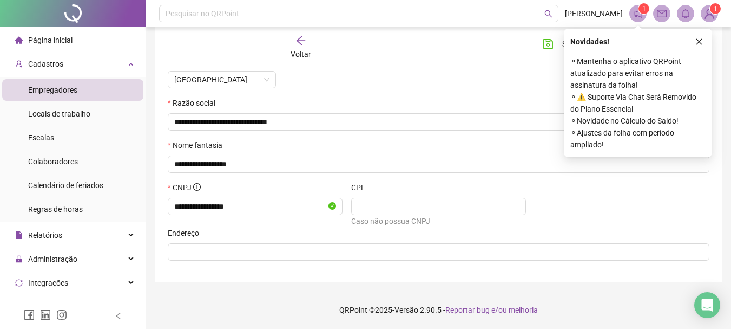
scroll to position [154, 0]
